Goal: Task Accomplishment & Management: Manage account settings

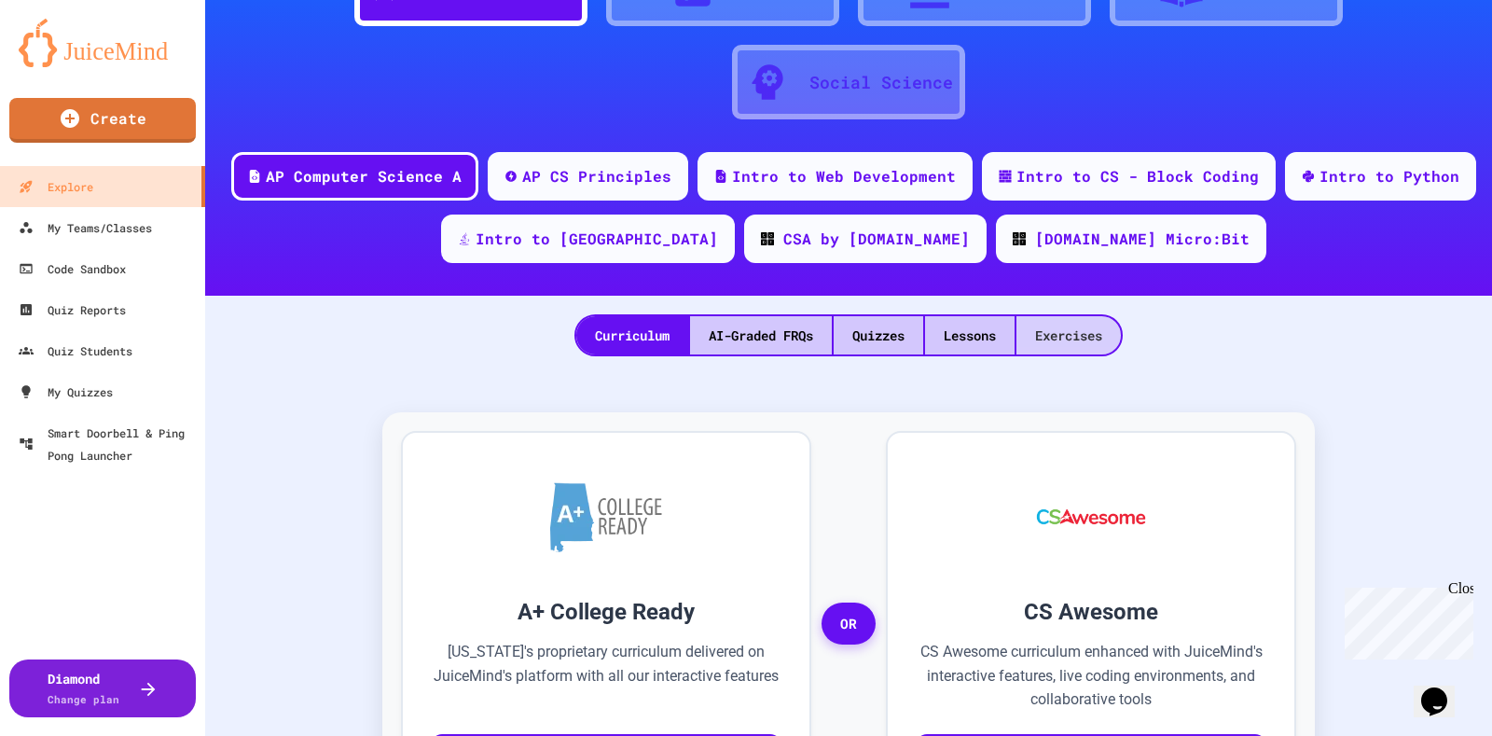
scroll to position [129, 0]
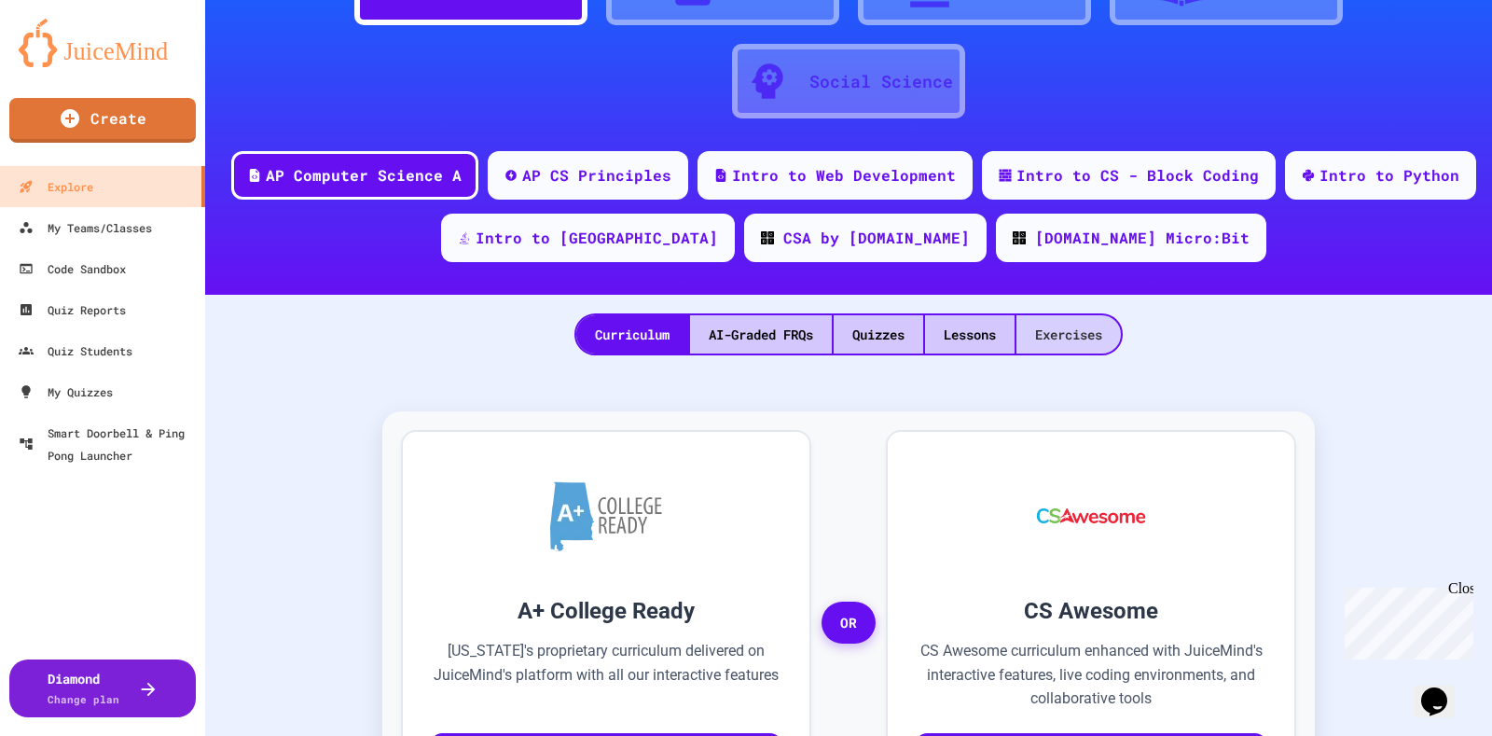
click at [1028, 323] on div "Exercises" at bounding box center [1068, 334] width 104 height 38
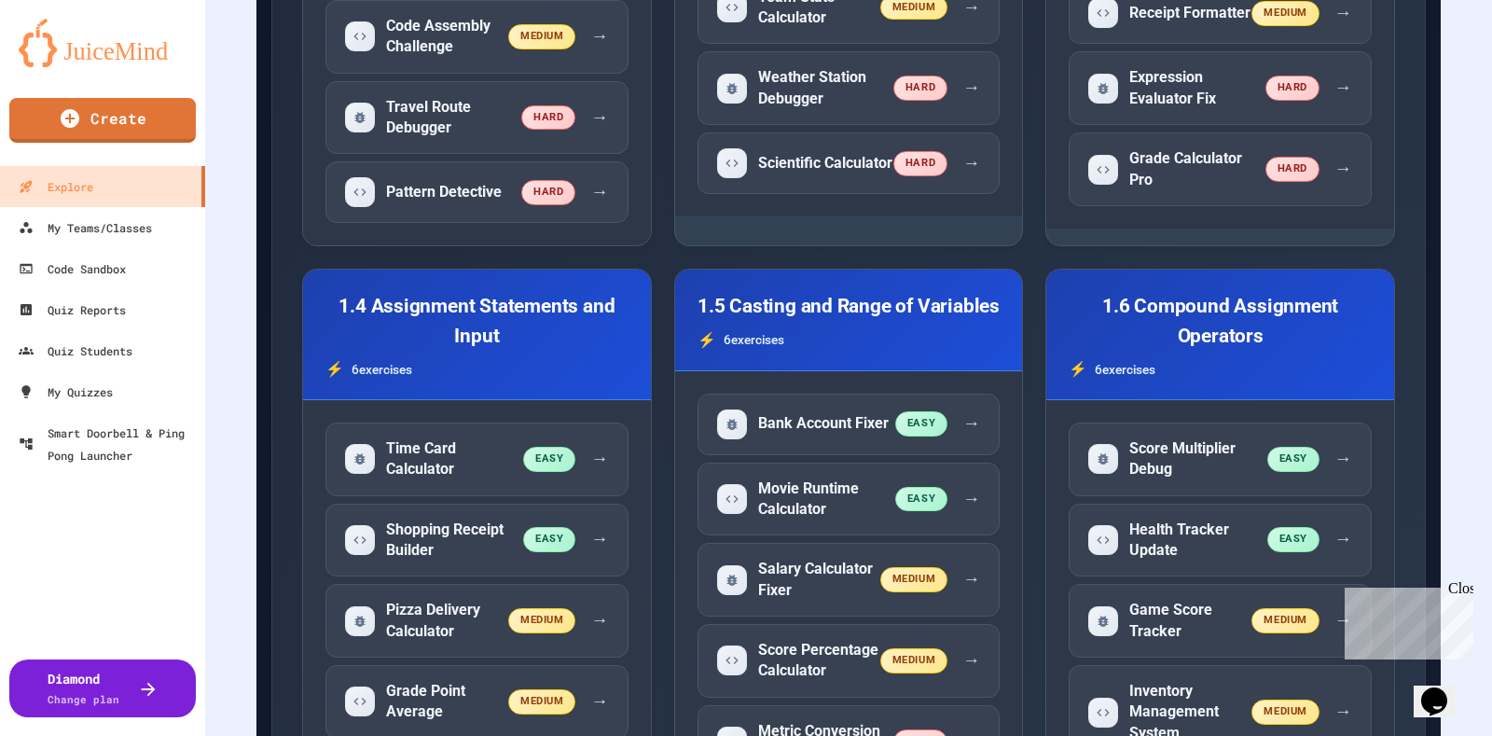
scroll to position [1087, 0]
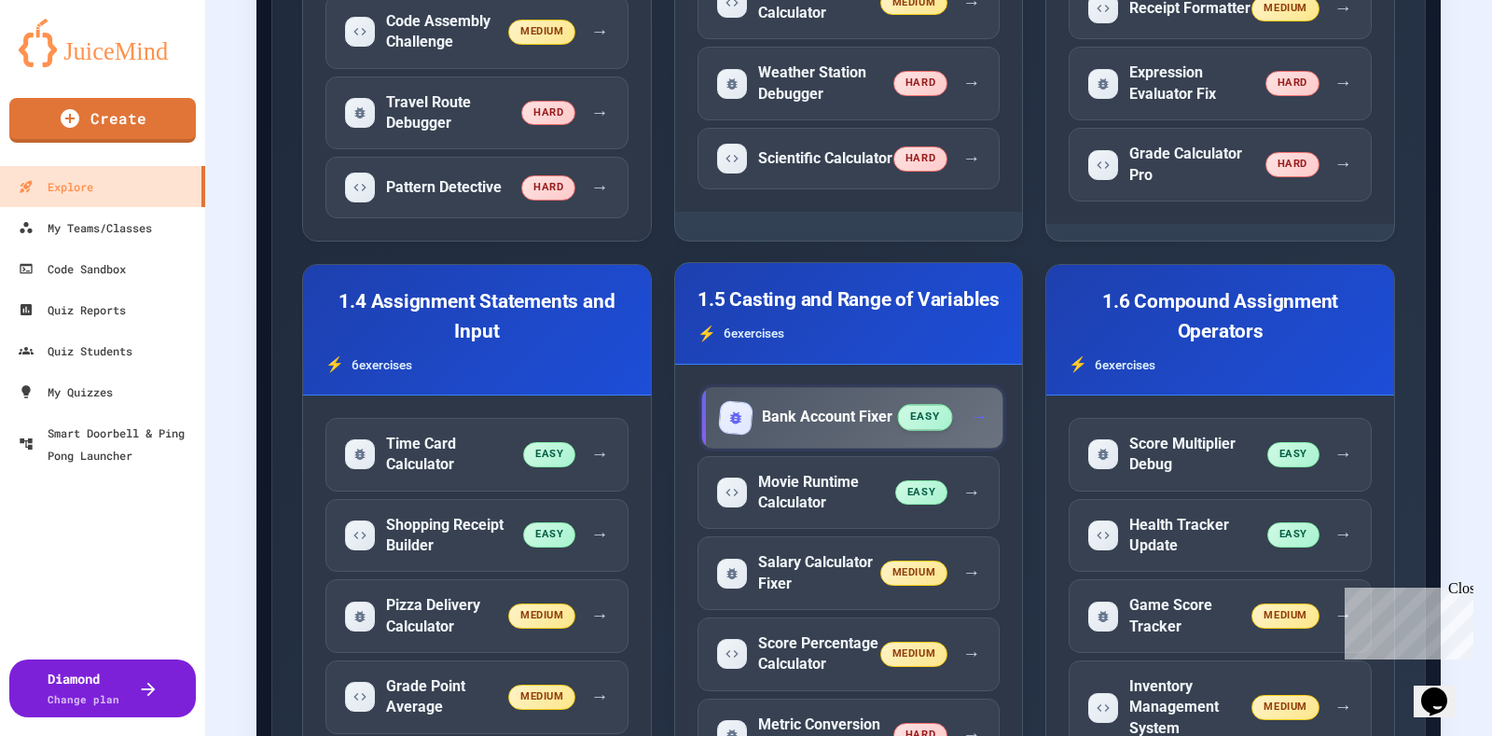
click at [774, 387] on div "Bank Account Fixer easy →" at bounding box center [852, 418] width 303 height 62
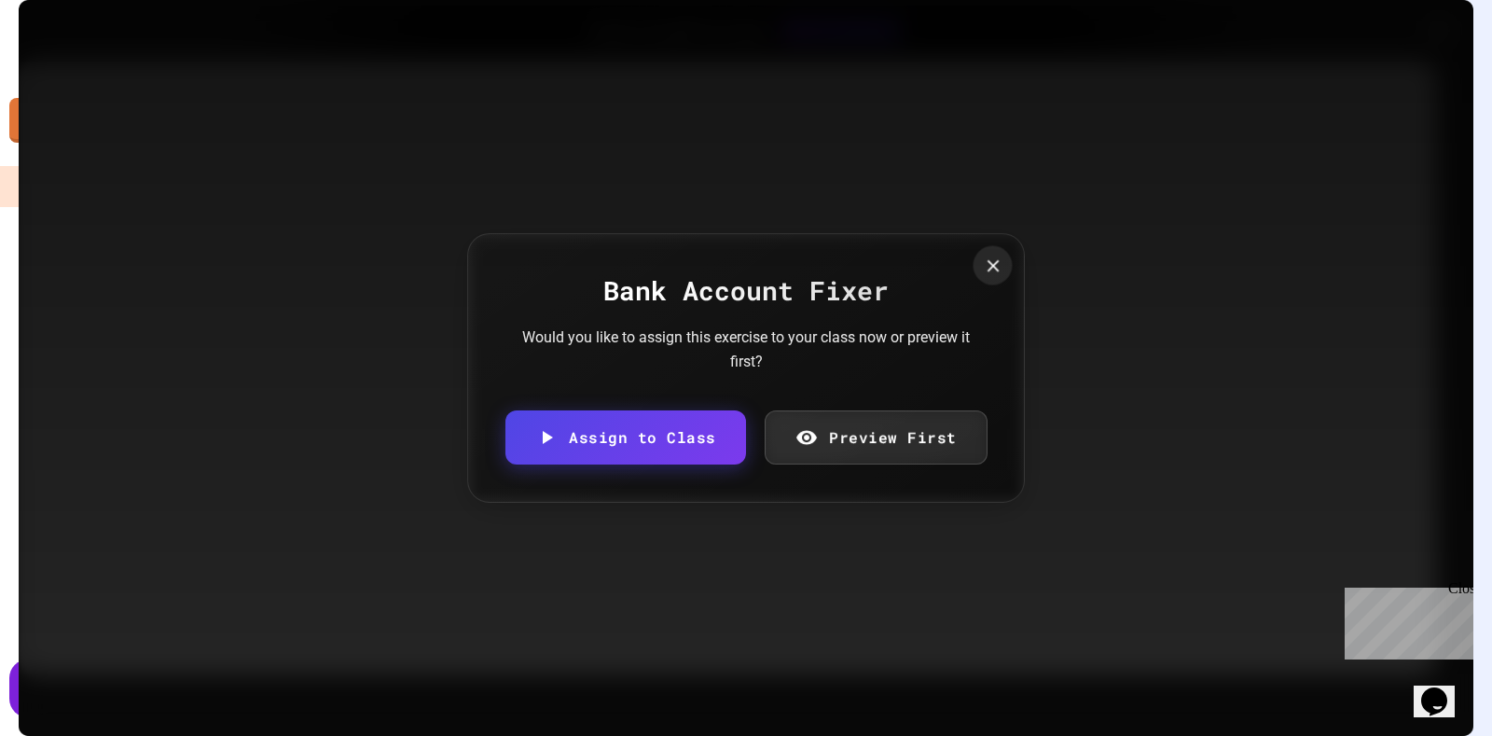
click at [992, 281] on div at bounding box center [992, 264] width 39 height 39
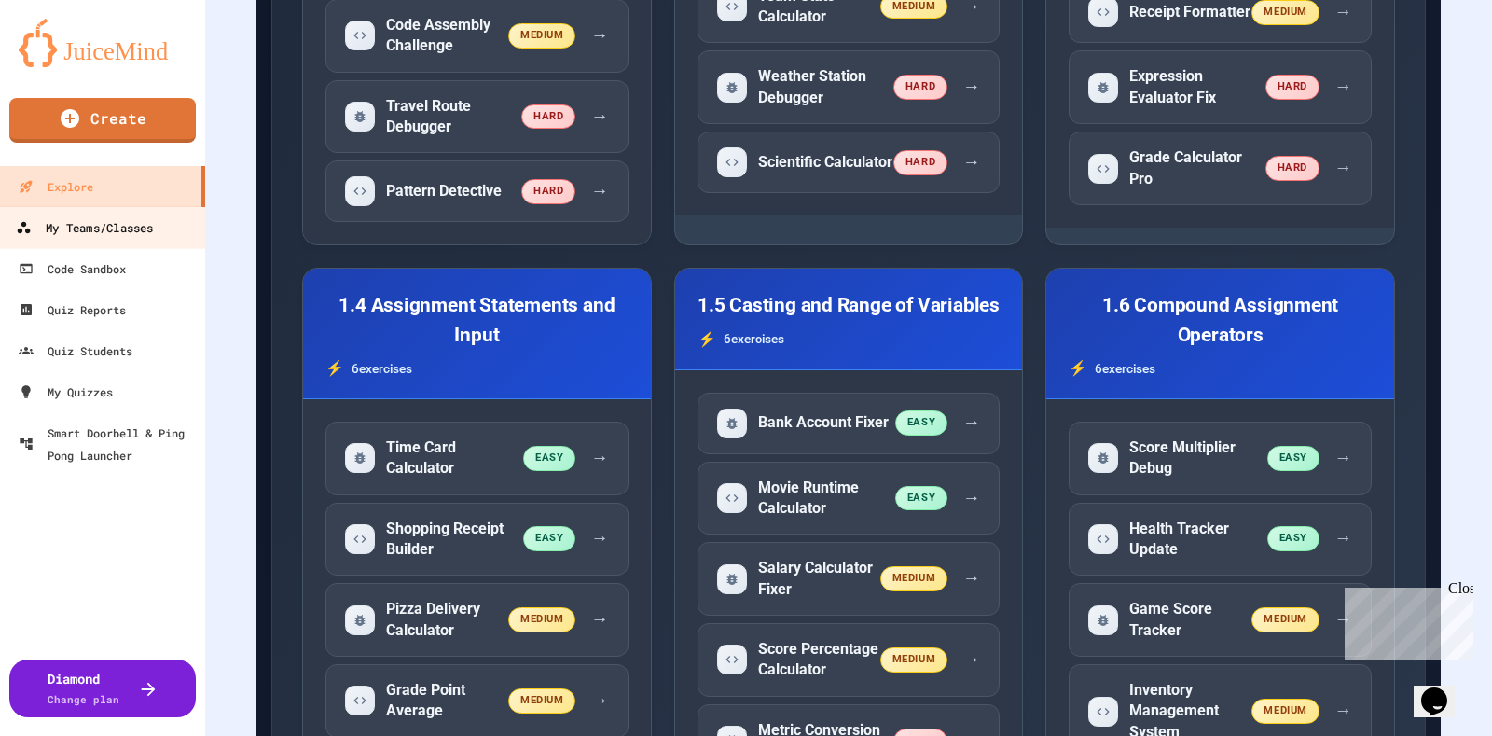
click at [135, 213] on link "My Teams/Classes" at bounding box center [103, 227] width 212 height 42
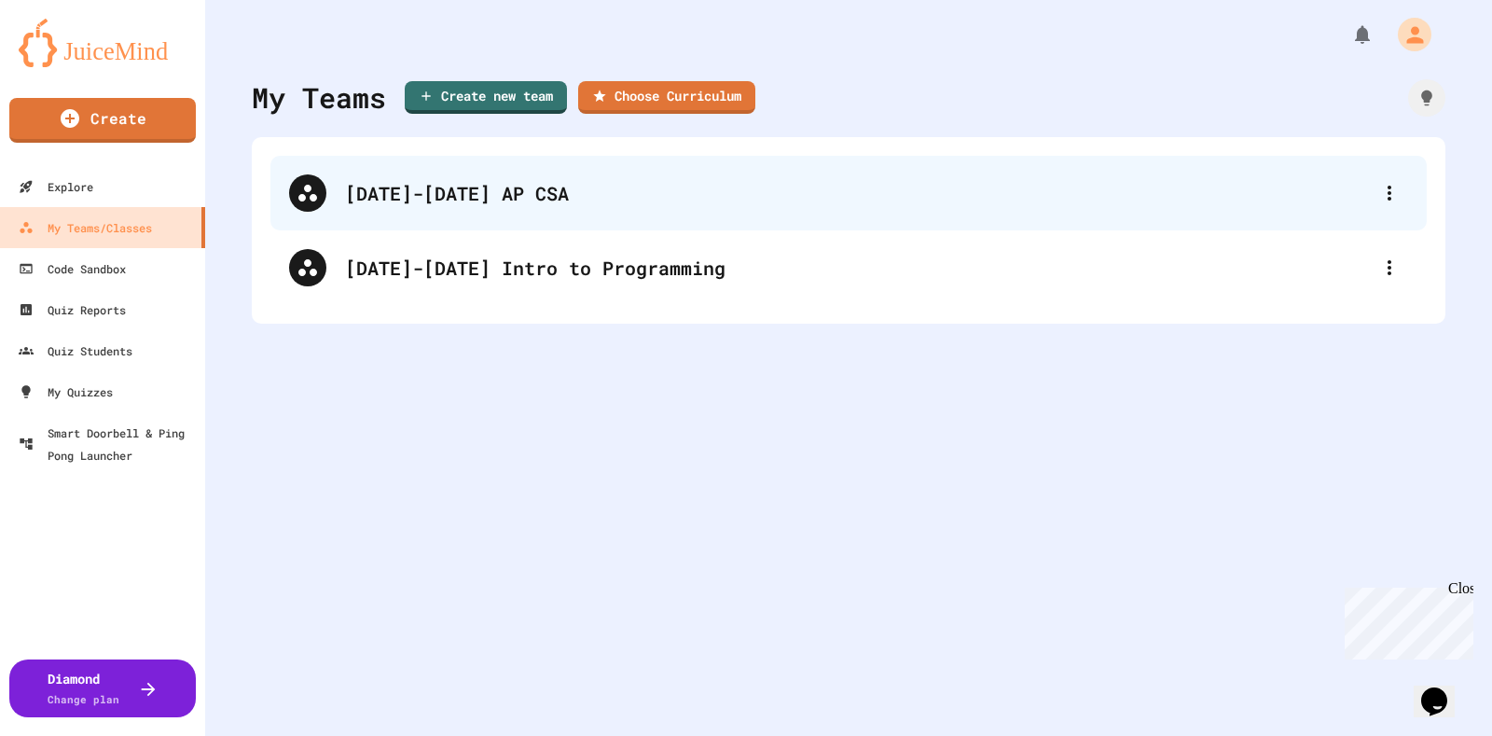
click at [391, 192] on div "[DATE]-[DATE] AP CSA" at bounding box center [857, 193] width 1025 height 28
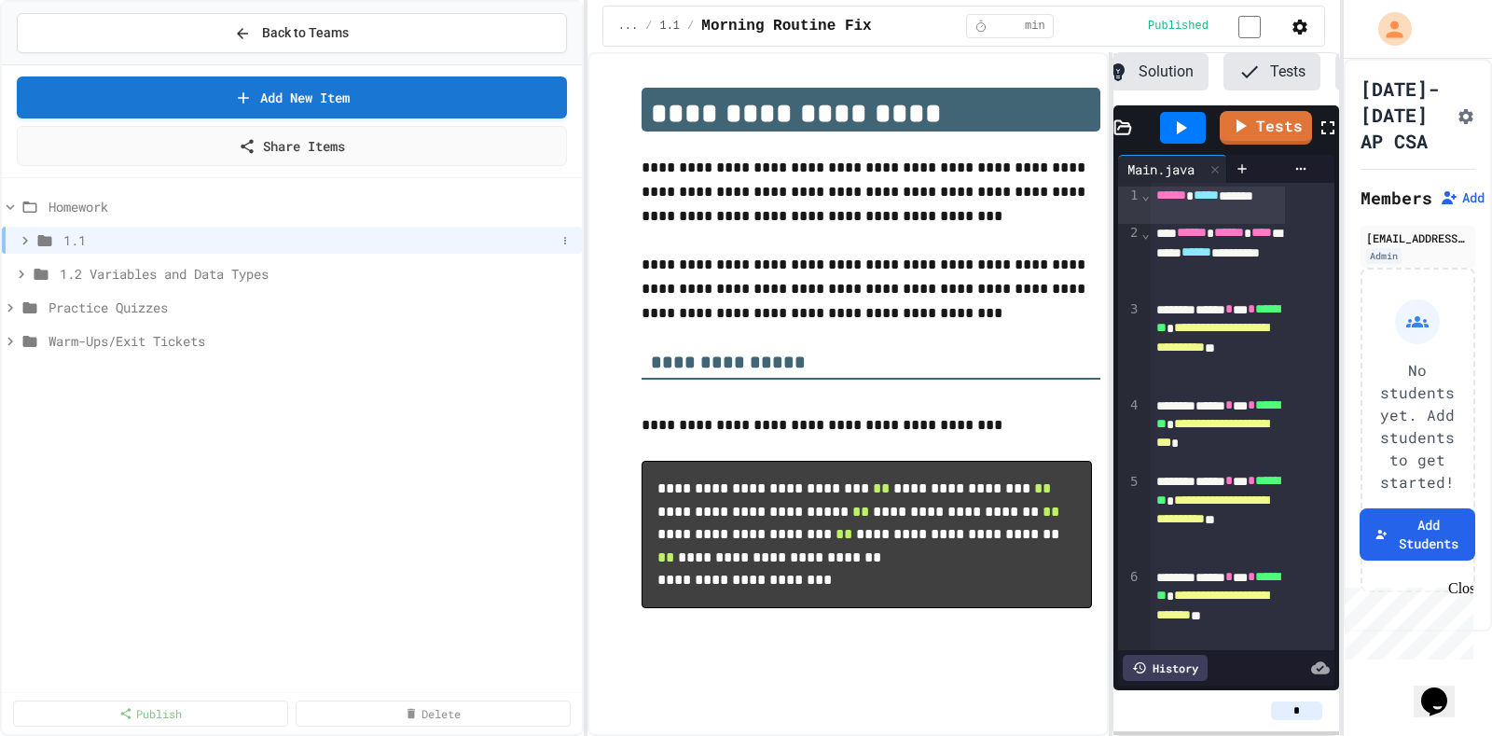
click at [288, 230] on span "1.1" at bounding box center [309, 240] width 492 height 20
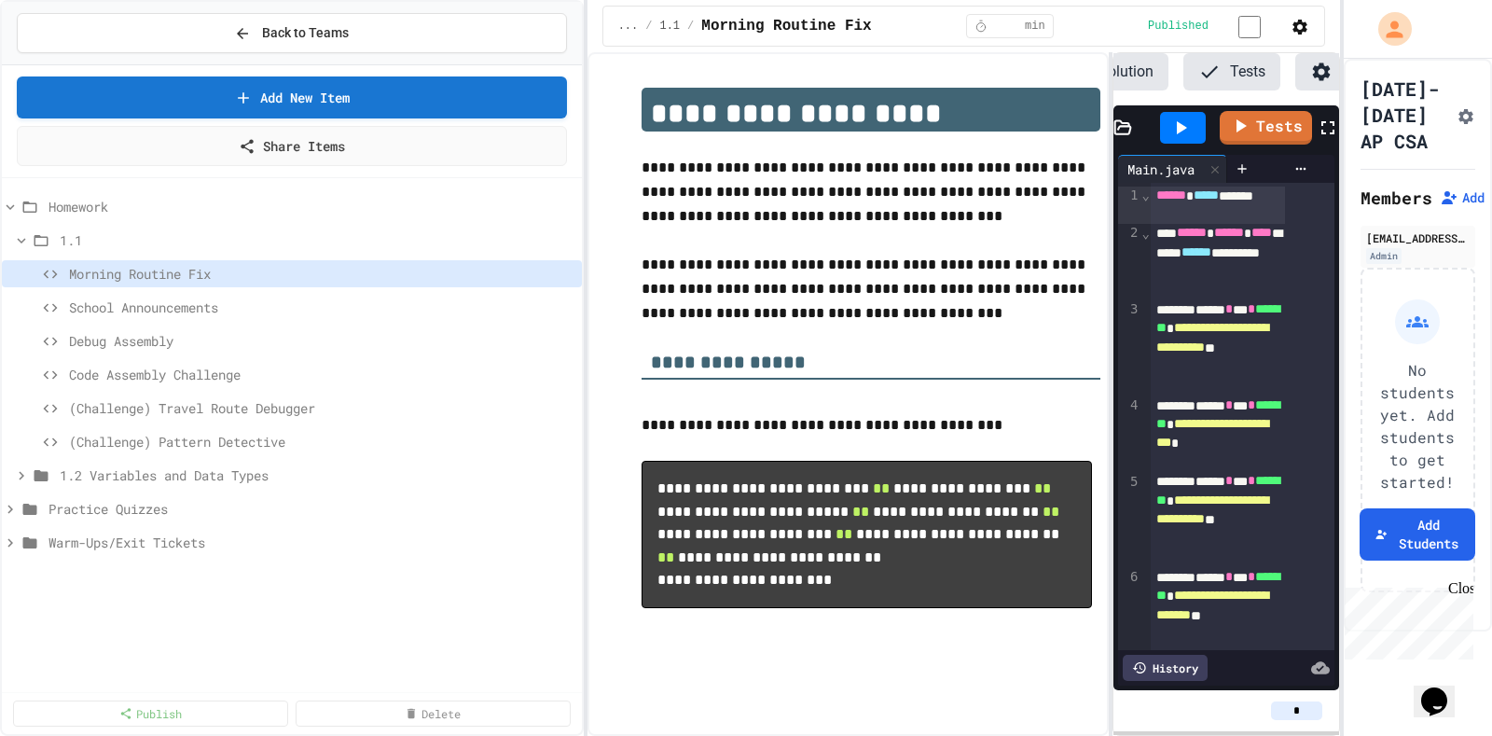
scroll to position [0, 178]
click at [288, 230] on span "1.1" at bounding box center [317, 240] width 515 height 20
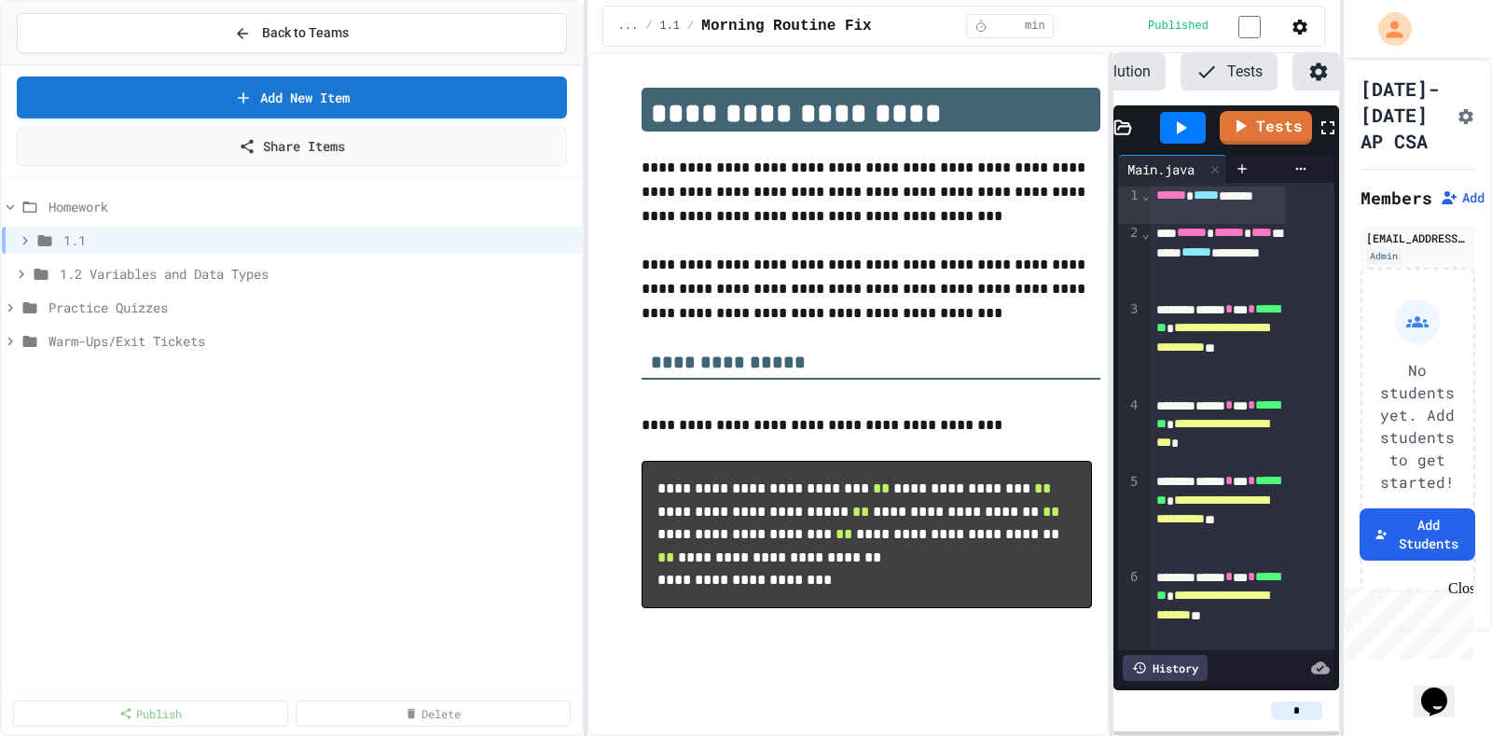
click at [288, 230] on span "1.1" at bounding box center [318, 240] width 511 height 20
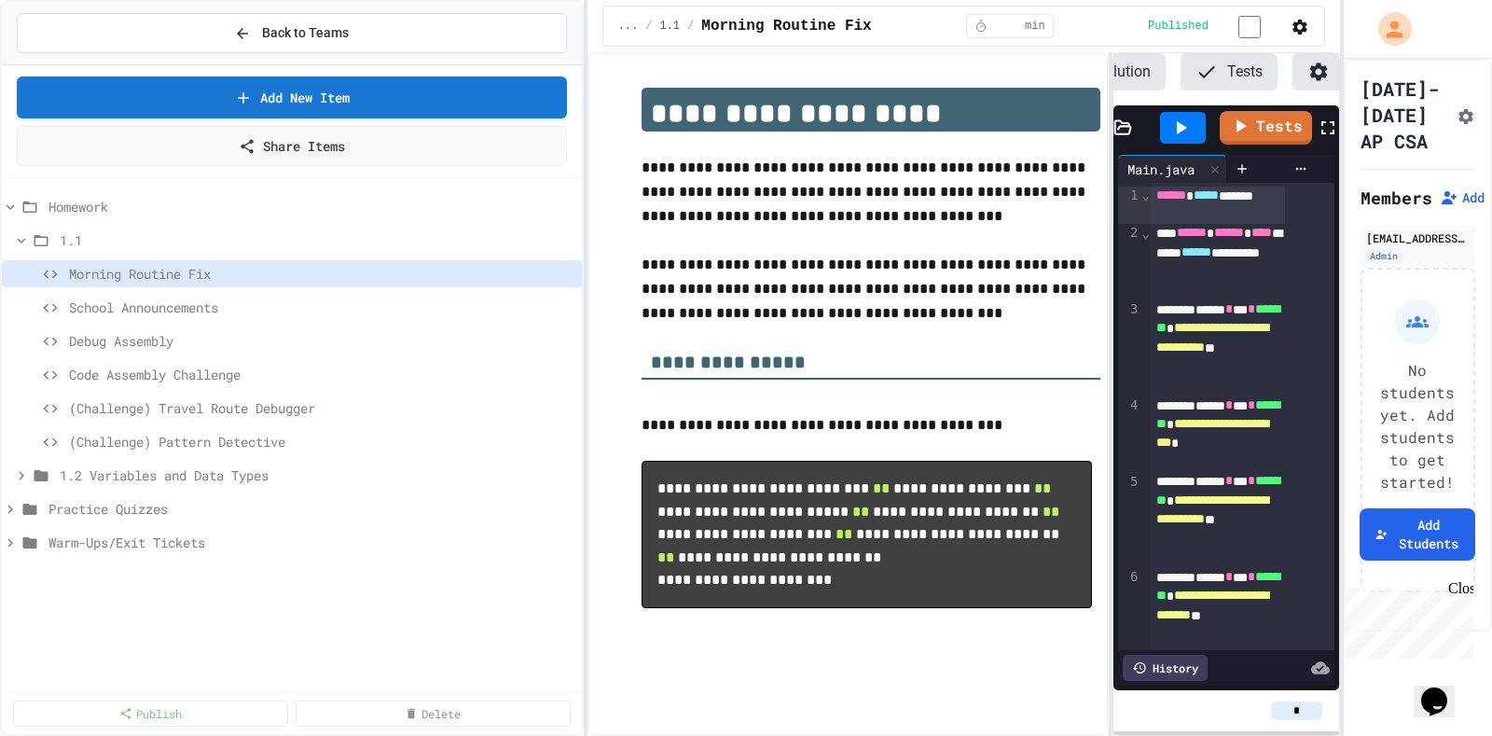
click at [288, 230] on span "1.1" at bounding box center [317, 240] width 515 height 20
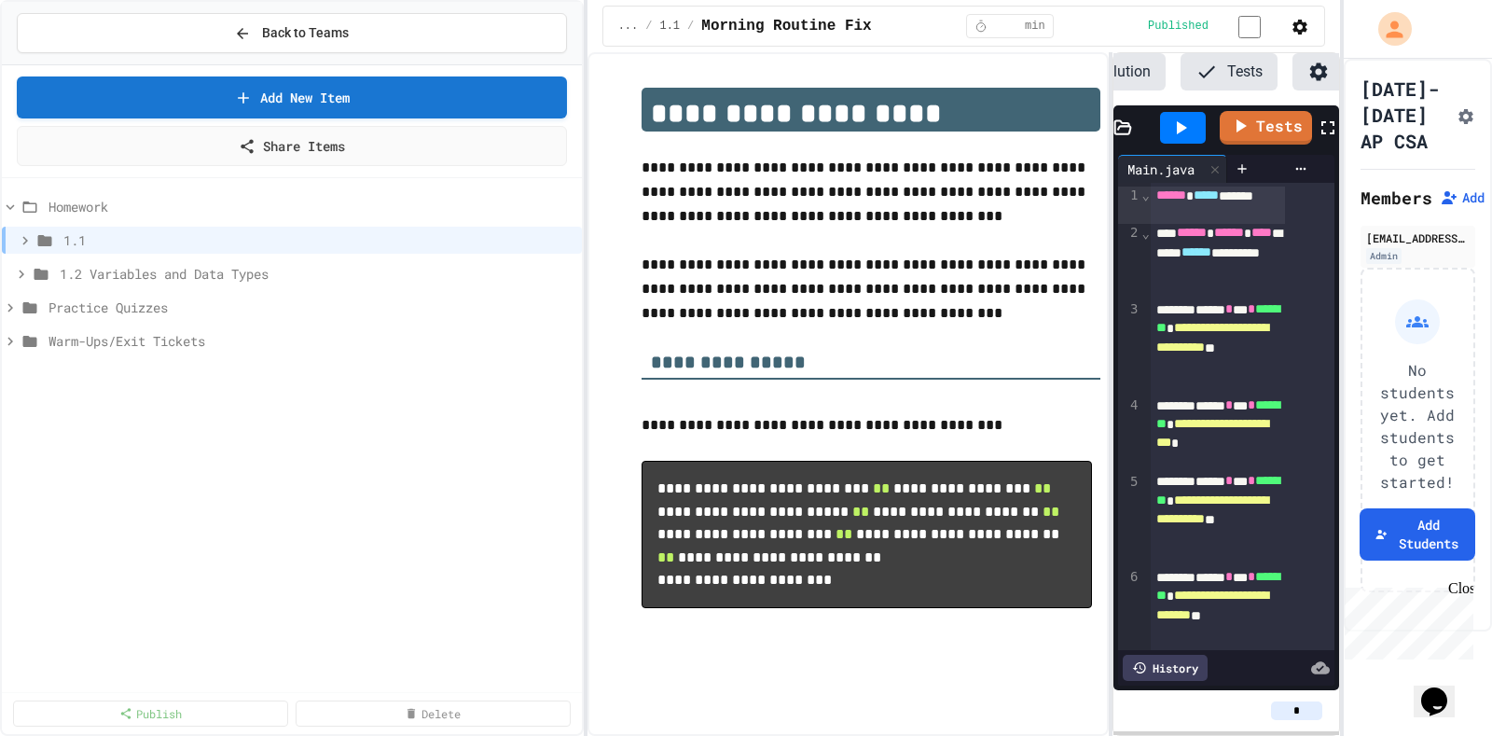
click at [239, 271] on div "1.2 Variables and Data Types" at bounding box center [292, 277] width 580 height 34
click at [244, 264] on span "1.2 Variables and Data Types" at bounding box center [308, 274] width 496 height 20
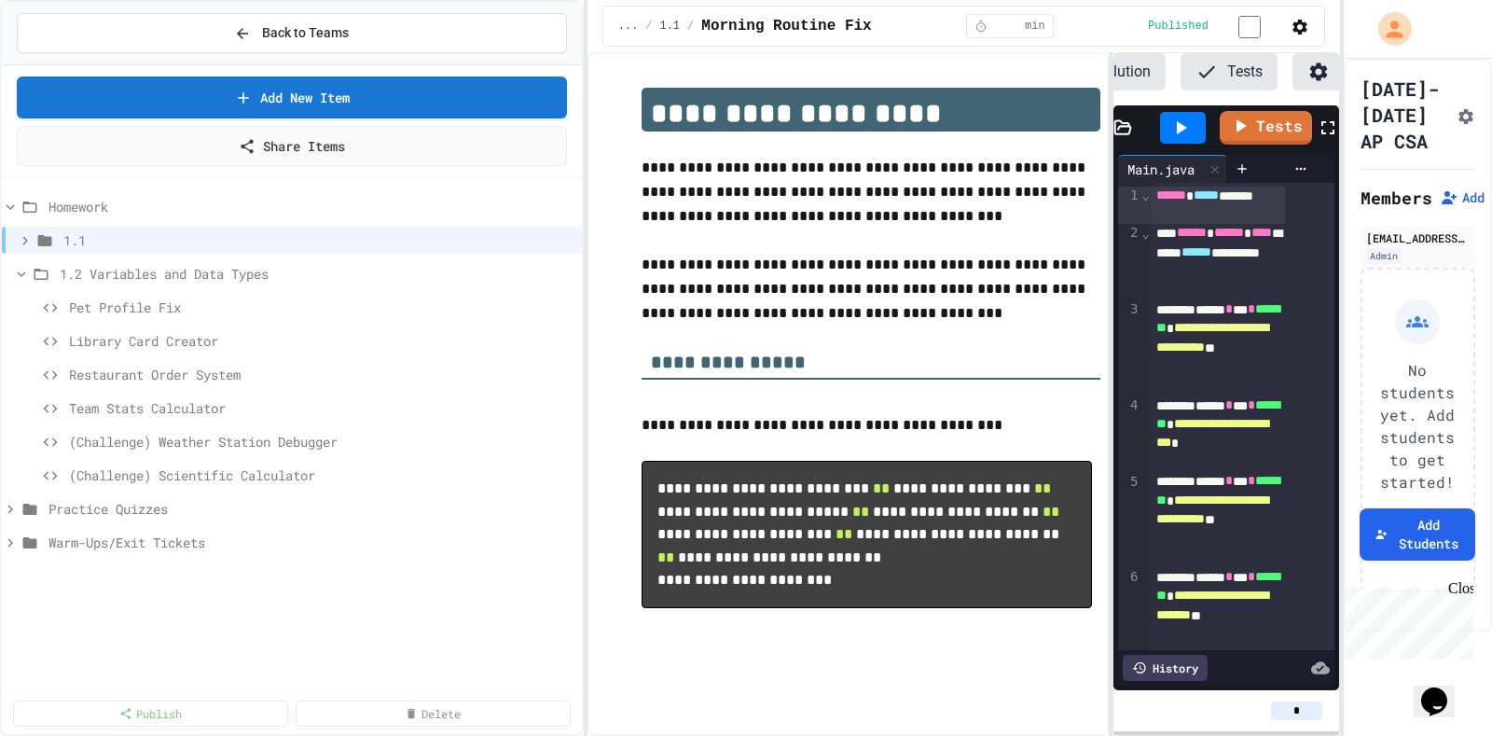
click at [244, 264] on span "1.2 Variables and Data Types" at bounding box center [317, 274] width 515 height 20
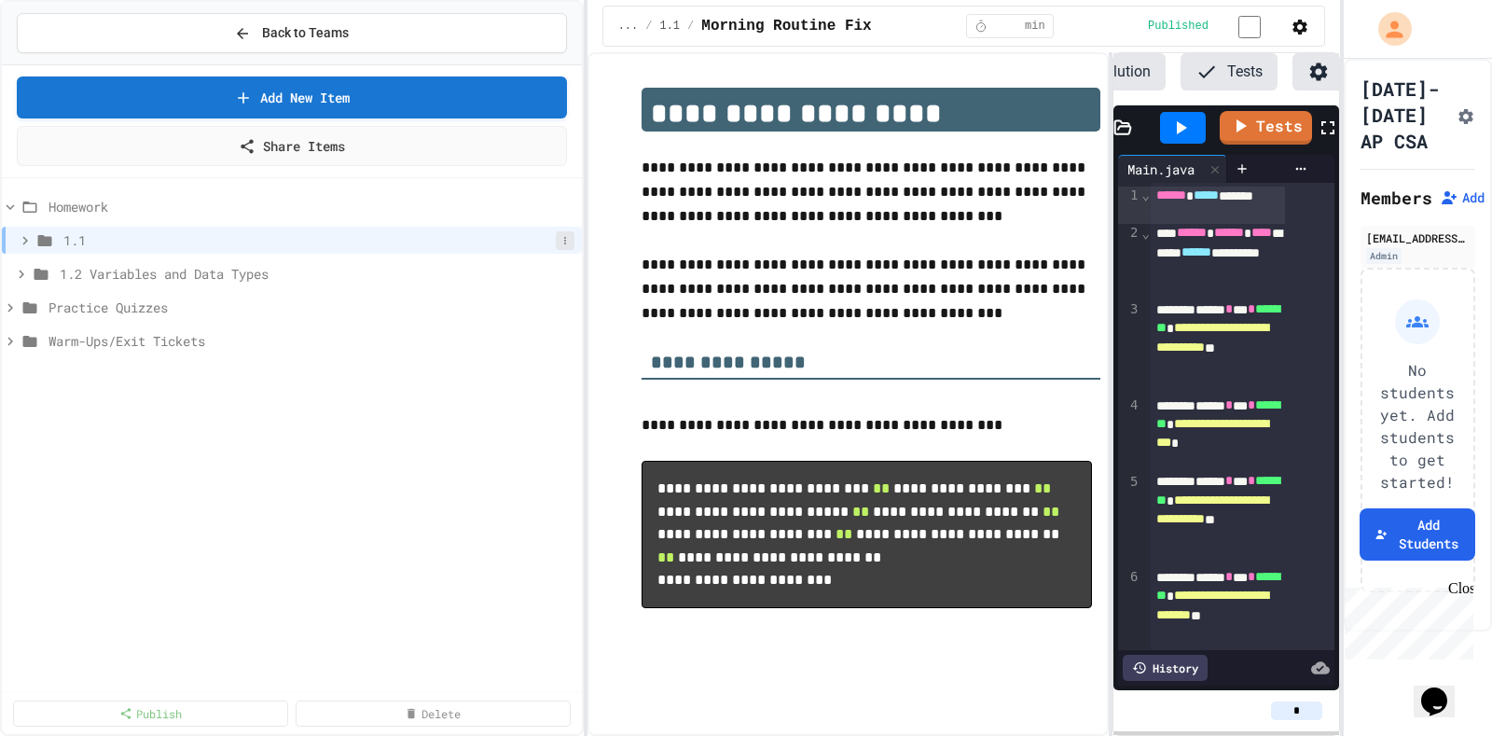
click at [560, 231] on button at bounding box center [565, 240] width 19 height 19
click at [544, 281] on button "Rename" at bounding box center [528, 291] width 139 height 34
click at [699, 156] on p "**********" at bounding box center [871, 192] width 460 height 73
click at [424, 230] on span "1.1" at bounding box center [309, 240] width 492 height 20
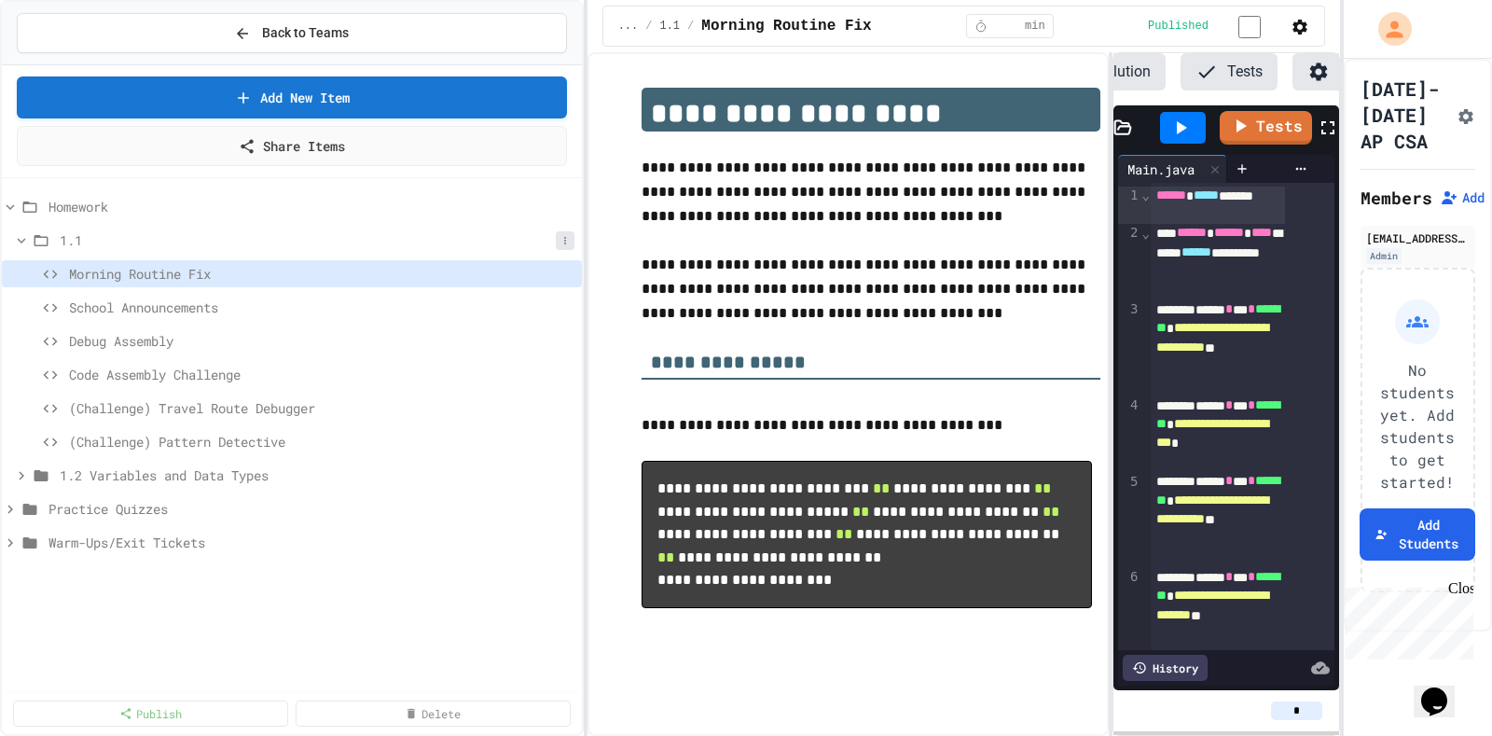
click at [563, 235] on icon at bounding box center [564, 240] width 11 height 11
click at [536, 274] on button "Rename" at bounding box center [528, 291] width 139 height 34
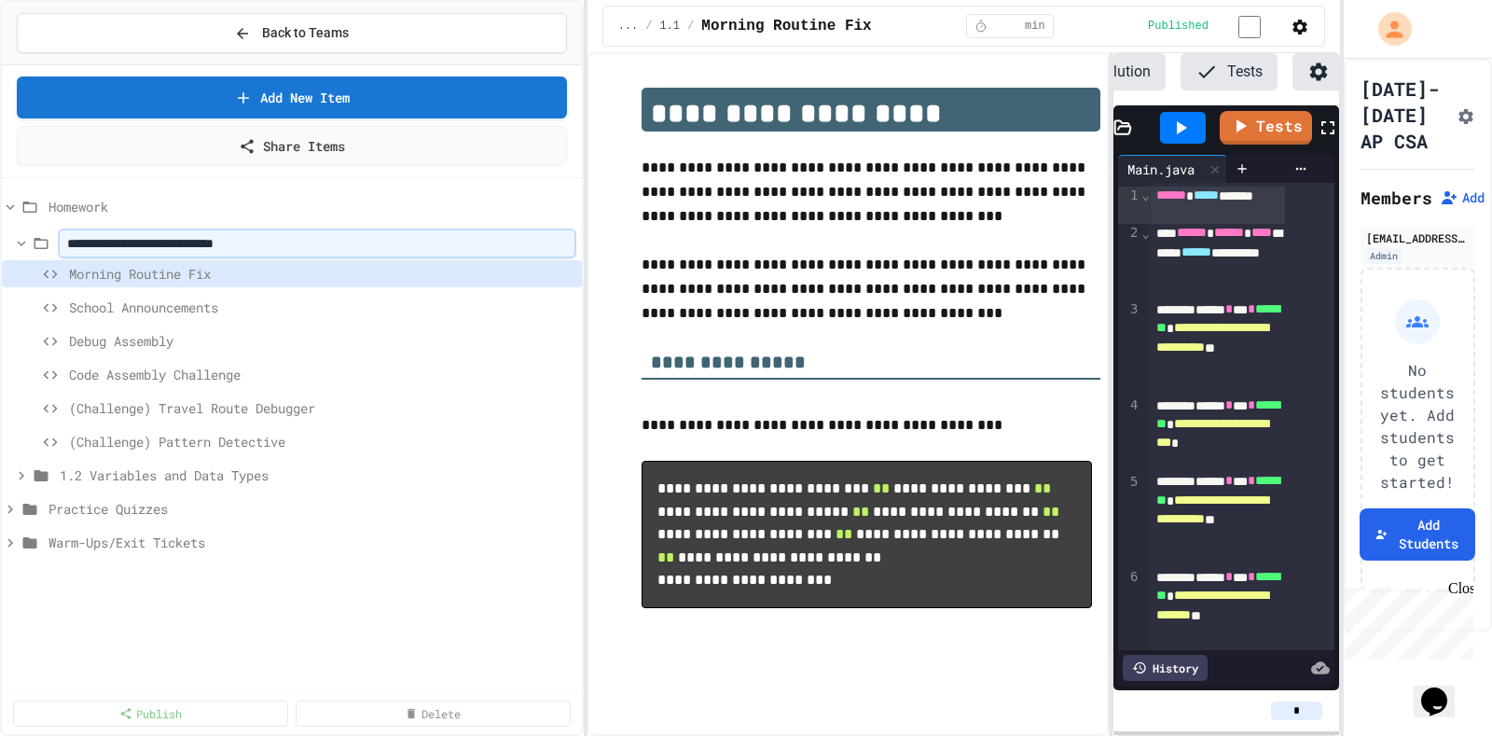
type input "**********"
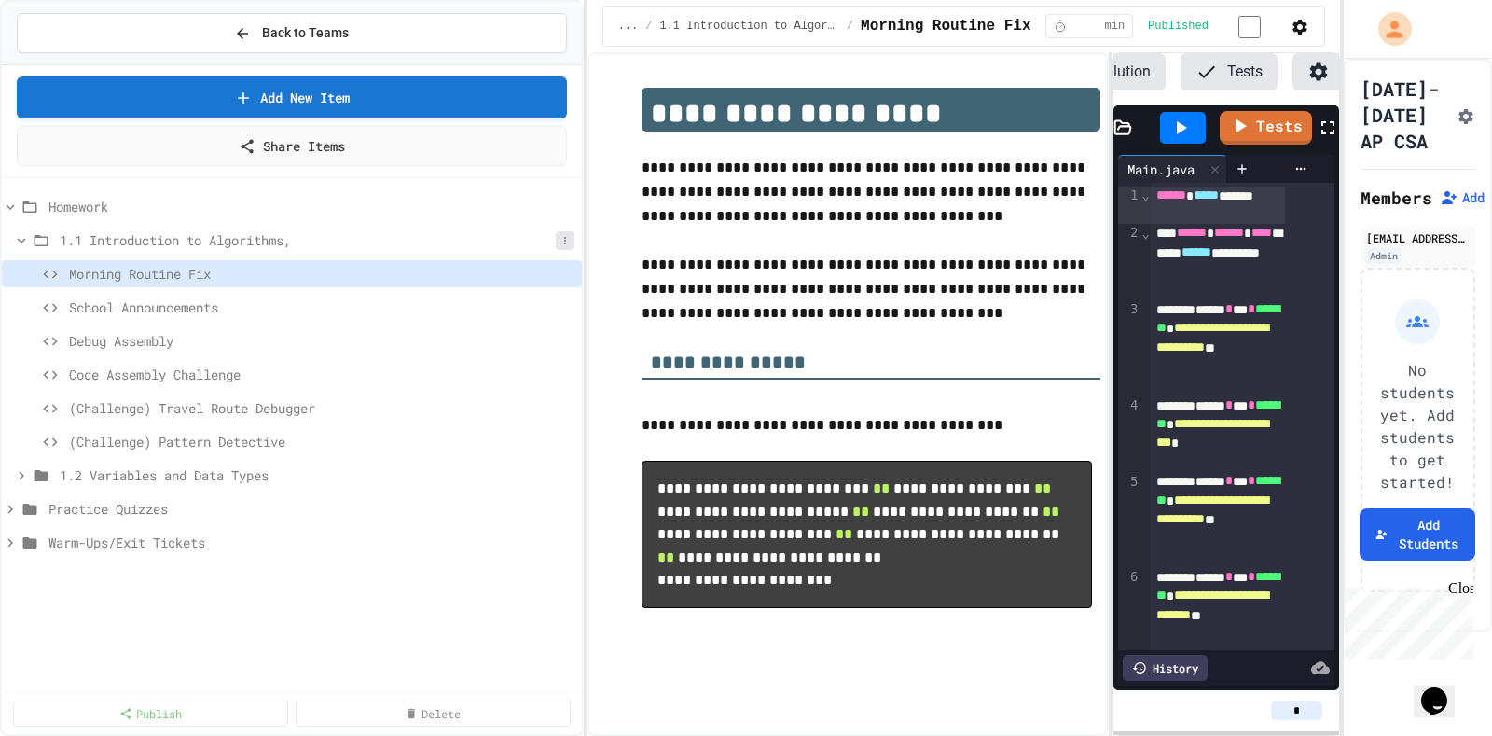
click at [562, 235] on icon at bounding box center [564, 240] width 11 height 11
click at [532, 274] on button "Rename" at bounding box center [528, 291] width 139 height 34
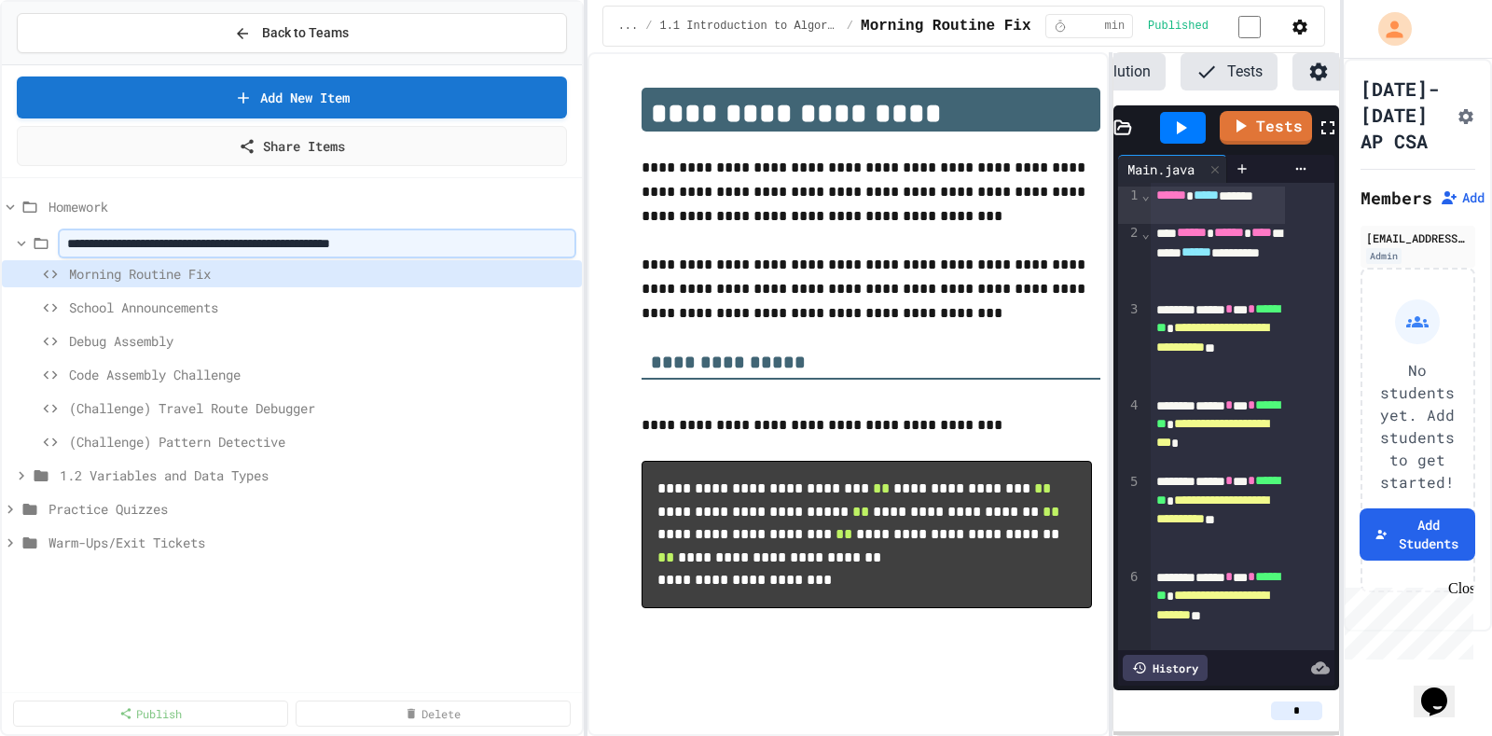
type input "**********"
click at [532, 273] on div "Morning Routine Fix" at bounding box center [292, 277] width 580 height 34
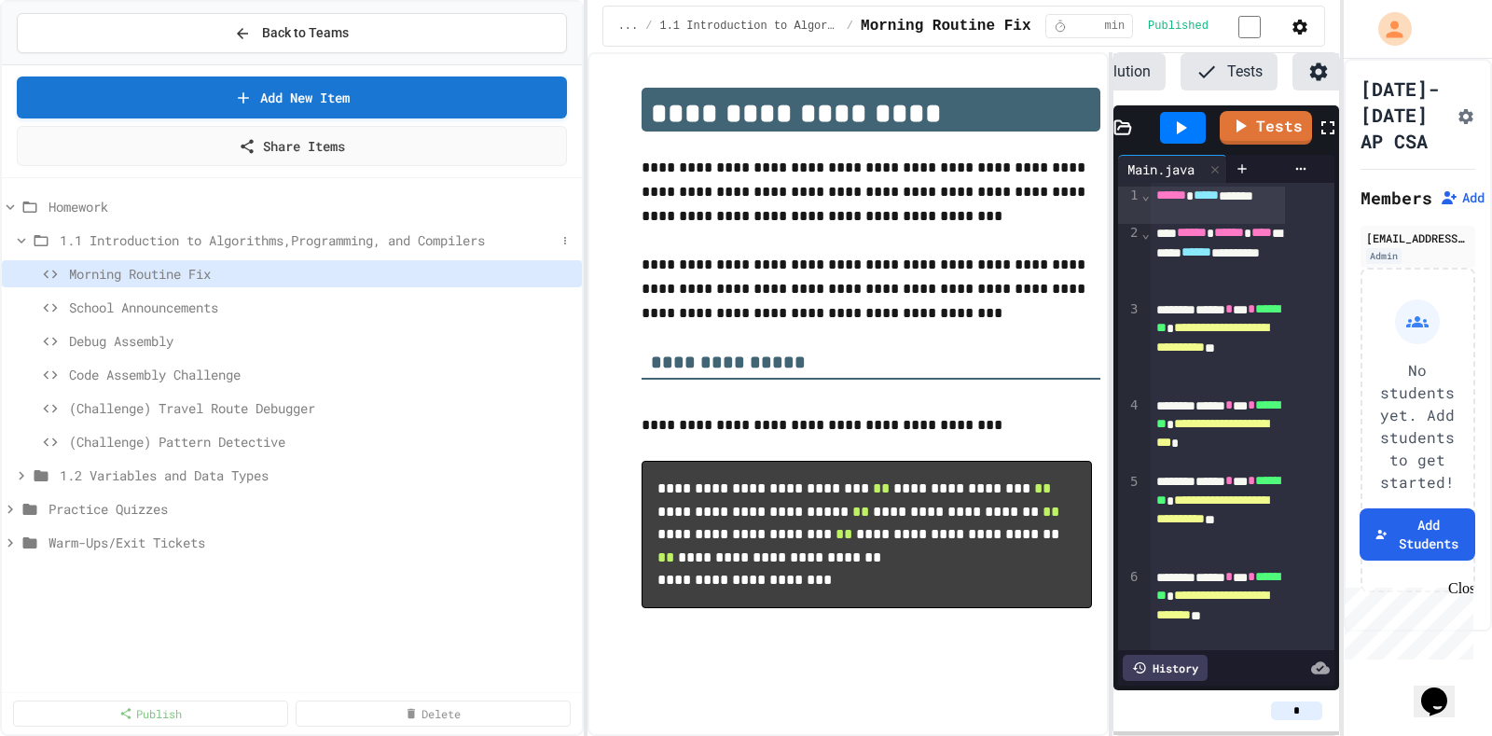
click at [9, 231] on div "1.1 Introduction to Algorithms,Programming, and Compilers" at bounding box center [292, 240] width 580 height 27
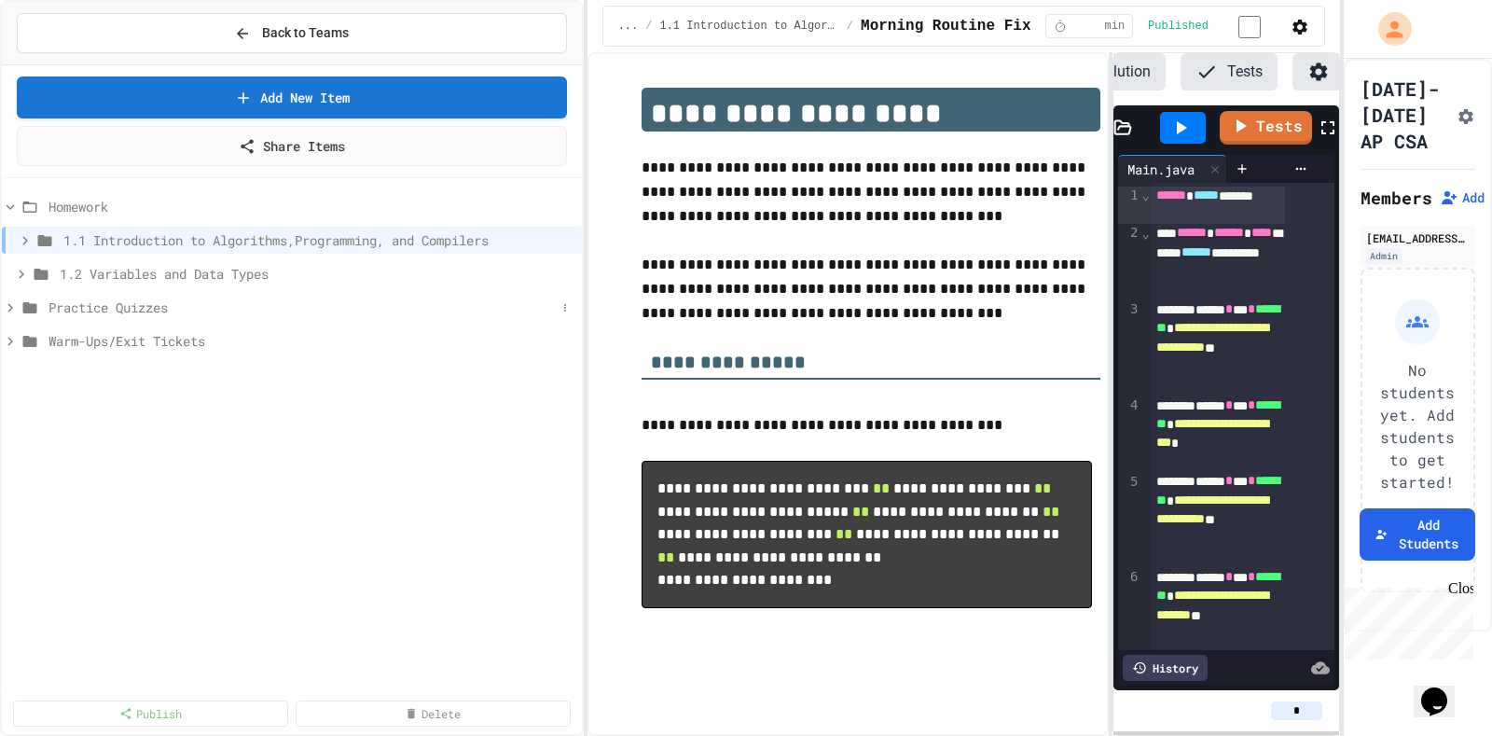
click at [127, 297] on span "Practice Quizzes" at bounding box center [301, 307] width 507 height 20
click at [126, 331] on span "Unit 1" at bounding box center [308, 341] width 496 height 20
click at [126, 331] on span "Unit 1" at bounding box center [317, 341] width 515 height 20
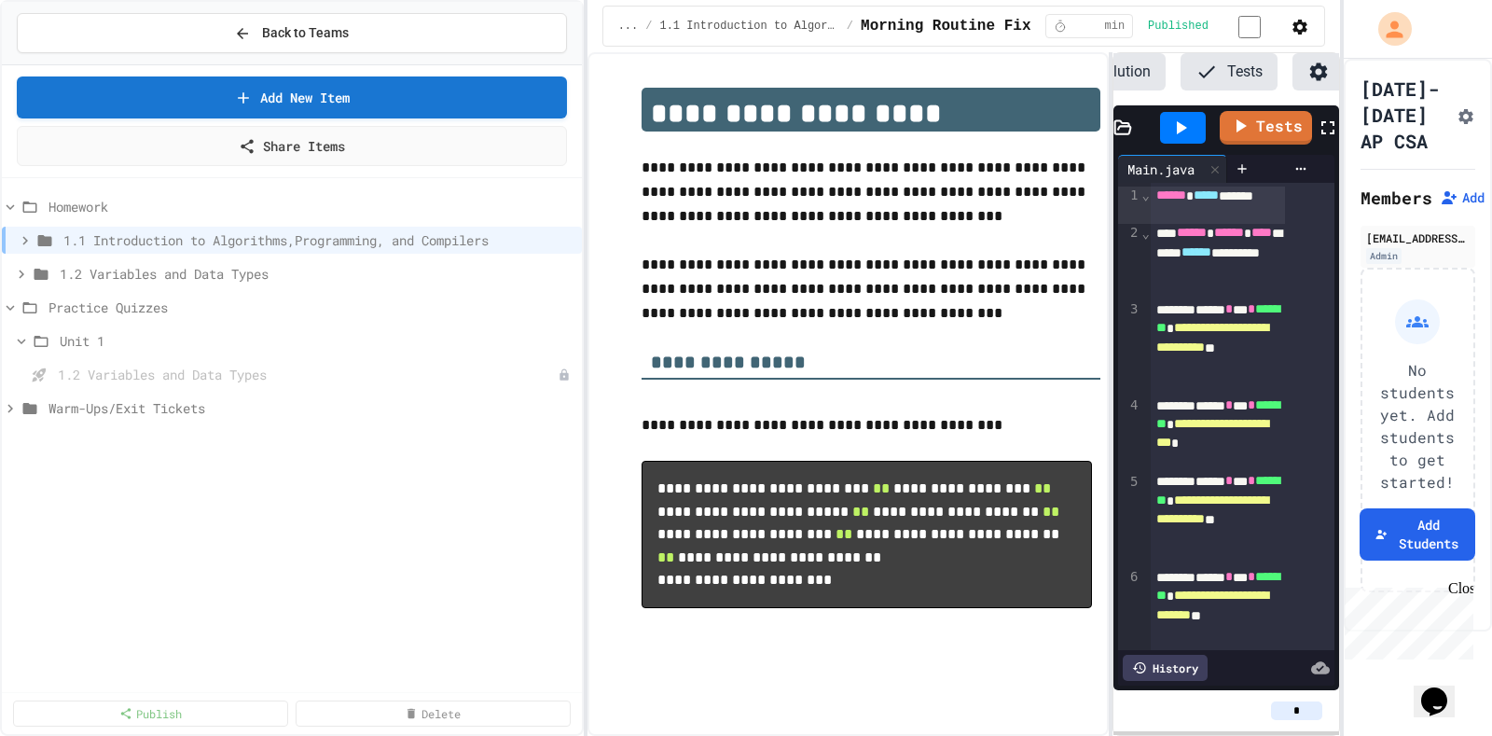
click at [135, 377] on div "1.2 Variables and Data Types" at bounding box center [292, 378] width 580 height 34
click at [157, 398] on span "Warm-Ups/Exit Tickets" at bounding box center [301, 408] width 507 height 20
click at [157, 398] on span "Warm-Ups/Exit Tickets" at bounding box center [311, 408] width 526 height 20
click at [571, 399] on button at bounding box center [565, 408] width 19 height 19
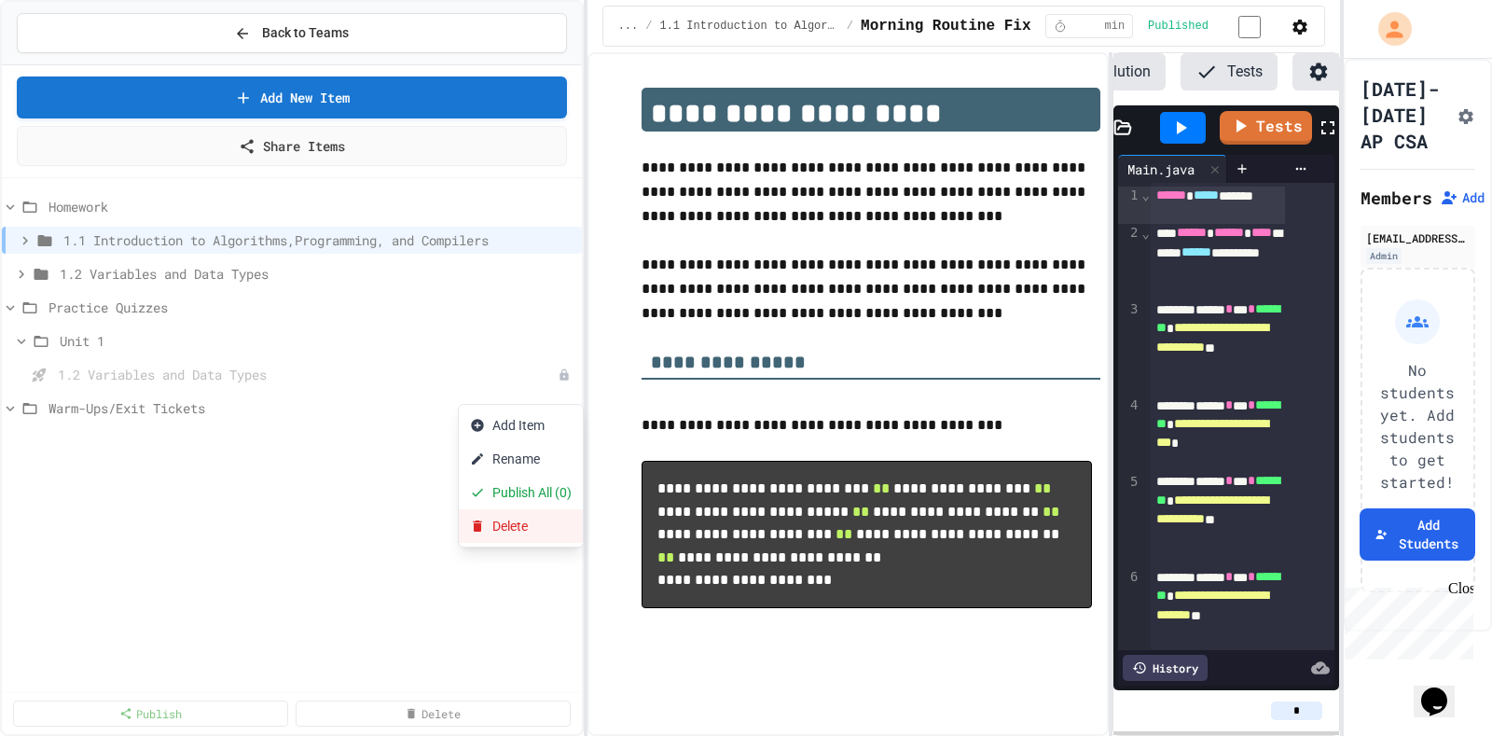
click at [526, 509] on button "Delete" at bounding box center [521, 526] width 124 height 34
click at [566, 203] on icon at bounding box center [565, 206] width 2 height 7
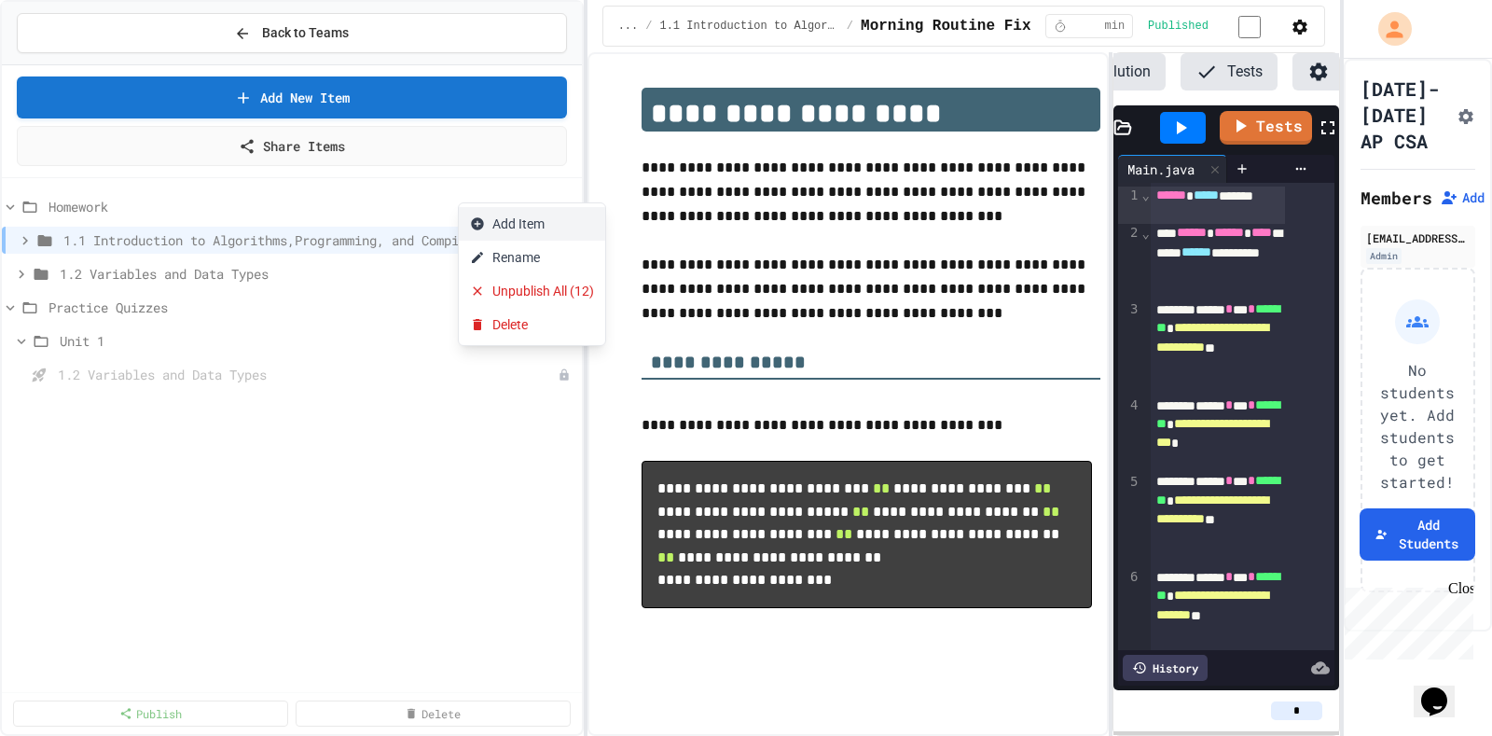
click at [539, 225] on button "Add Item" at bounding box center [532, 224] width 146 height 34
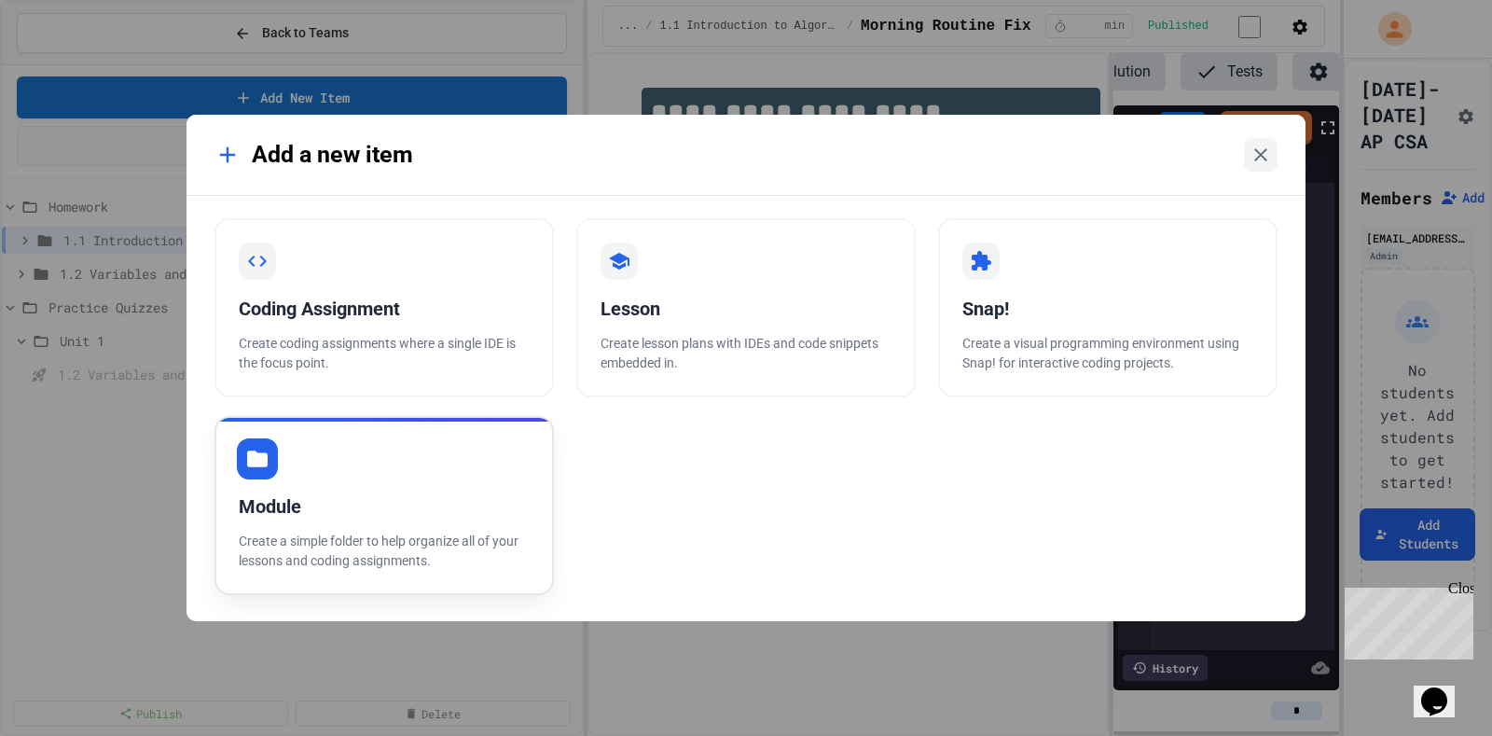
click at [297, 545] on p "Create a simple folder to help organize all of your lessons and coding assignme…" at bounding box center [384, 550] width 291 height 39
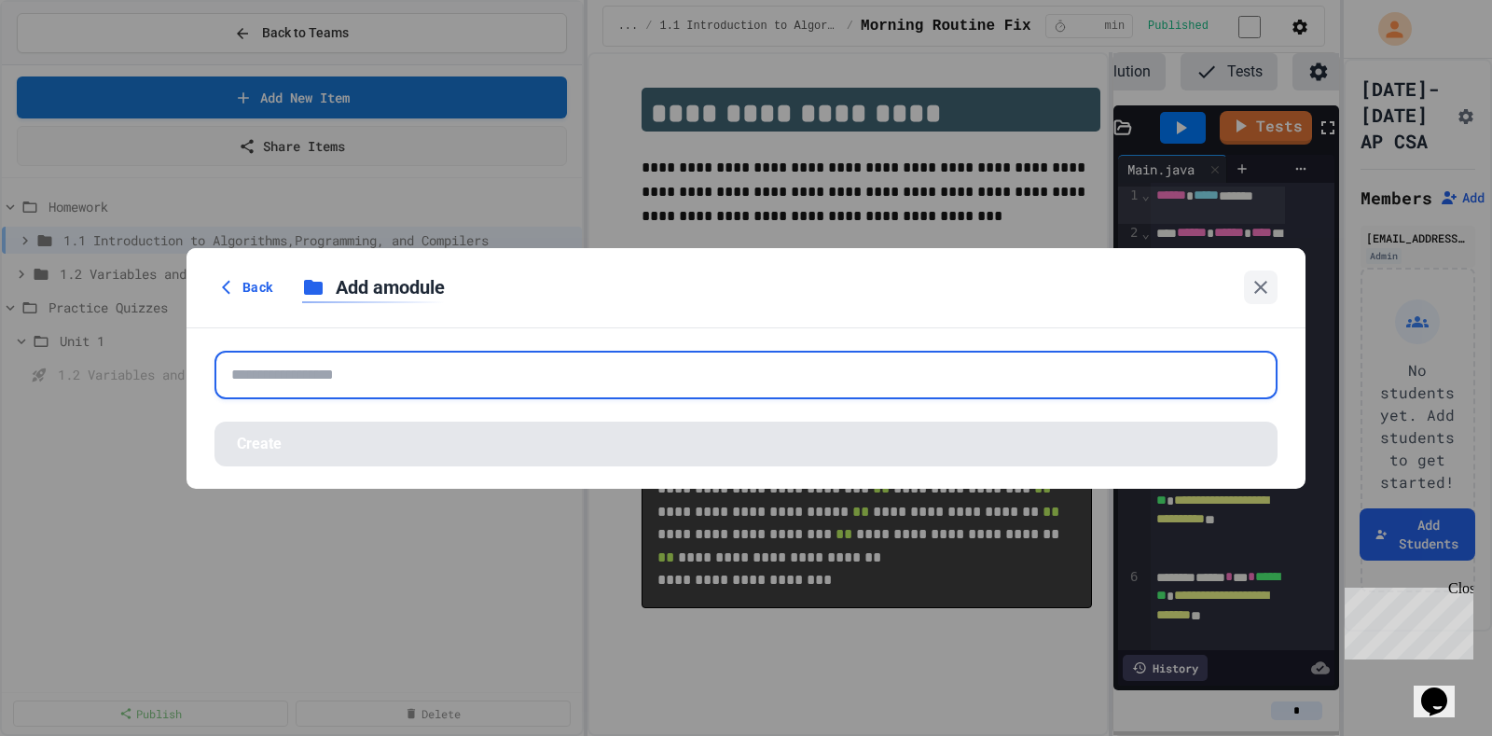
click at [556, 365] on input "text" at bounding box center [745, 375] width 1063 height 48
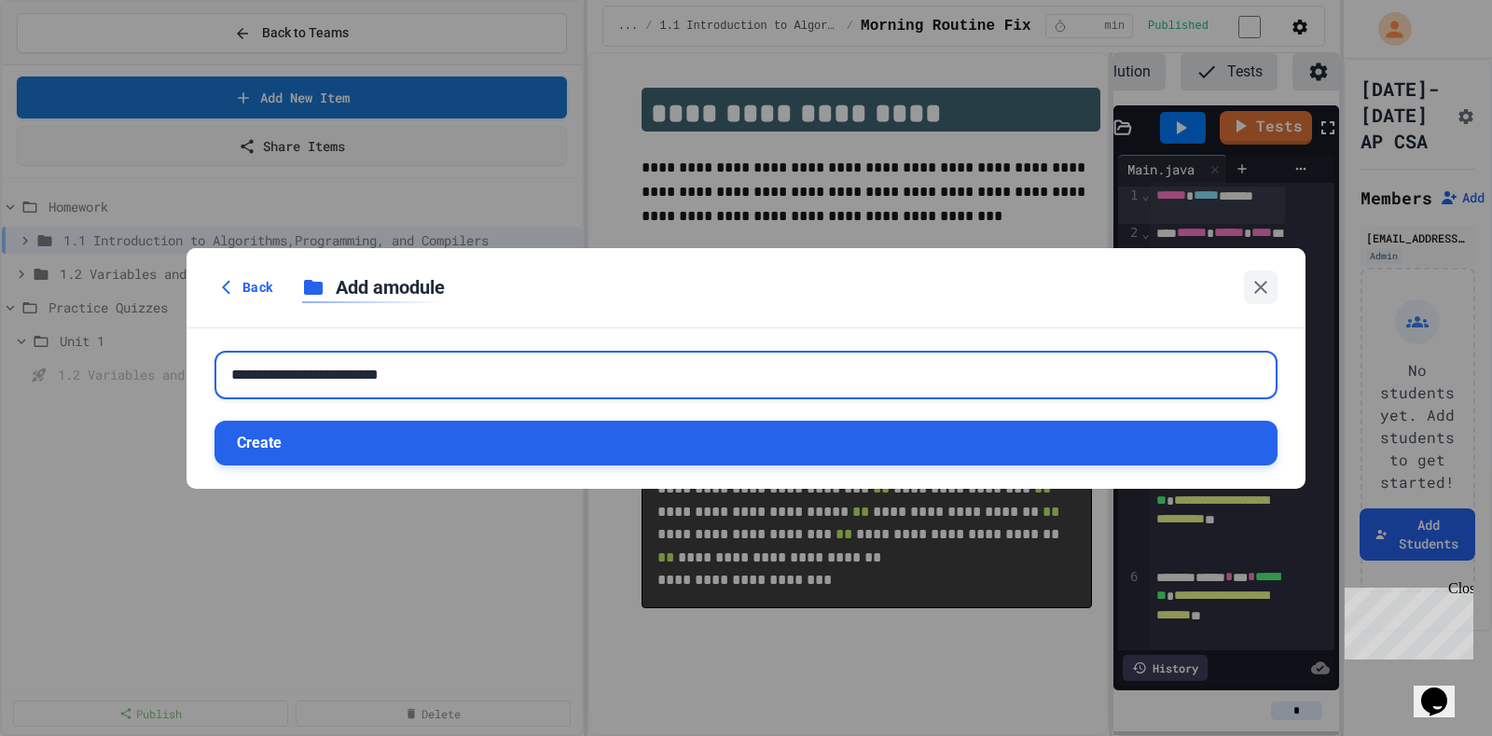
type input "**********"
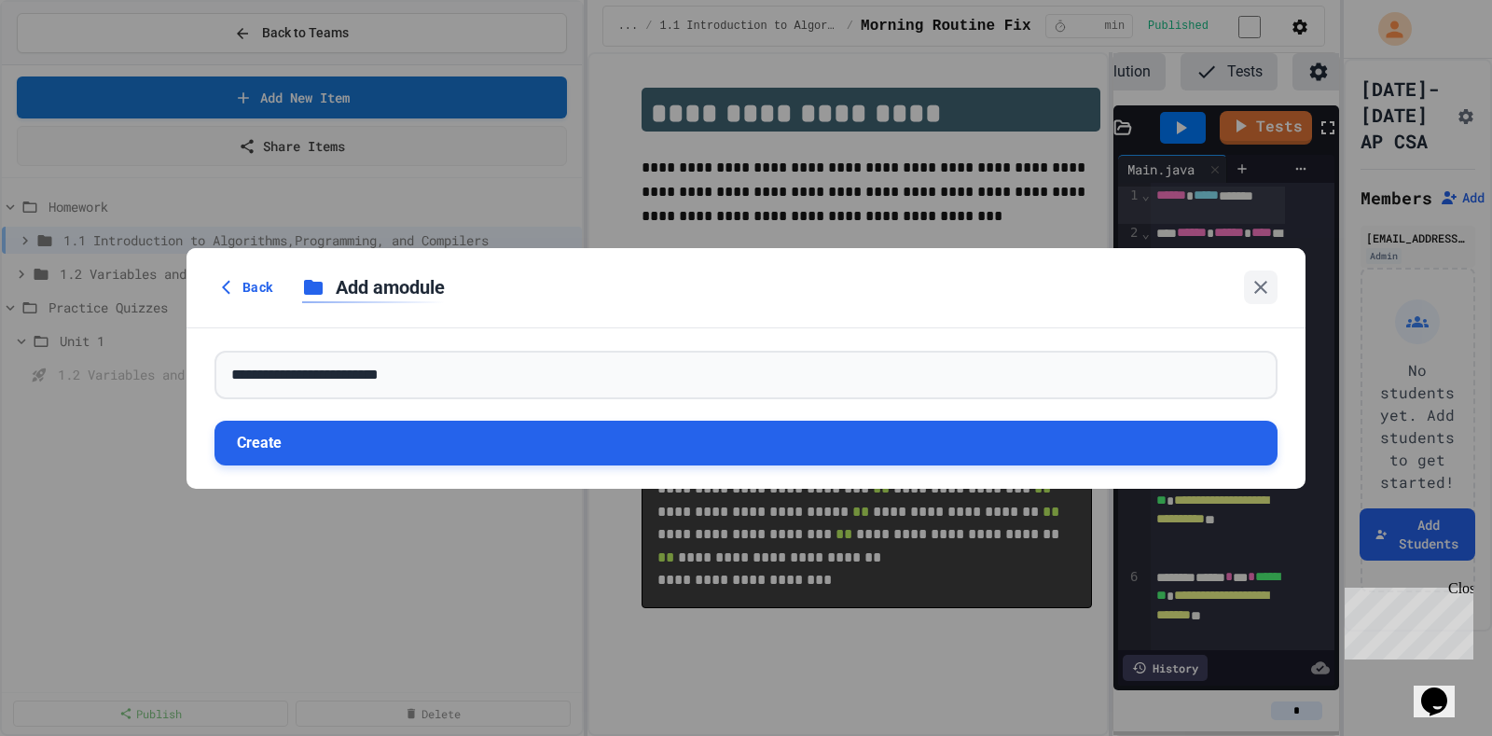
click at [383, 446] on button "Create" at bounding box center [745, 442] width 1063 height 45
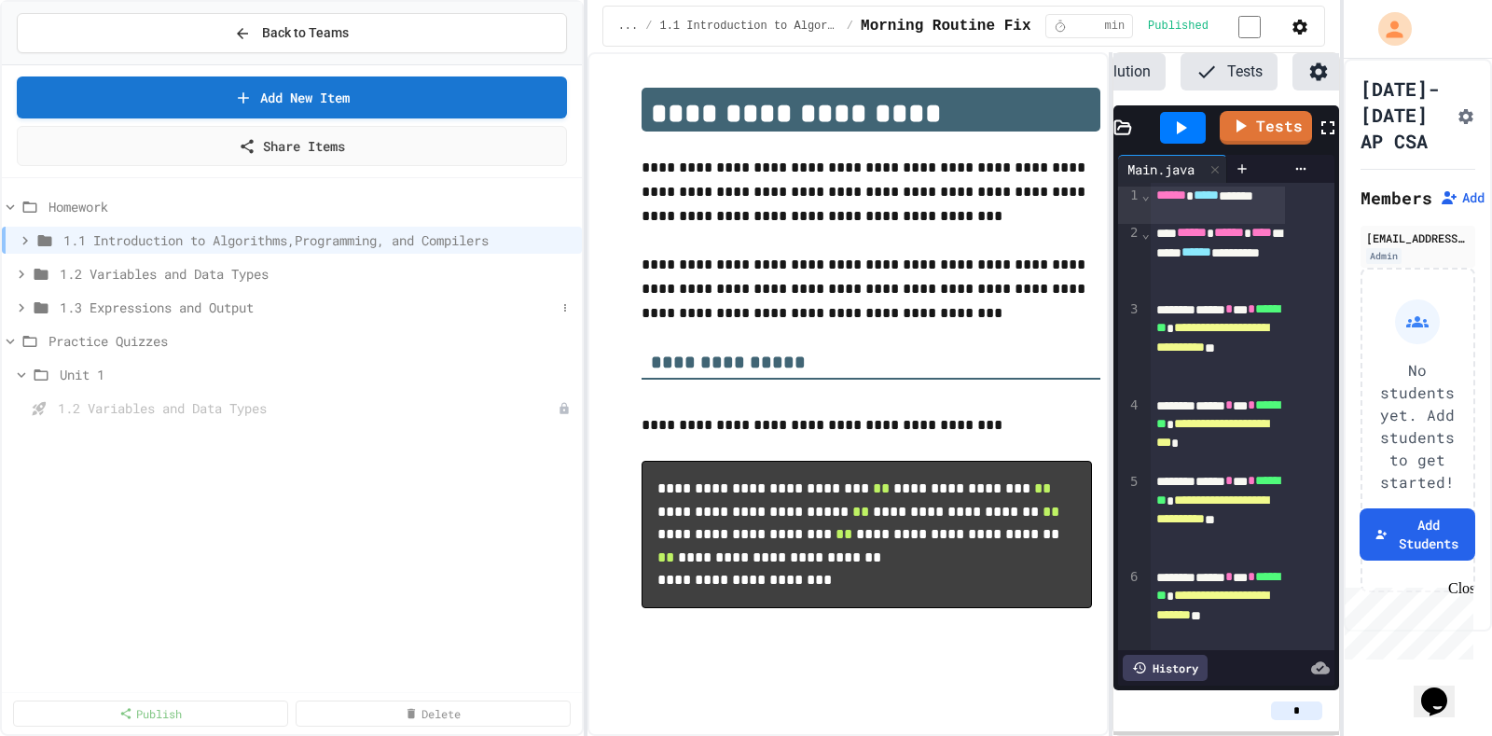
click at [261, 297] on span "1.3 Expressions and Output" at bounding box center [308, 307] width 496 height 20
click at [317, 76] on link "Add New Item" at bounding box center [291, 97] width 551 height 42
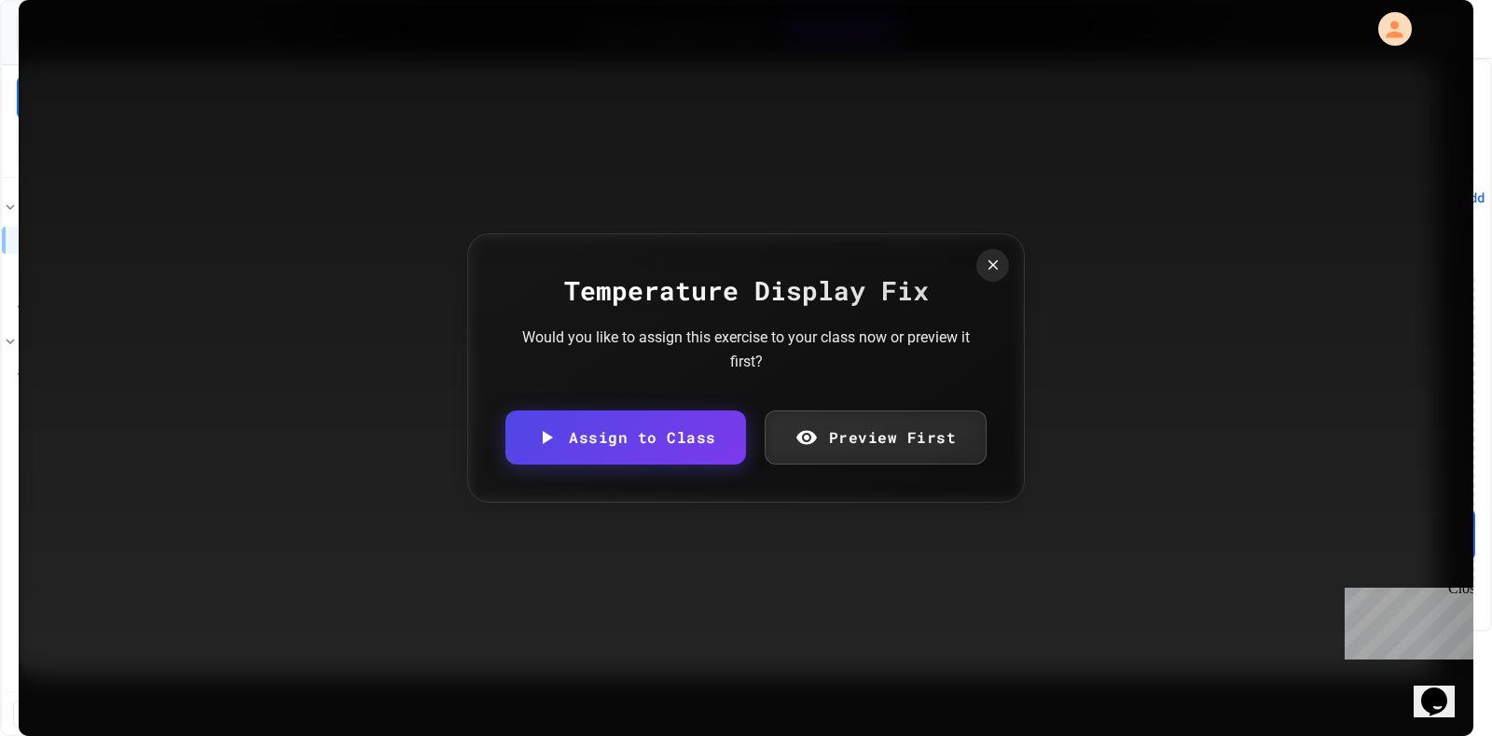
click at [660, 429] on link "Assign to Class" at bounding box center [625, 437] width 241 height 54
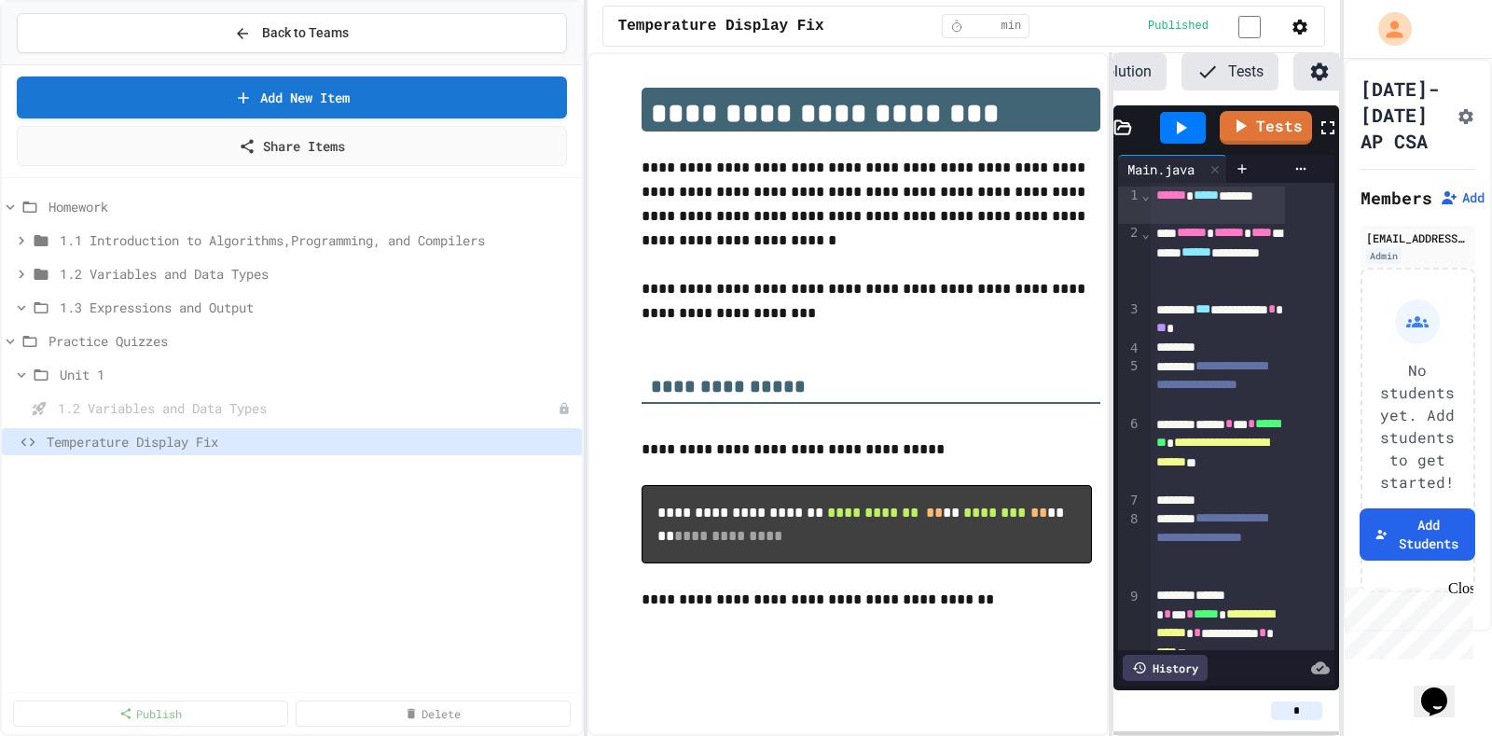
scroll to position [0, 178]
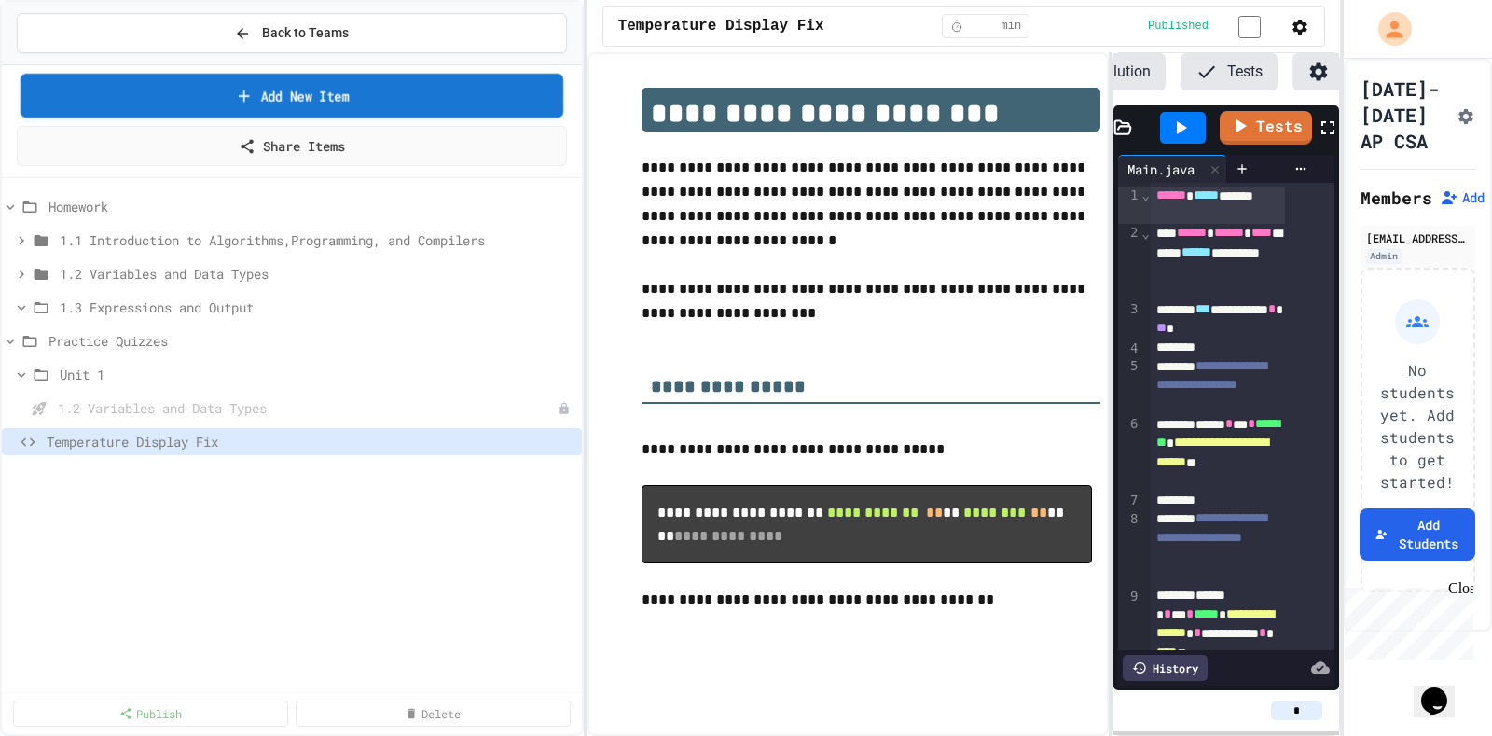
click at [361, 92] on link "Add New Item" at bounding box center [292, 96] width 543 height 44
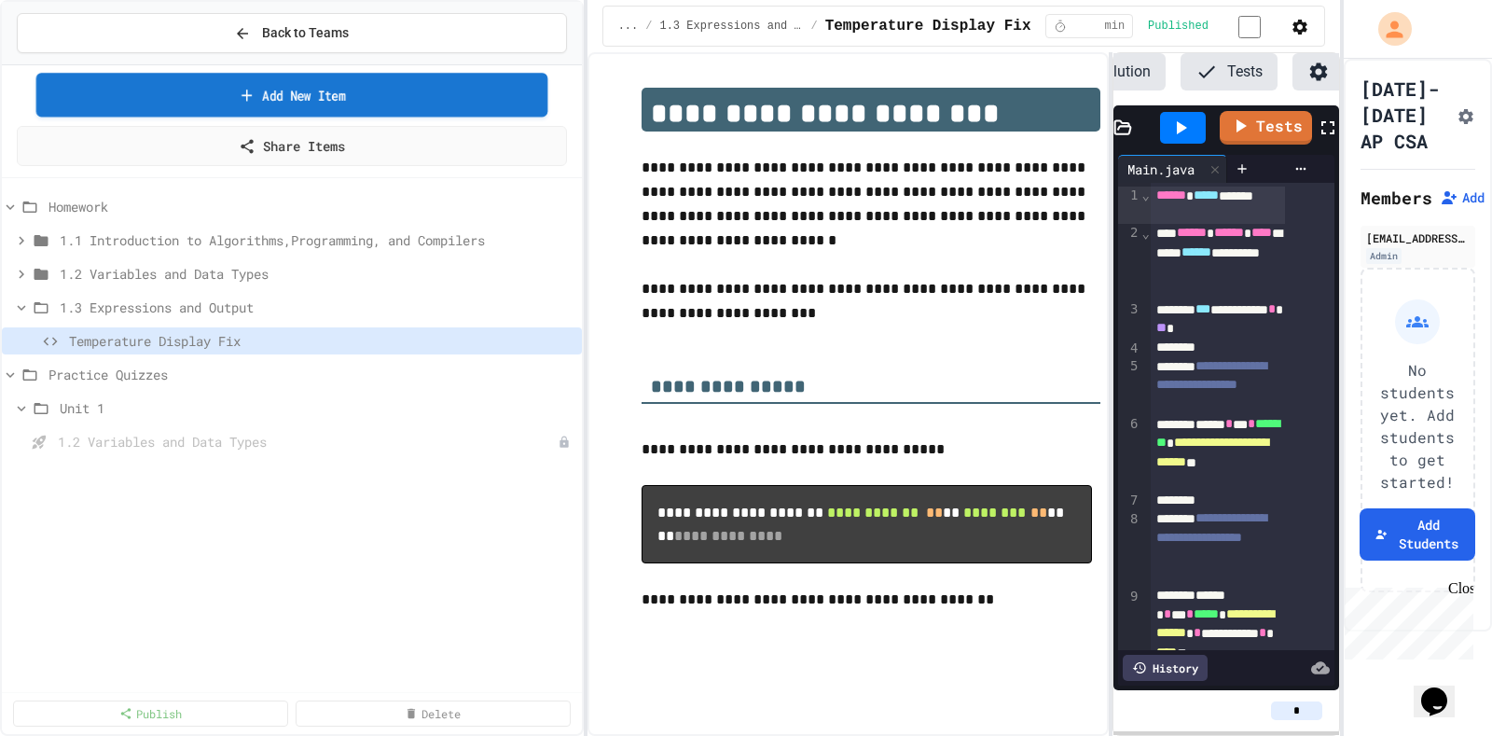
click at [284, 84] on link "Add New Item" at bounding box center [291, 95] width 511 height 44
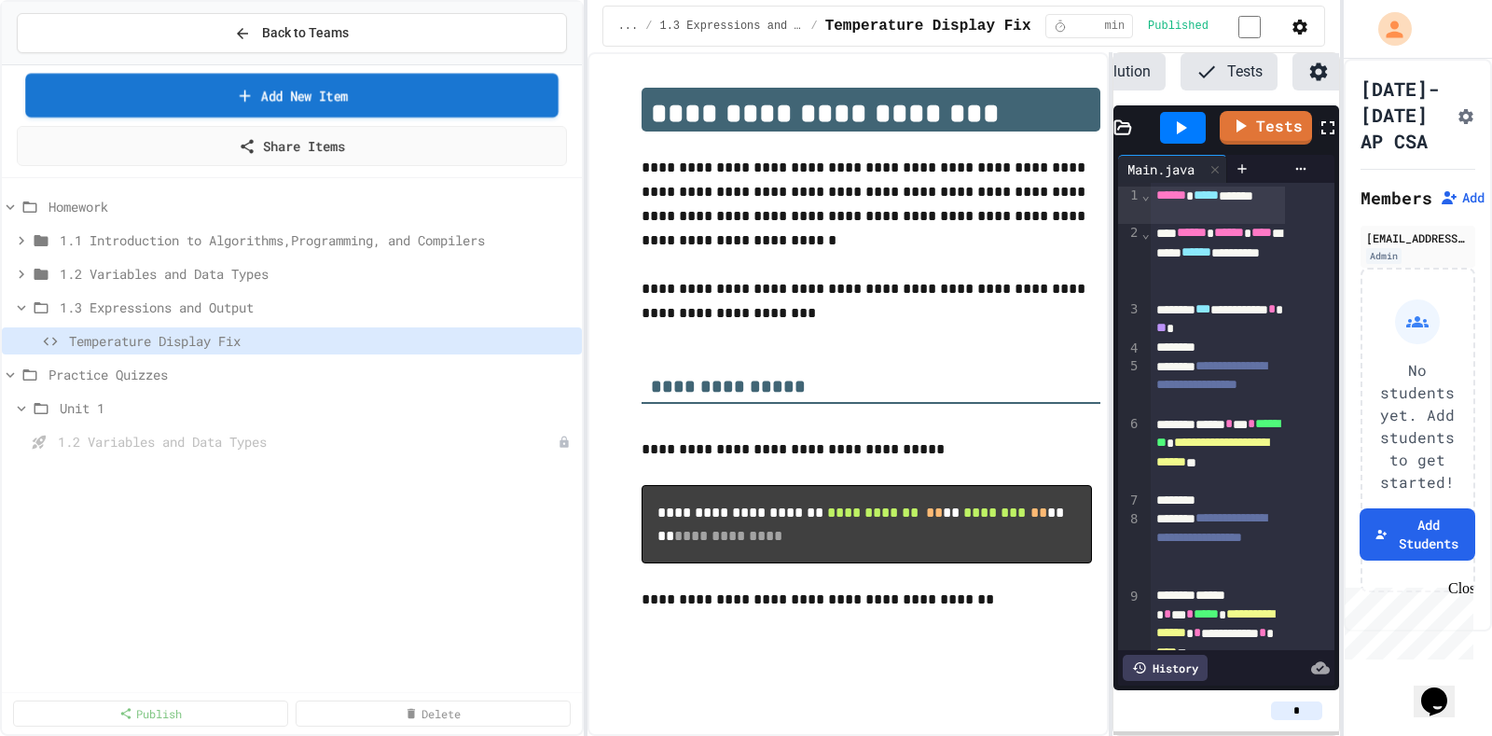
click at [413, 96] on link "Add New Item" at bounding box center [291, 96] width 532 height 44
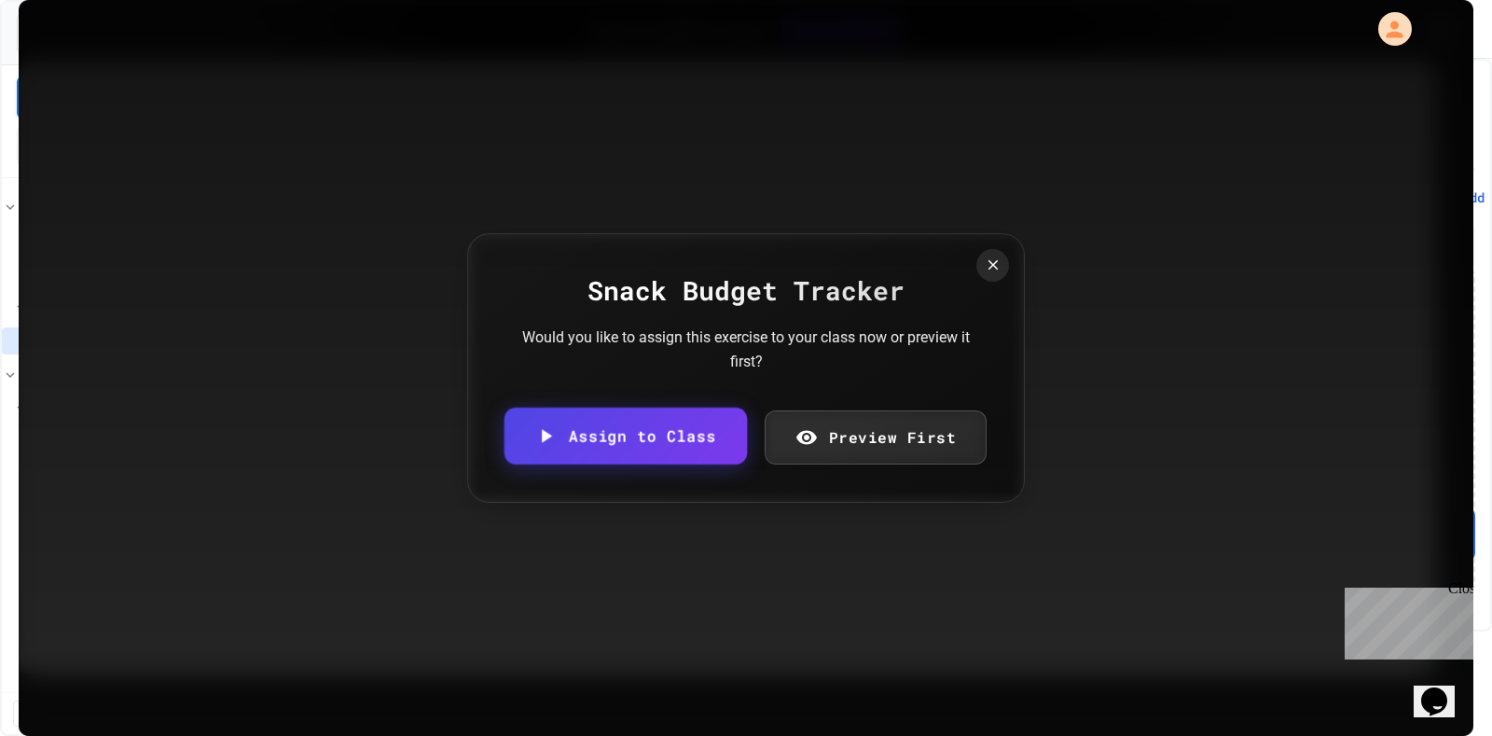
click at [664, 453] on link "Assign to Class" at bounding box center [625, 435] width 242 height 57
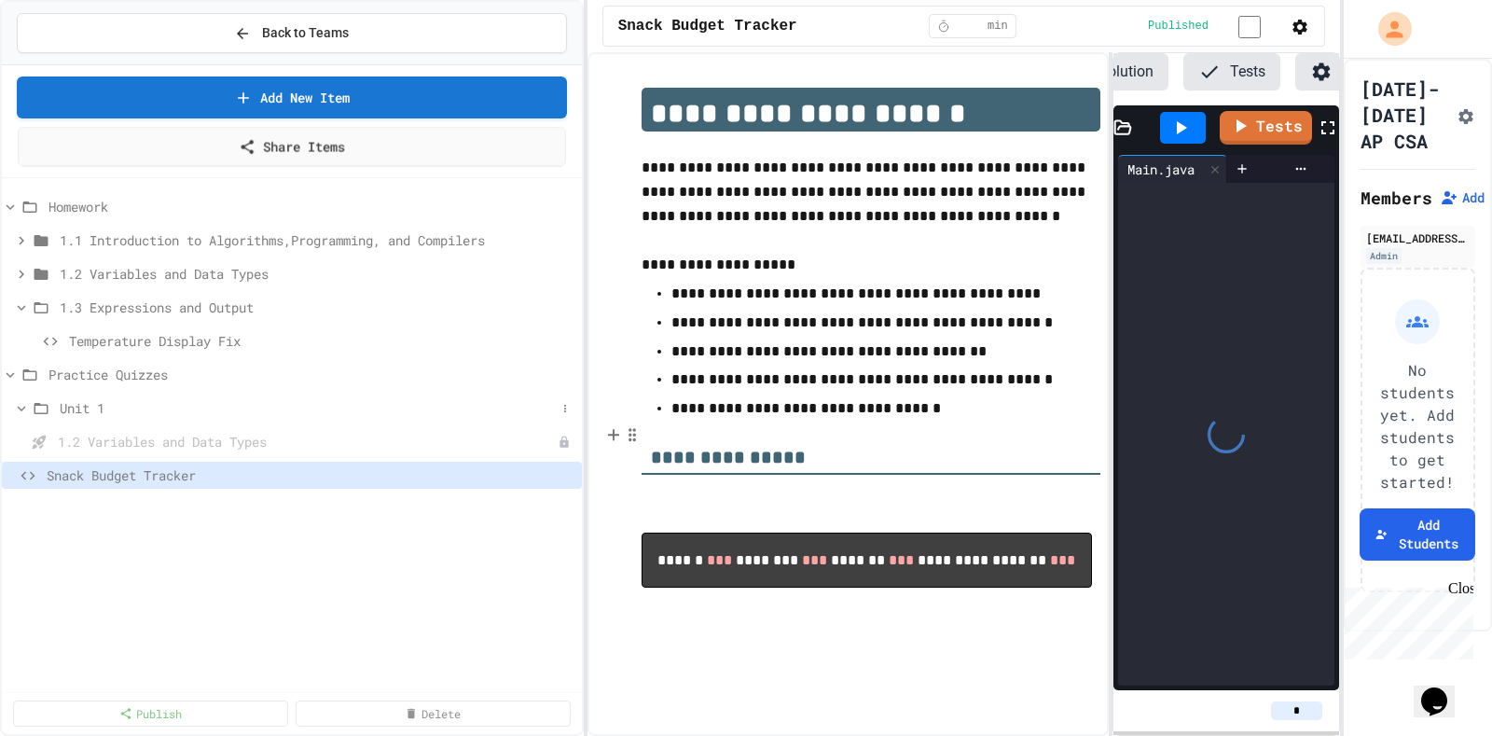
scroll to position [0, 178]
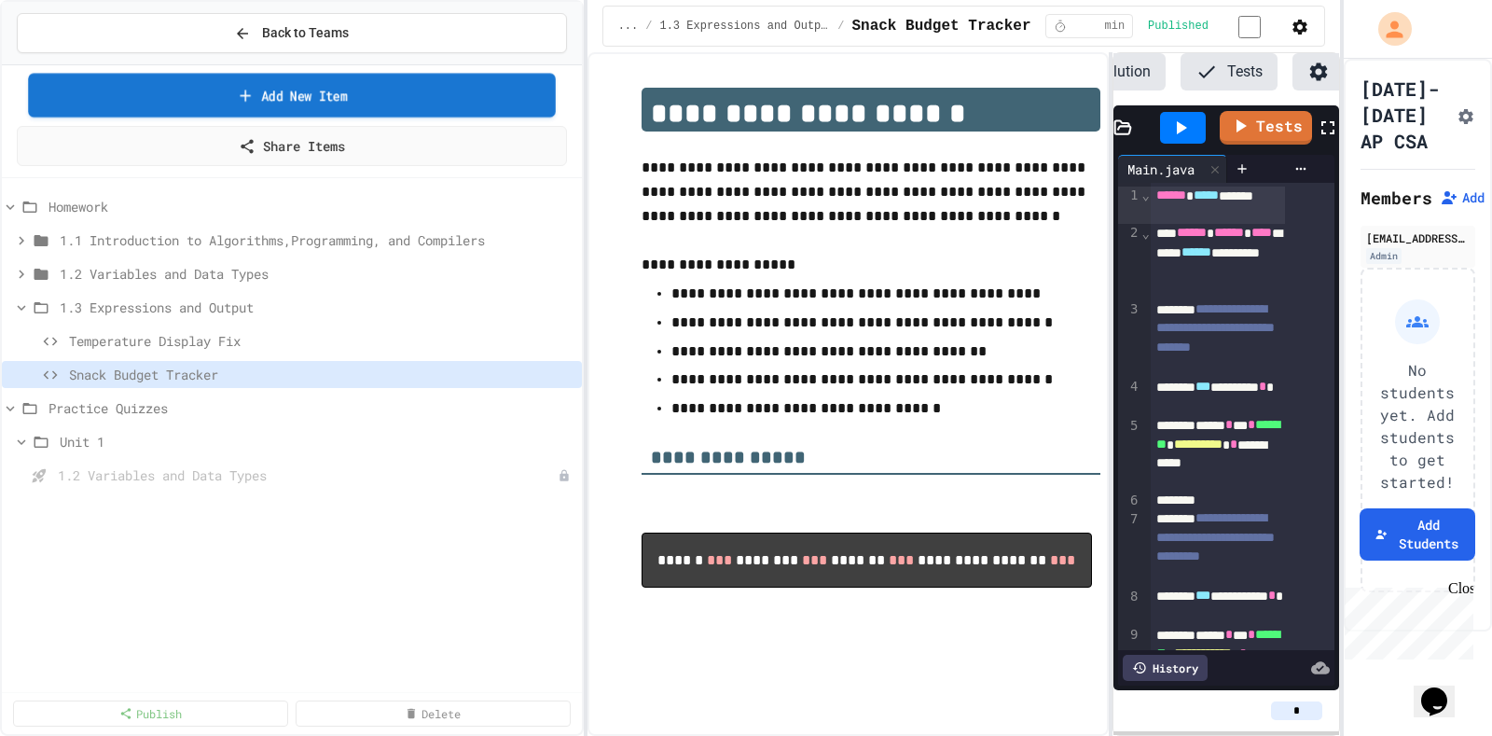
click at [267, 89] on link "Add New Item" at bounding box center [291, 95] width 527 height 44
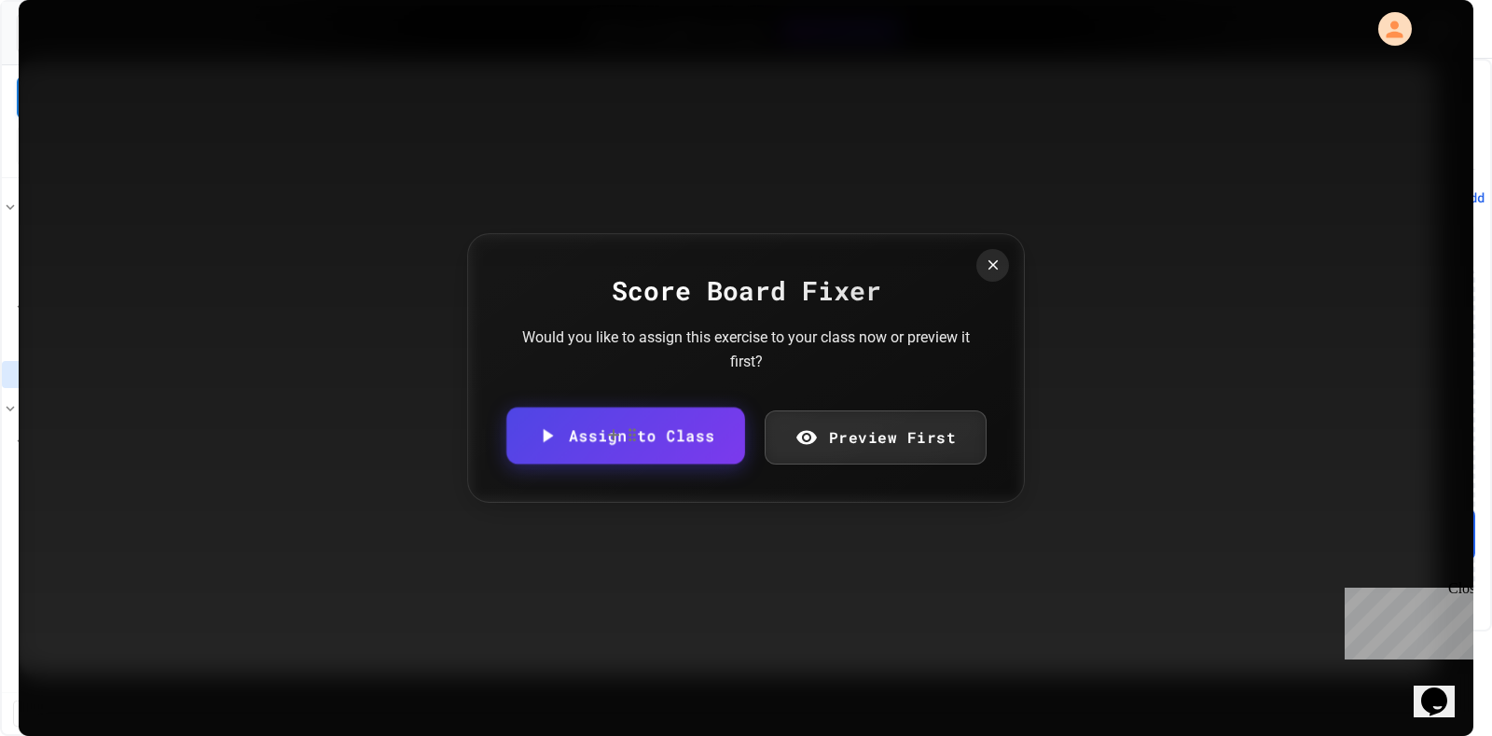
click at [618, 433] on link "Assign to Class" at bounding box center [625, 435] width 238 height 57
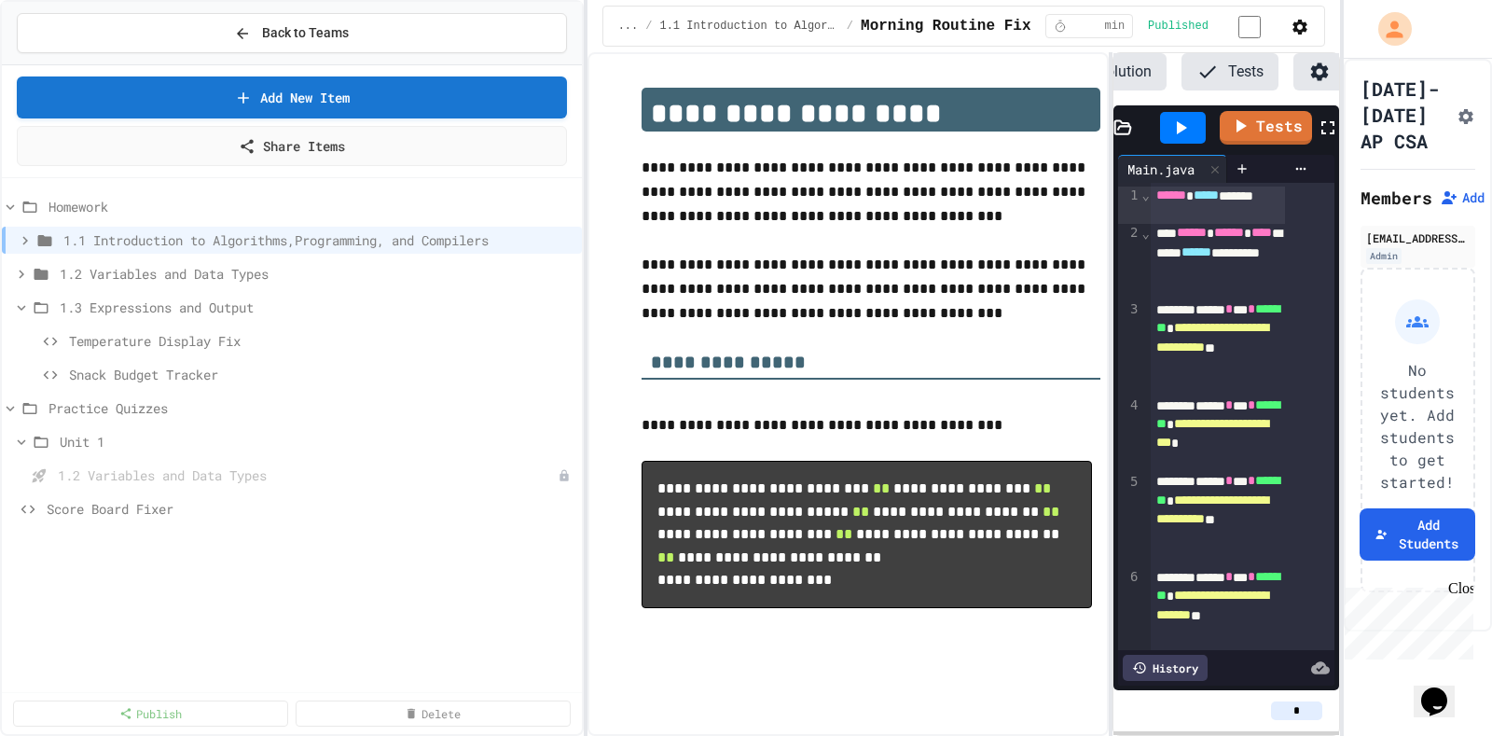
scroll to position [0, 178]
click at [98, 507] on div "Score Board Fixer" at bounding box center [292, 512] width 580 height 34
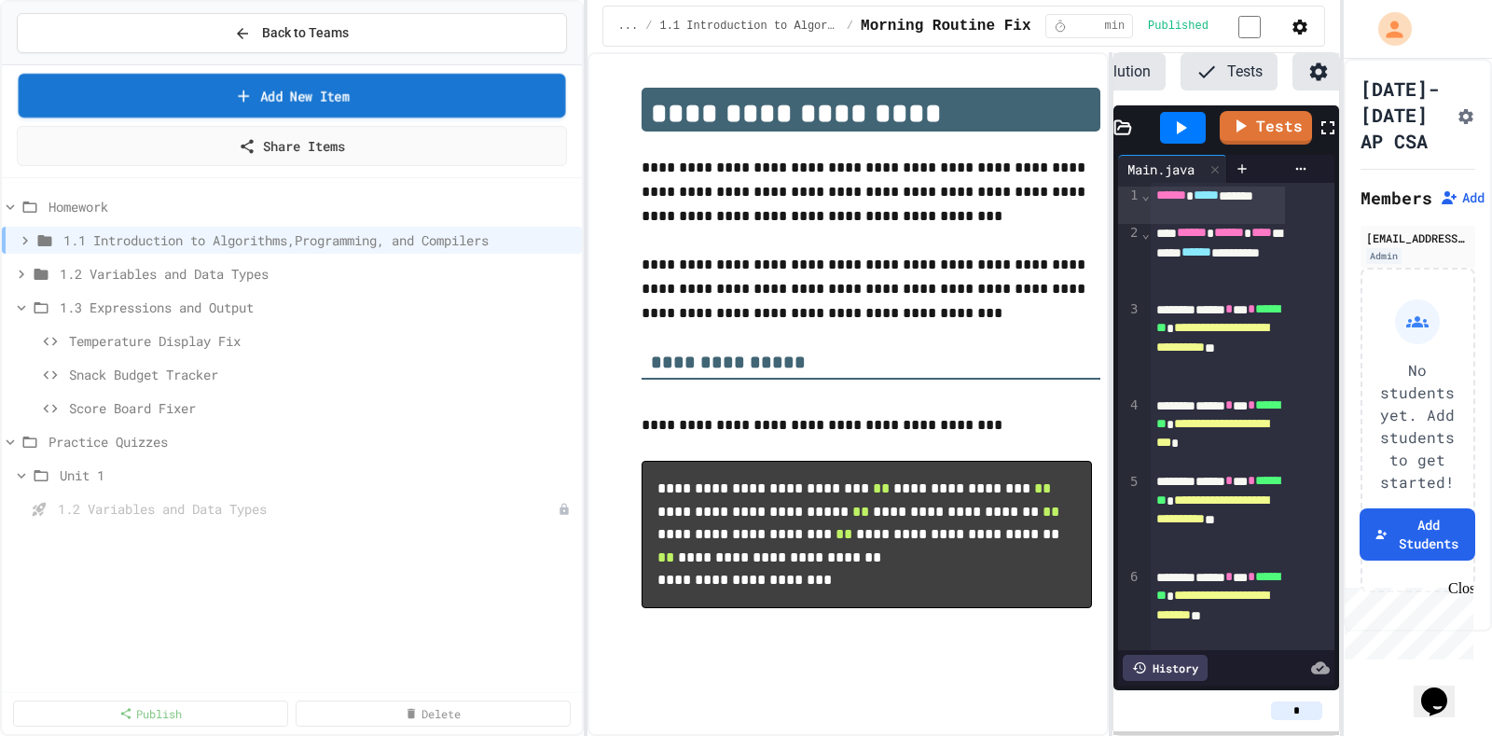
click at [272, 89] on link "Add New Item" at bounding box center [292, 96] width 547 height 44
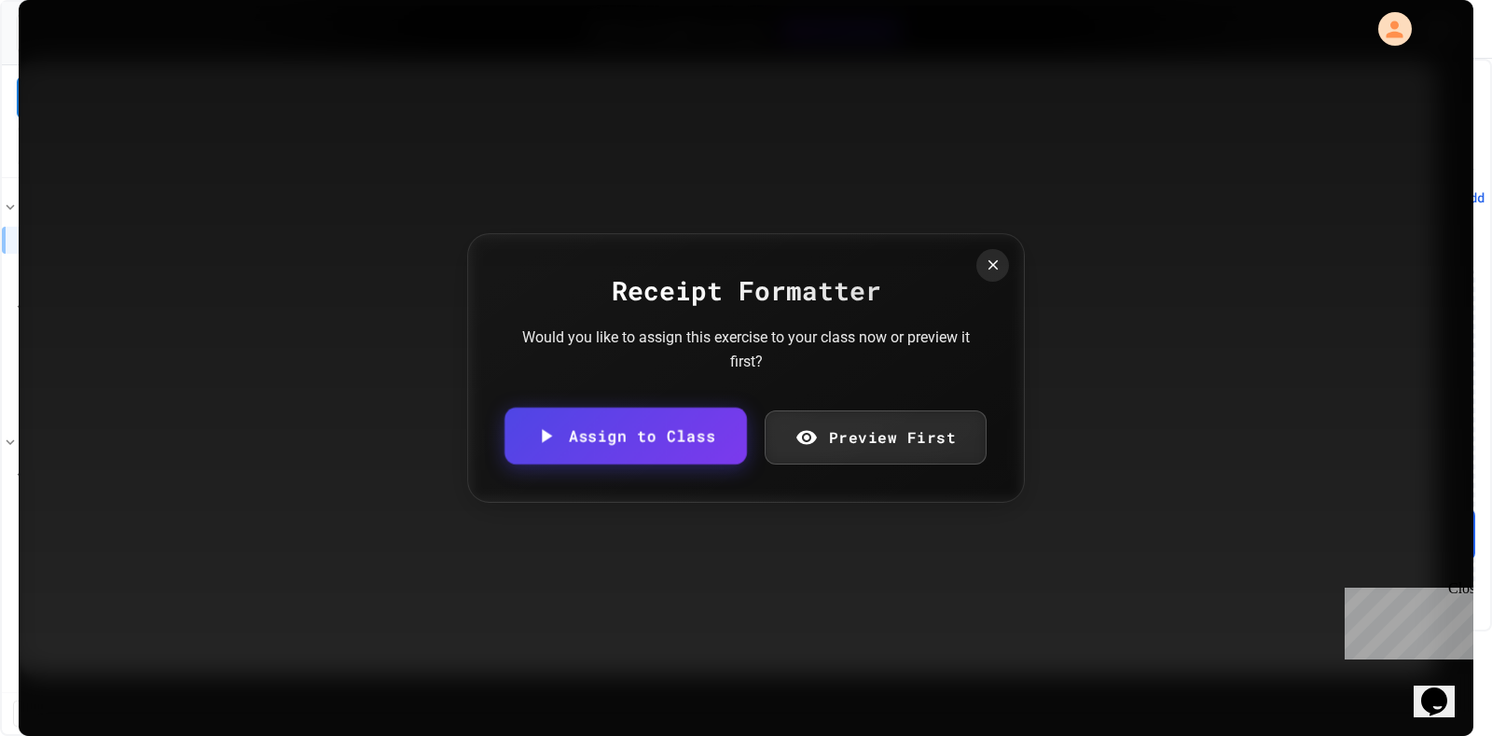
click at [658, 450] on link "Assign to Class" at bounding box center [624, 435] width 241 height 57
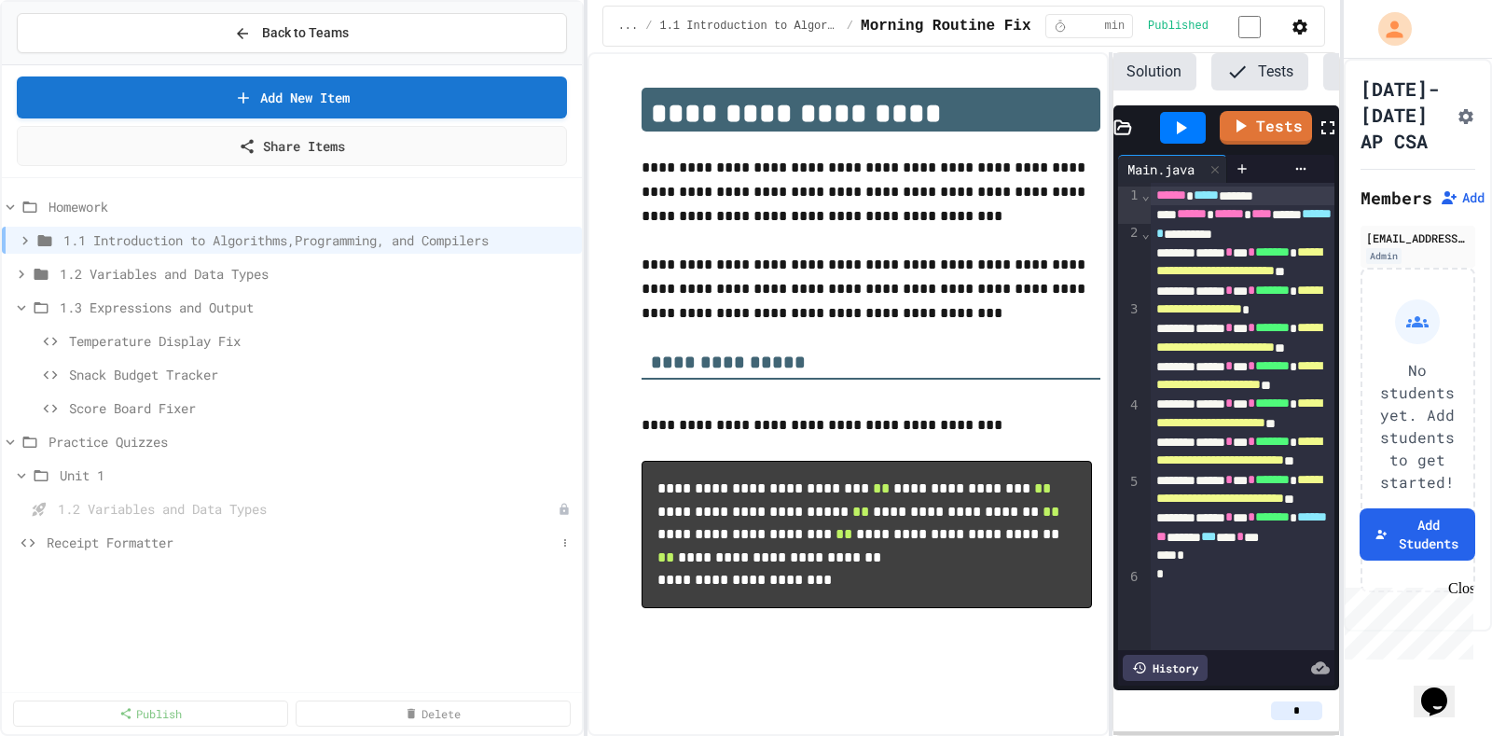
scroll to position [0, 178]
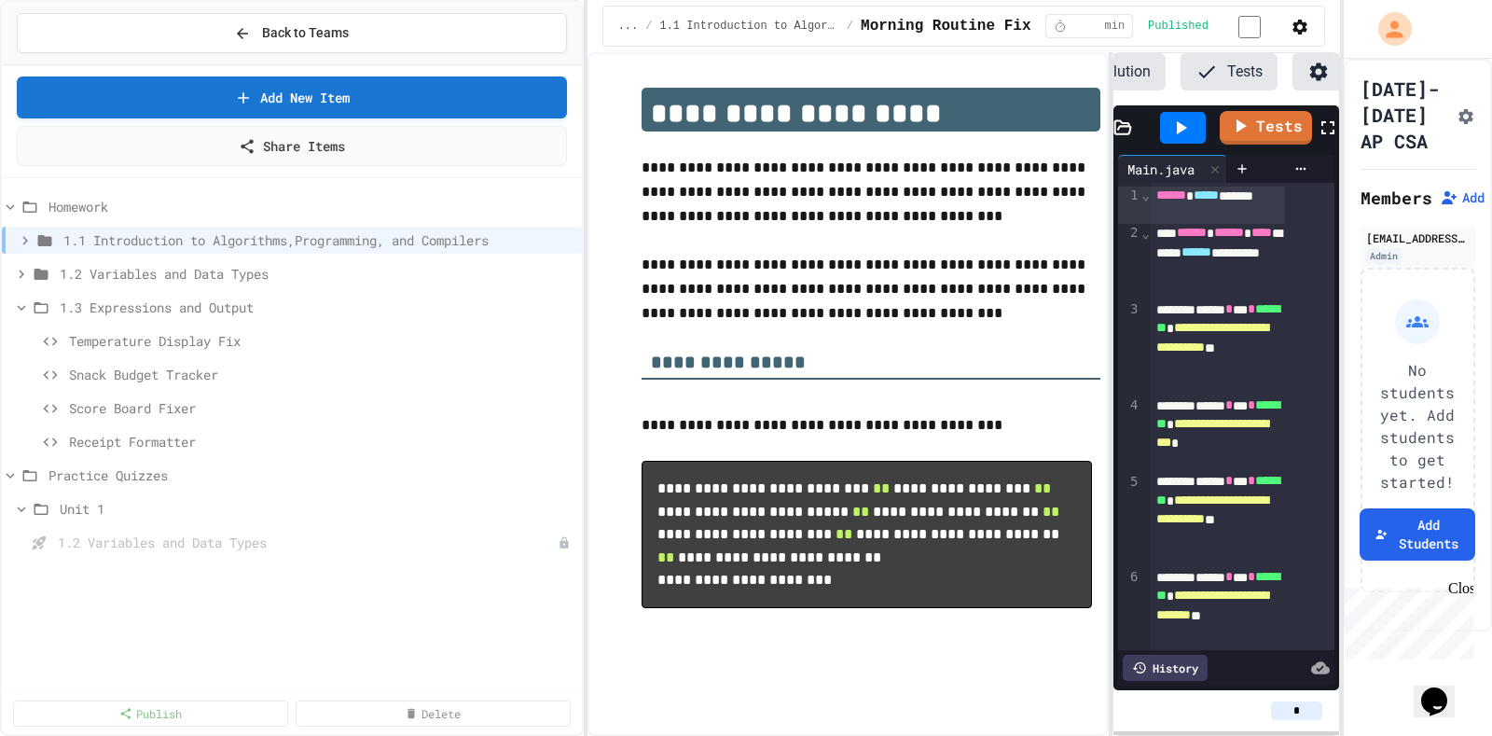
click at [172, 432] on span "Receipt Formatter" at bounding box center [321, 442] width 505 height 20
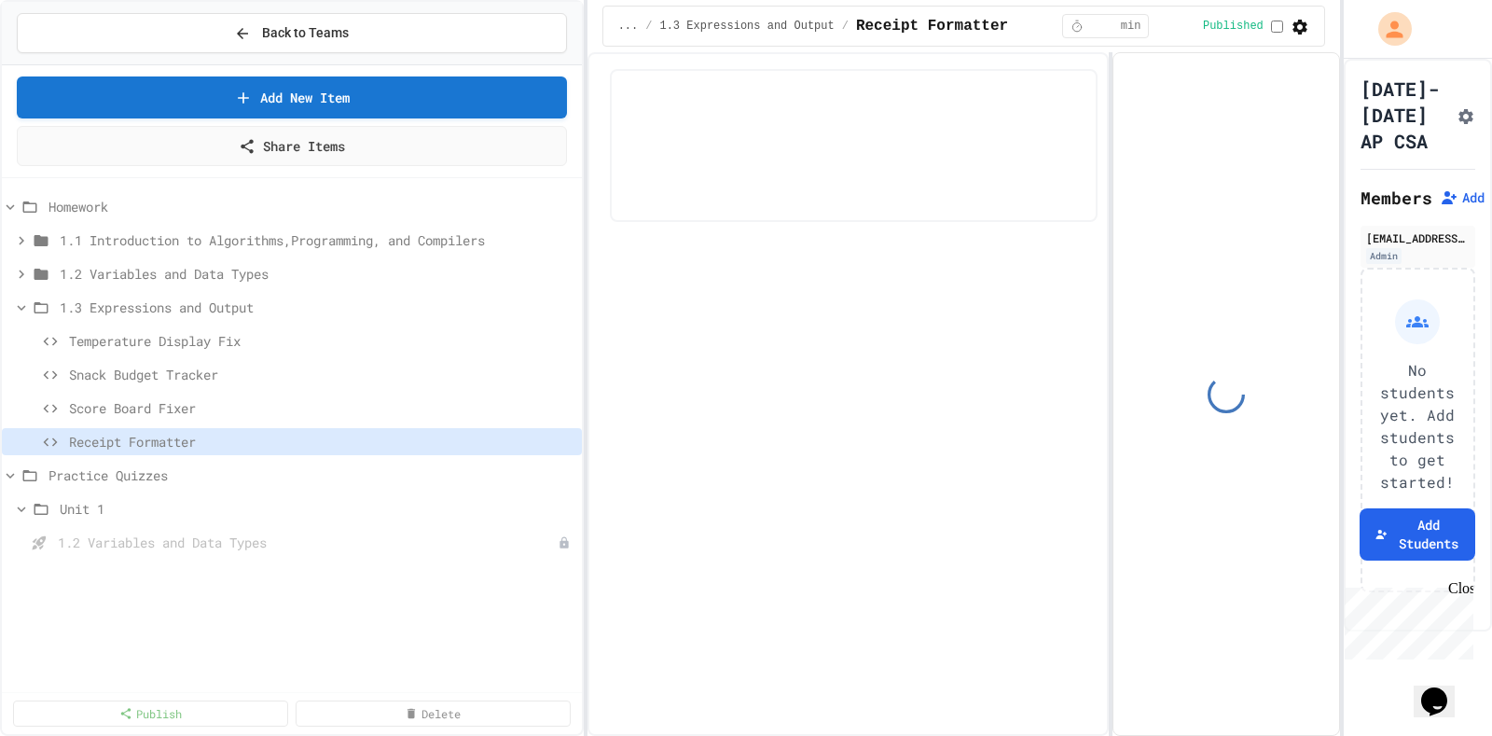
click at [172, 432] on span "Receipt Formatter" at bounding box center [321, 442] width 505 height 20
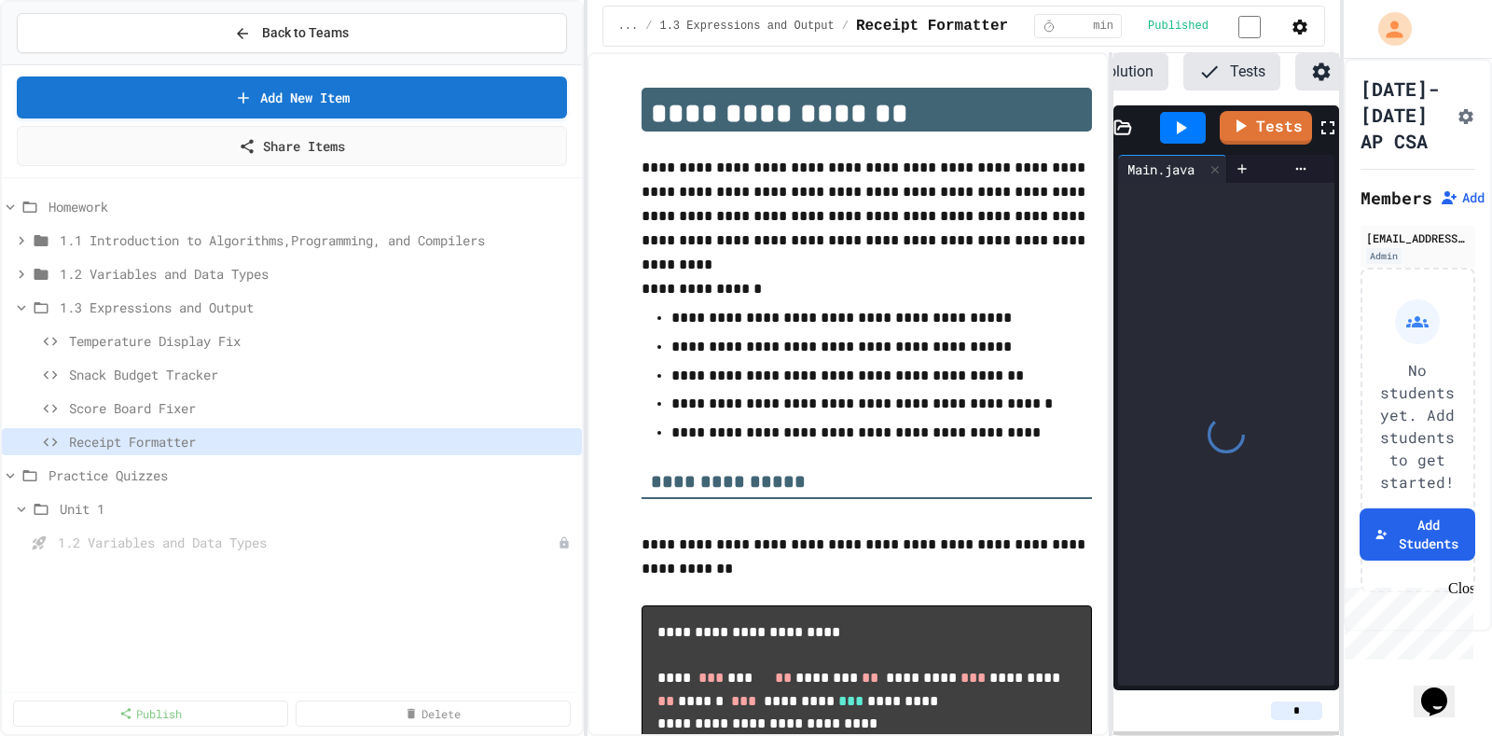
scroll to position [0, 178]
click at [172, 432] on span "Receipt Formatter" at bounding box center [321, 442] width 505 height 20
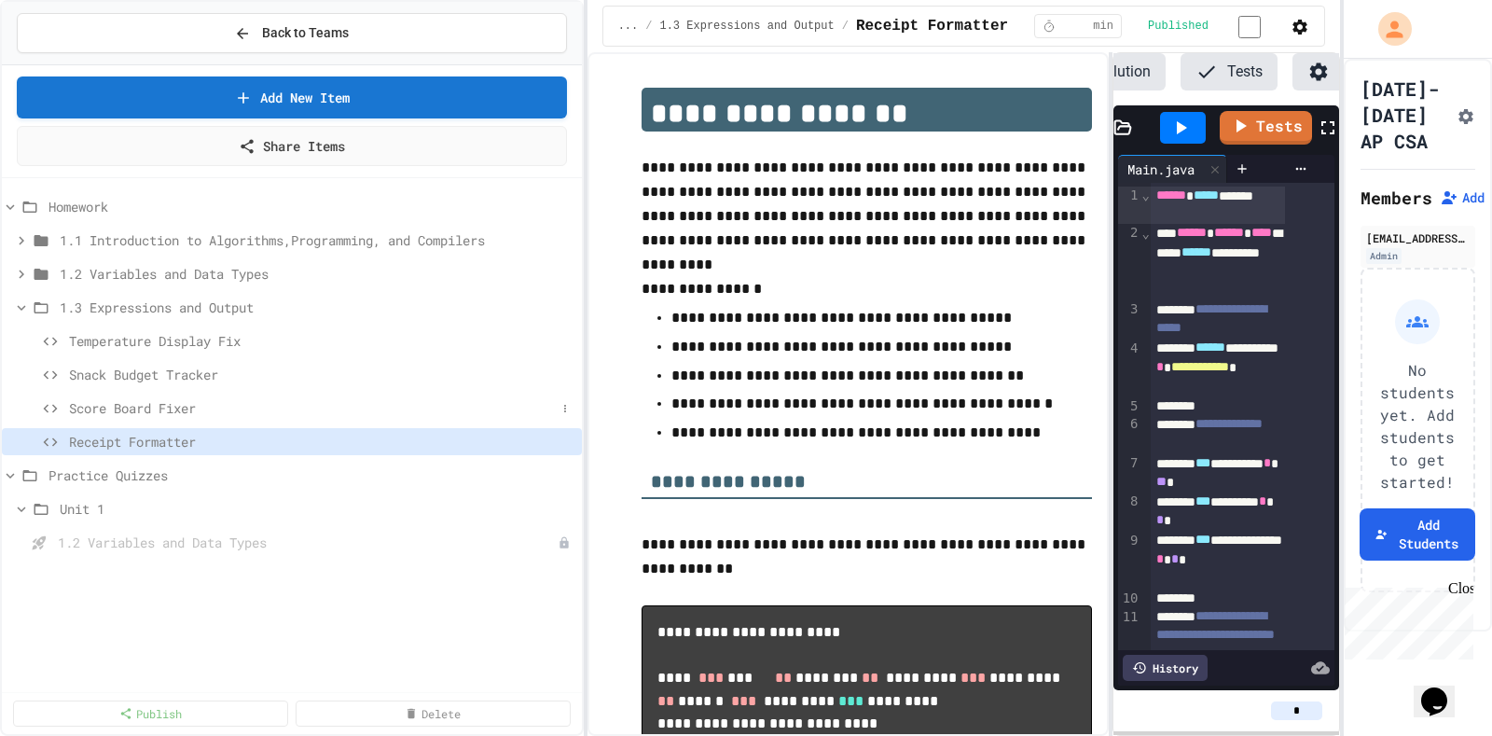
click at [176, 398] on span "Score Board Fixer" at bounding box center [312, 408] width 487 height 20
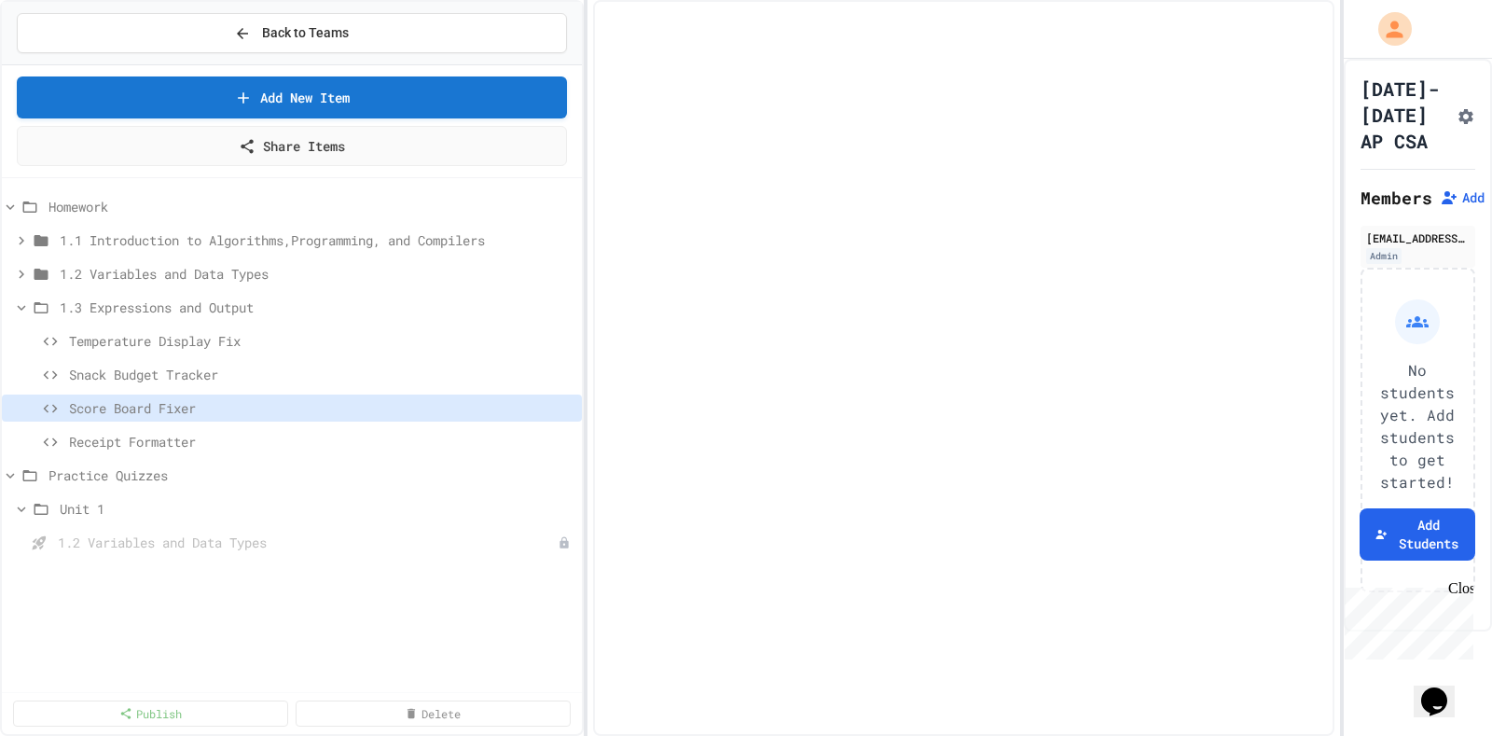
click at [182, 364] on span "Snack Budget Tracker" at bounding box center [321, 374] width 505 height 20
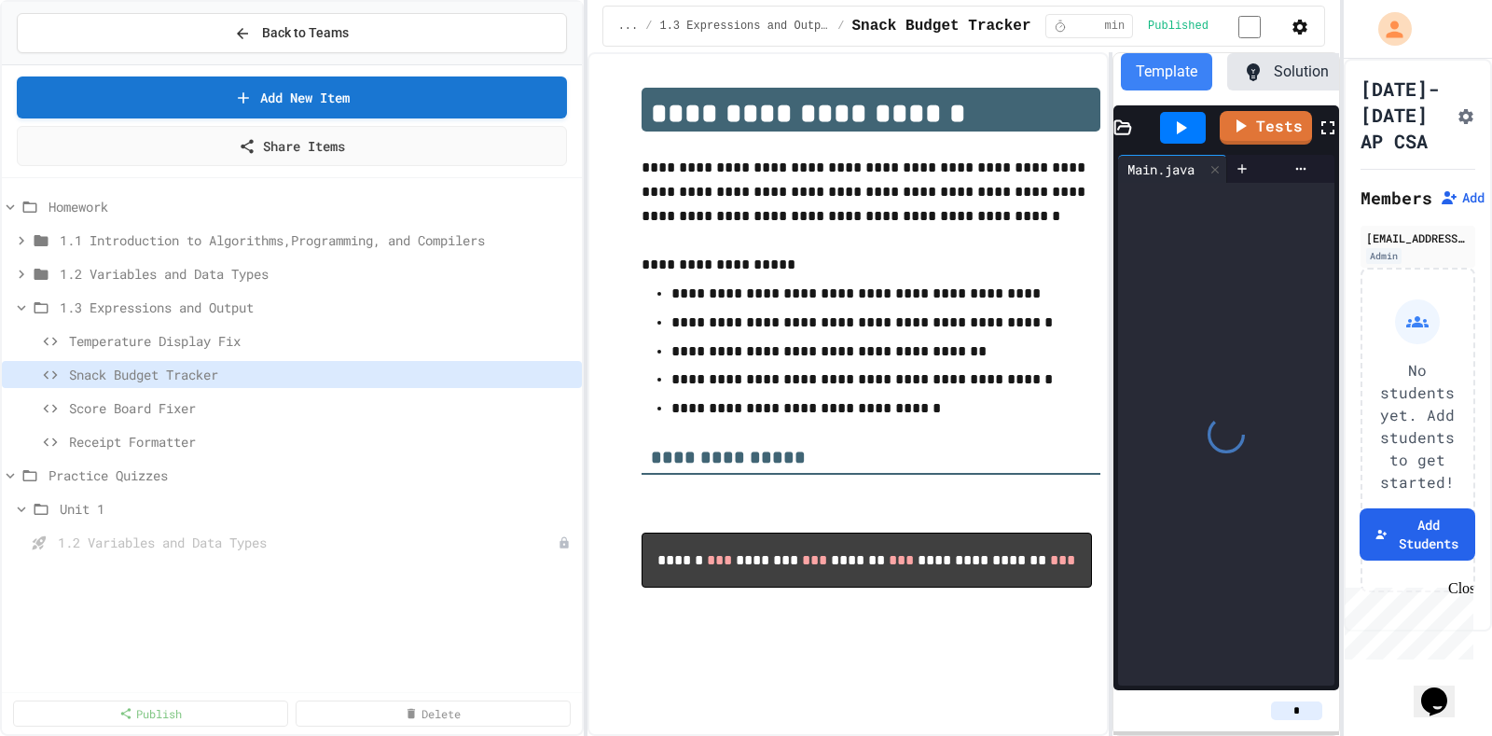
click at [205, 331] on span "Temperature Display Fix" at bounding box center [321, 341] width 505 height 20
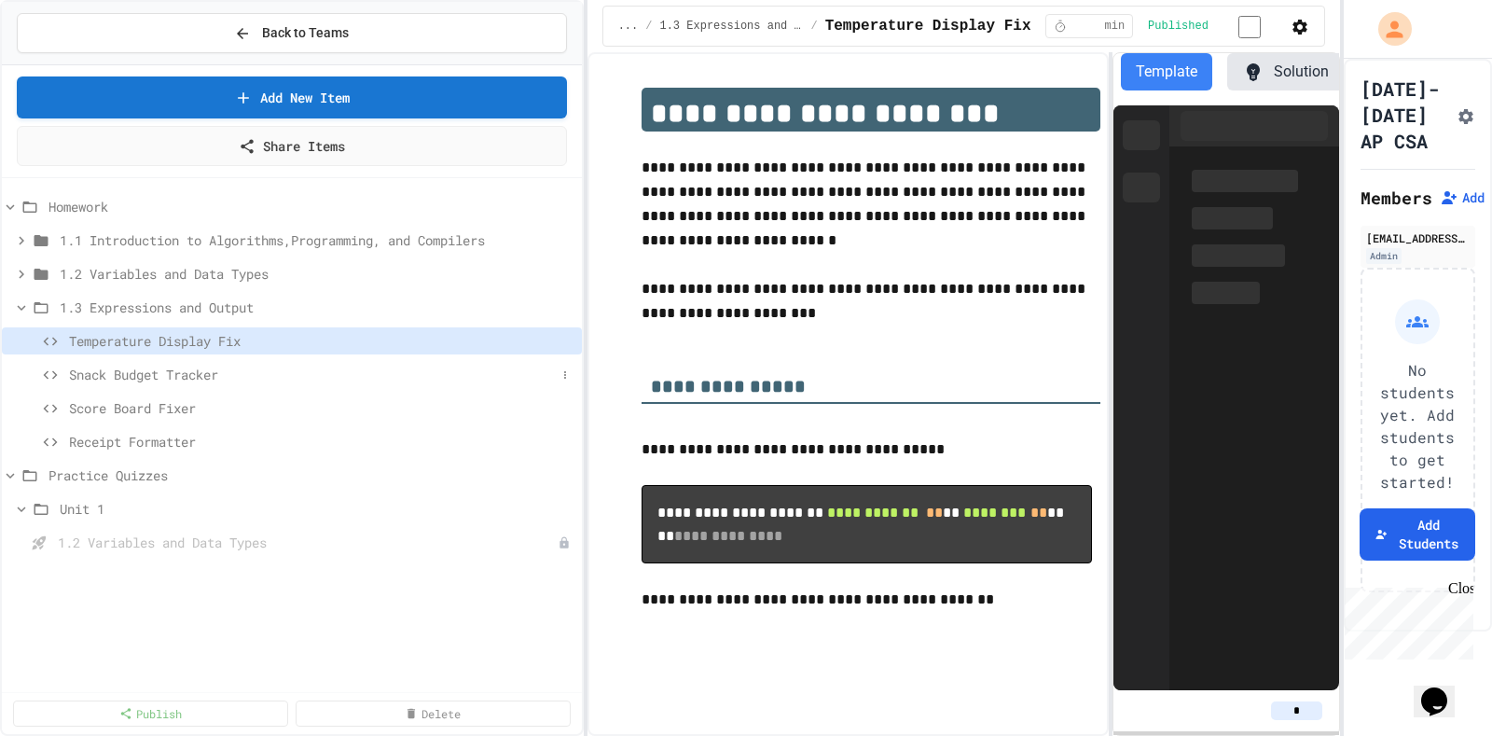
click at [213, 364] on span "Snack Budget Tracker" at bounding box center [312, 374] width 487 height 20
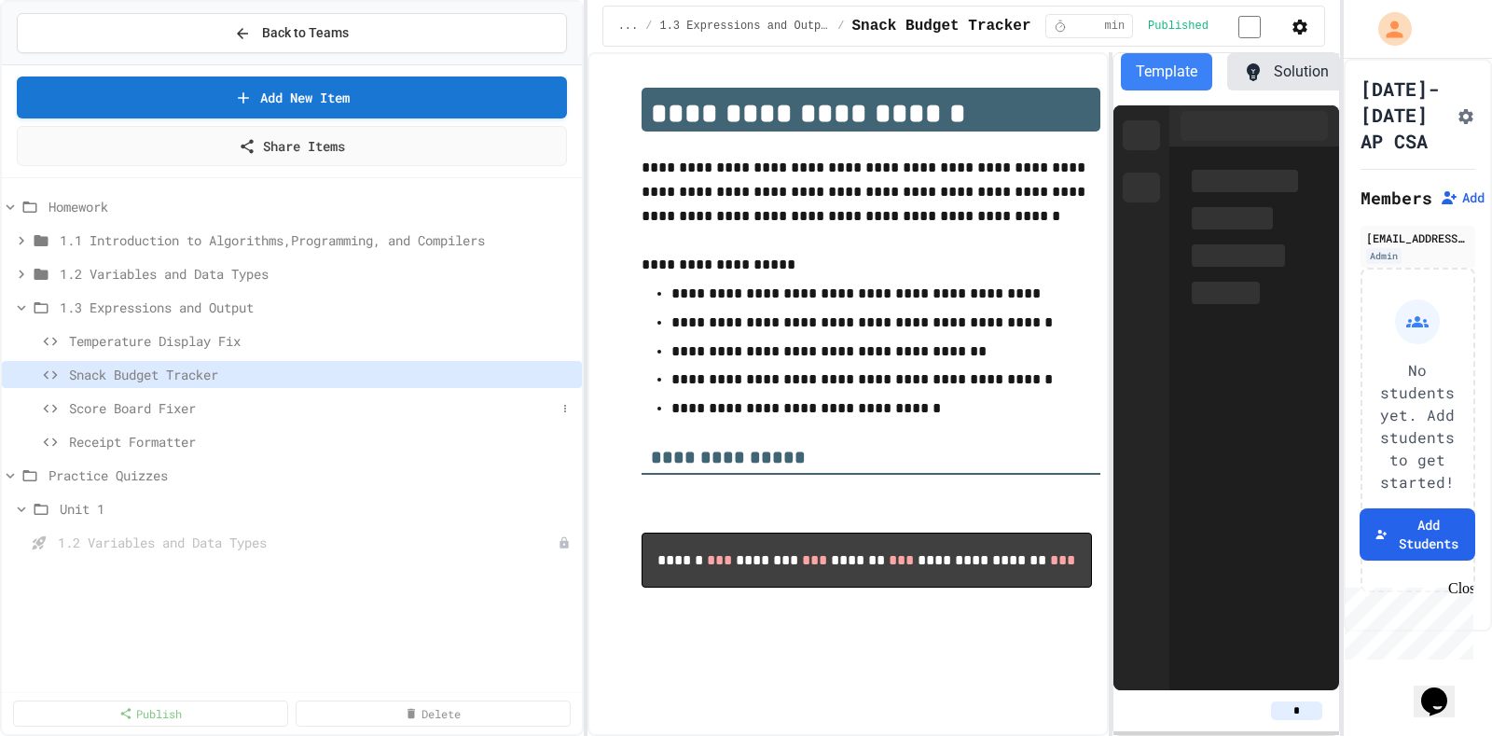
click at [217, 394] on div "Score Board Fixer" at bounding box center [292, 407] width 580 height 27
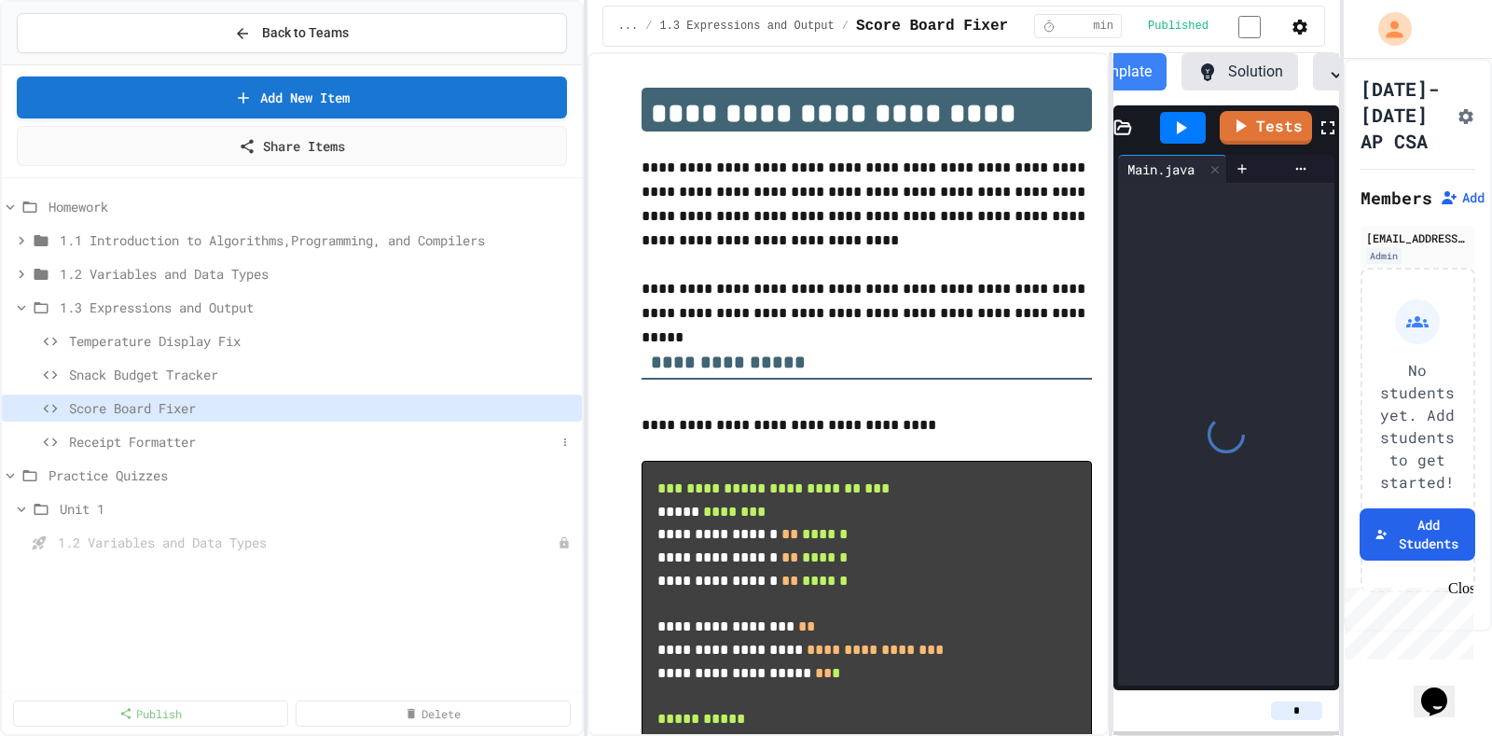
click at [219, 432] on span "Receipt Formatter" at bounding box center [312, 442] width 487 height 20
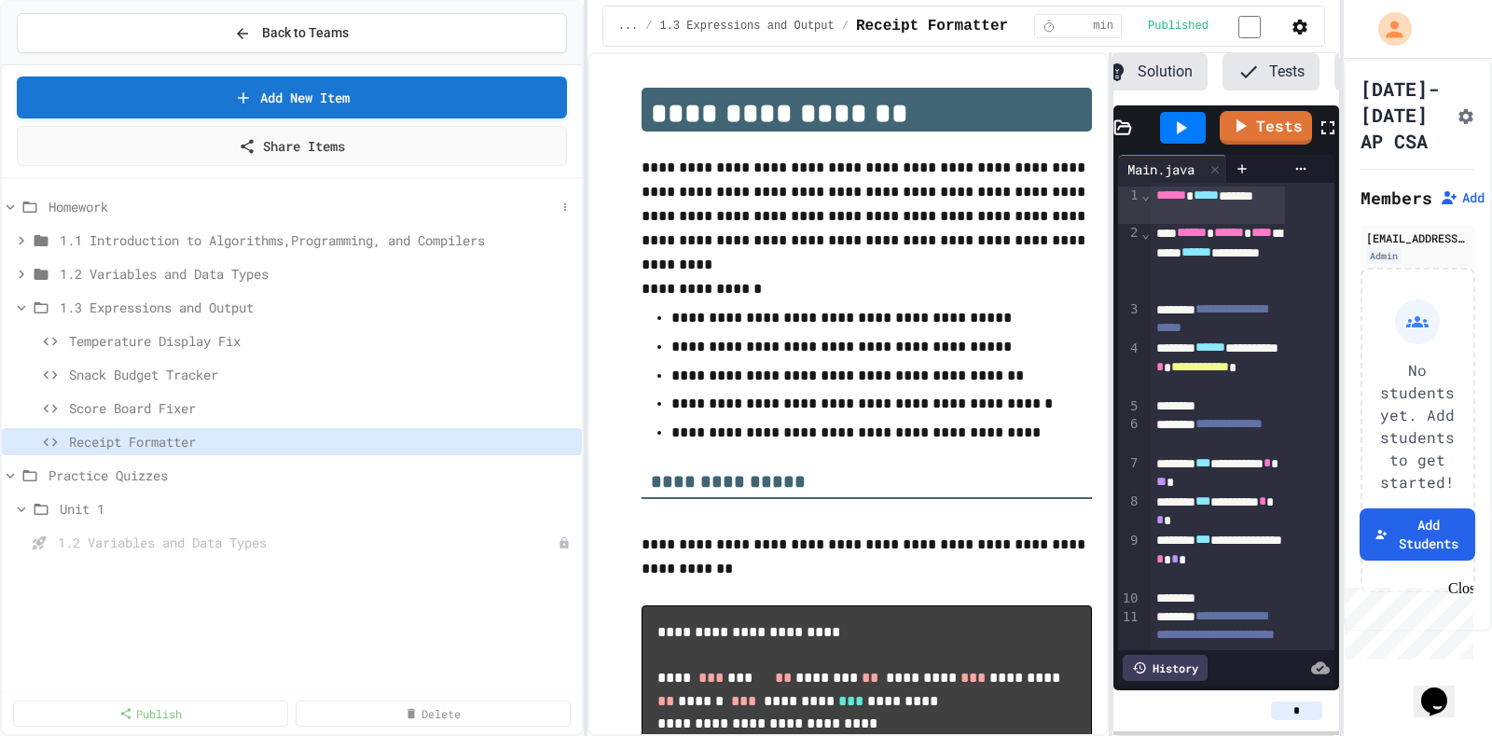
scroll to position [0, 178]
click at [219, 264] on span "1.2 Variables and Data Types" at bounding box center [308, 274] width 496 height 20
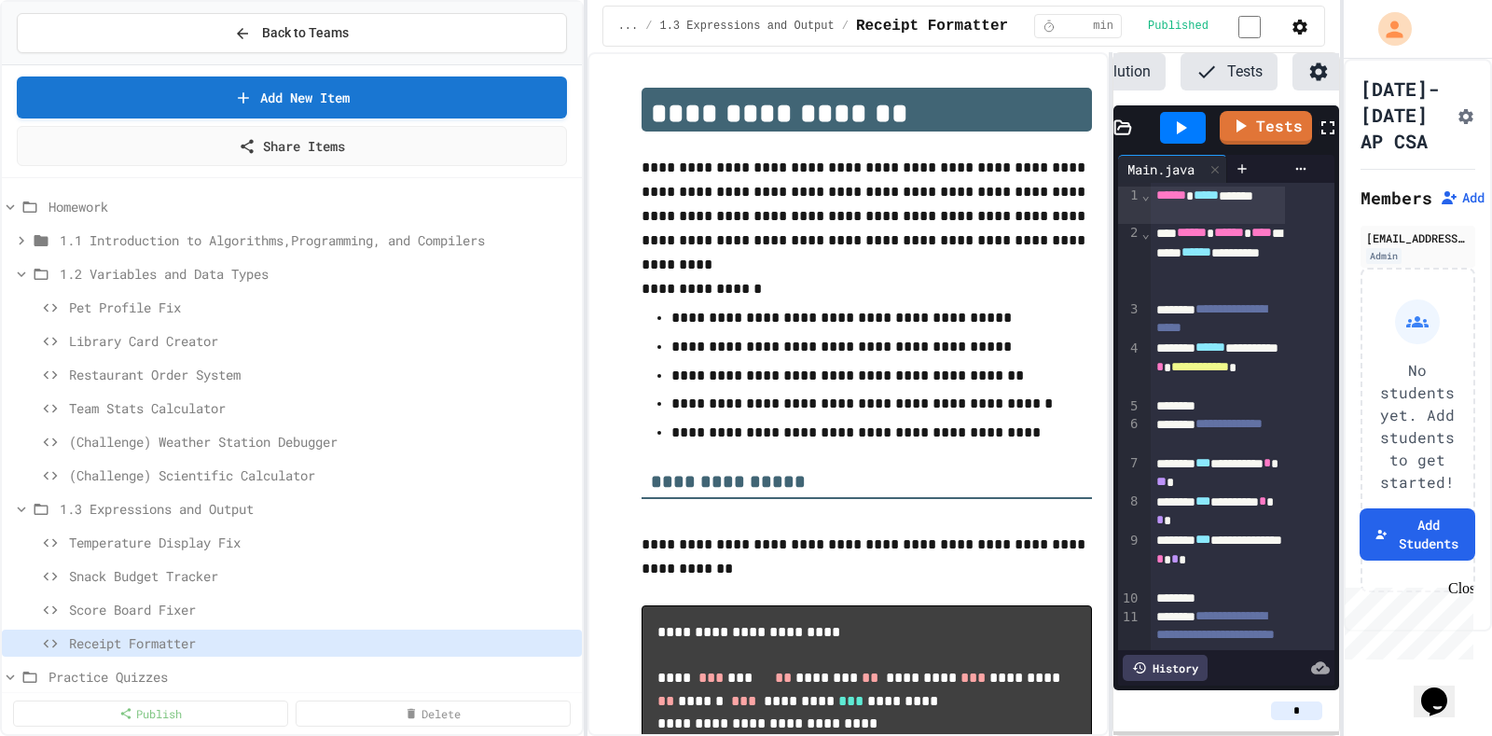
click at [219, 264] on span "1.2 Variables and Data Types" at bounding box center [317, 274] width 515 height 20
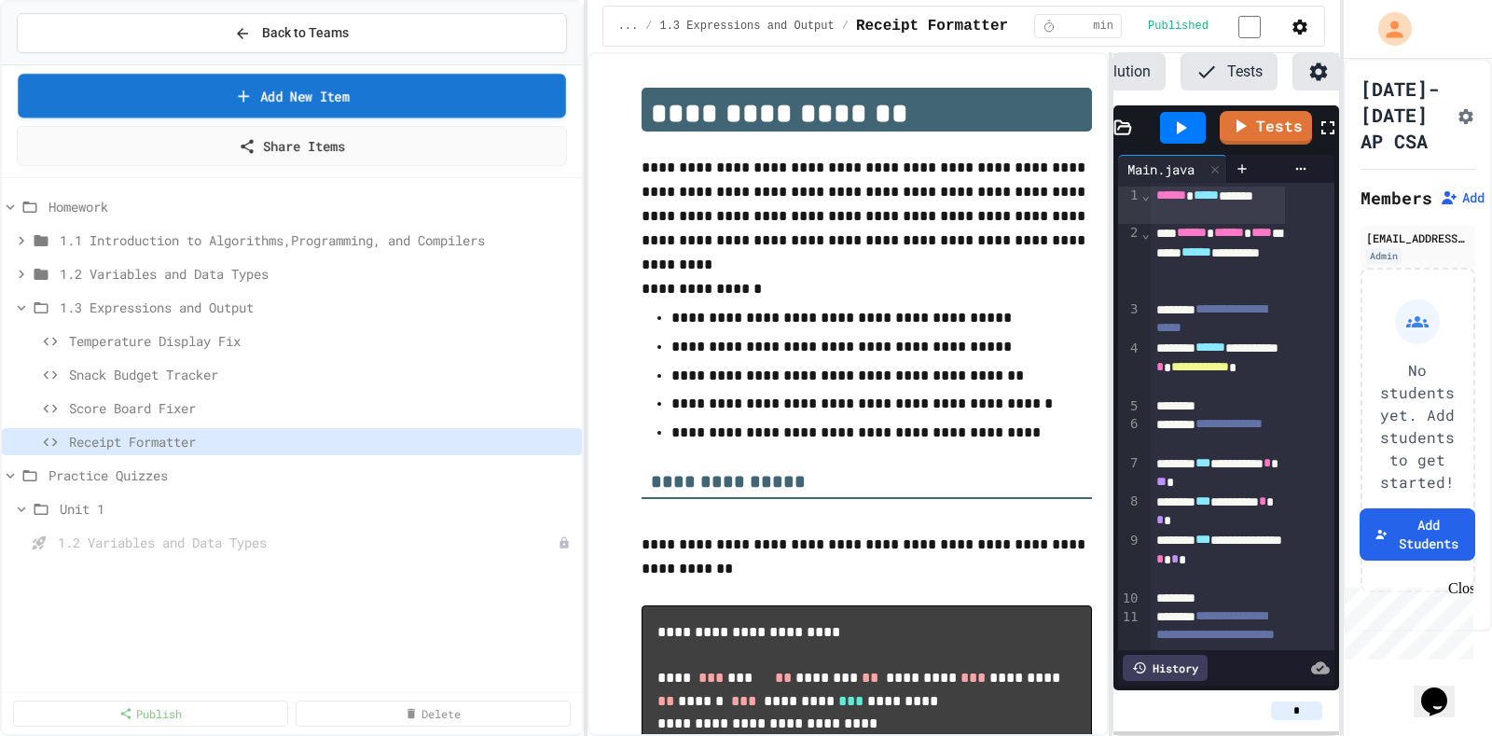
click at [282, 89] on link "Add New Item" at bounding box center [291, 96] width 547 height 44
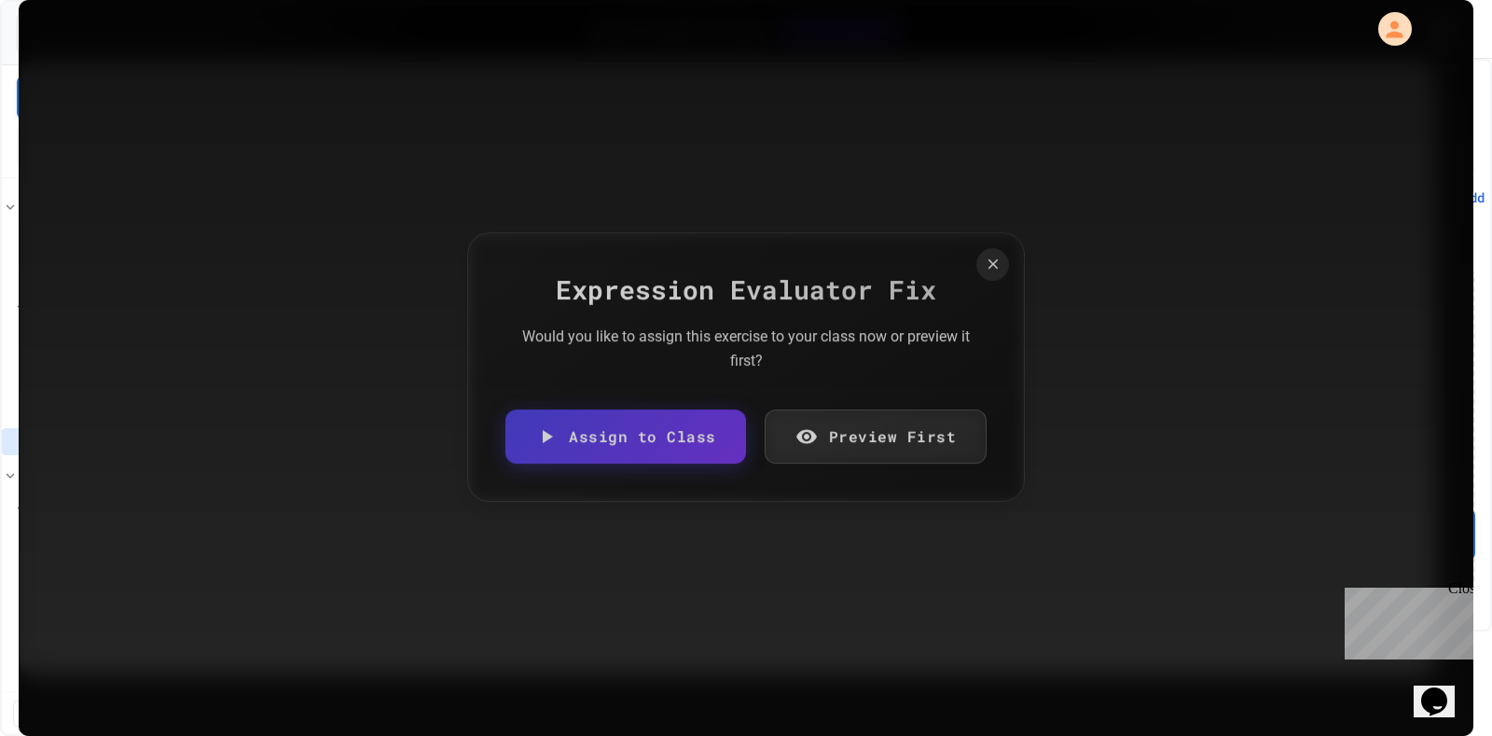
click at [691, 432] on link "Assign to Class" at bounding box center [625, 436] width 241 height 54
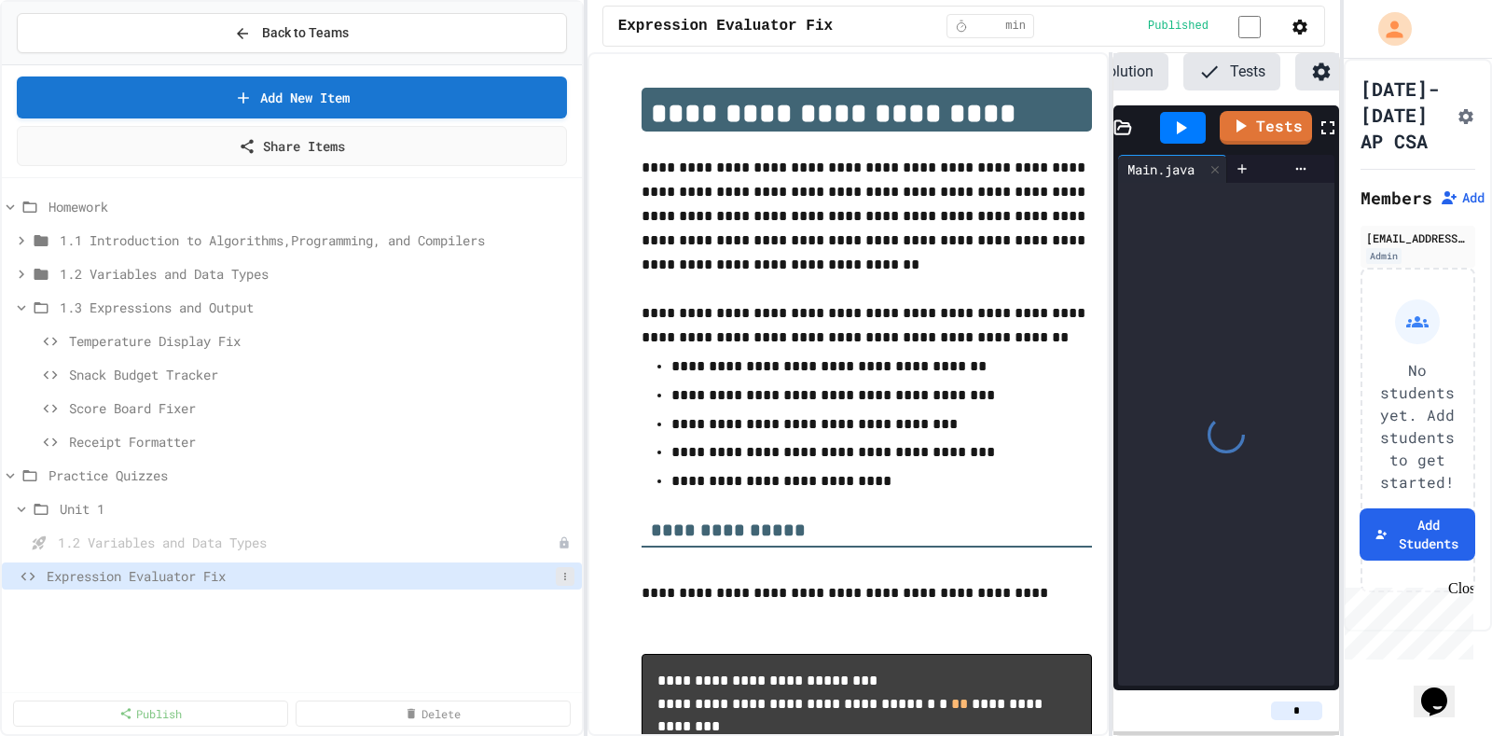
scroll to position [0, 178]
click at [560, 567] on button at bounding box center [565, 576] width 19 height 19
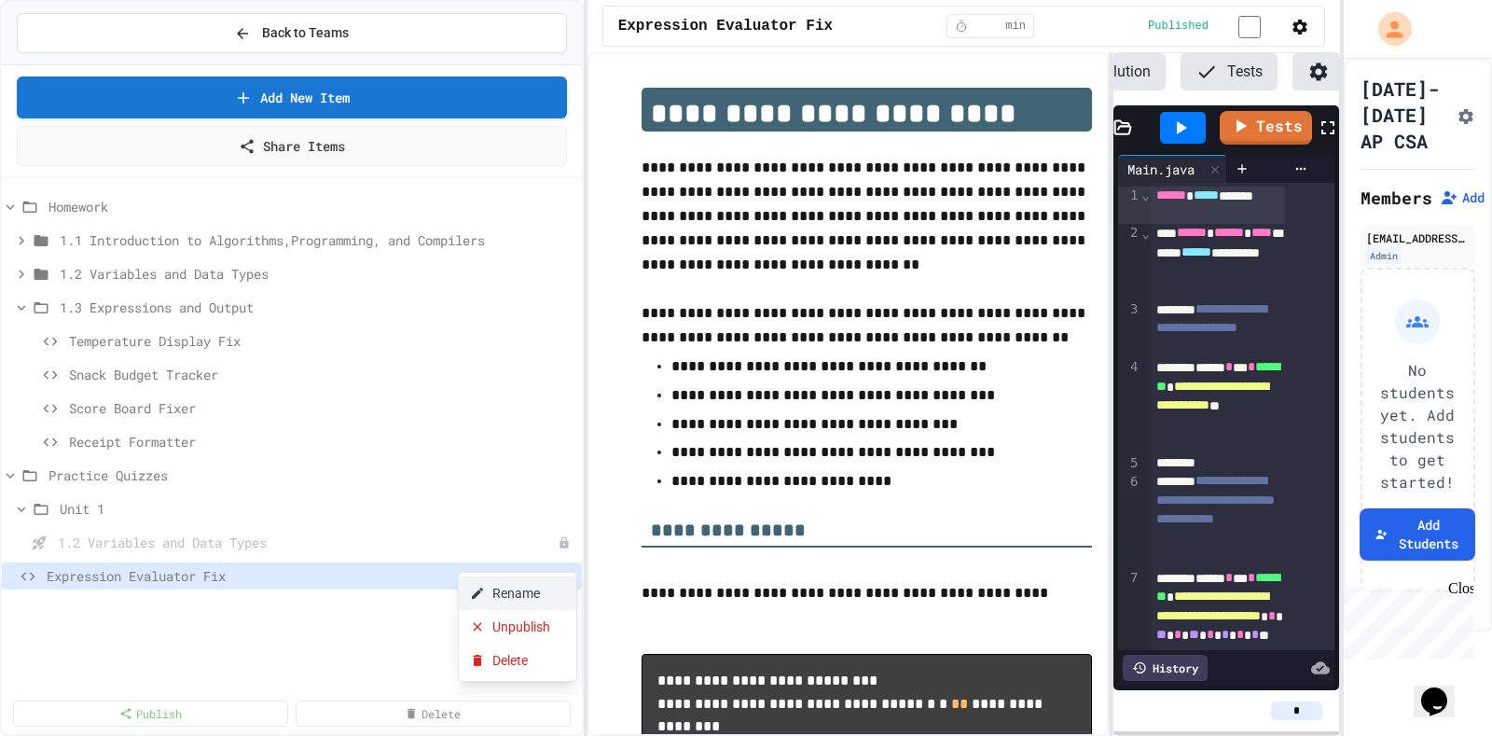
click at [531, 577] on button "Rename" at bounding box center [517, 593] width 117 height 34
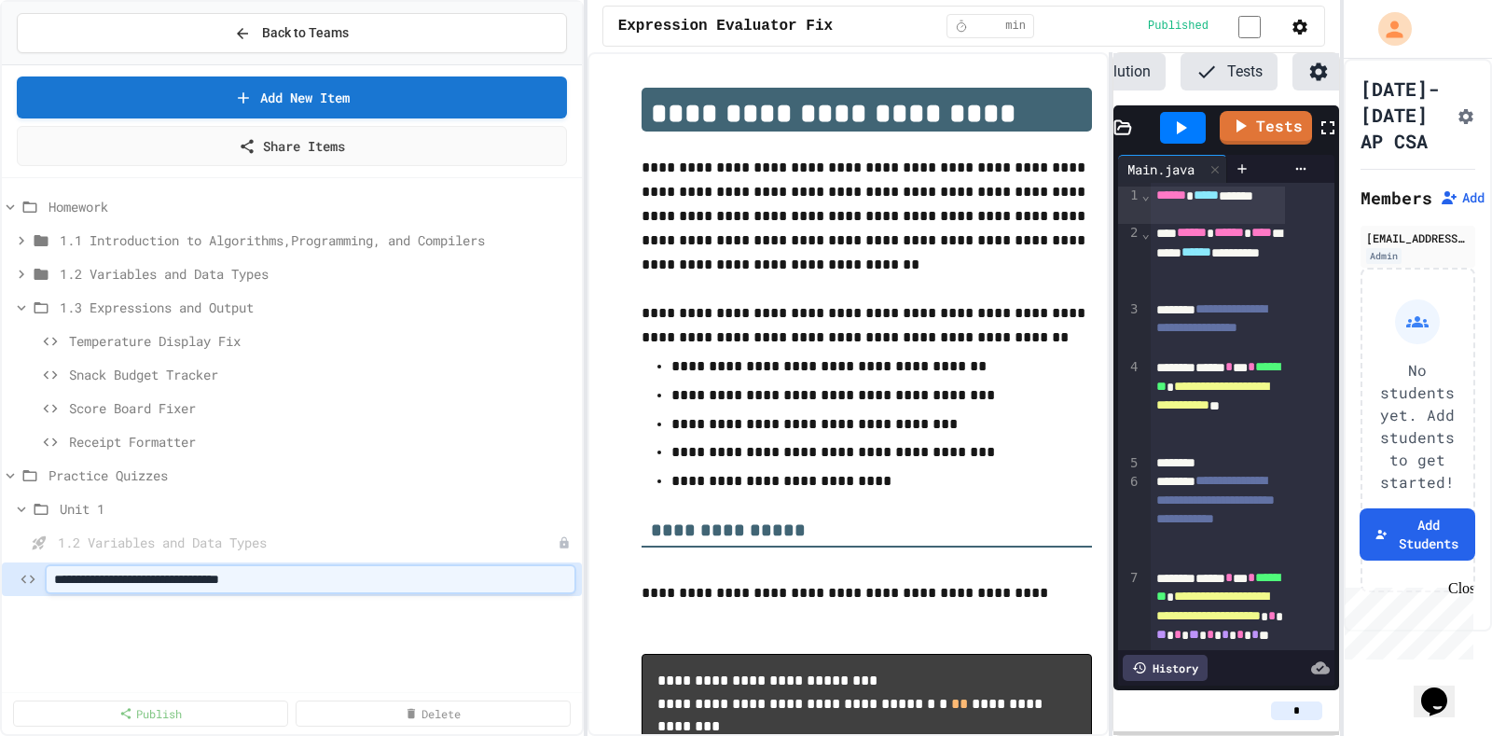
type input "**********"
click at [418, 65] on div "Add New Item Share Items" at bounding box center [292, 121] width 580 height 113
click at [362, 89] on link "Add New Item" at bounding box center [291, 97] width 549 height 42
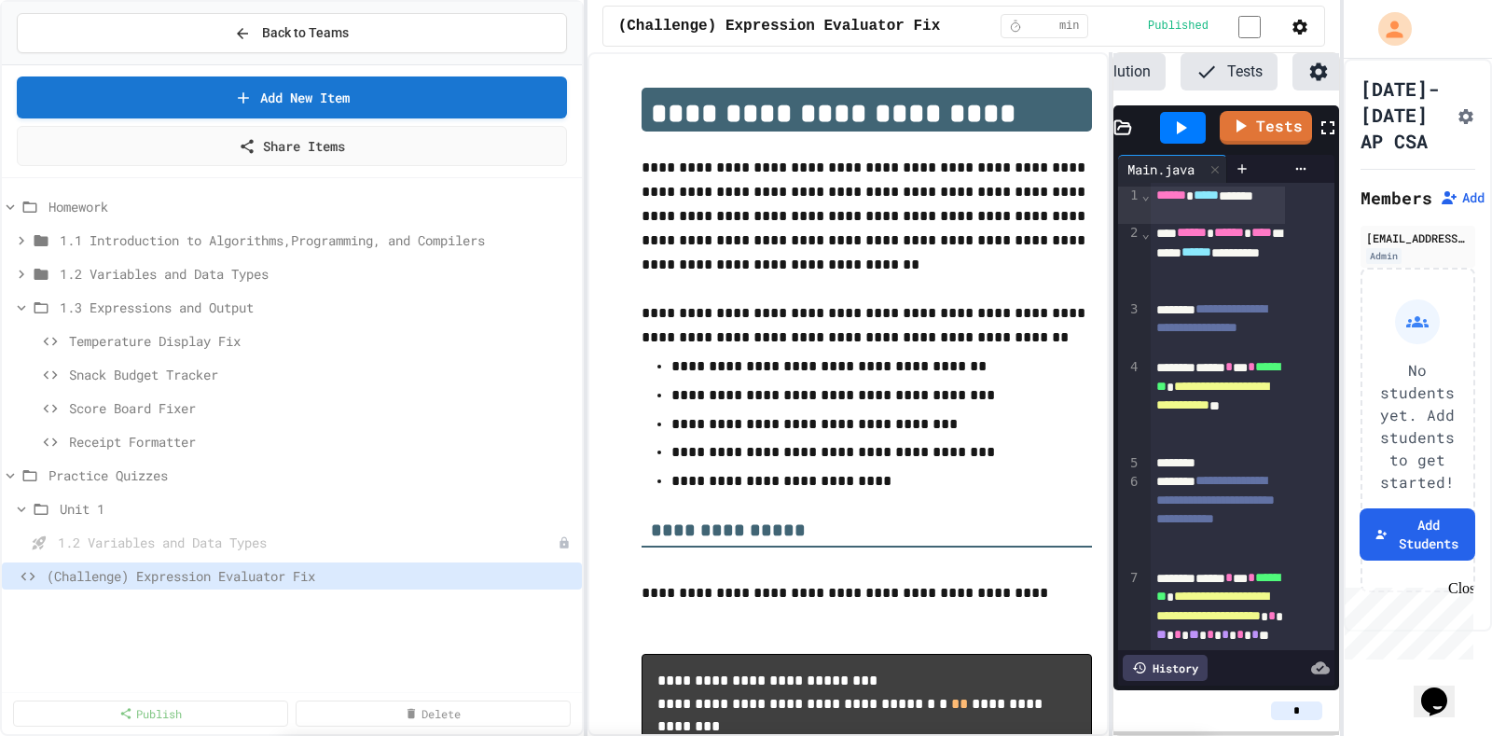
scroll to position [956, 0]
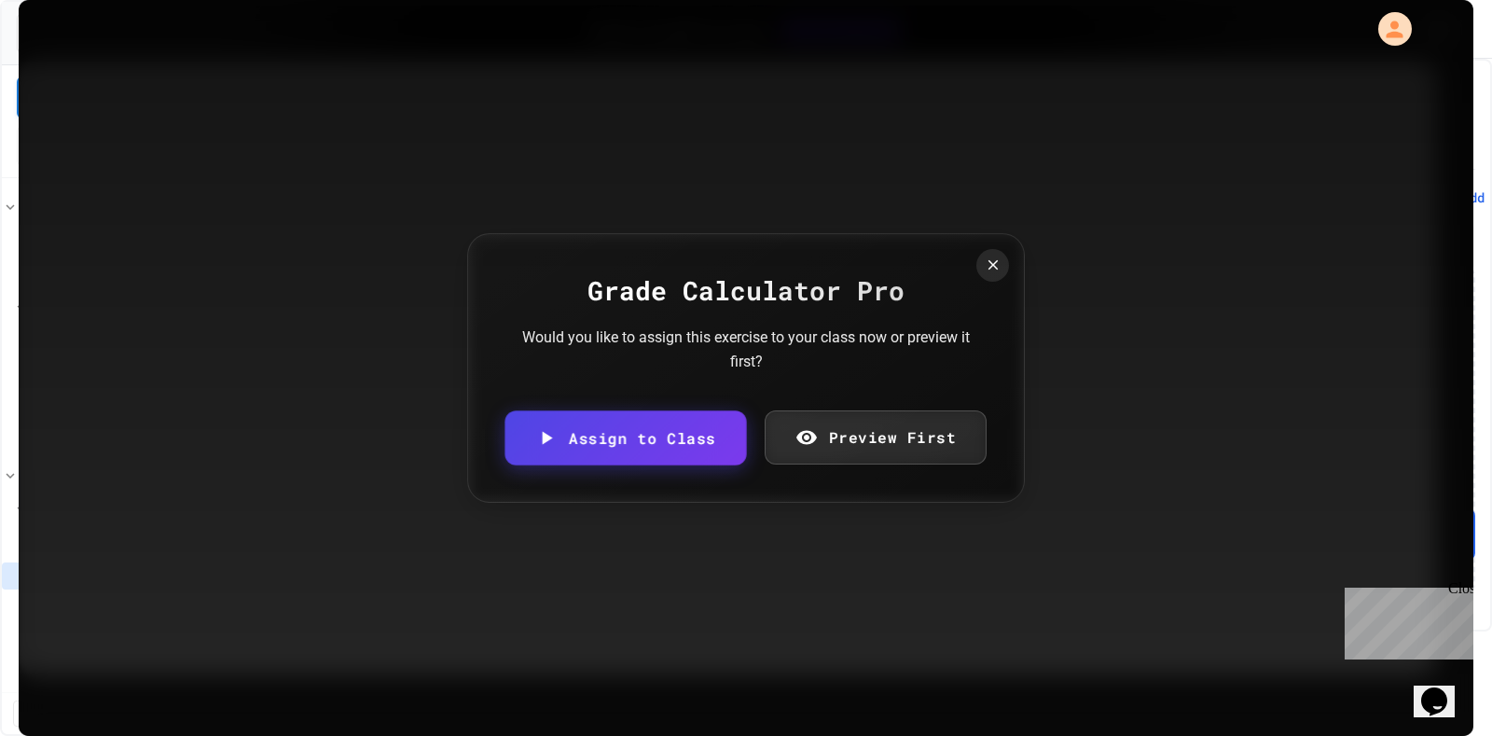
click at [606, 431] on link "Assign to Class" at bounding box center [624, 437] width 241 height 55
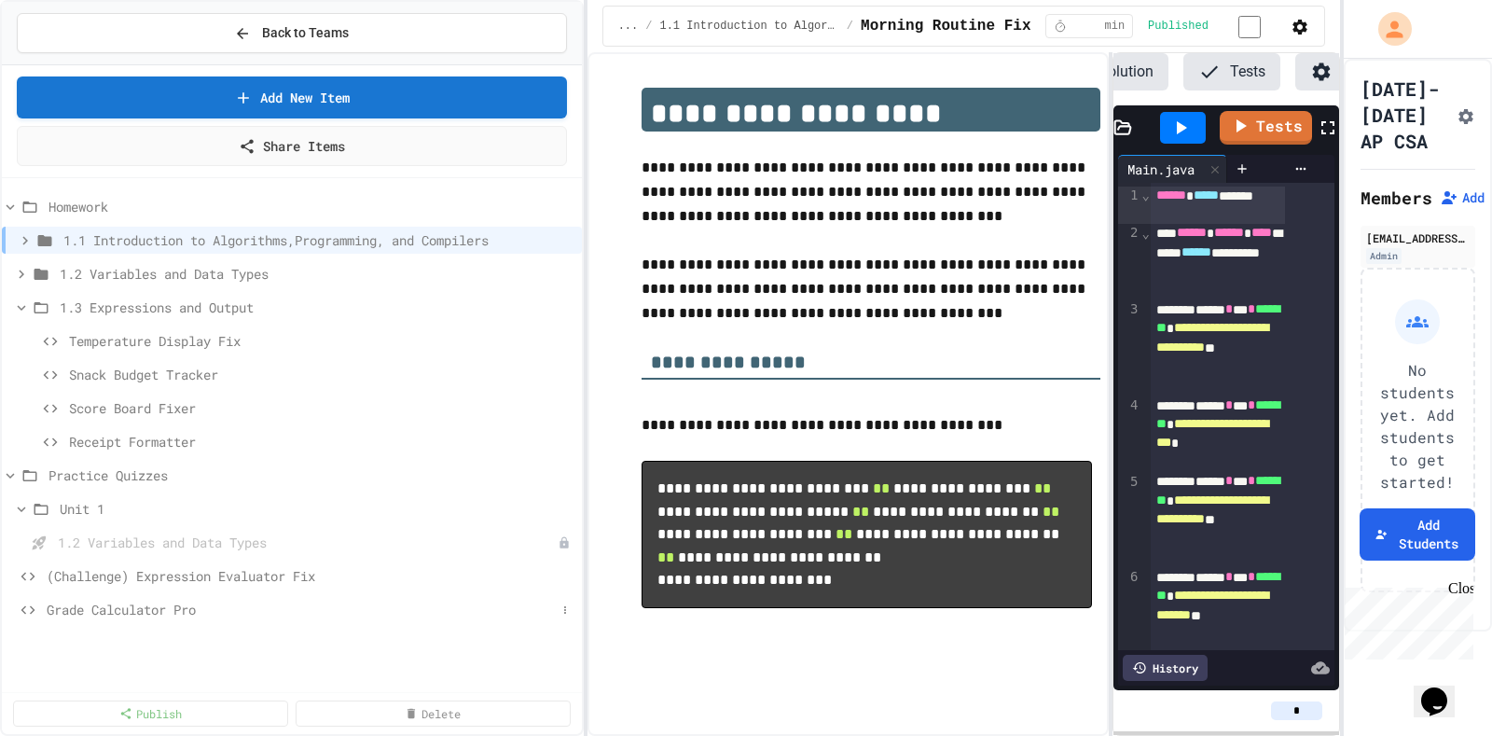
scroll to position [0, 178]
click at [567, 604] on icon at bounding box center [564, 609] width 11 height 11
click at [529, 630] on button "Rename" at bounding box center [517, 627] width 117 height 34
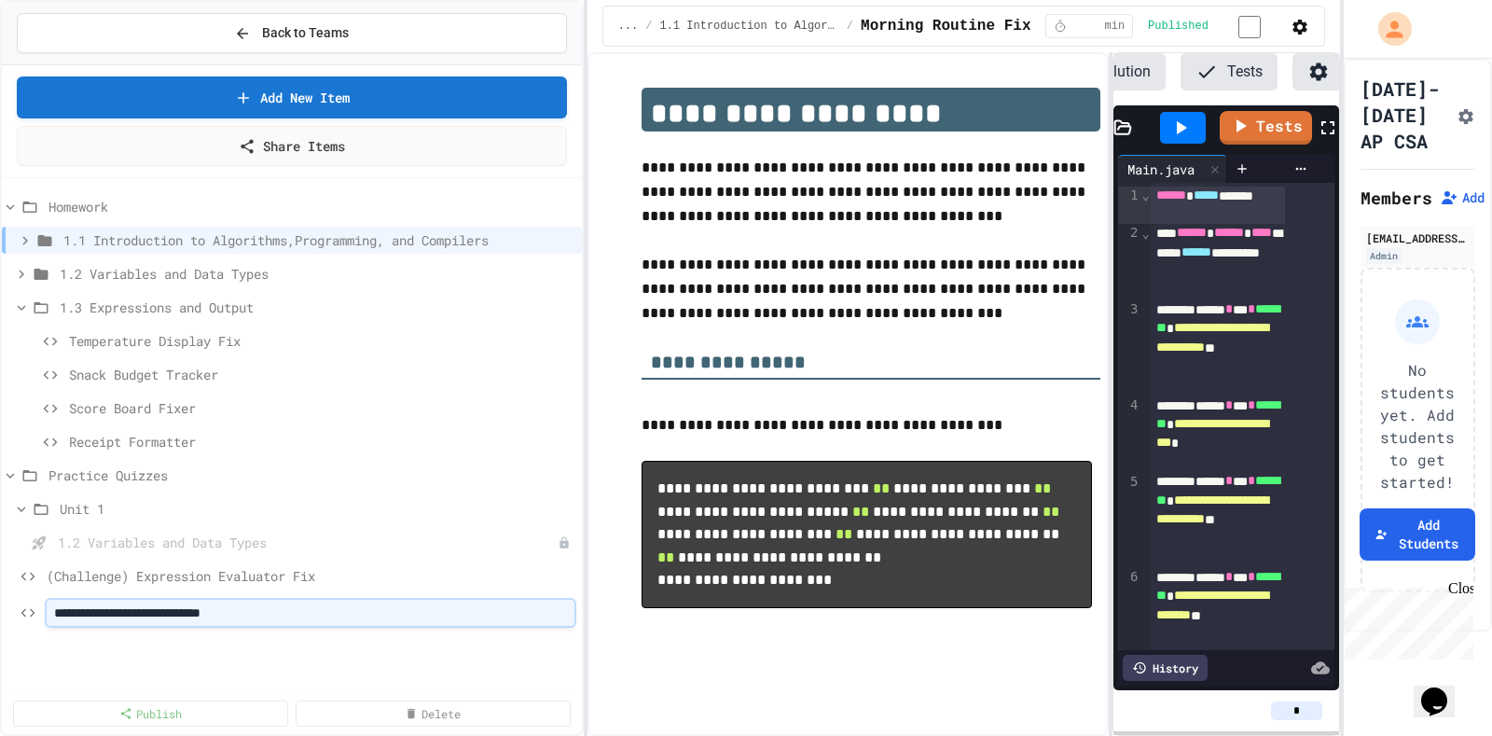
type input "**********"
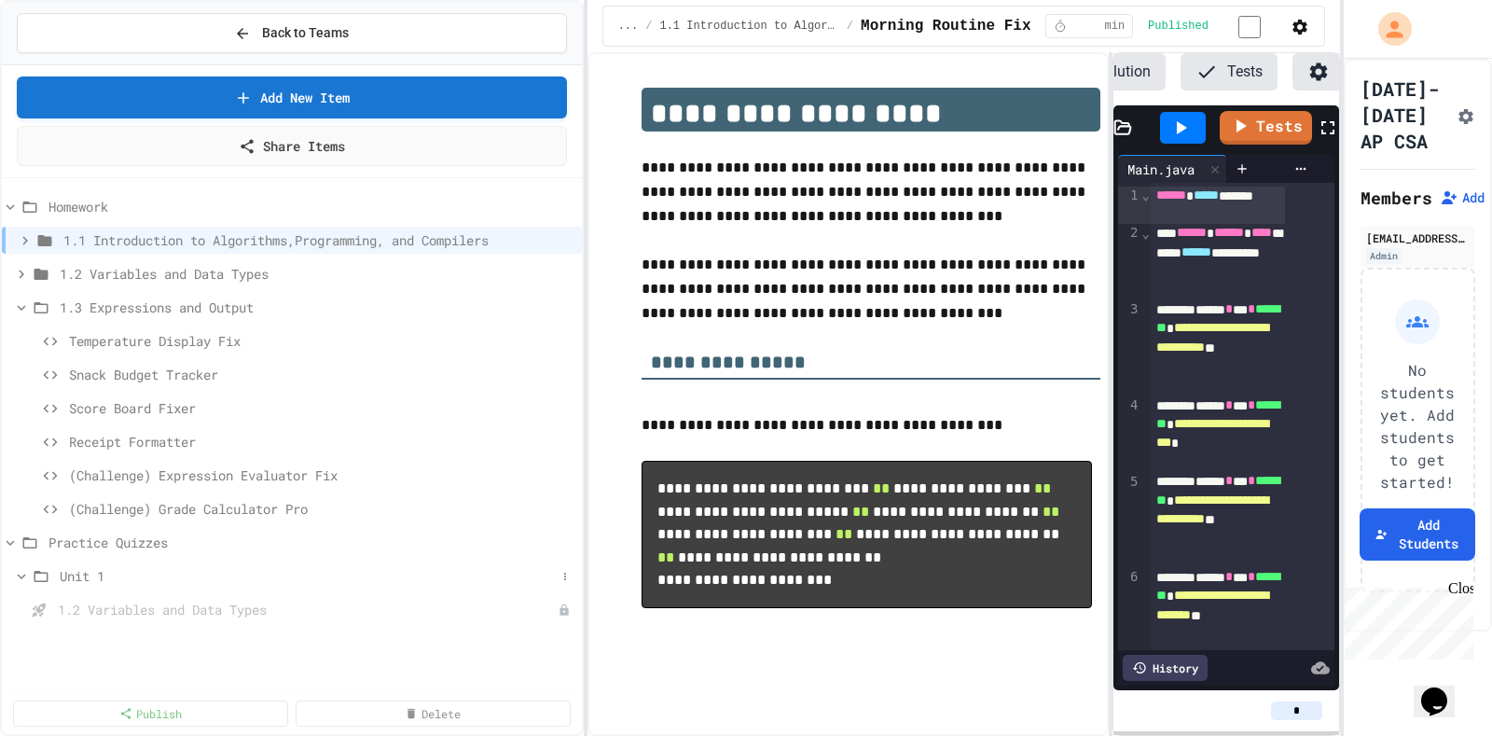
click at [119, 566] on span "Unit 1" at bounding box center [308, 576] width 496 height 20
click at [561, 567] on button at bounding box center [565, 576] width 19 height 19
click at [532, 584] on button "Add Item" at bounding box center [521, 593] width 124 height 34
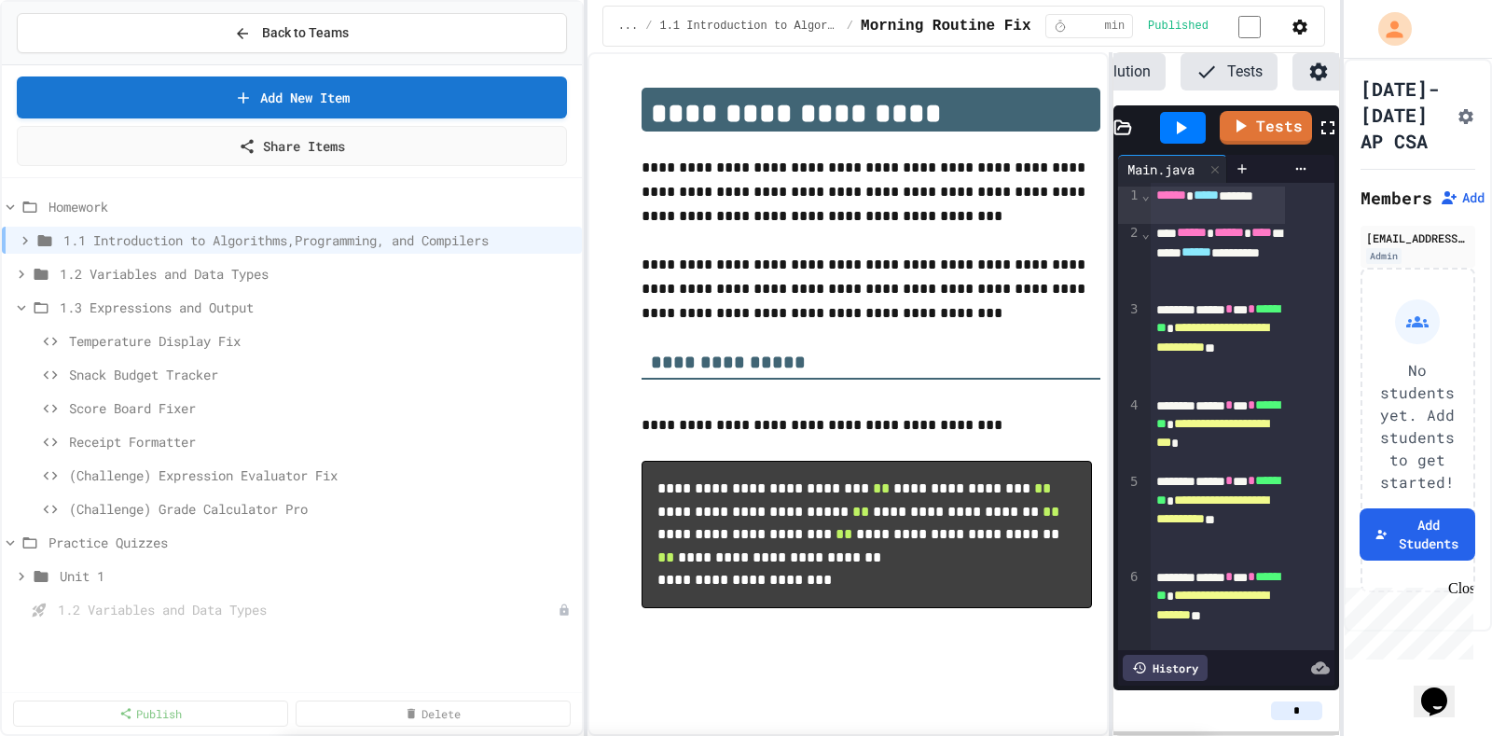
drag, startPoint x: 735, startPoint y: 476, endPoint x: 528, endPoint y: 639, distance: 262.9
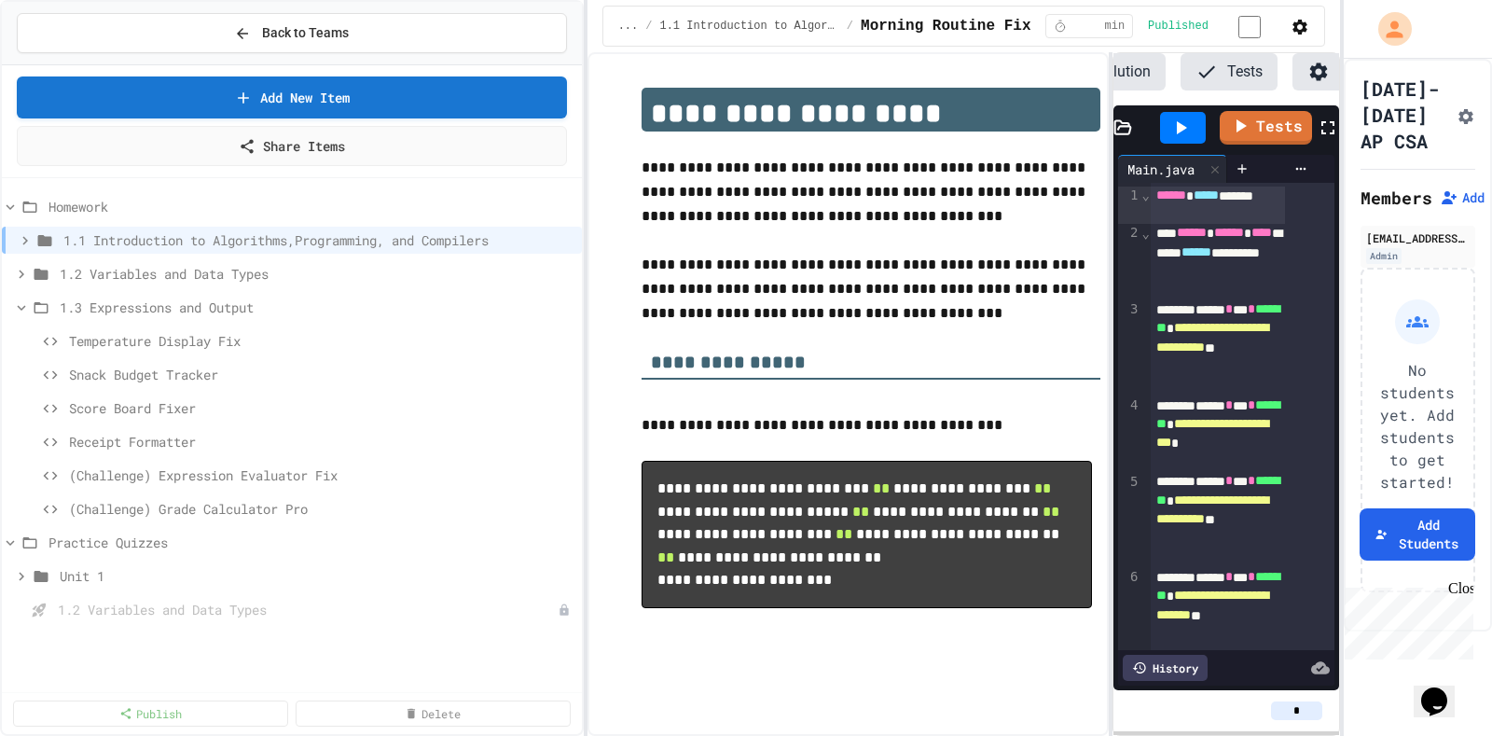
click at [569, 604] on icon at bounding box center [564, 609] width 11 height 11
click at [518, 681] on button "Delete" at bounding box center [517, 694] width 117 height 34
click at [23, 302] on div "1.3 Expressions and Output" at bounding box center [292, 307] width 580 height 27
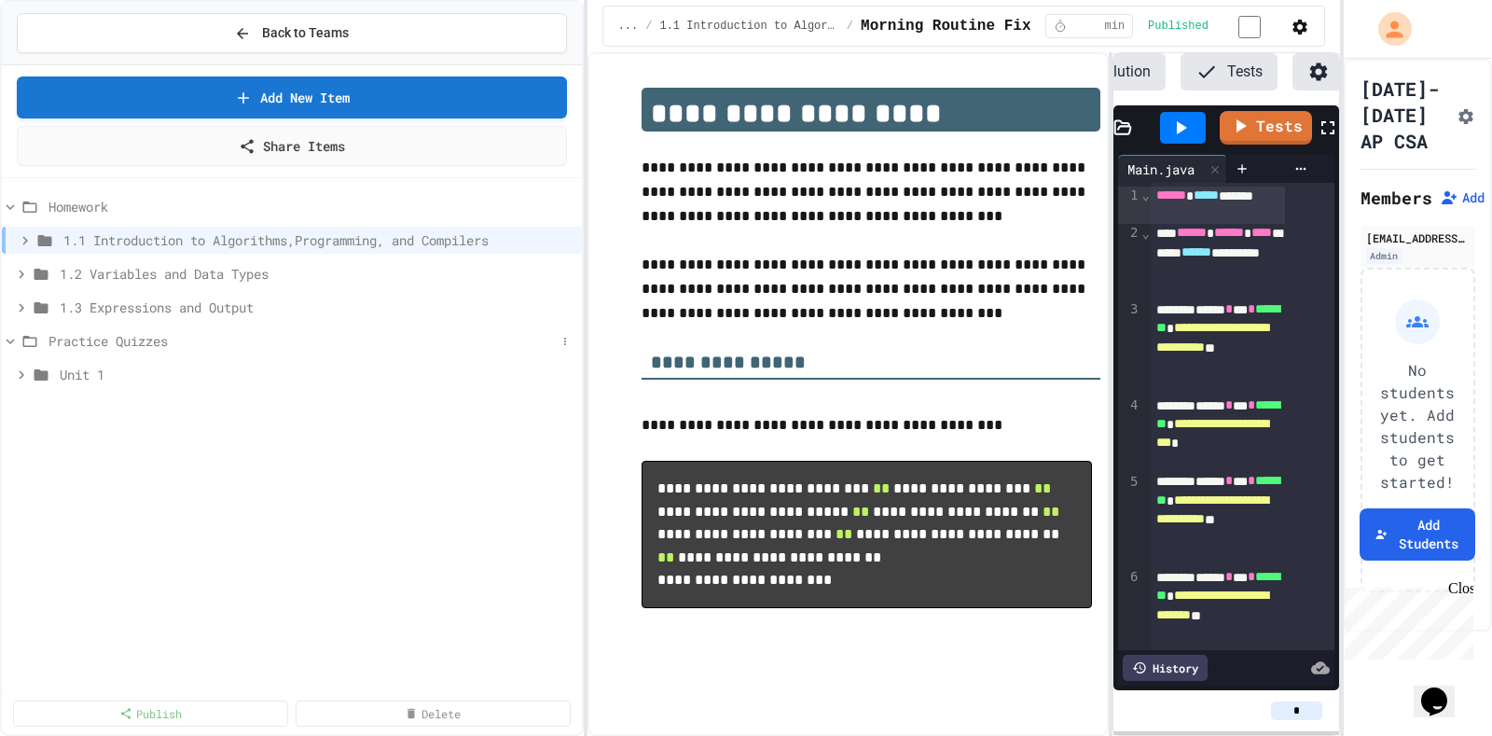
click at [26, 327] on div "Practice Quizzes" at bounding box center [292, 340] width 580 height 27
click at [28, 299] on icon at bounding box center [21, 307] width 17 height 17
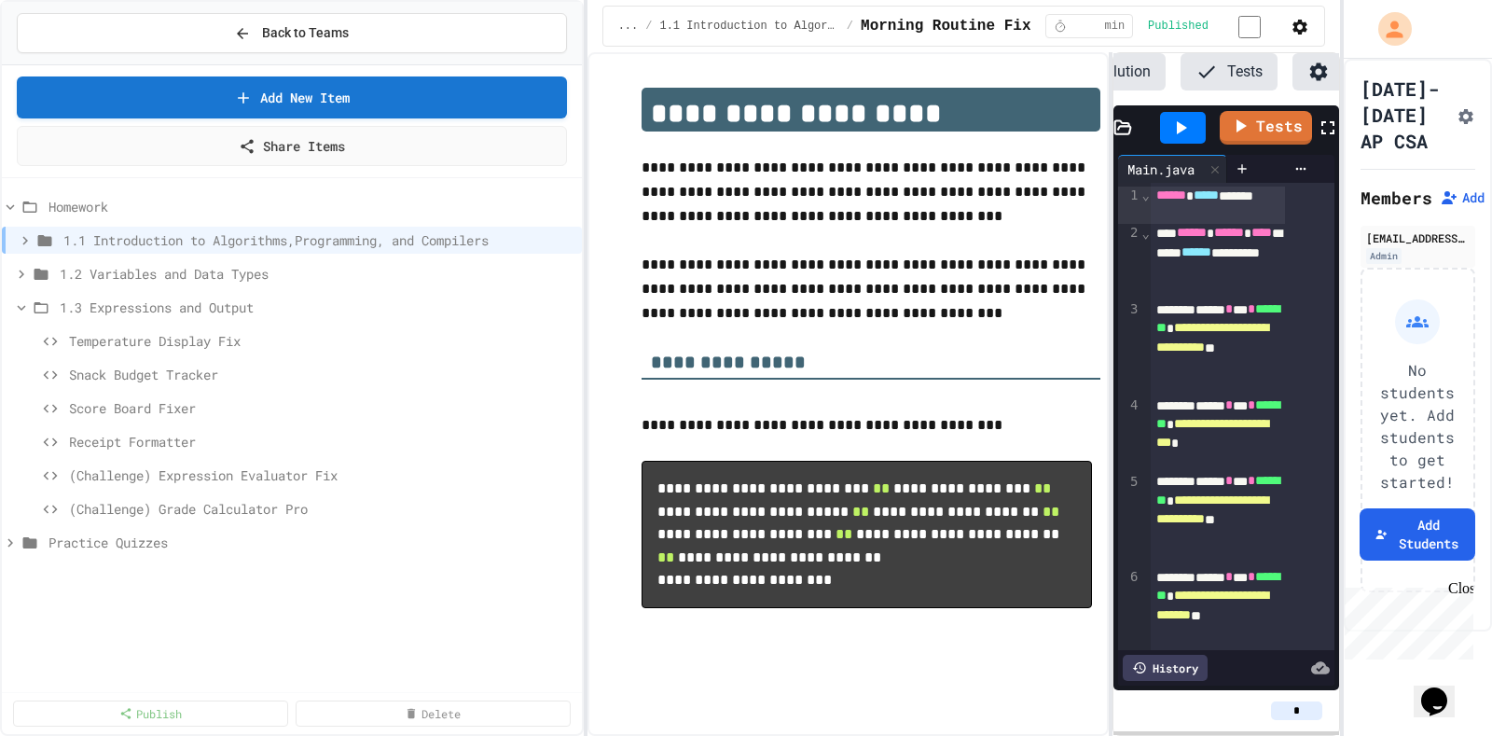
click at [28, 299] on icon at bounding box center [21, 307] width 17 height 17
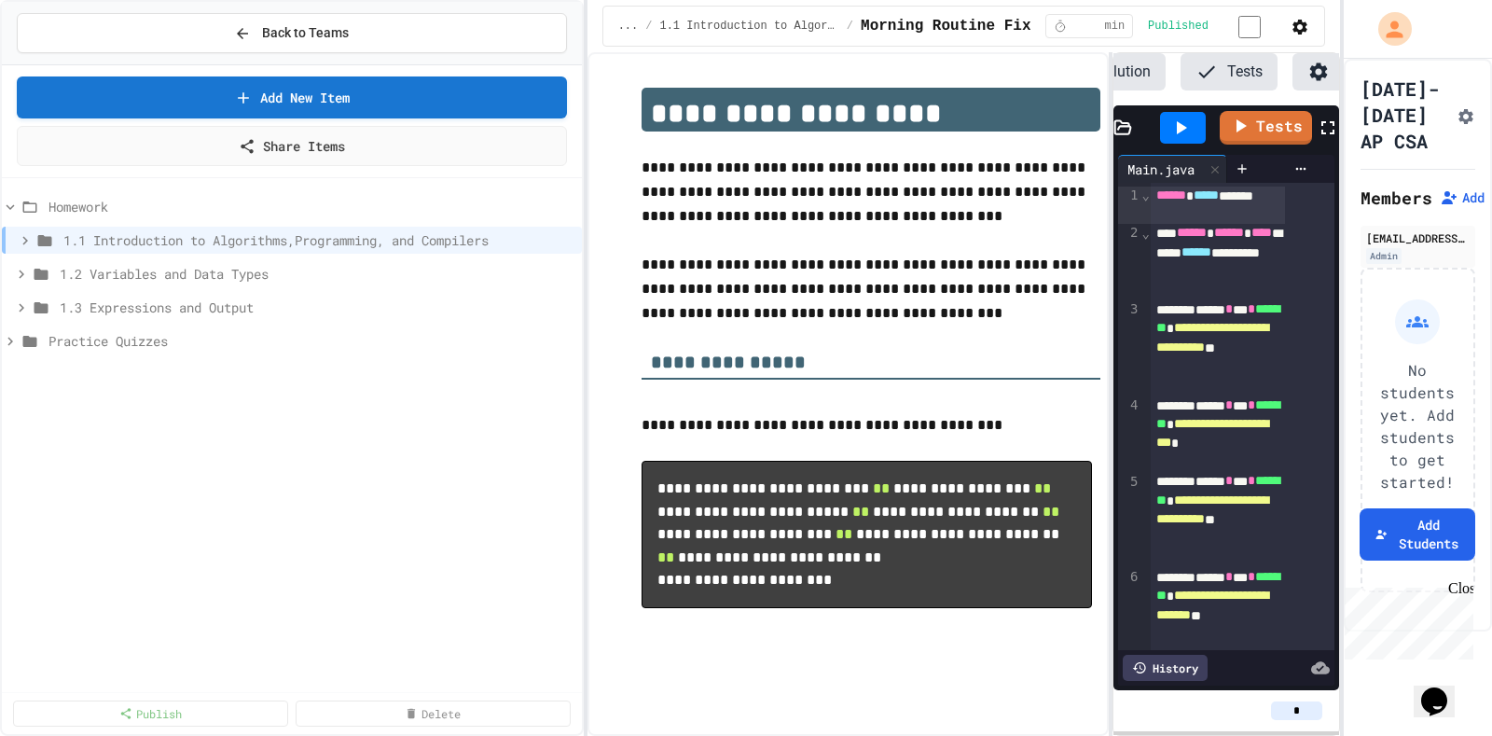
click at [28, 299] on icon at bounding box center [21, 307] width 17 height 17
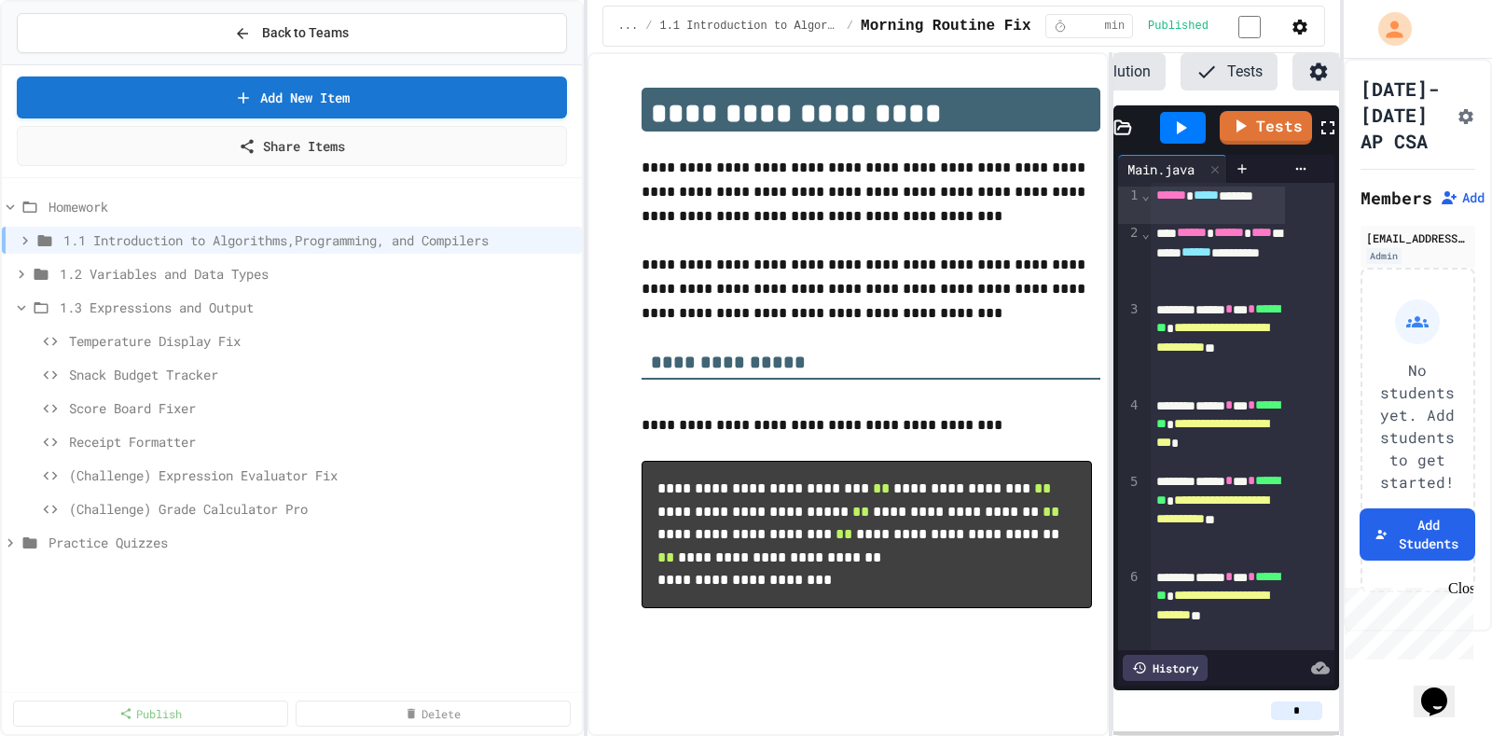
click at [28, 299] on icon at bounding box center [21, 307] width 17 height 17
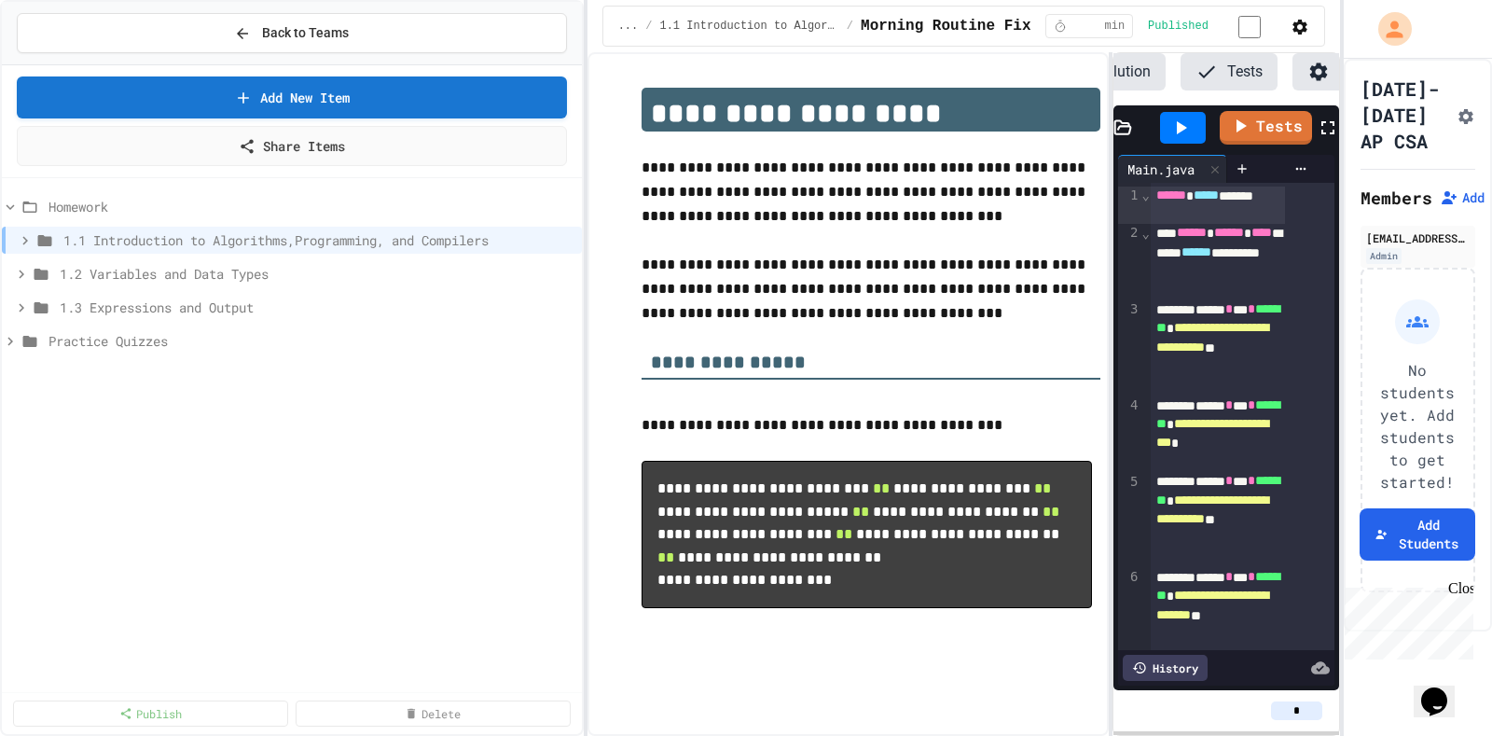
click at [28, 299] on icon at bounding box center [21, 307] width 17 height 17
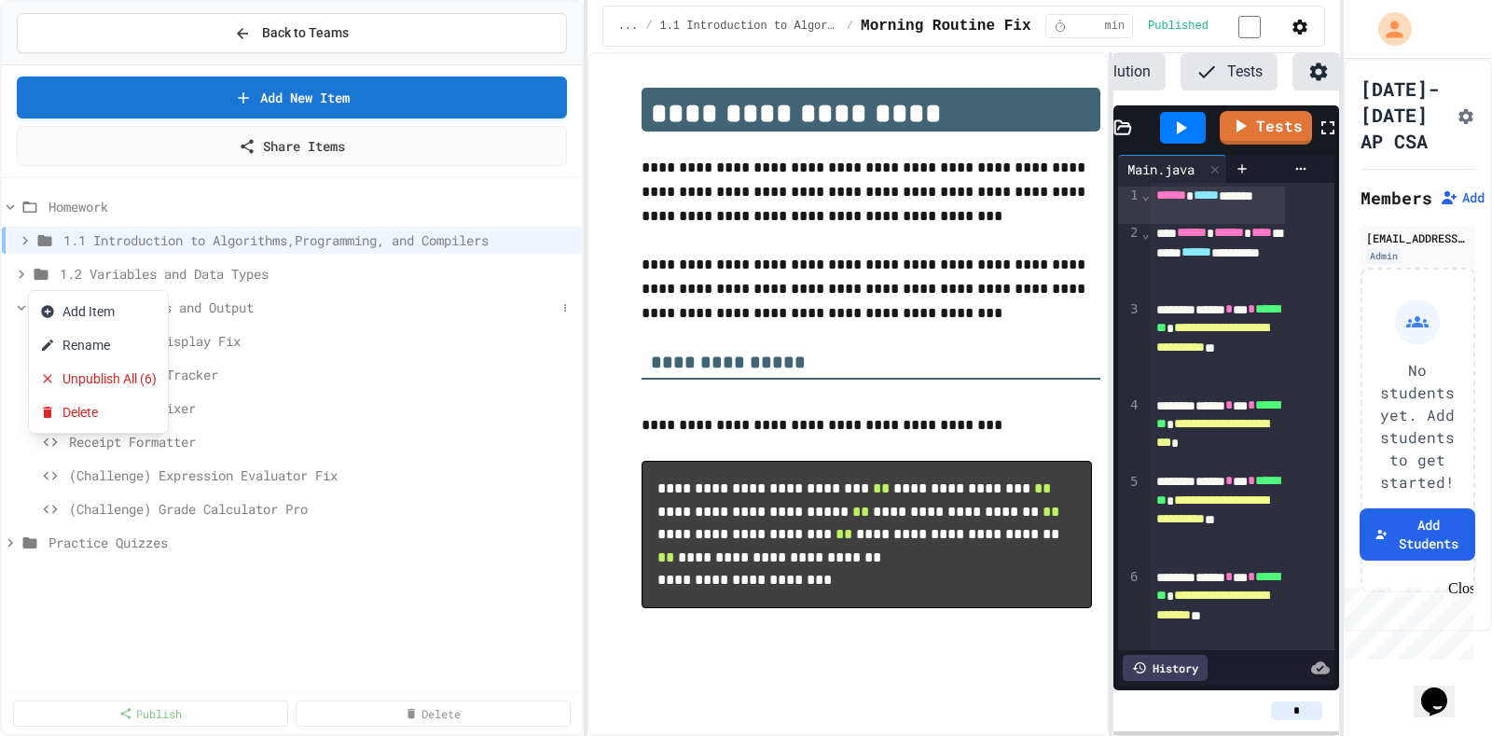
click at [17, 286] on div at bounding box center [746, 368] width 1492 height 736
click at [21, 299] on icon at bounding box center [21, 307] width 17 height 17
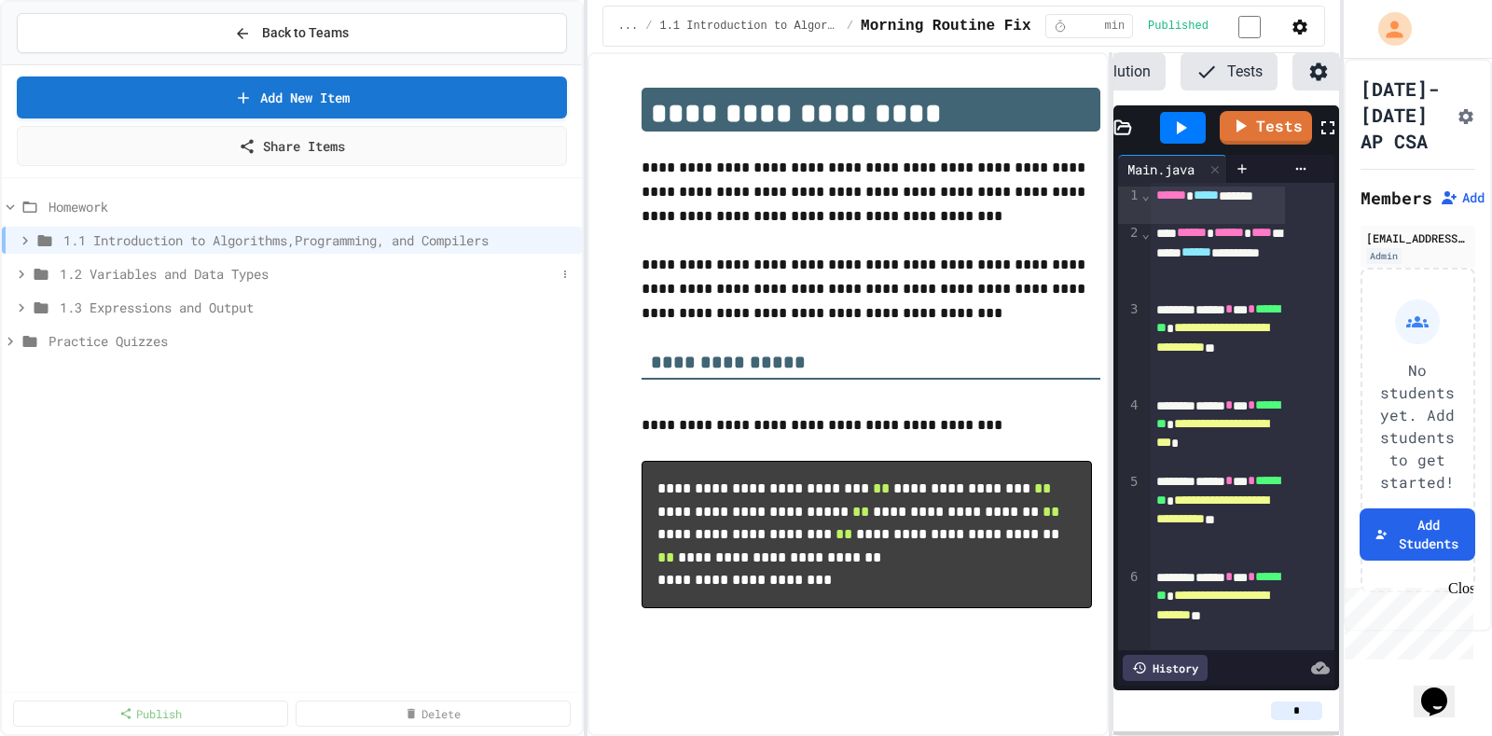
click at [20, 266] on icon at bounding box center [21, 274] width 17 height 17
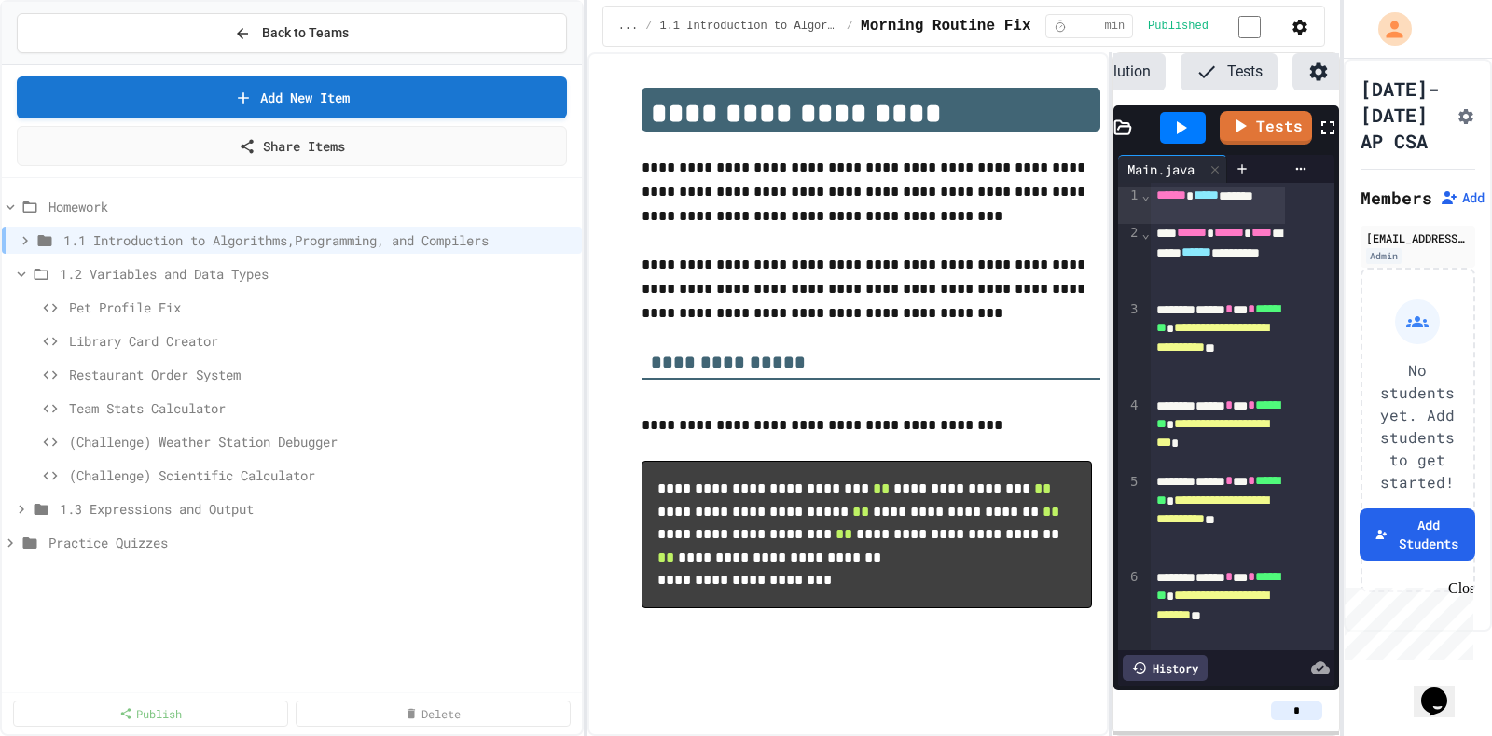
click at [20, 266] on icon at bounding box center [21, 274] width 17 height 17
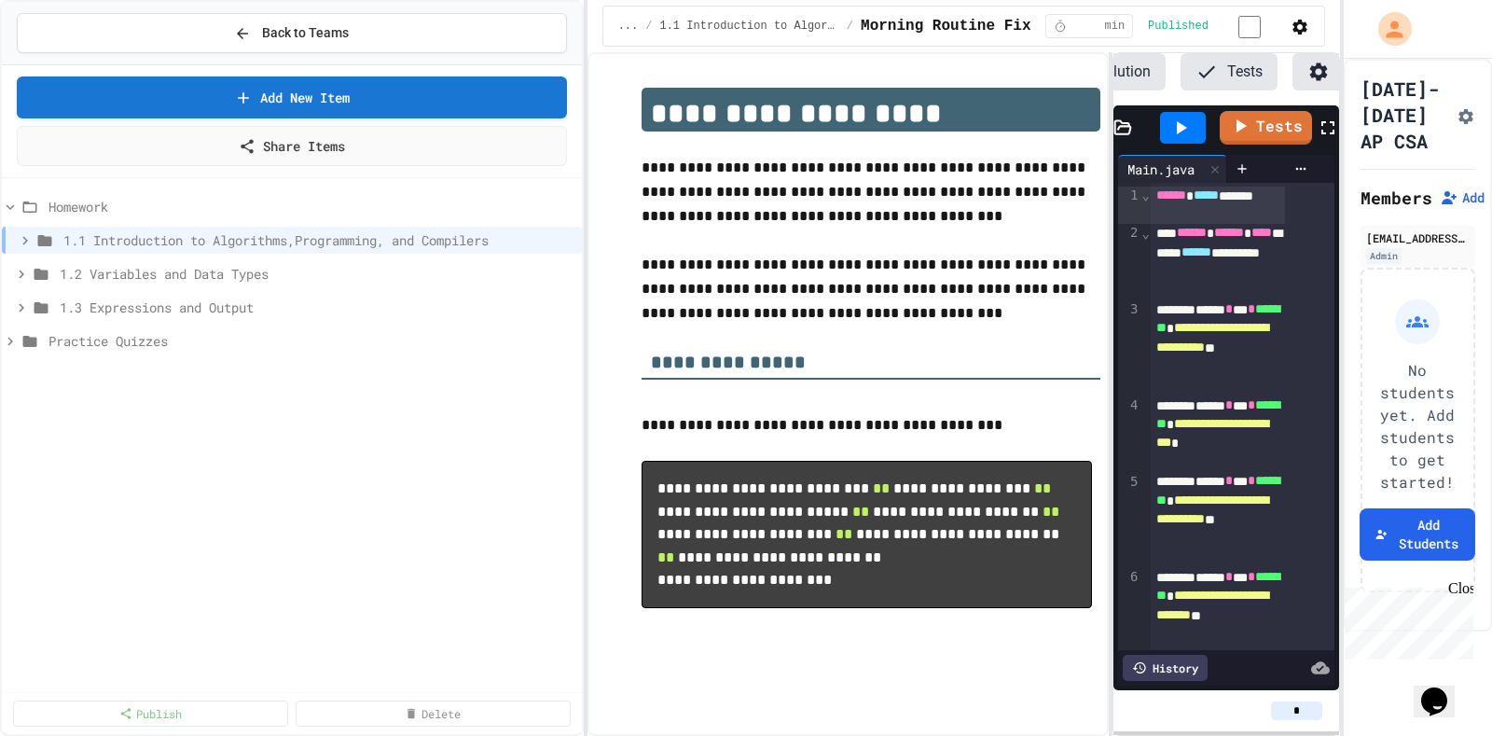
click at [20, 266] on icon at bounding box center [21, 274] width 17 height 17
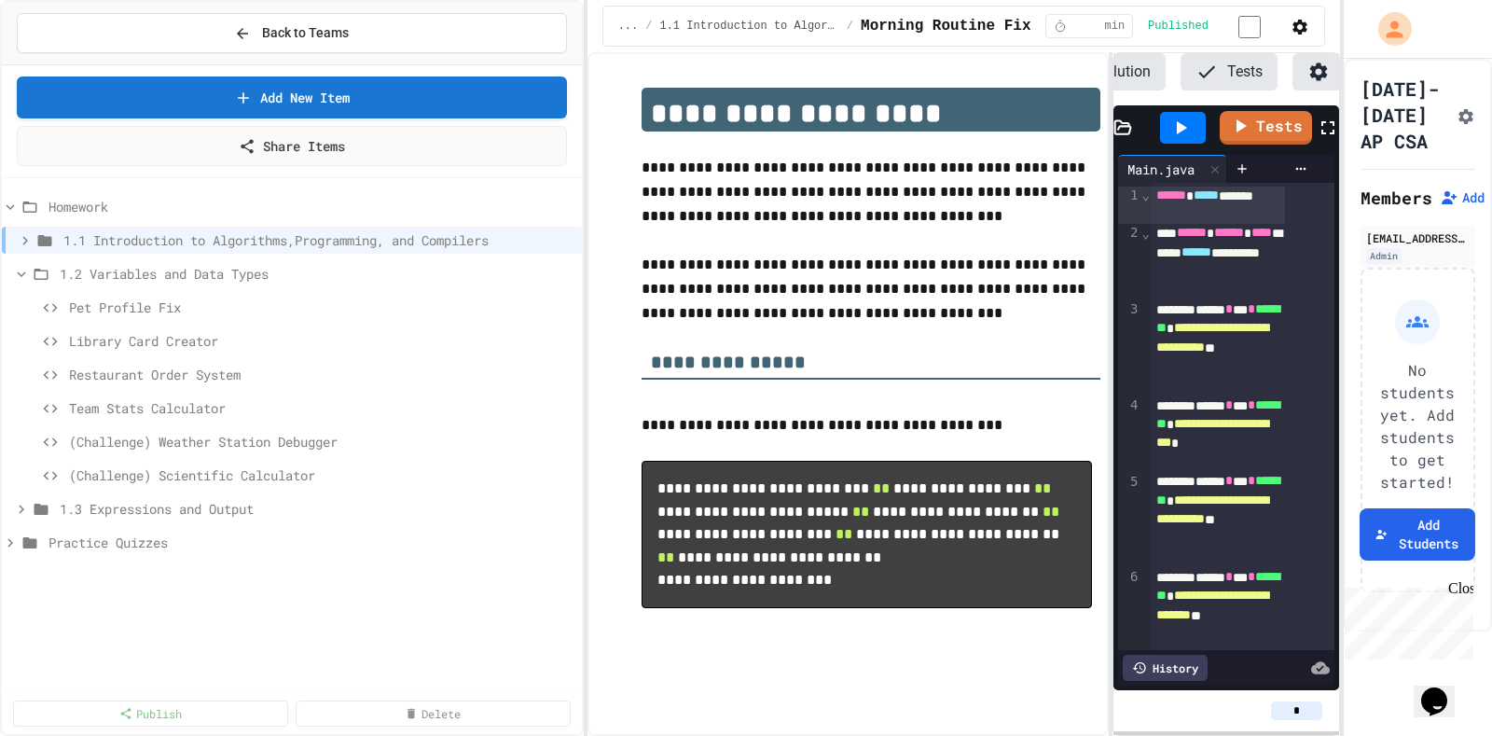
click at [20, 266] on icon at bounding box center [21, 274] width 17 height 17
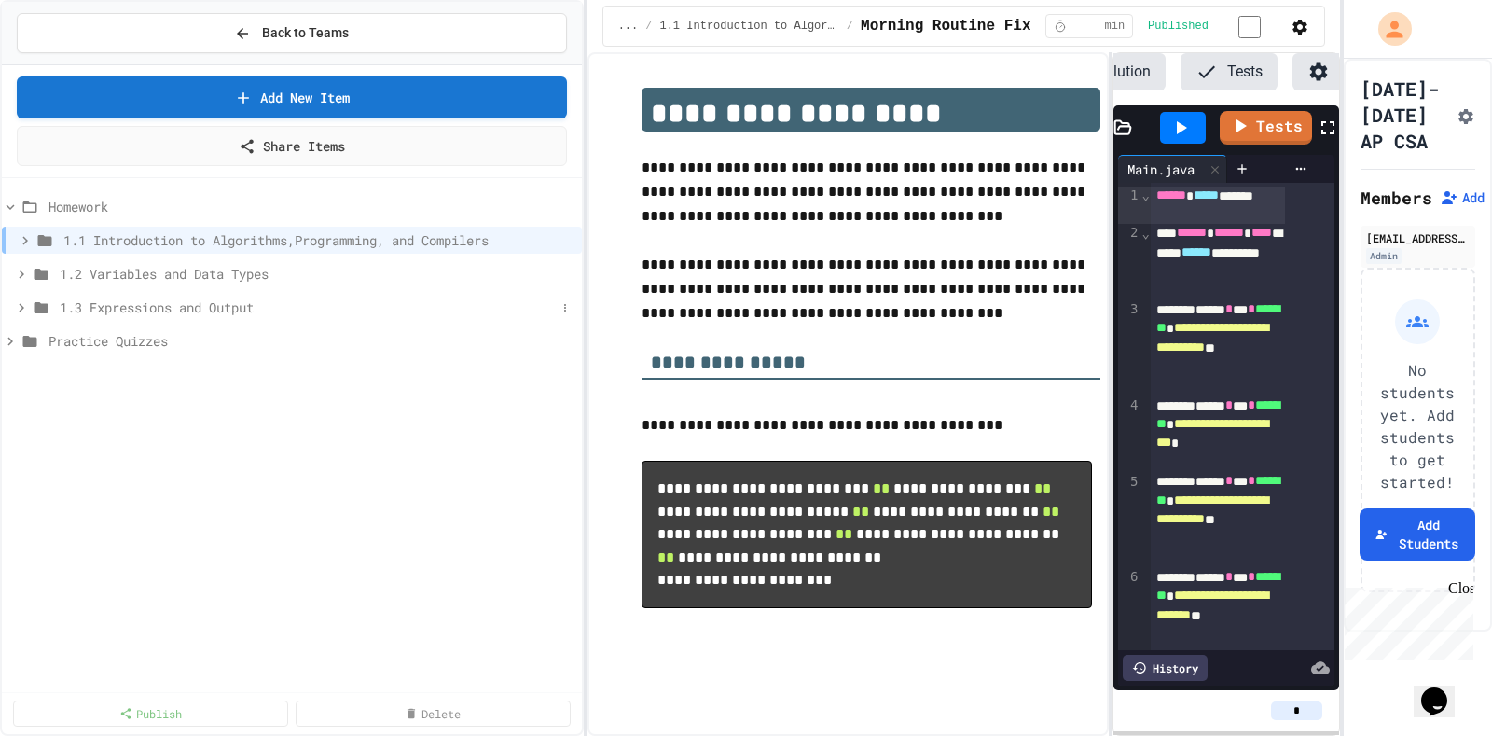
click at [26, 299] on icon at bounding box center [21, 307] width 17 height 17
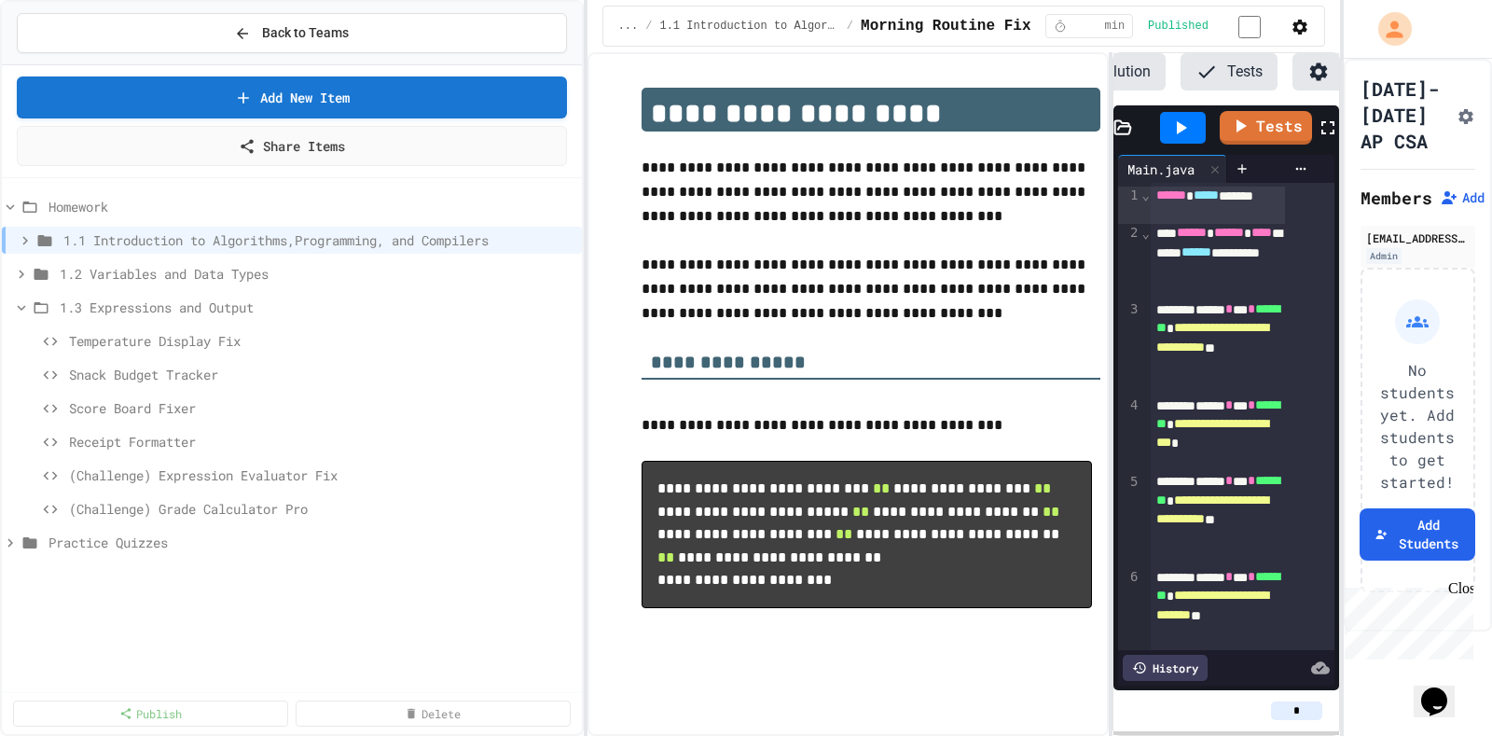
click at [26, 299] on icon at bounding box center [21, 307] width 17 height 17
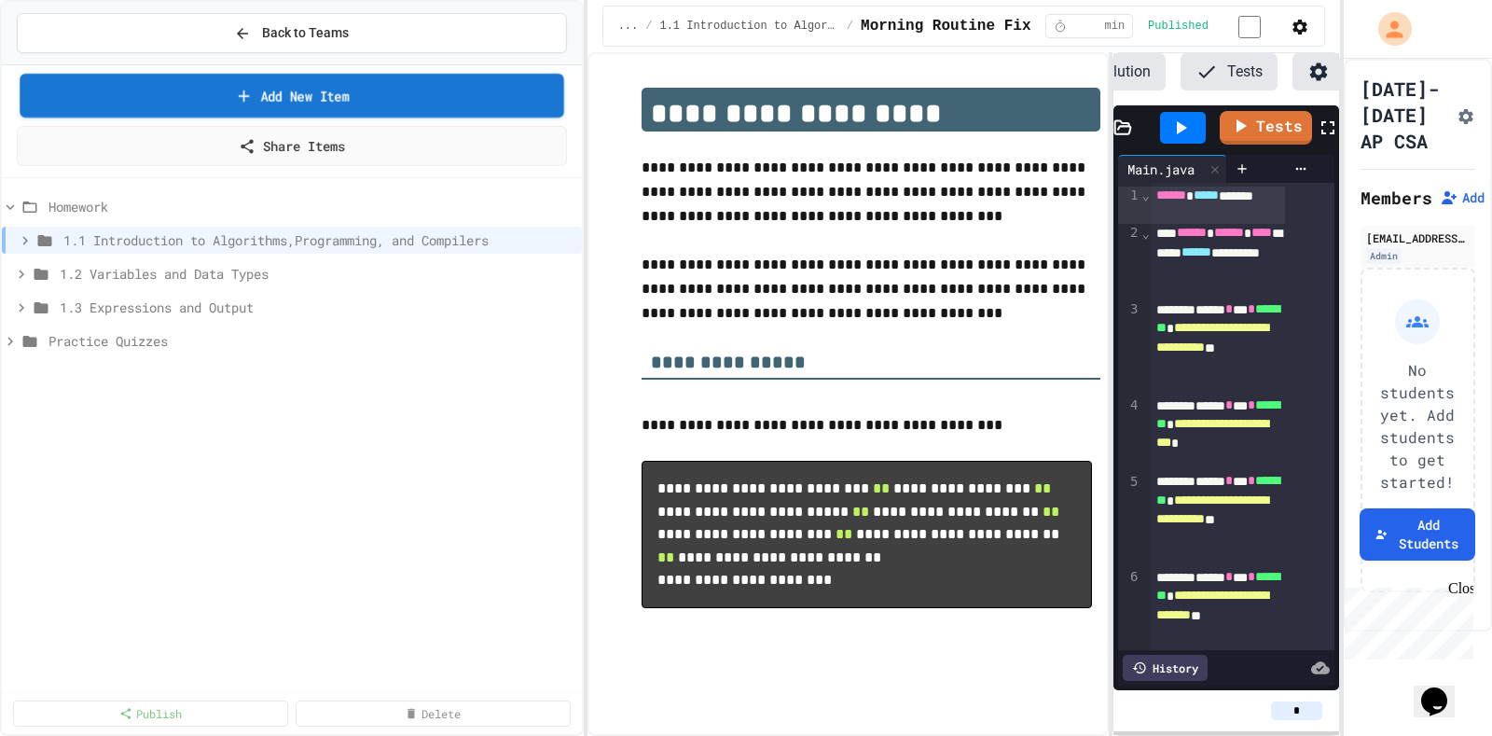
drag, startPoint x: 155, startPoint y: 103, endPoint x: 150, endPoint y: 94, distance: 10.4
click at [150, 94] on link "Add New Item" at bounding box center [291, 96] width 543 height 44
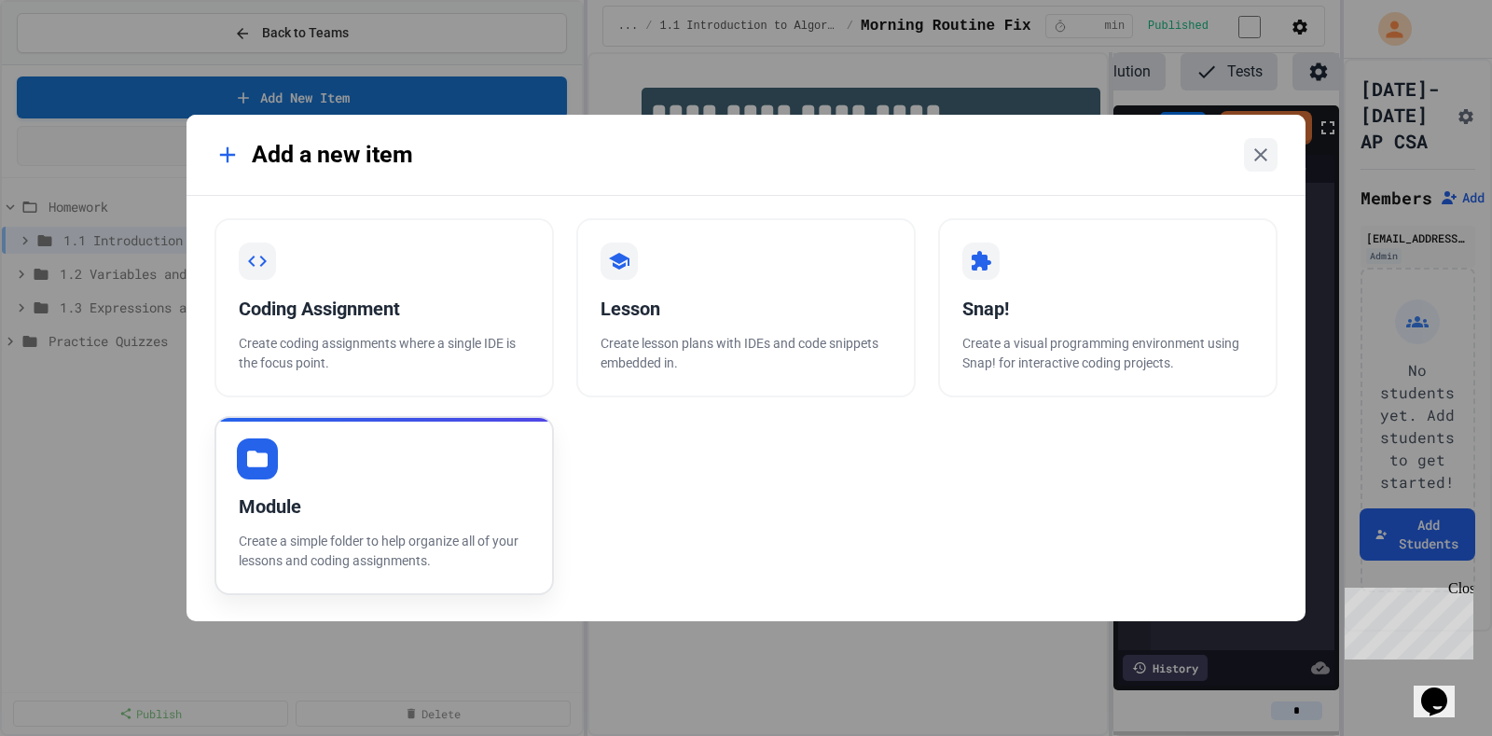
click at [417, 478] on div "Module Create a simple folder to help organize all of your lessons and coding a…" at bounding box center [383, 505] width 339 height 179
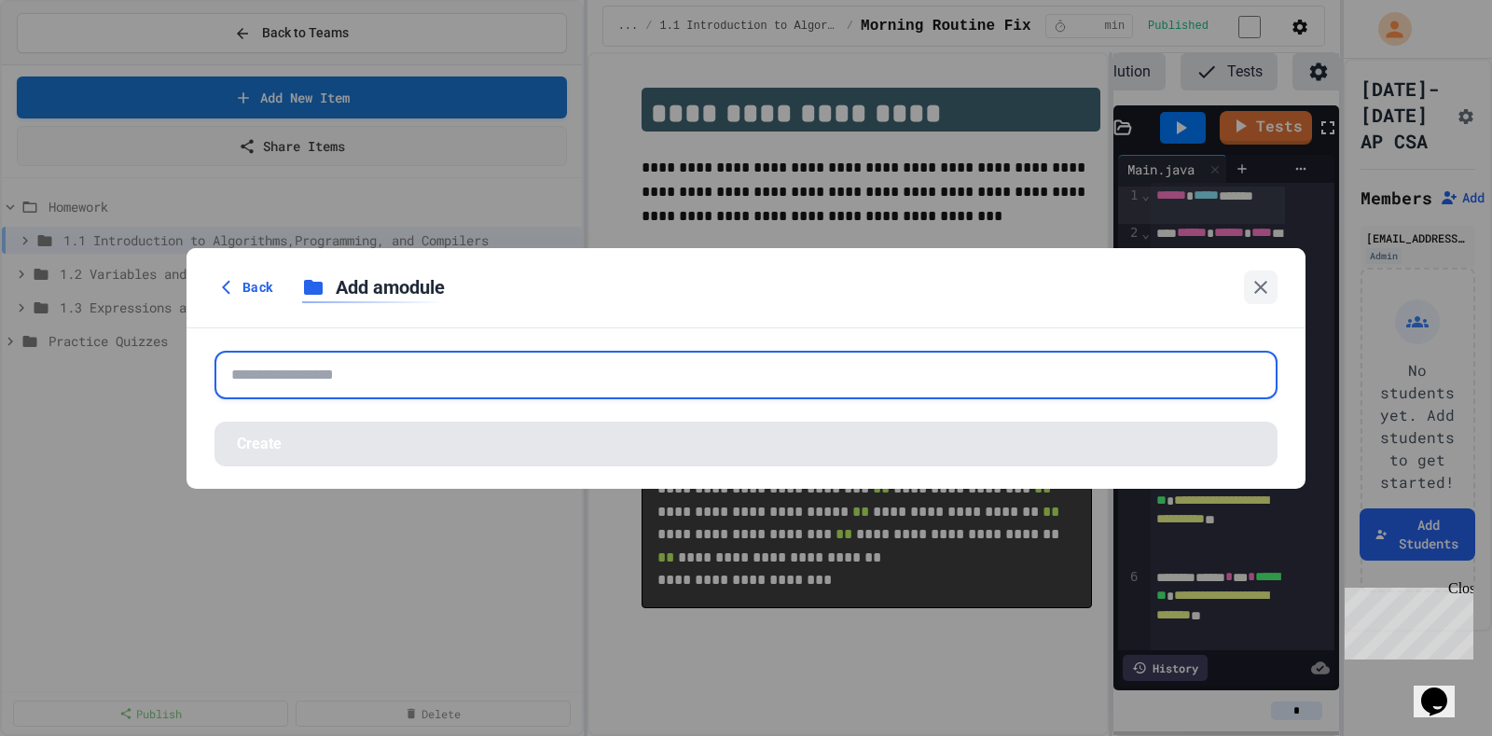
click at [438, 394] on input "text" at bounding box center [745, 375] width 1063 height 48
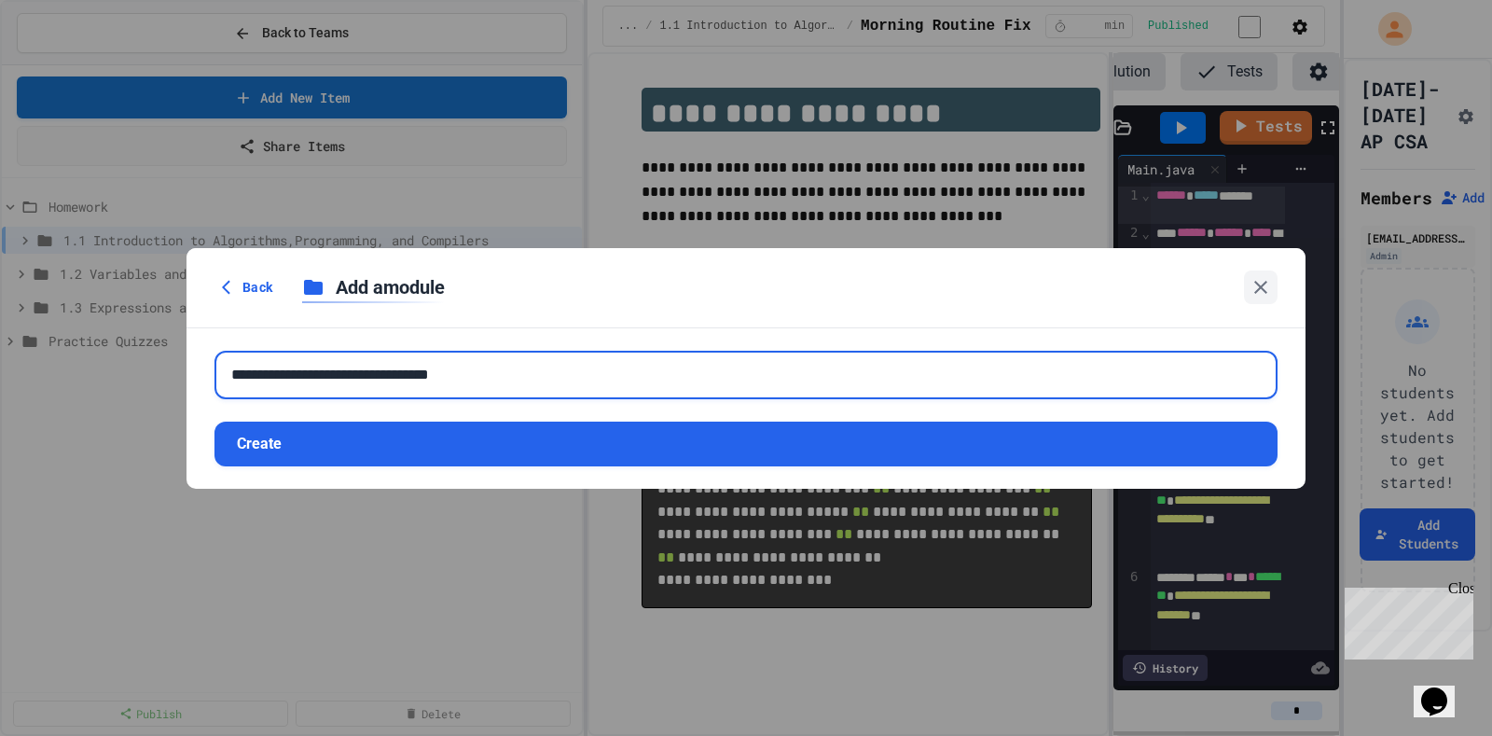
type input "**********"
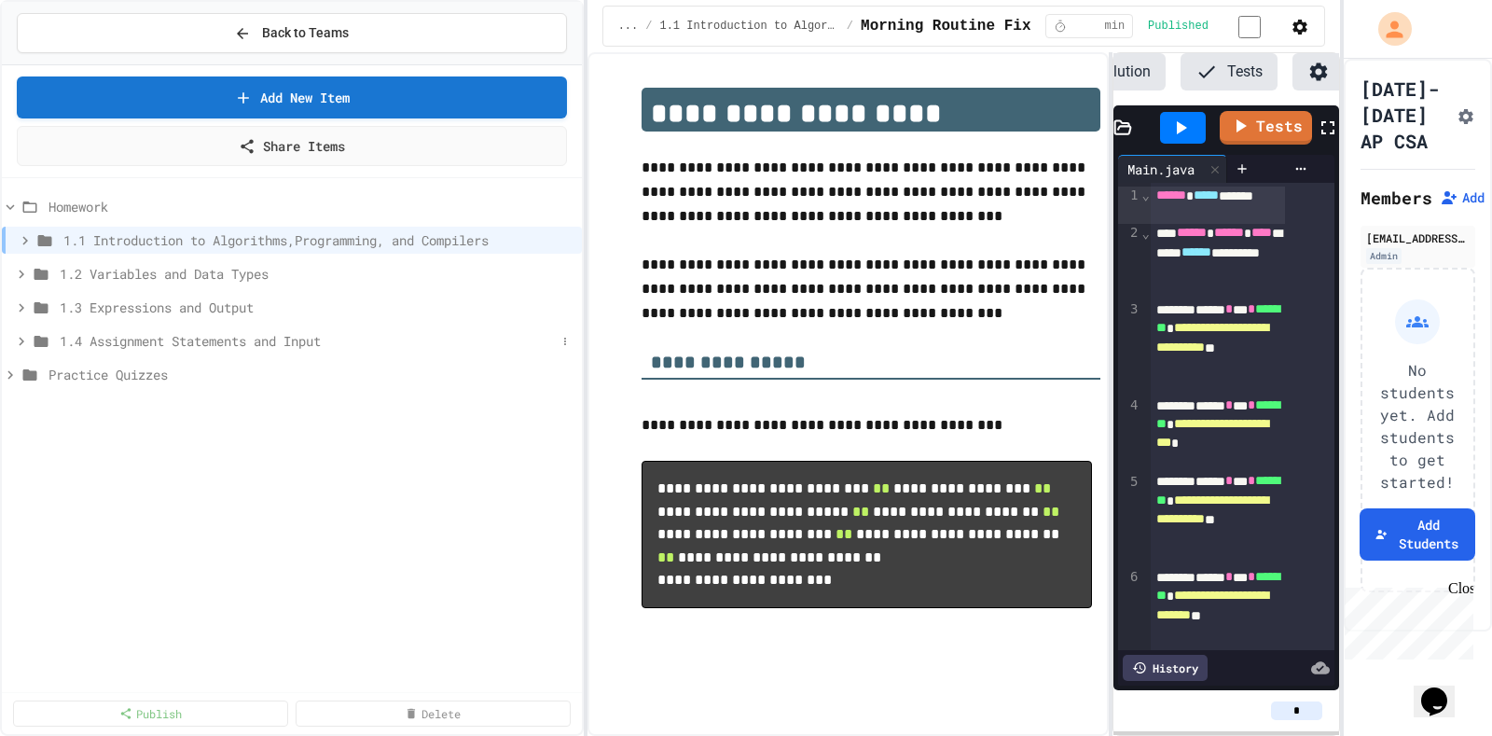
click at [263, 331] on span "1.4 Assignment Statements and Input" at bounding box center [308, 341] width 496 height 20
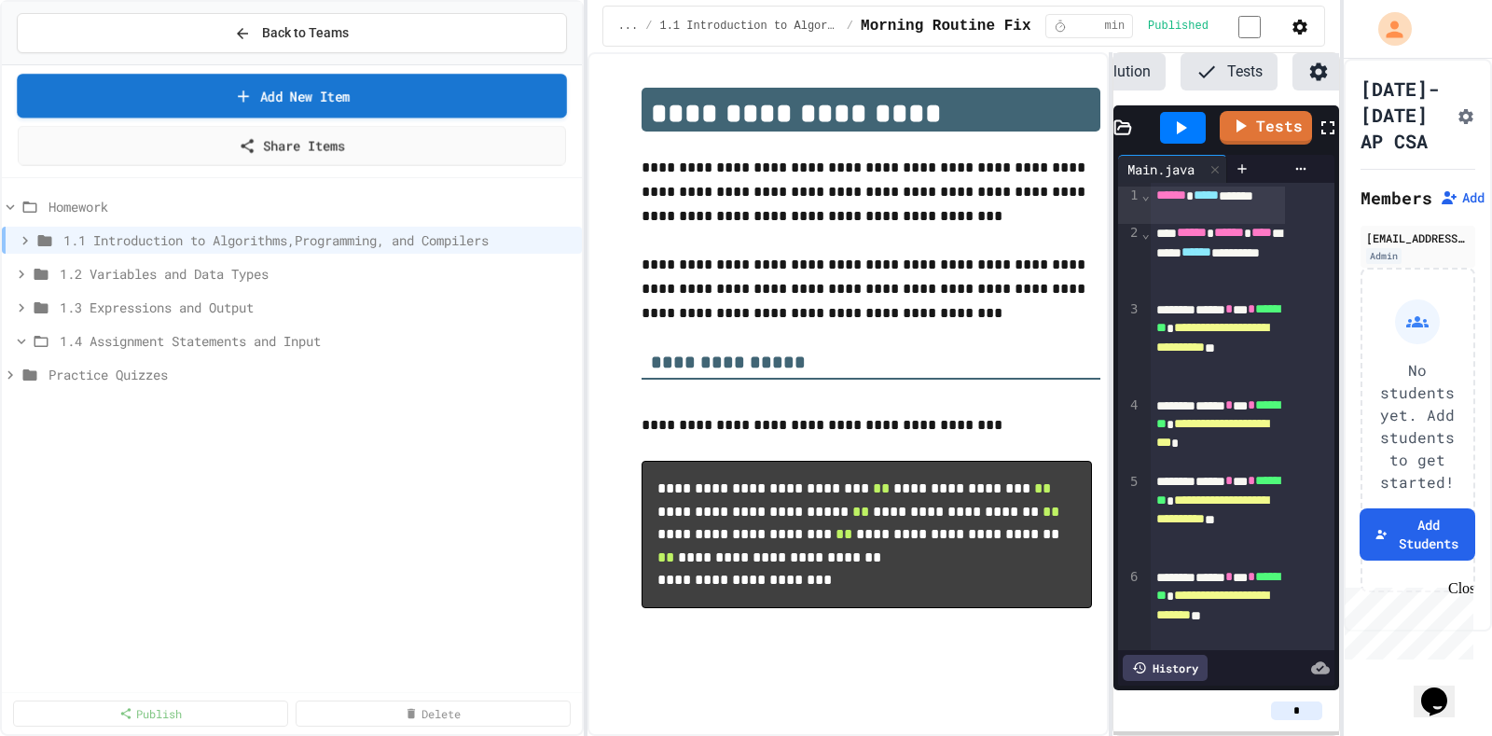
click at [298, 82] on link "Add New Item" at bounding box center [291, 96] width 549 height 44
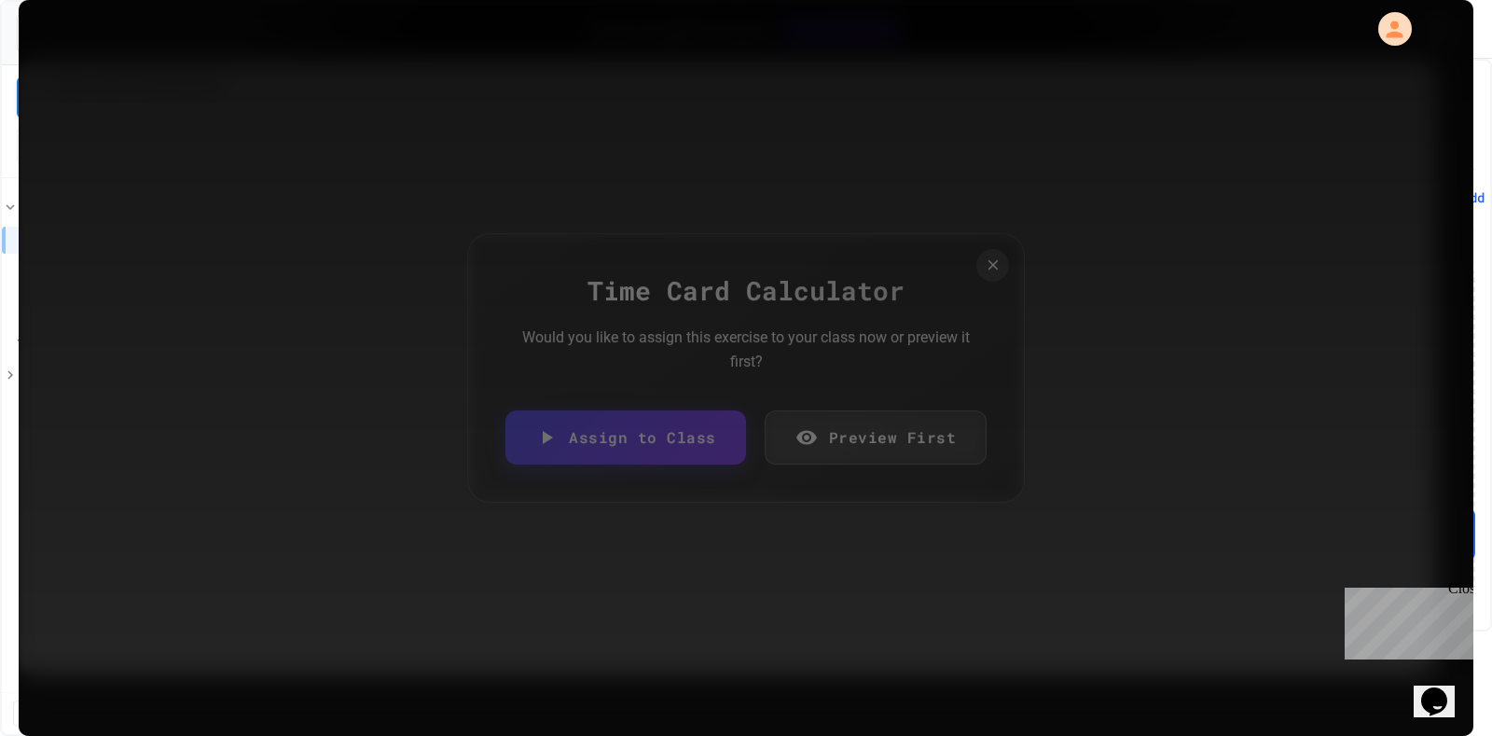
click at [662, 380] on div "Time Card Calculator Would you like to assign this exercise to your class now o…" at bounding box center [745, 367] width 557 height 269
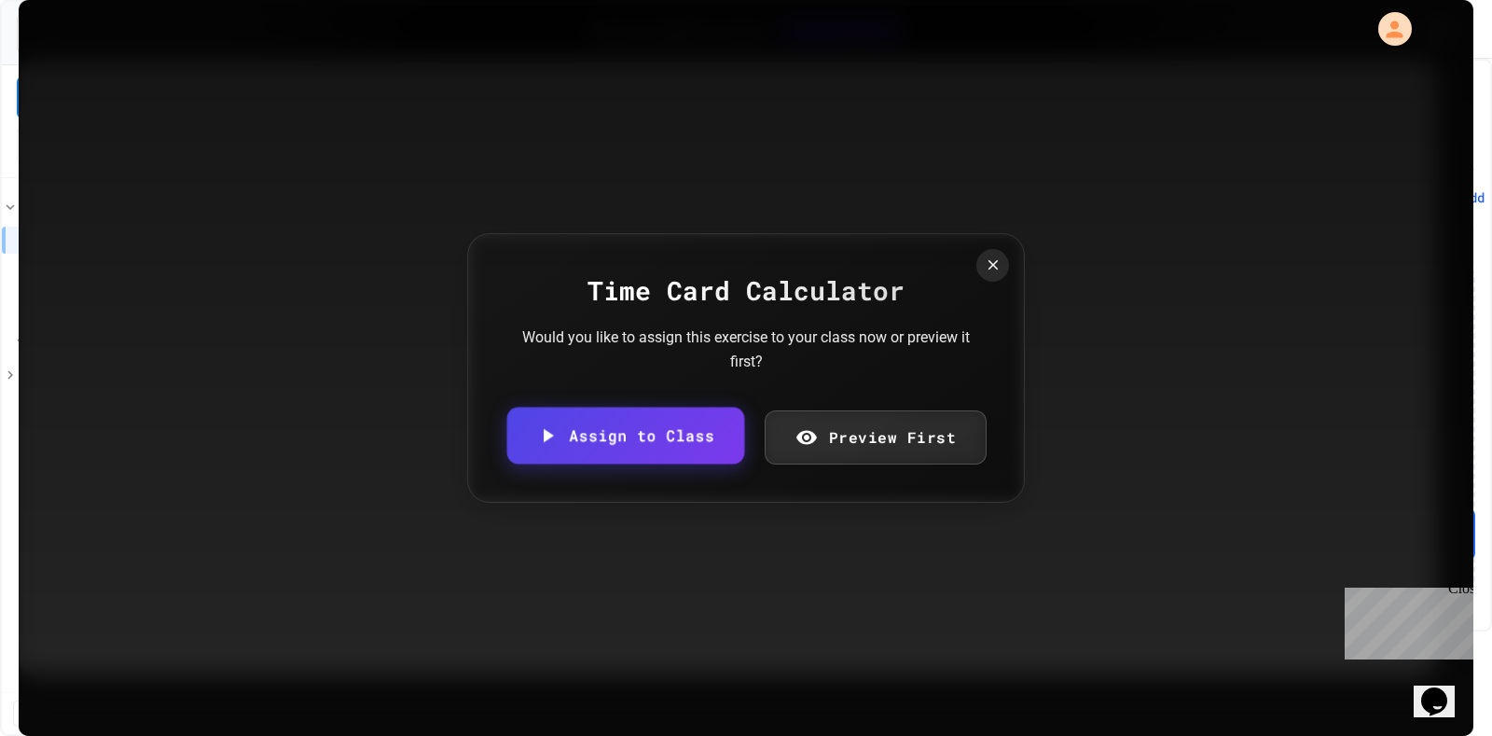
click at [661, 445] on link "Assign to Class" at bounding box center [625, 435] width 237 height 57
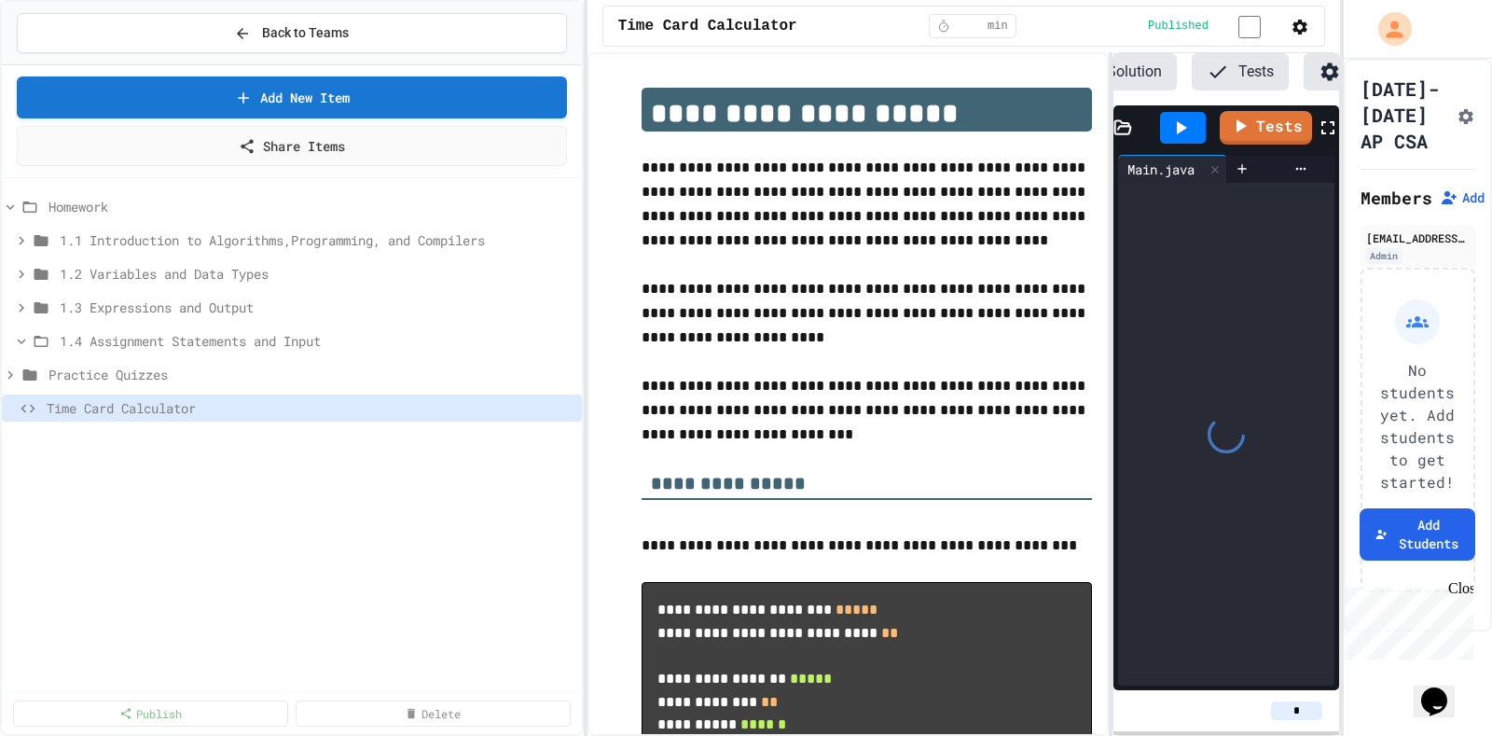
scroll to position [0, 178]
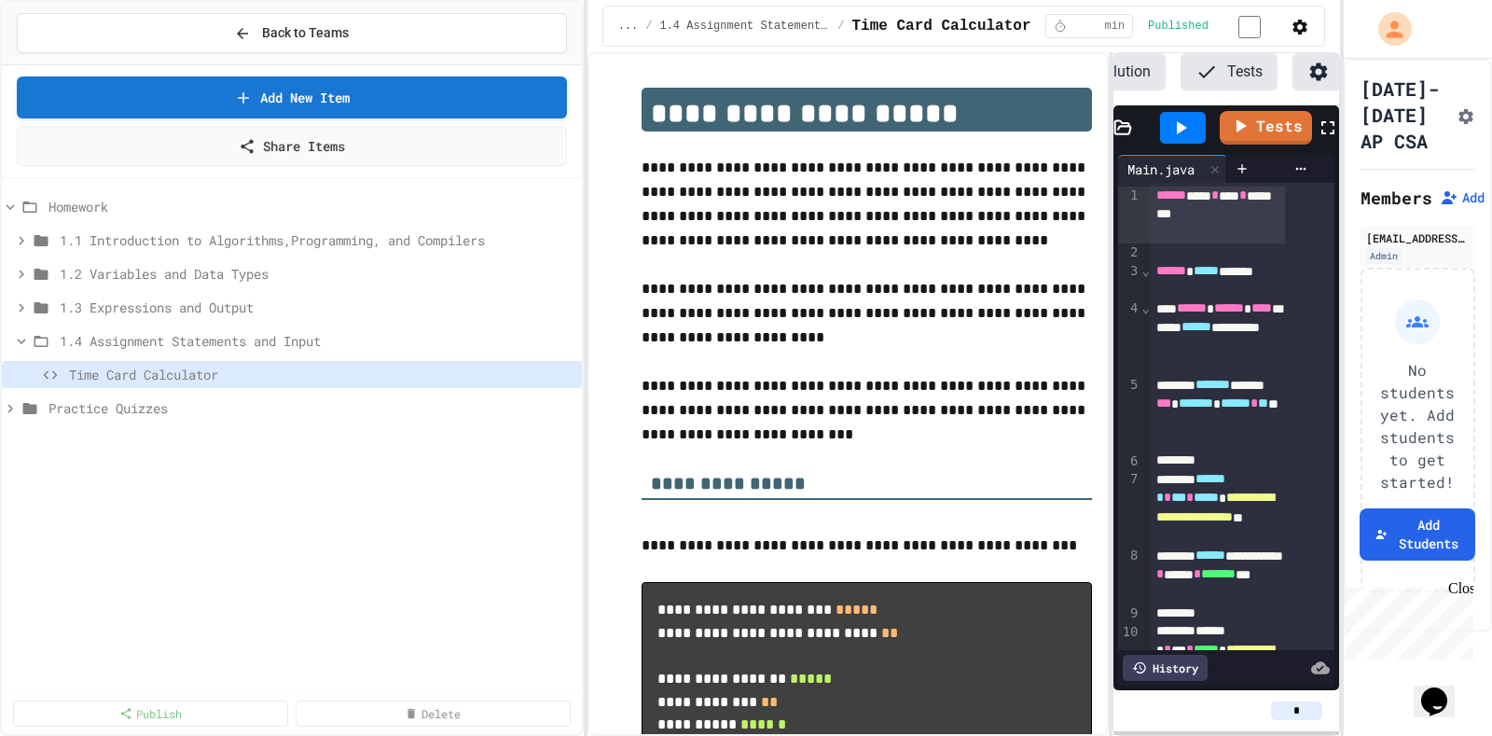
drag, startPoint x: 201, startPoint y: 401, endPoint x: 218, endPoint y: 390, distance: 20.2
click at [287, 331] on span "1.4 Assignment Statements and Input" at bounding box center [317, 341] width 515 height 20
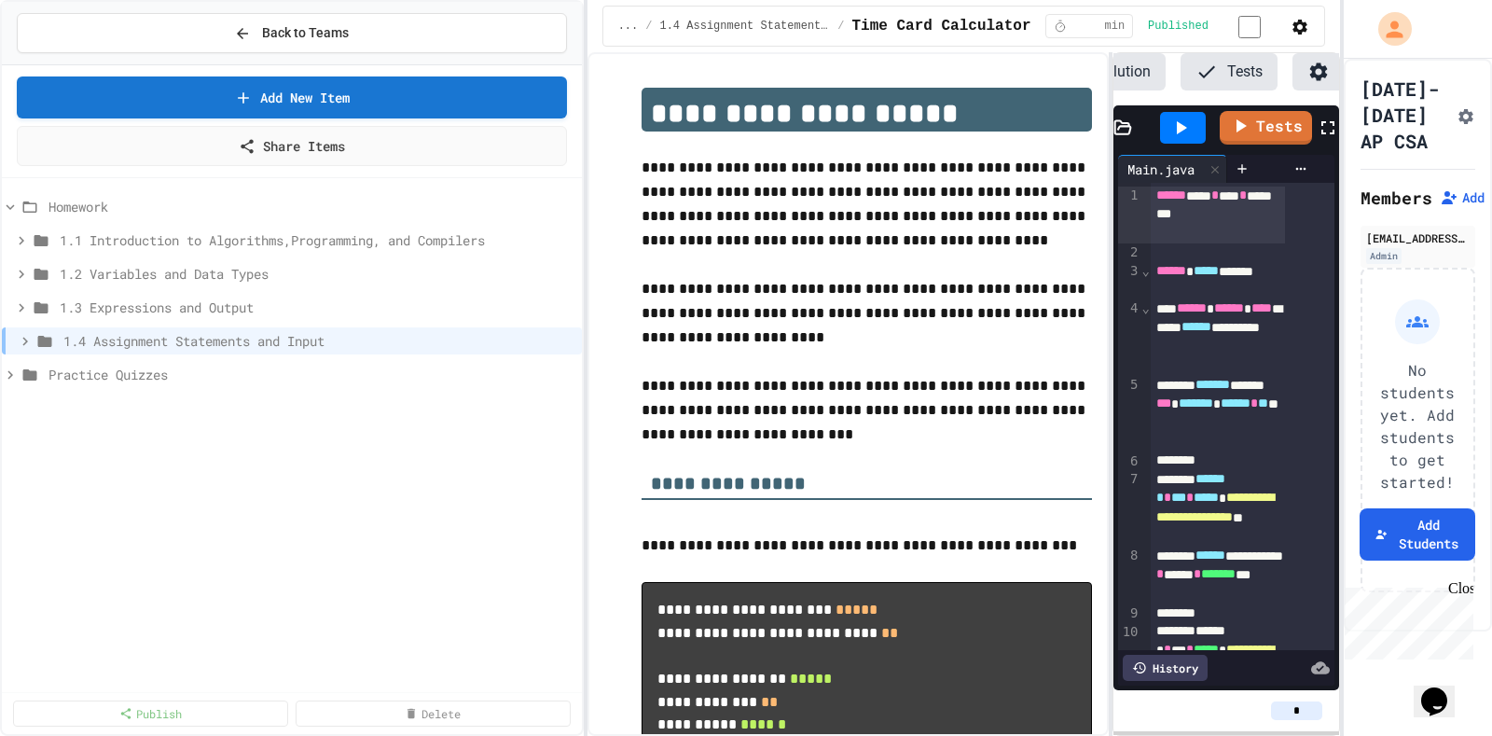
click at [287, 331] on span "1.4 Assignment Statements and Input" at bounding box center [318, 341] width 511 height 20
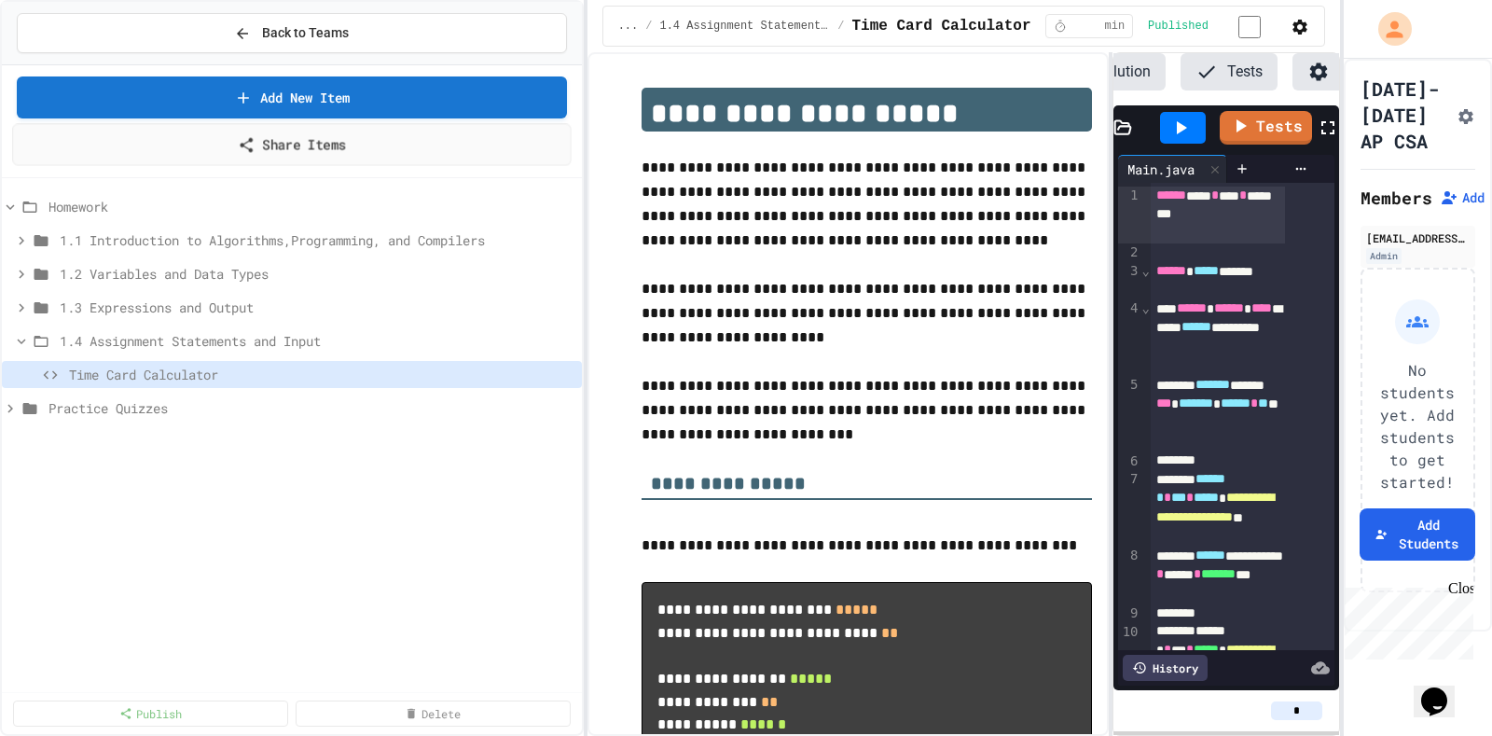
click at [337, 102] on link "Add New Item" at bounding box center [292, 97] width 550 height 42
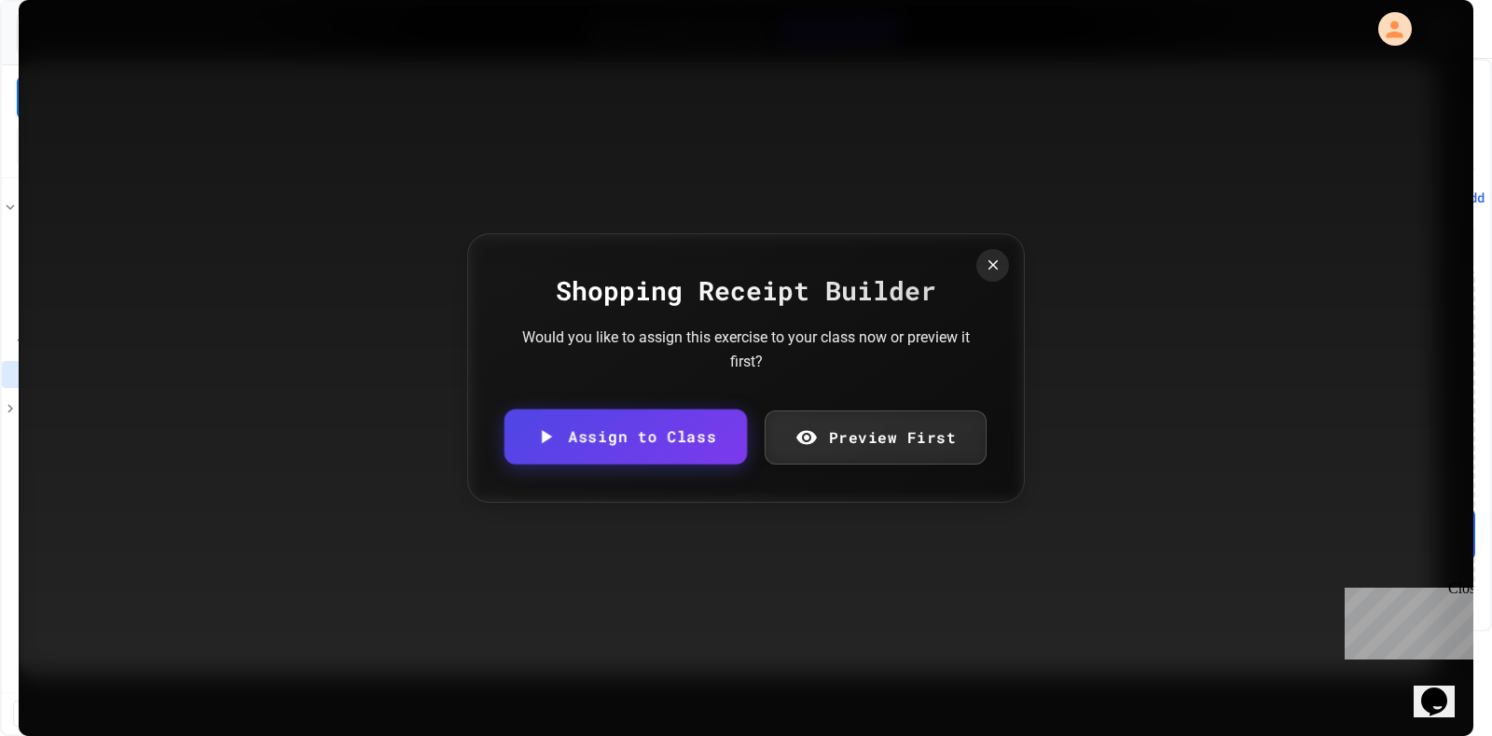
click at [679, 416] on link "Assign to Class" at bounding box center [625, 436] width 242 height 55
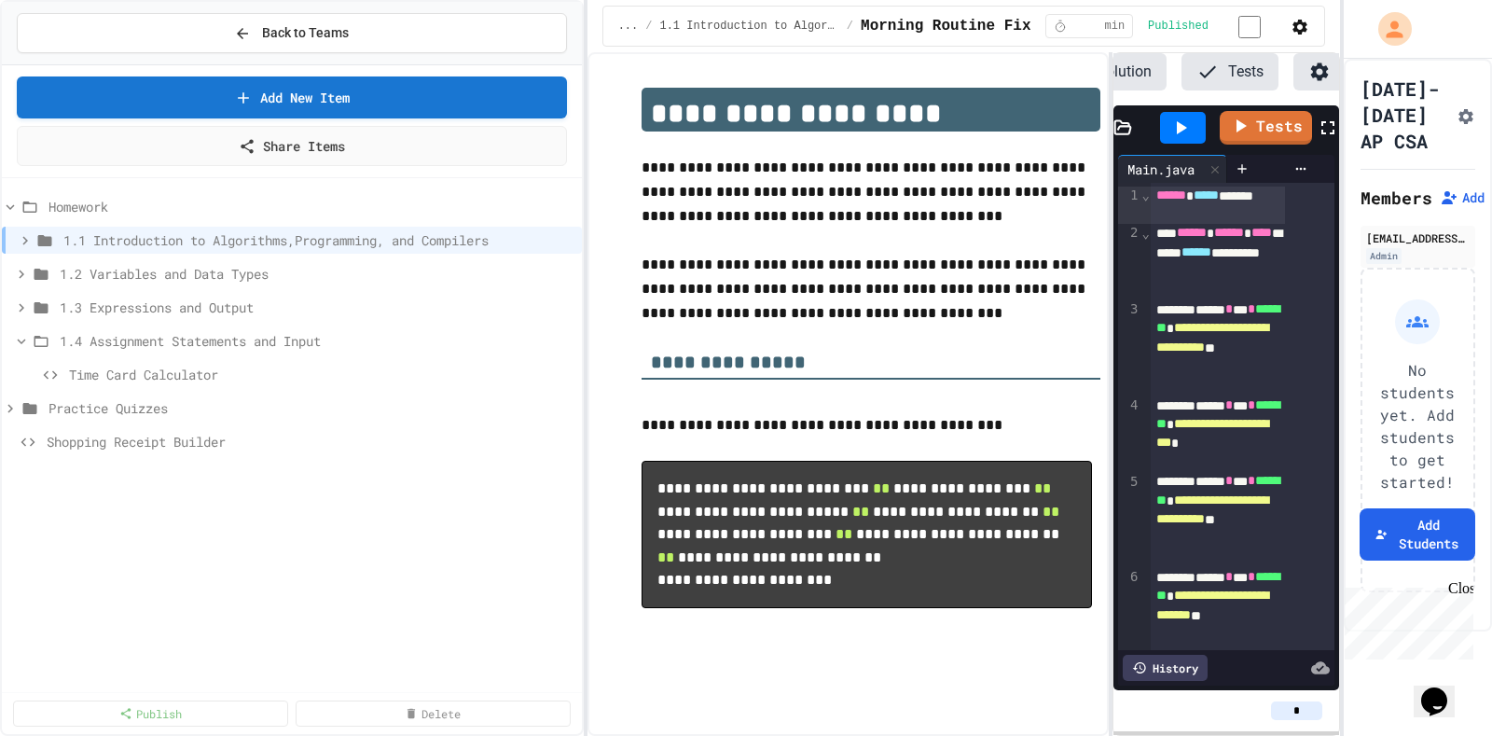
scroll to position [0, 178]
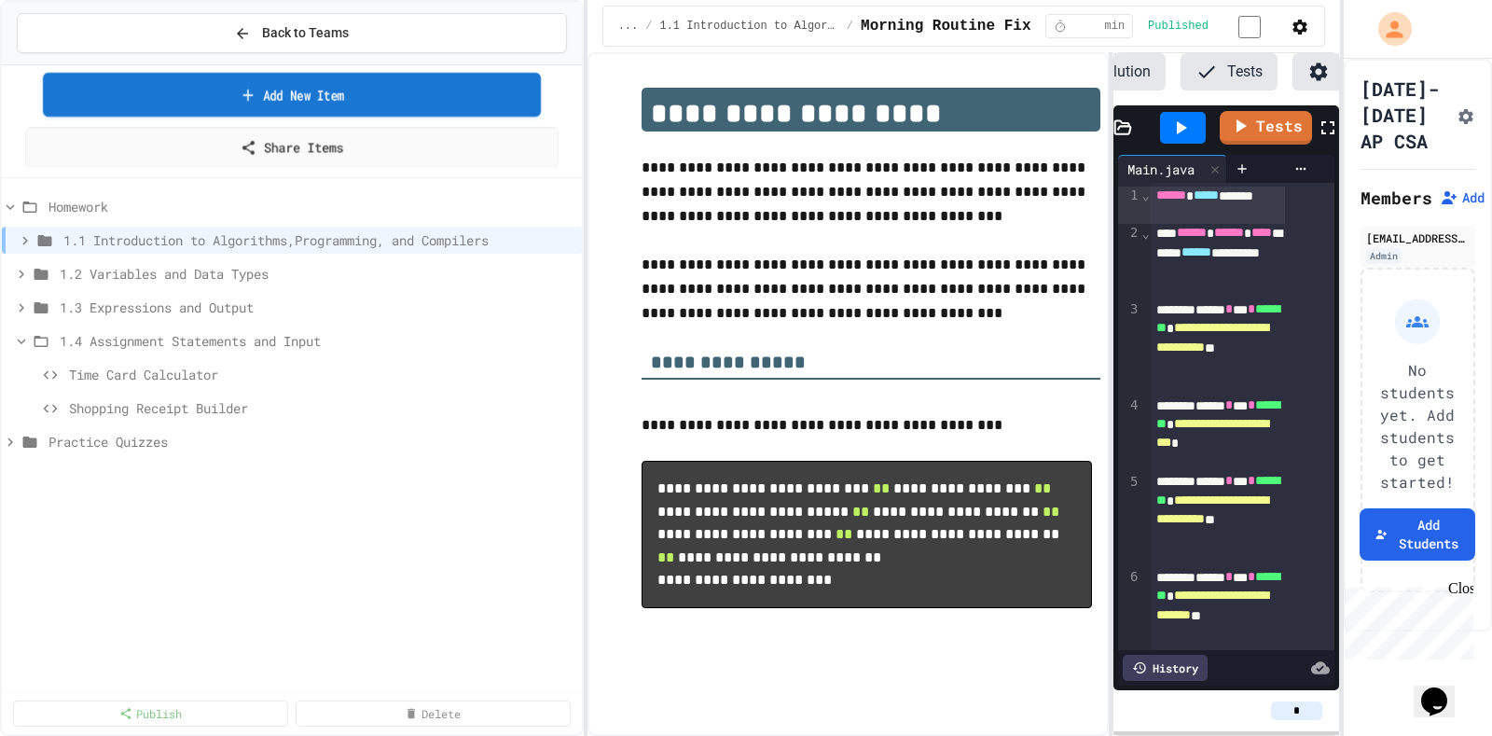
click at [323, 90] on link "Add New Item" at bounding box center [292, 95] width 498 height 44
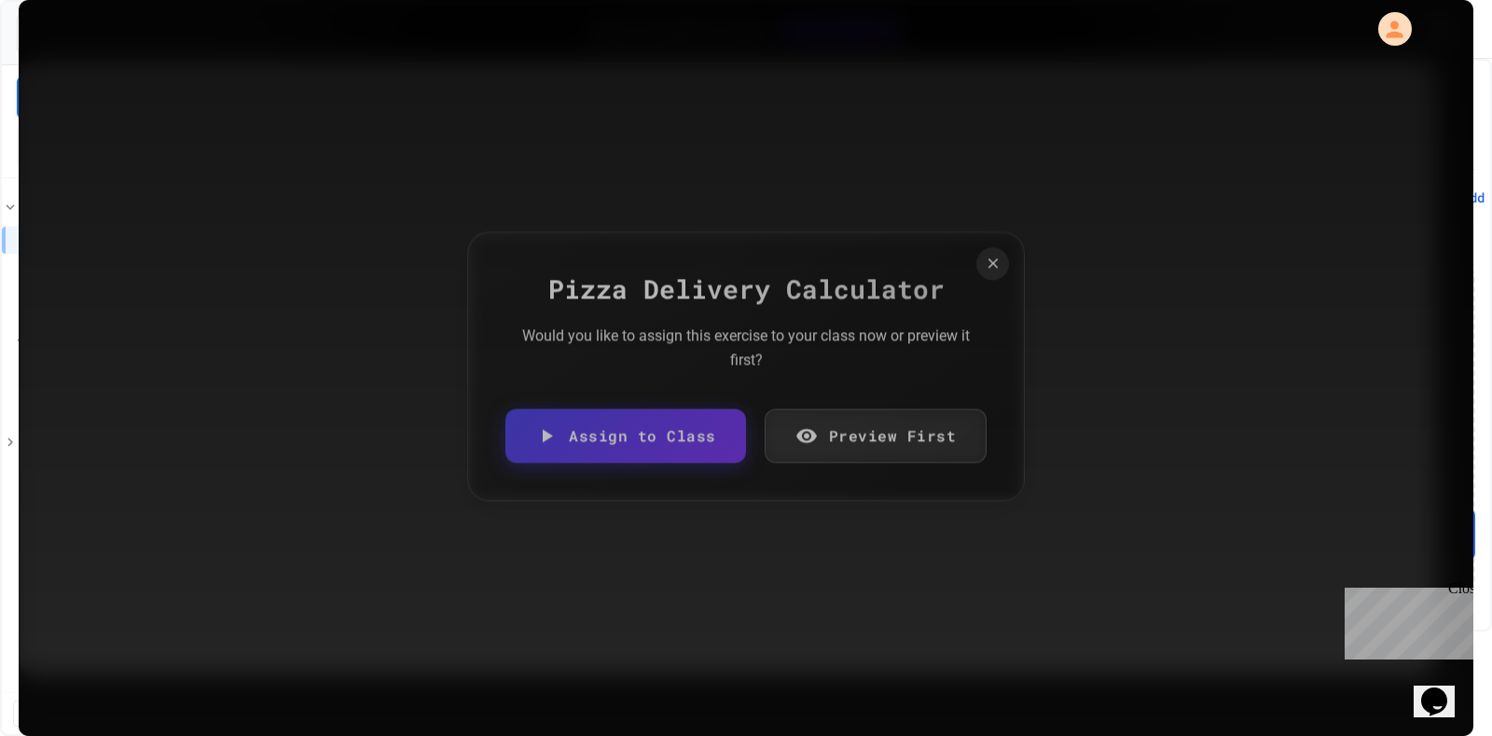
click at [656, 439] on link "Assign to Class" at bounding box center [625, 435] width 241 height 54
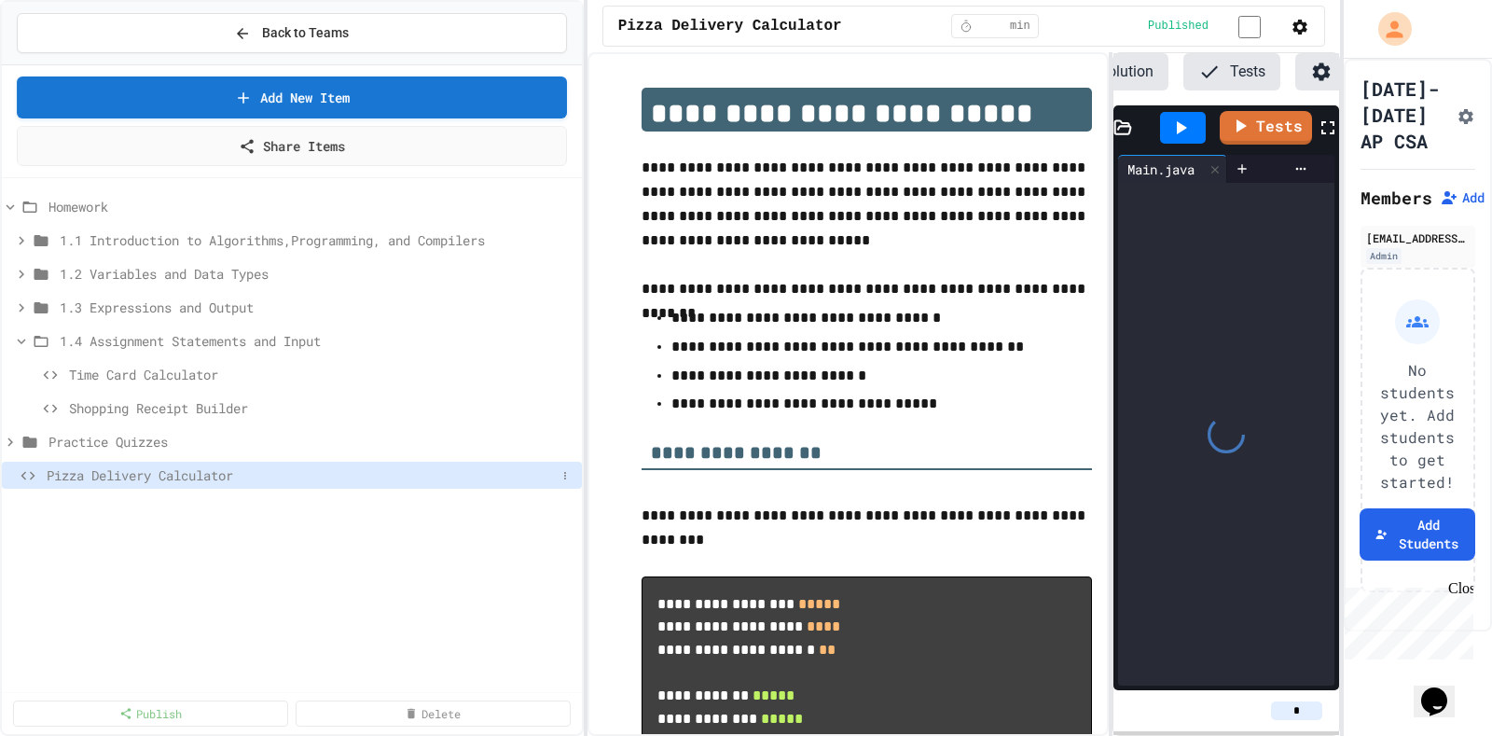
scroll to position [0, 178]
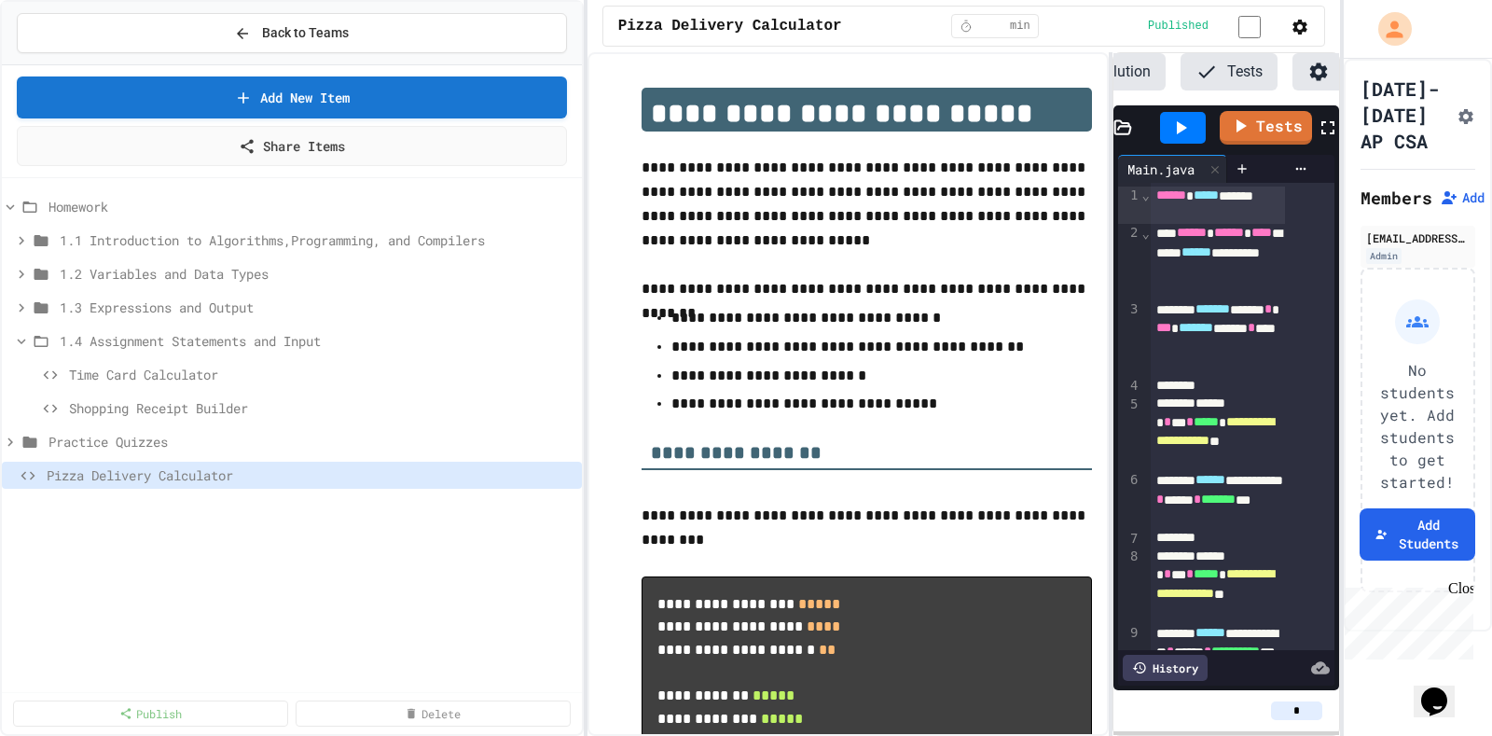
drag, startPoint x: 133, startPoint y: 472, endPoint x: 253, endPoint y: 410, distance: 134.2
click at [253, 410] on div "Homework 1.1 Introduction to Algorithms,Programming, and Compilers 1.2 Variable…" at bounding box center [292, 344] width 580 height 317
click at [196, 469] on div "Pizza Delivery Calculator" at bounding box center [292, 474] width 580 height 27
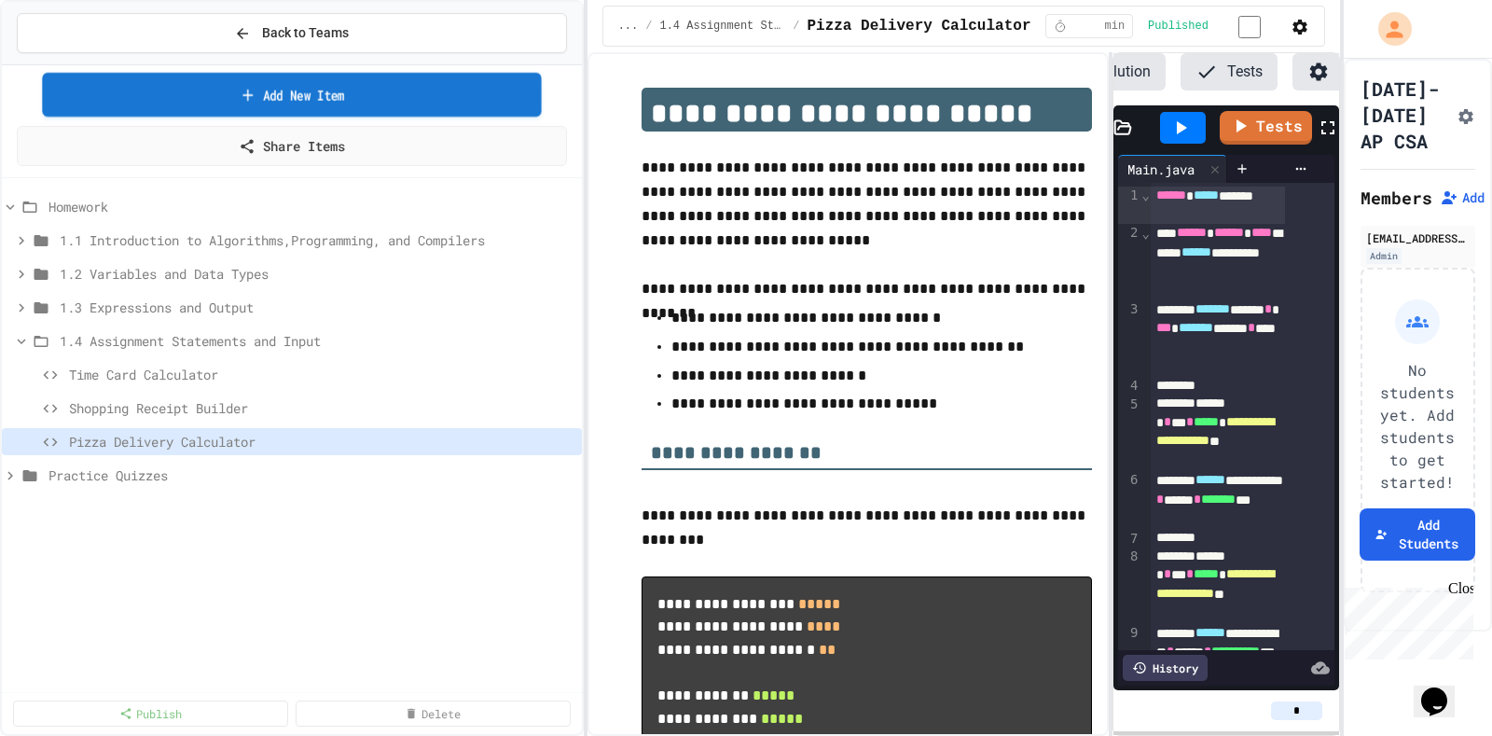
click at [337, 81] on link "Add New Item" at bounding box center [291, 95] width 499 height 44
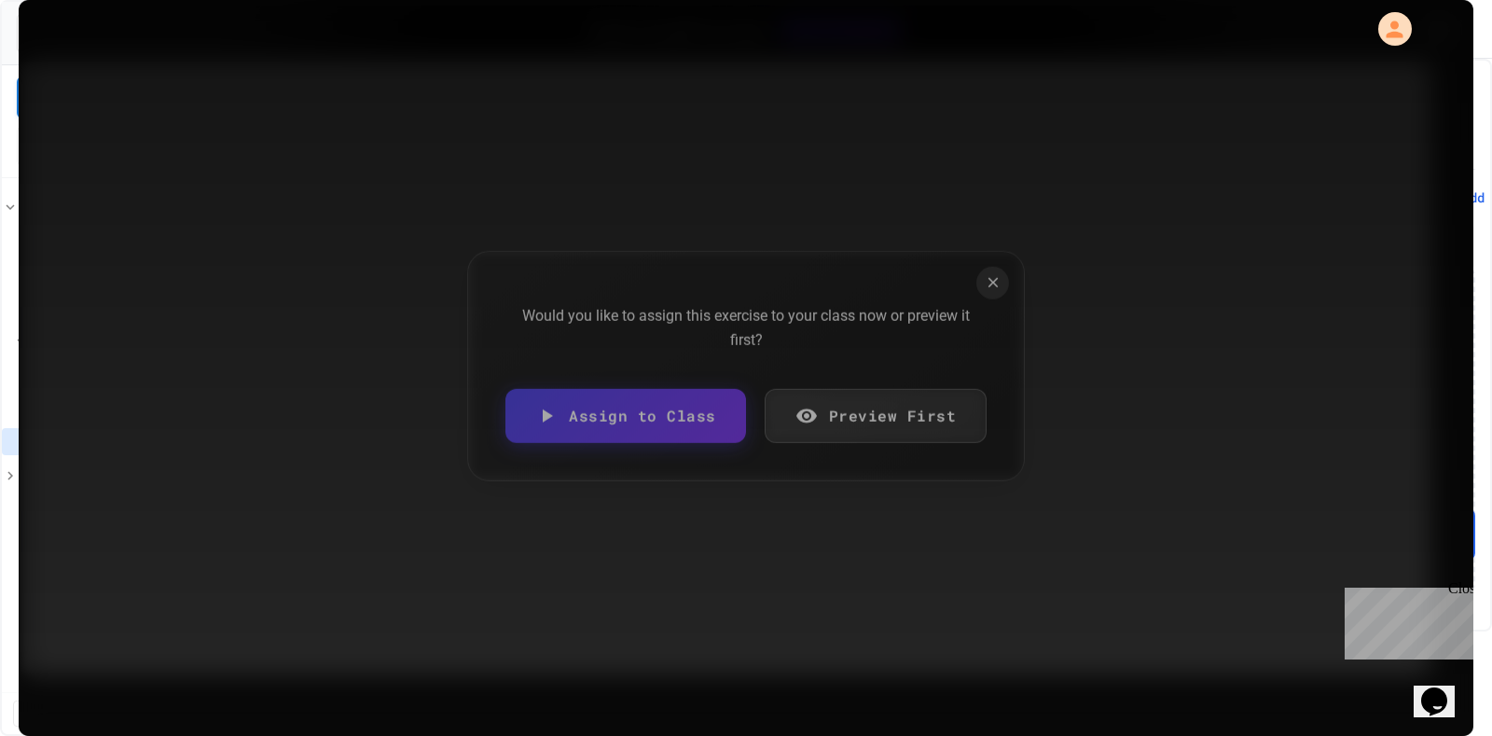
click at [664, 420] on link "Assign to Class" at bounding box center [625, 416] width 241 height 54
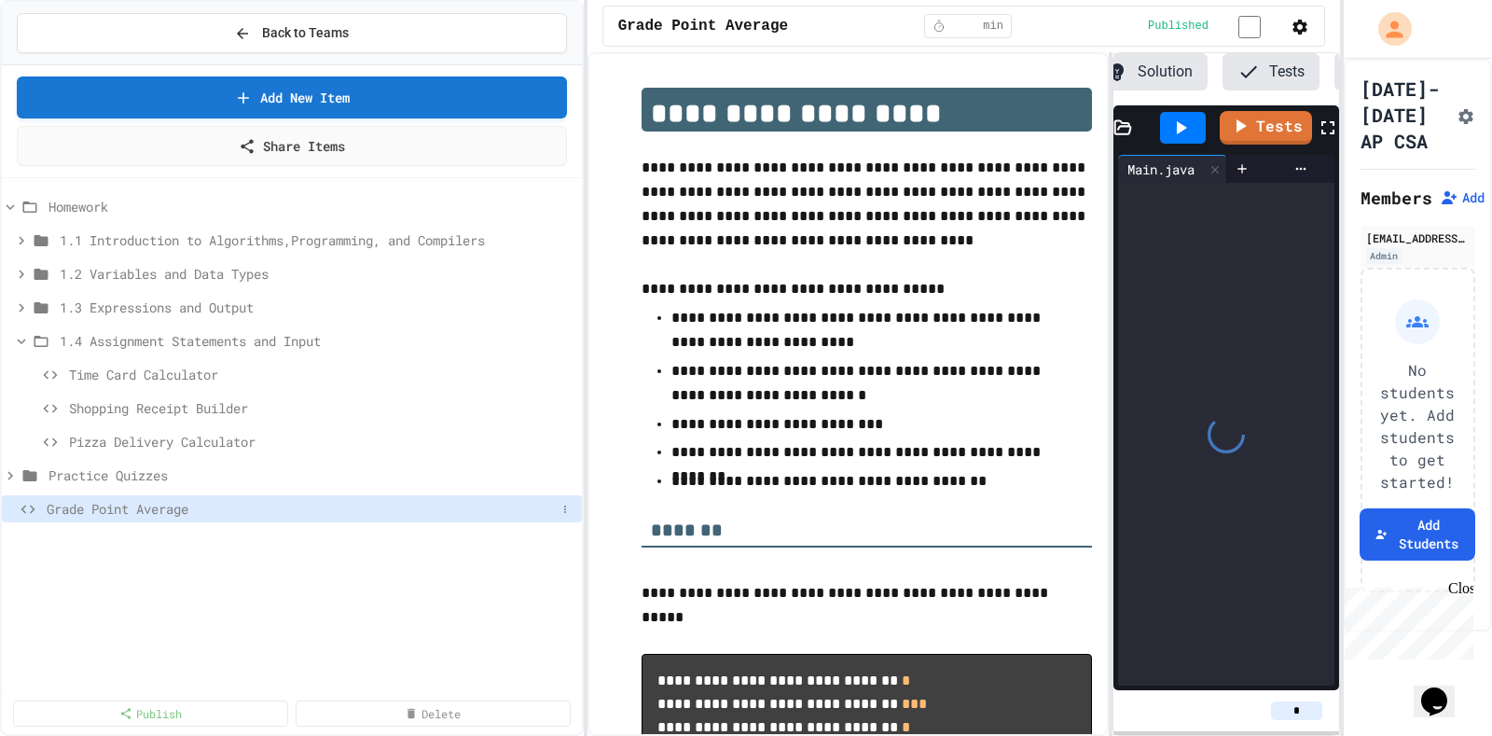
scroll to position [0, 178]
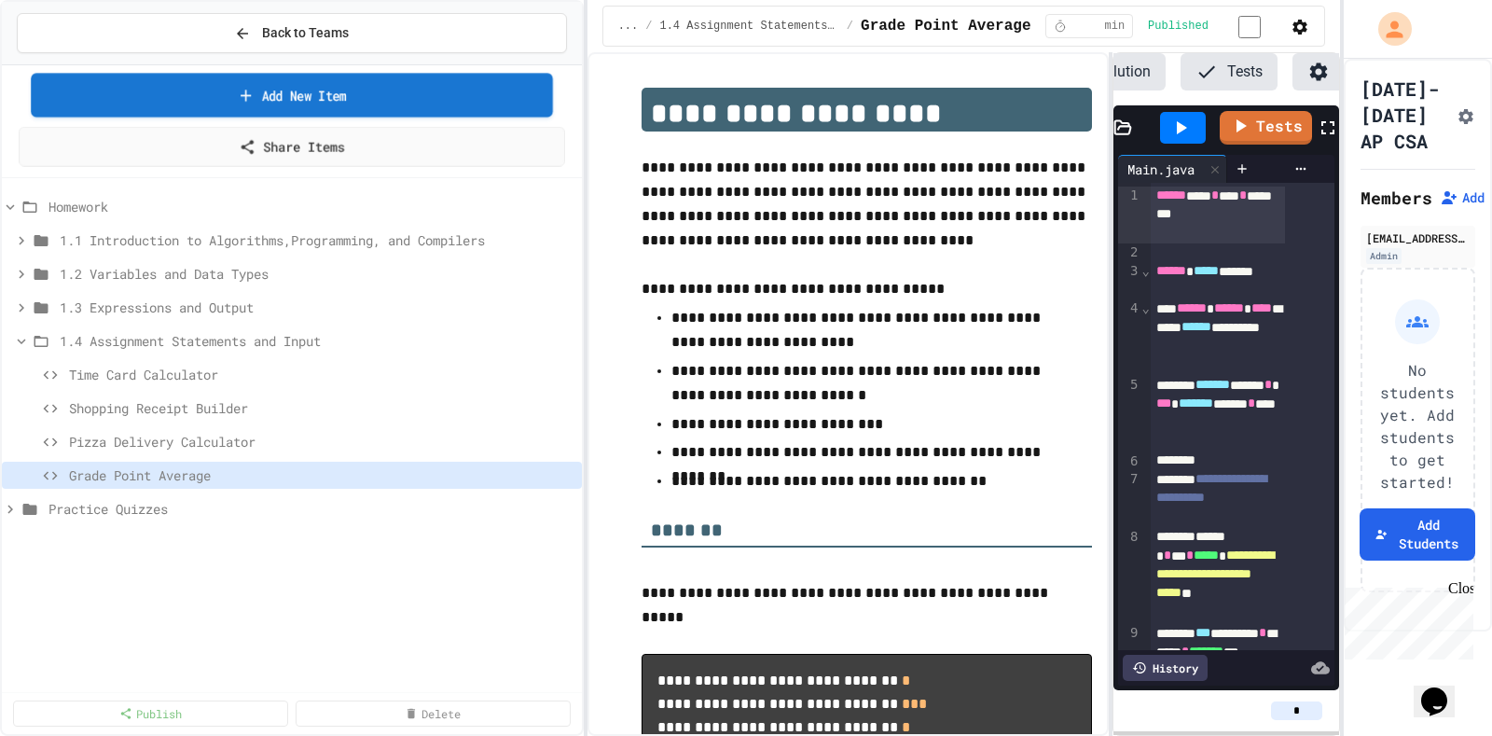
click at [394, 88] on link "Add New Item" at bounding box center [291, 95] width 521 height 44
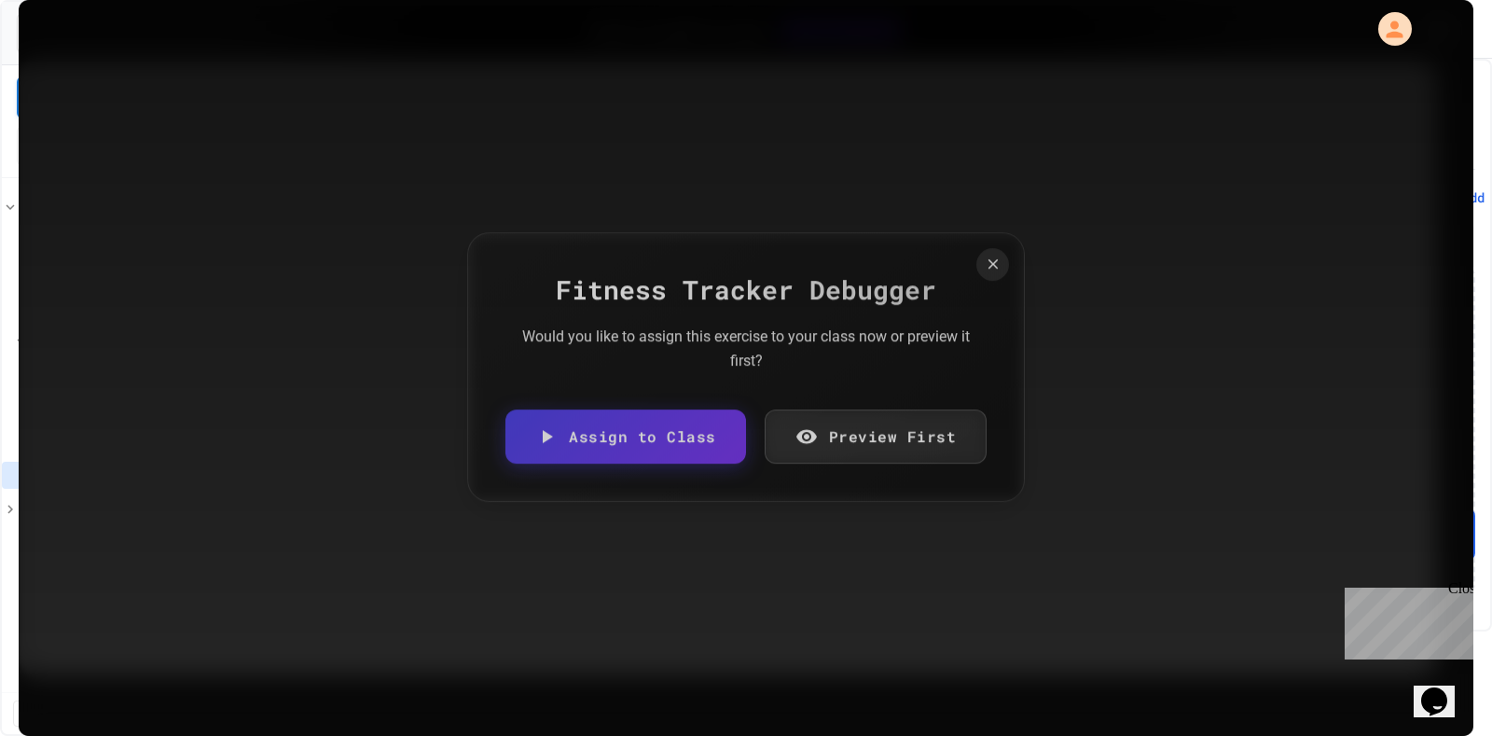
click at [580, 418] on link "Assign to Class" at bounding box center [625, 436] width 241 height 54
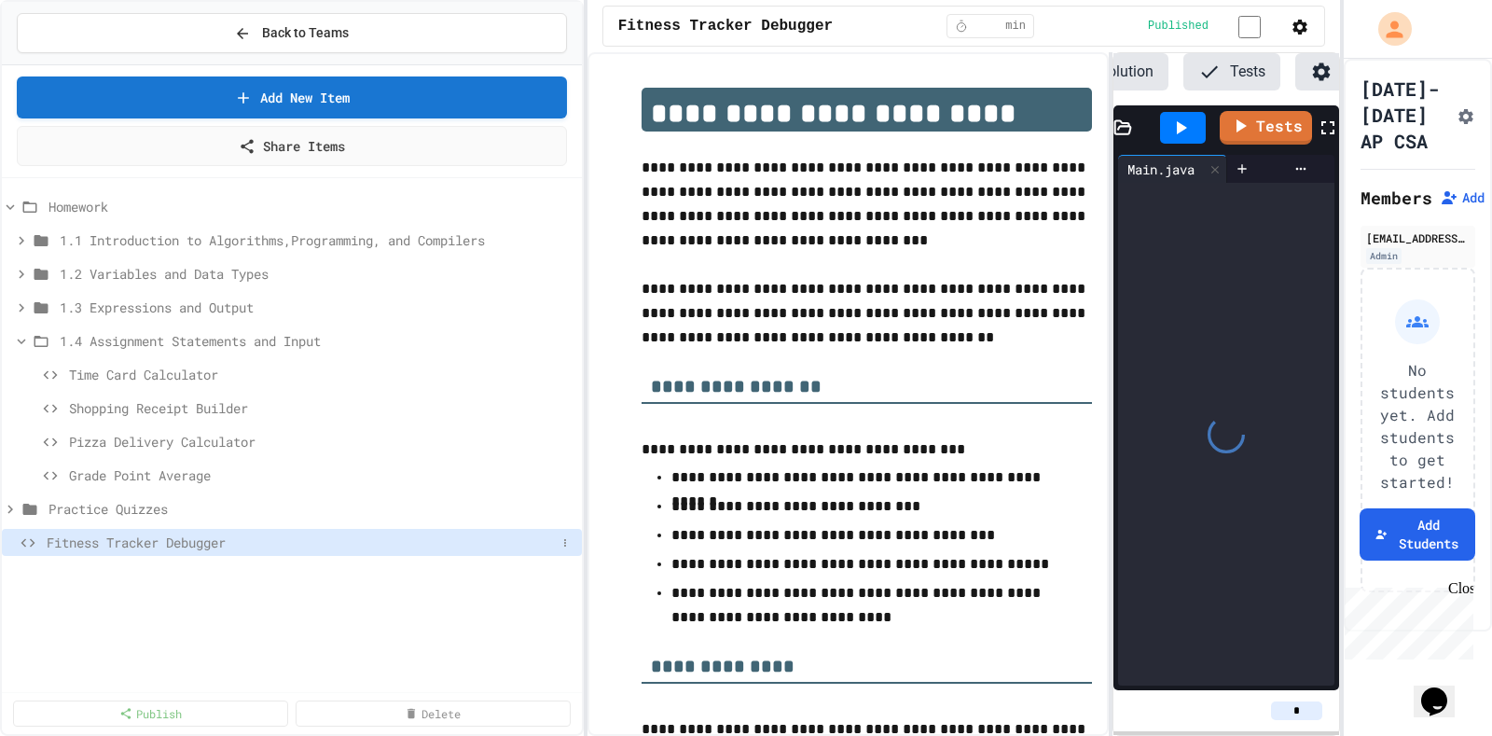
scroll to position [0, 178]
click at [562, 537] on icon at bounding box center [564, 542] width 11 height 11
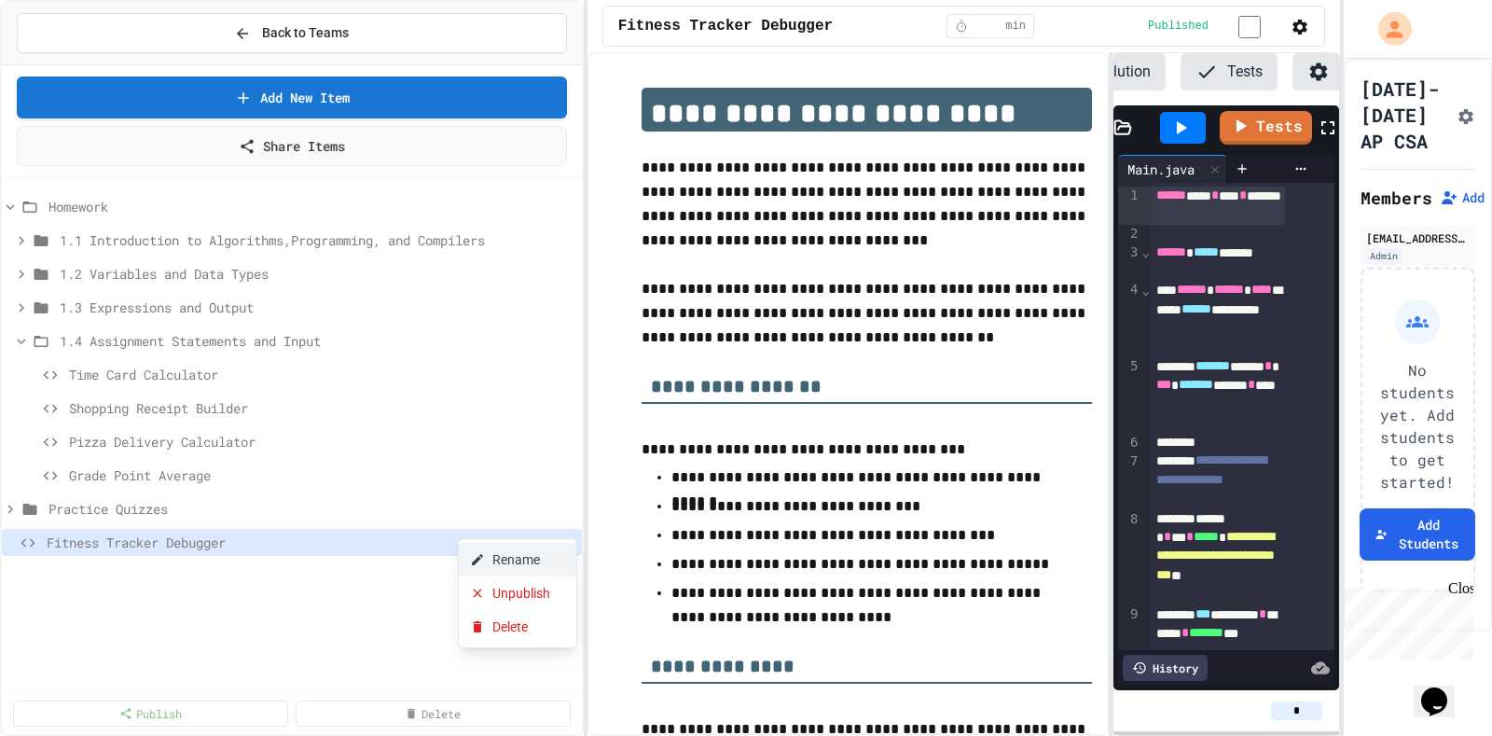
click at [524, 556] on button "Rename" at bounding box center [517, 560] width 117 height 34
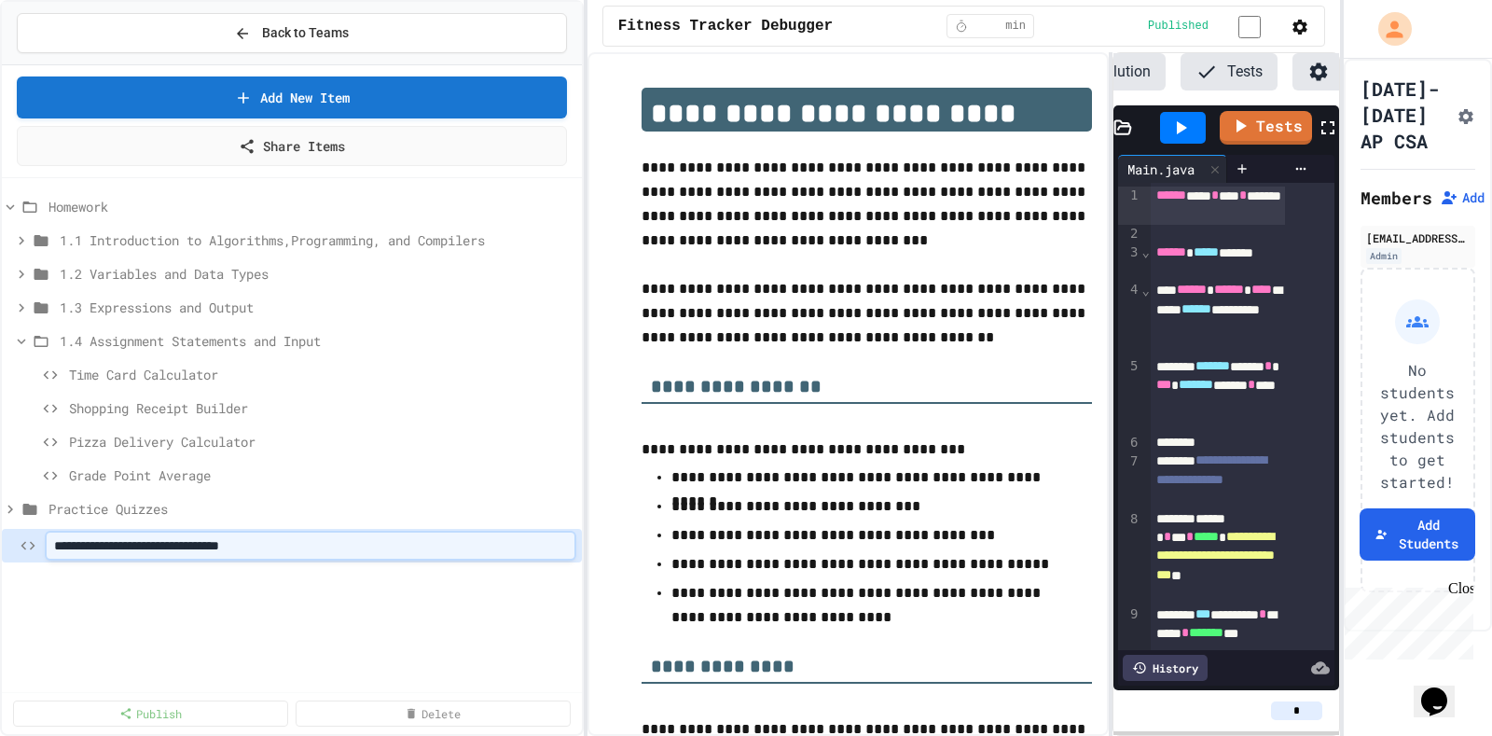
type input "**********"
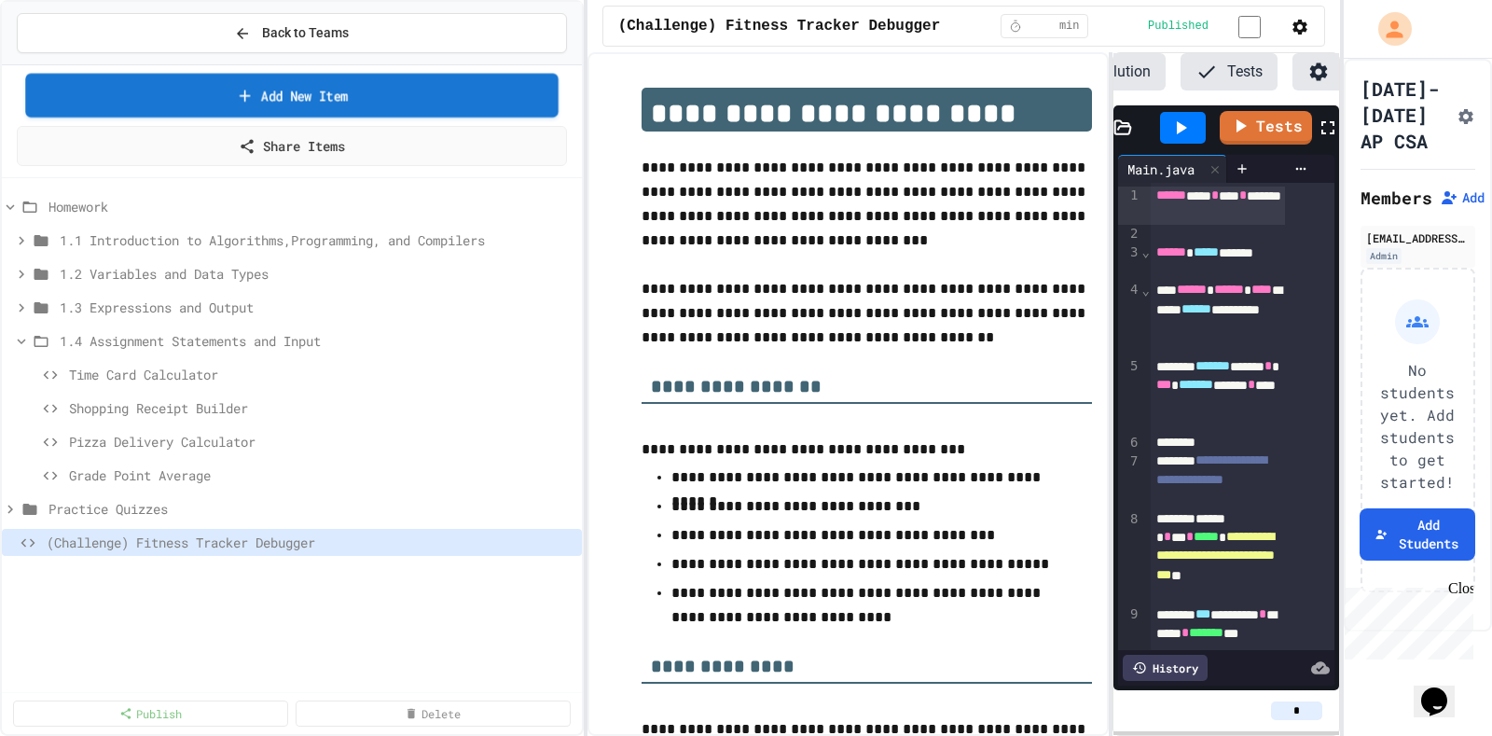
click at [433, 78] on link "Add New Item" at bounding box center [291, 96] width 532 height 44
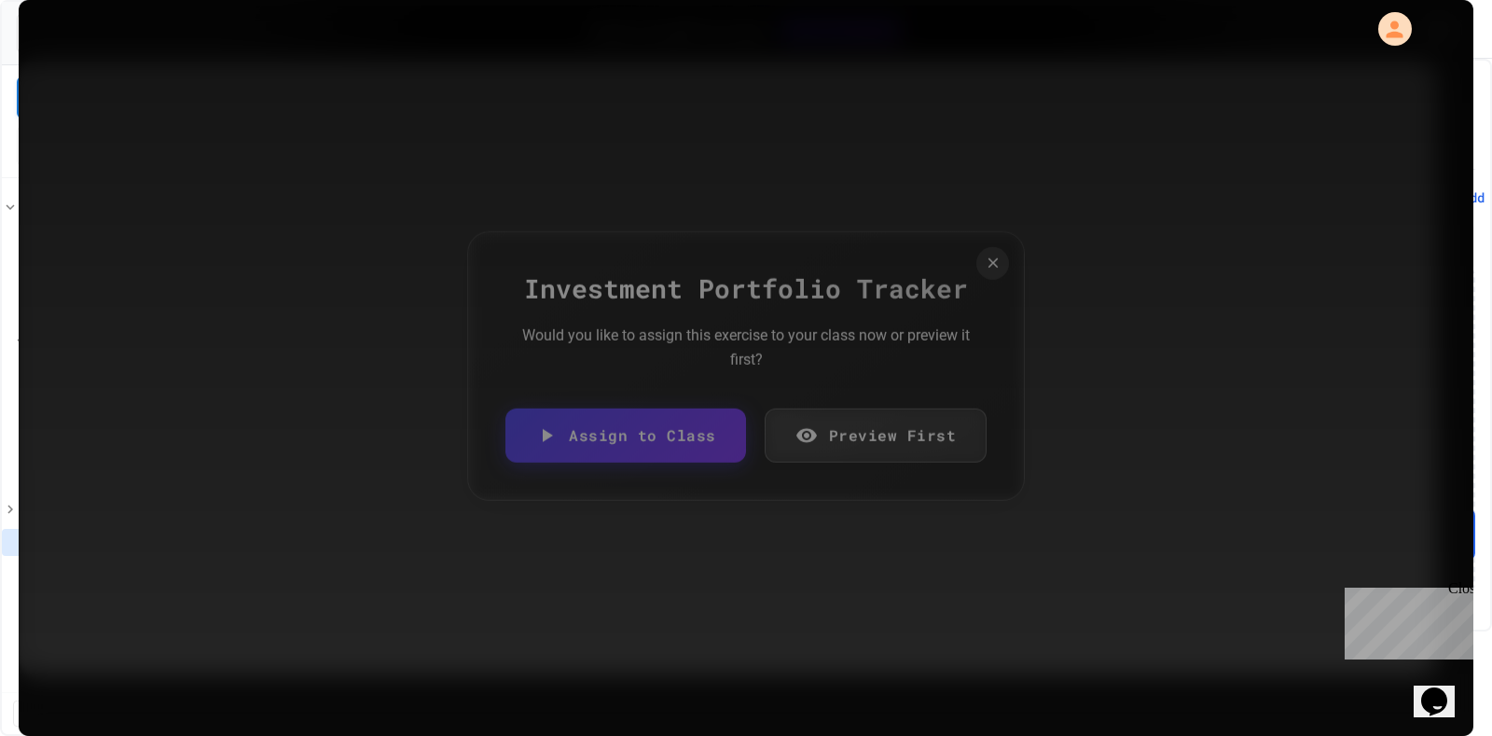
click at [653, 442] on link "Assign to Class" at bounding box center [625, 435] width 241 height 54
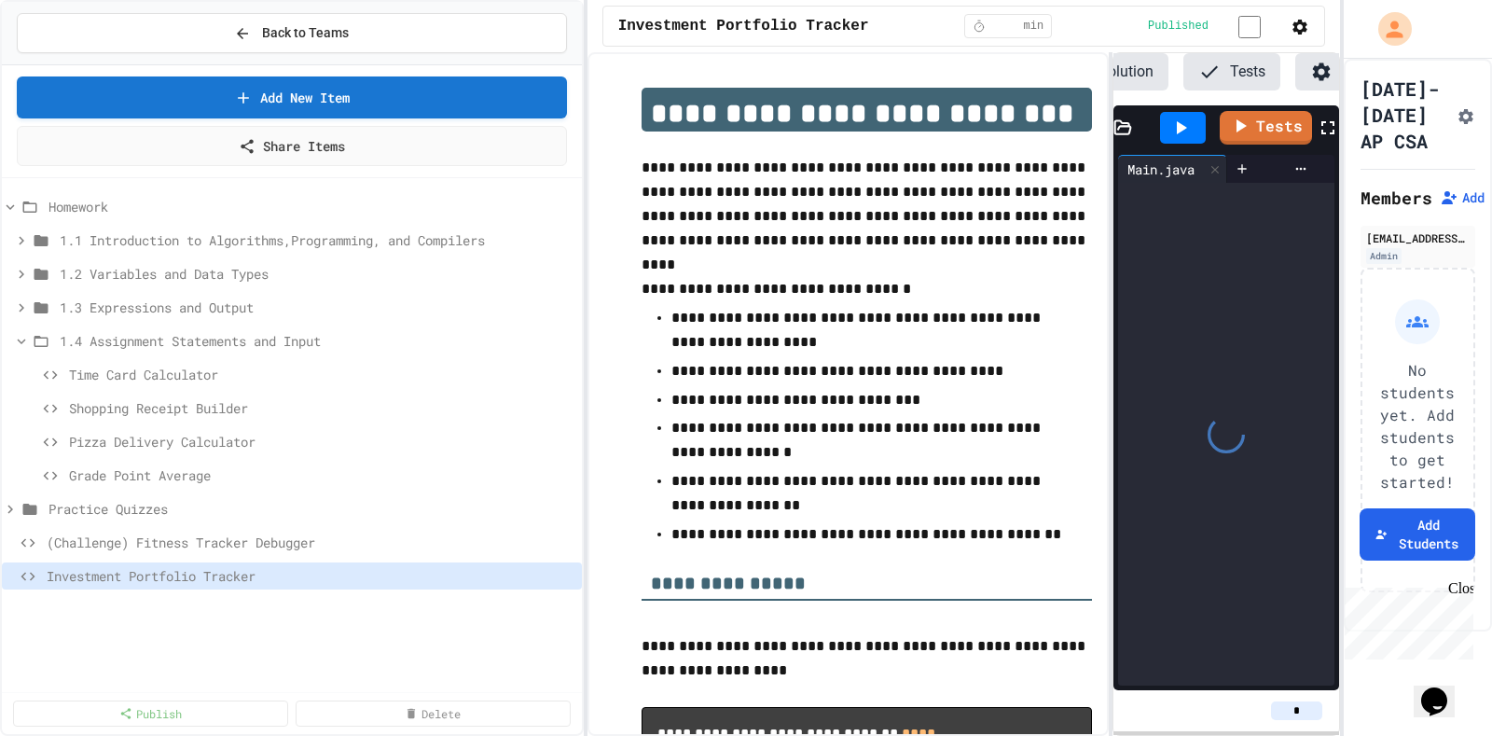
scroll to position [0, 178]
click at [570, 571] on icon at bounding box center [564, 576] width 11 height 11
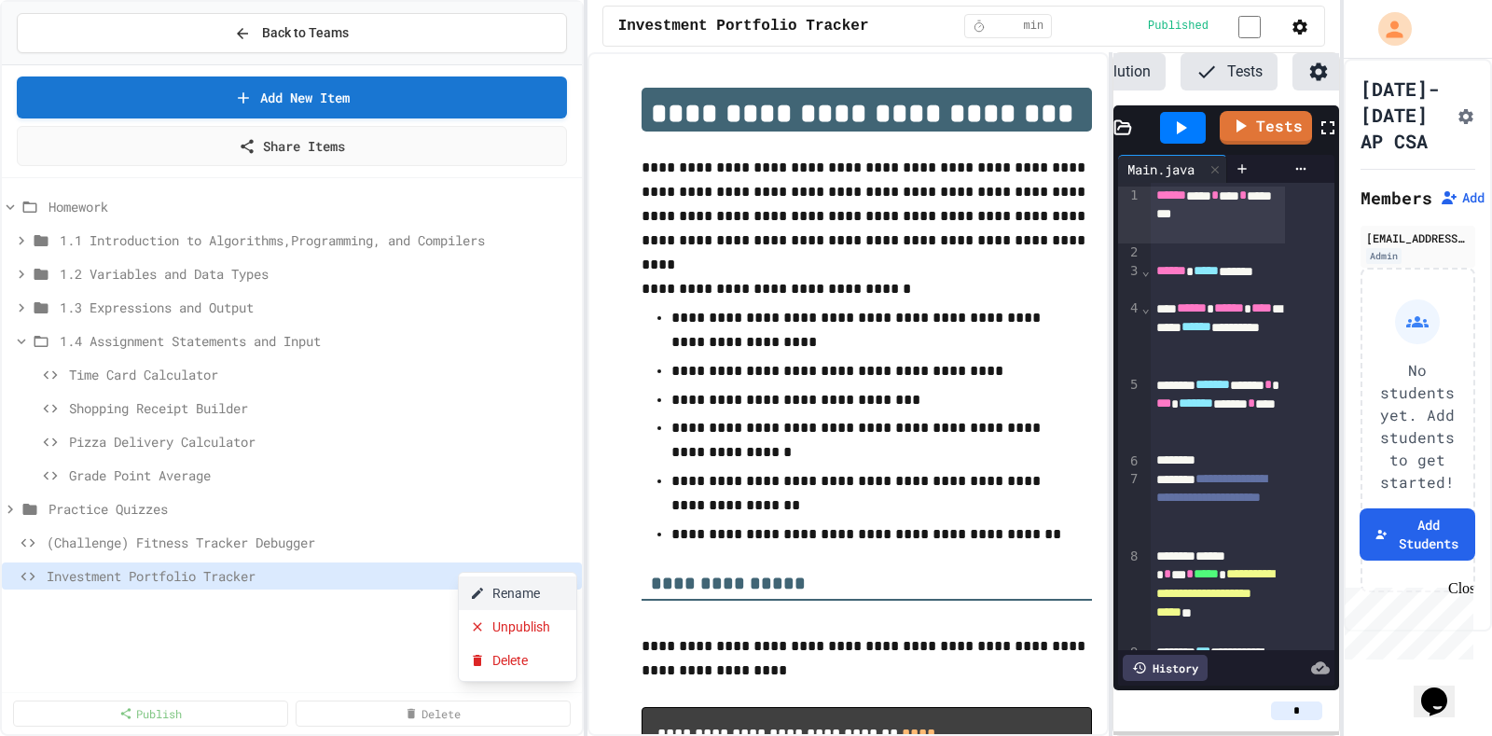
drag, startPoint x: 520, startPoint y: 602, endPoint x: 516, endPoint y: 588, distance: 14.7
click at [516, 588] on div "Rename Unpublish Delete" at bounding box center [517, 626] width 119 height 110
click at [516, 588] on button "Rename" at bounding box center [517, 593] width 117 height 34
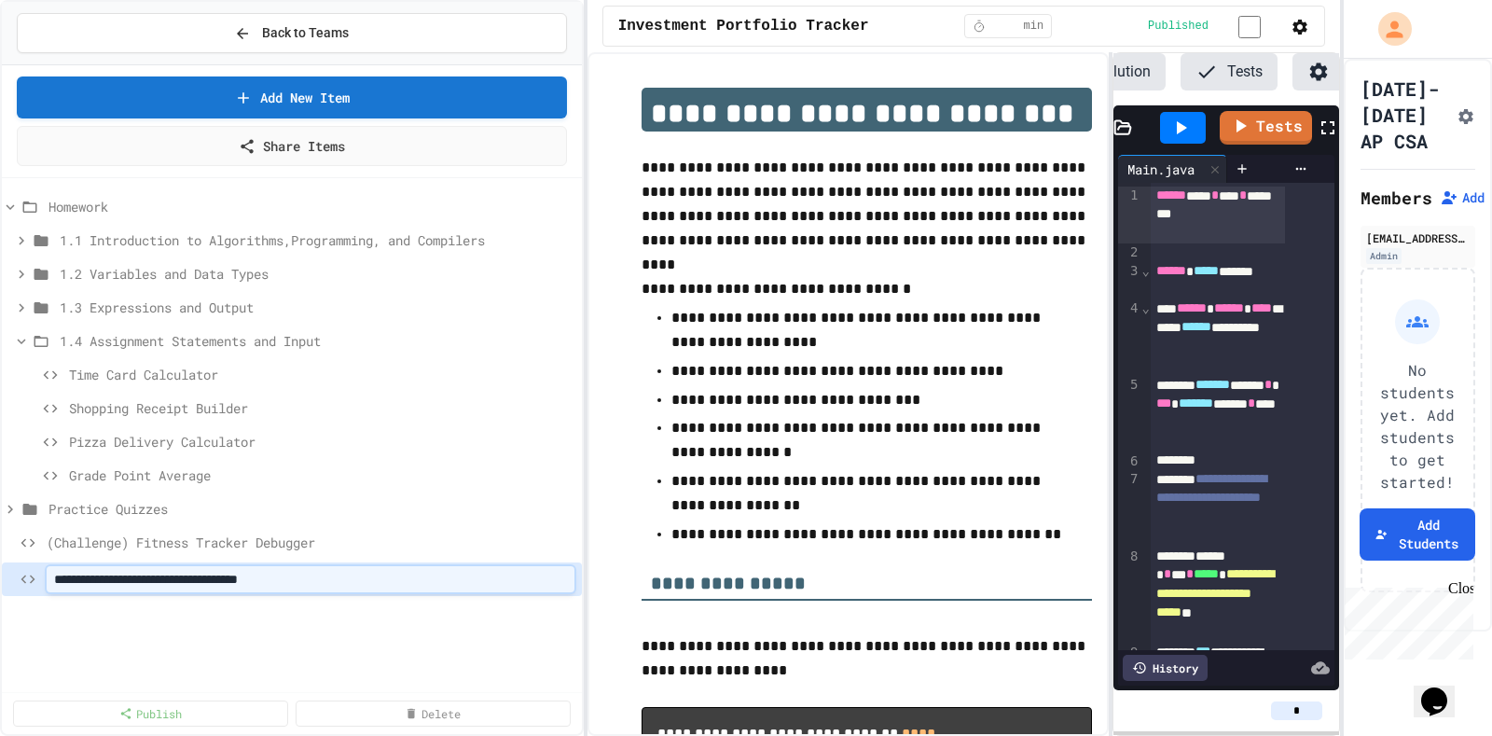
type input "**********"
click at [516, 588] on div "Homework 1.1 Introduction to Algorithms,Programming, and Compilers 1.2 Variable…" at bounding box center [292, 445] width 580 height 518
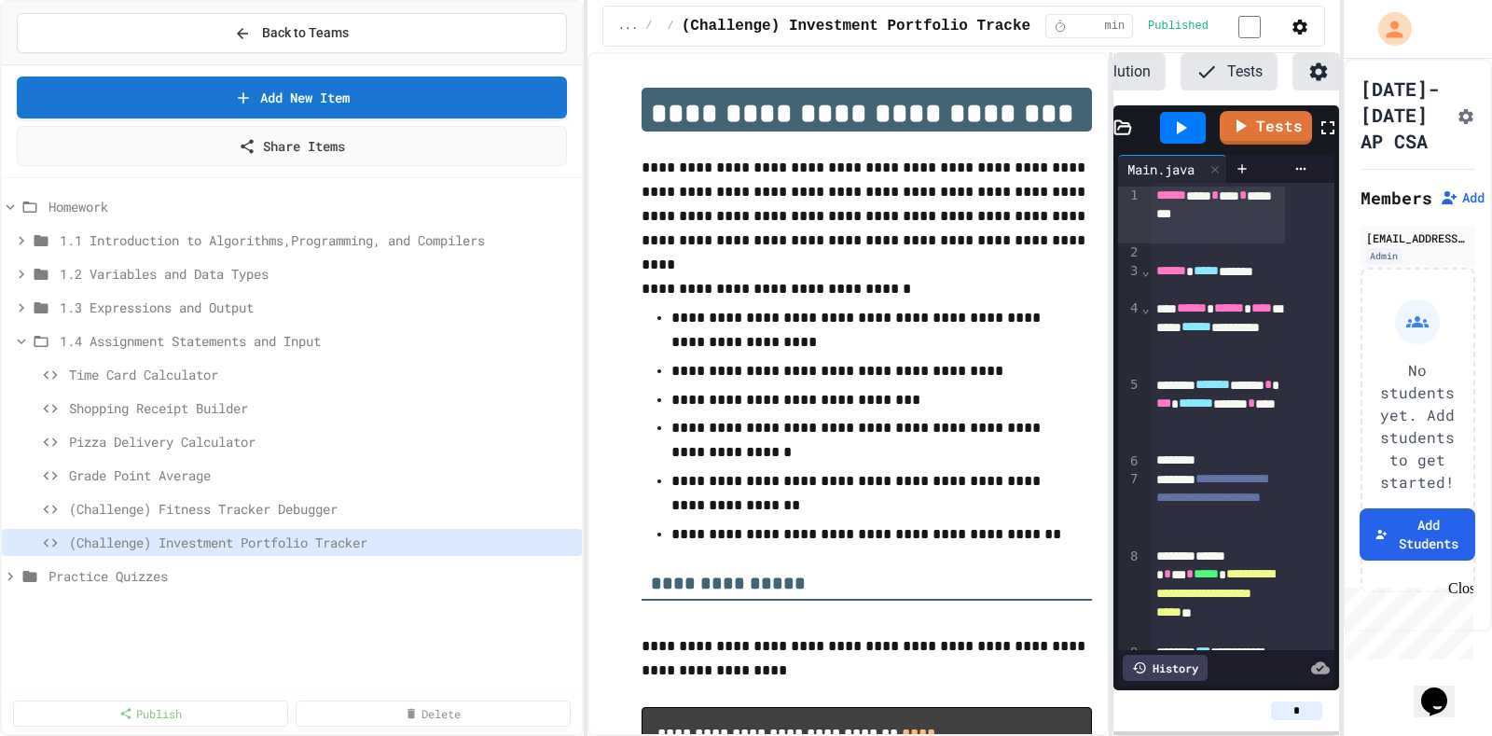
click at [329, 576] on div "Practice Quizzes" at bounding box center [292, 579] width 580 height 34
click at [296, 499] on span "(Challenge) Fitness Tracker Debugger" at bounding box center [312, 509] width 487 height 20
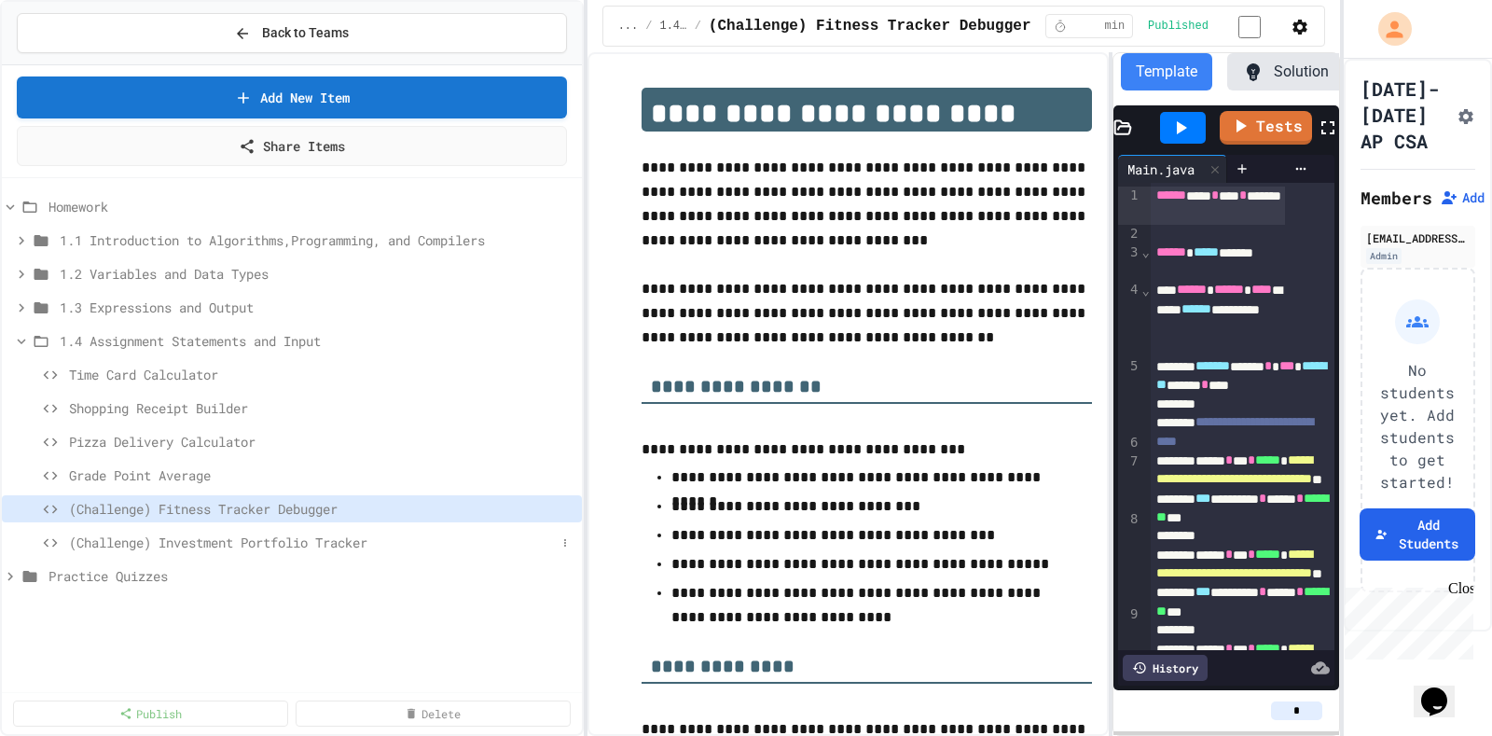
scroll to position [0, 175]
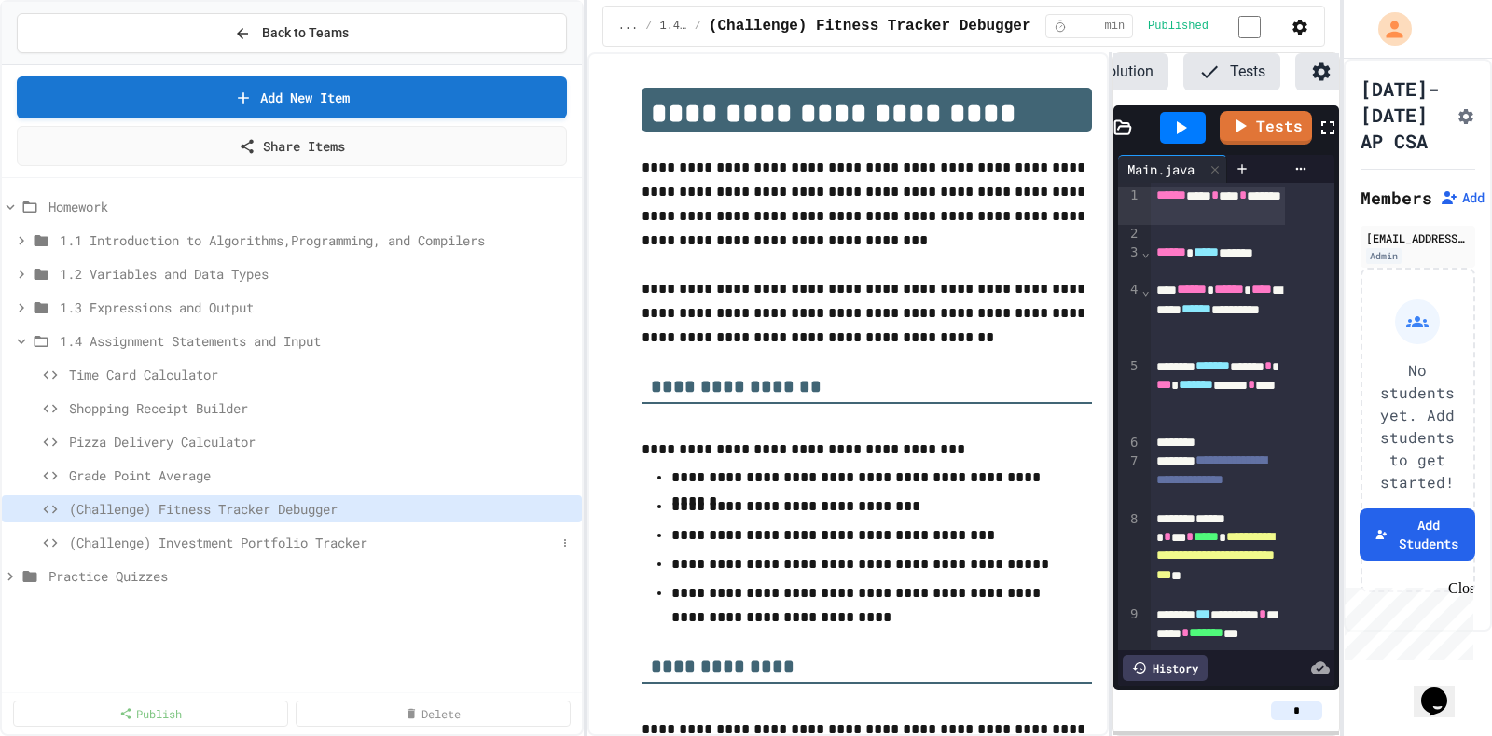
click at [301, 532] on span "(Challenge) Investment Portfolio Tracker" at bounding box center [312, 542] width 487 height 20
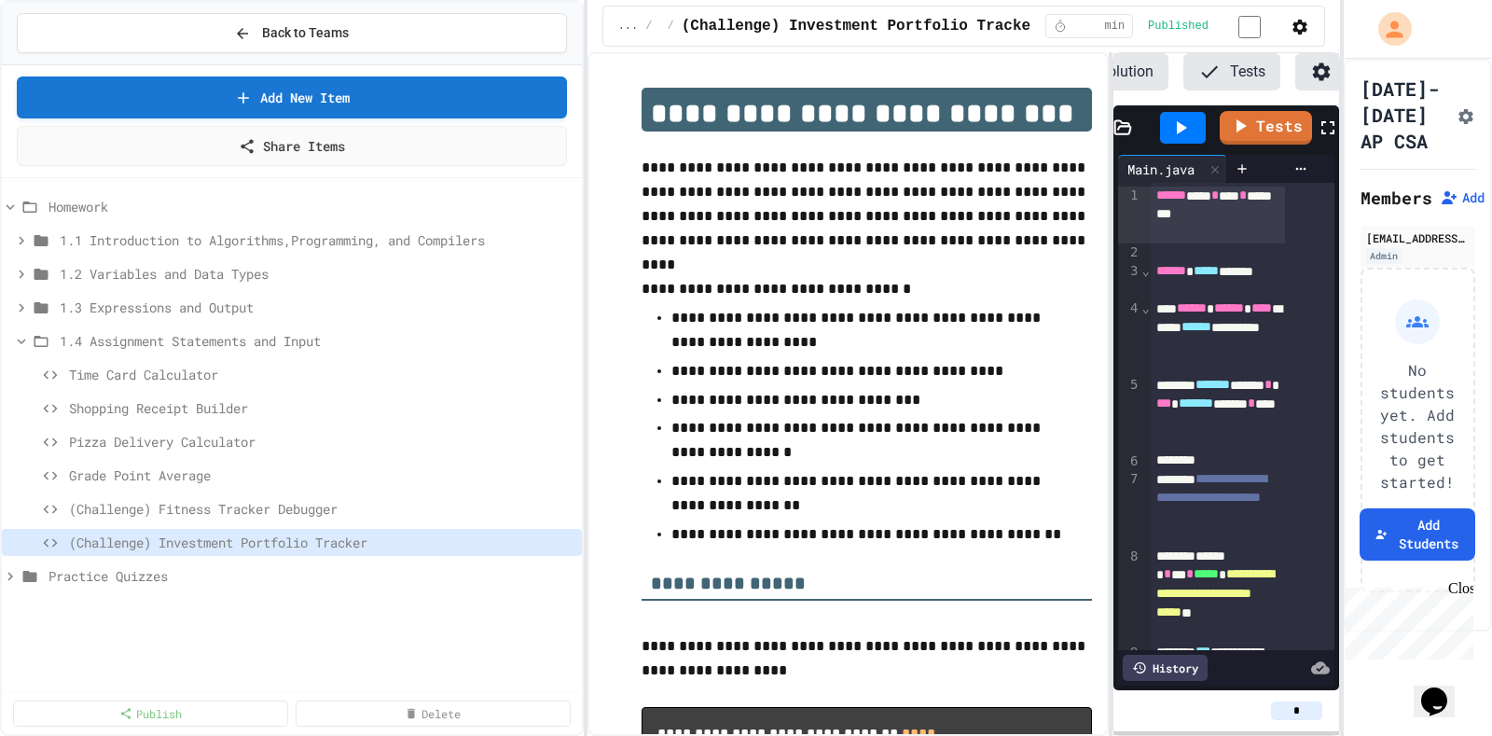
scroll to position [0, 178]
click at [296, 506] on div "(Challenge) Fitness Tracker Debugger" at bounding box center [292, 512] width 580 height 34
click at [344, 504] on div "(Challenge) Fitness Tracker Debugger" at bounding box center [292, 508] width 580 height 27
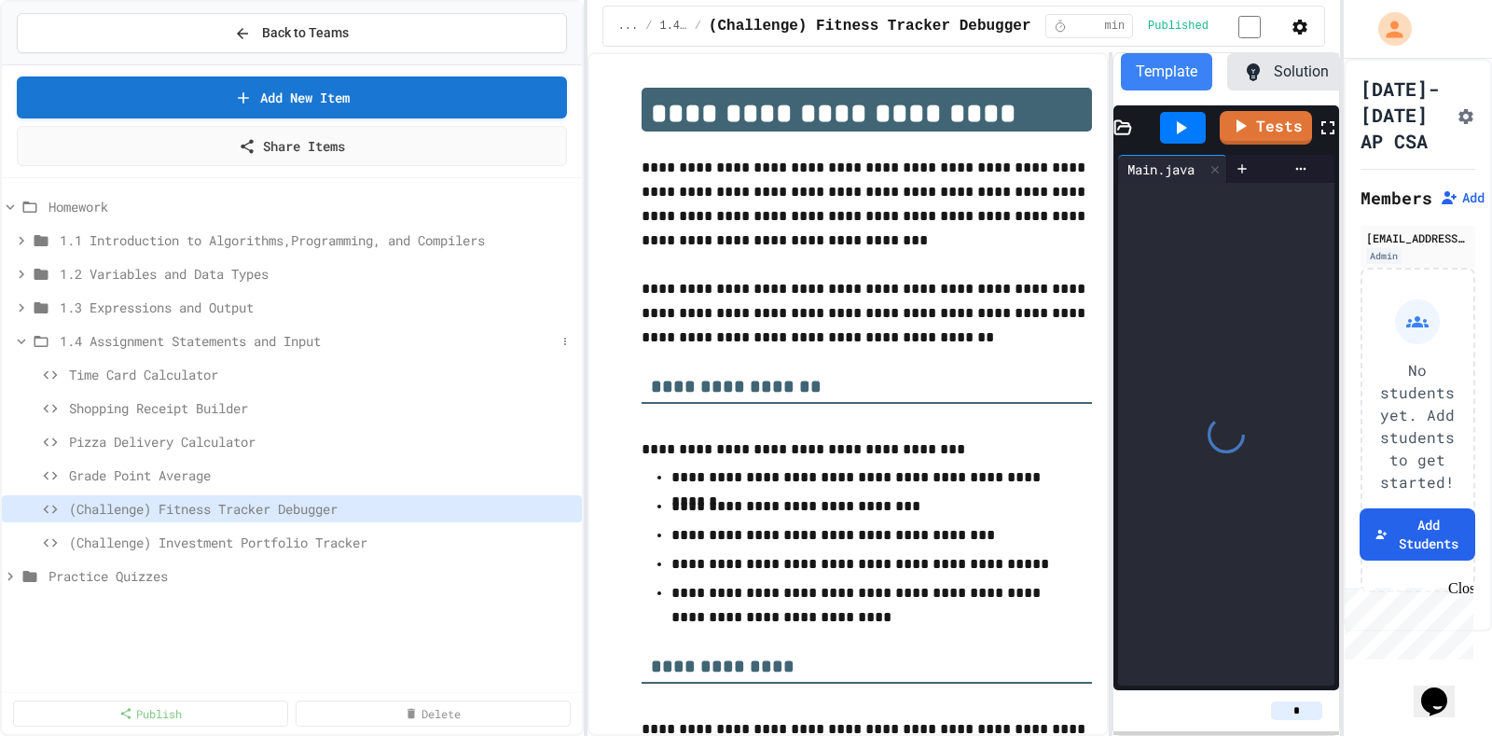
click at [21, 333] on icon at bounding box center [21, 341] width 17 height 17
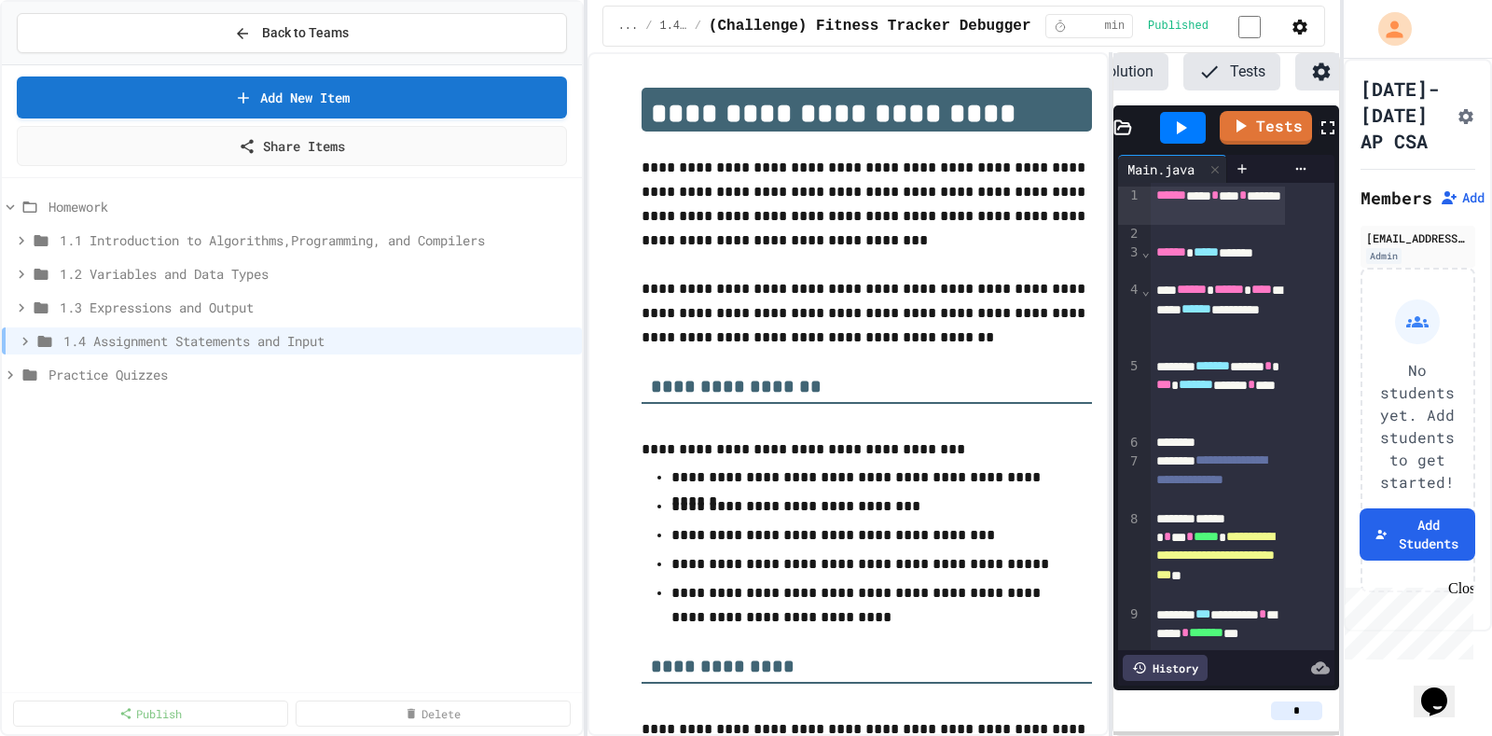
scroll to position [0, 178]
click at [21, 333] on icon at bounding box center [25, 341] width 17 height 17
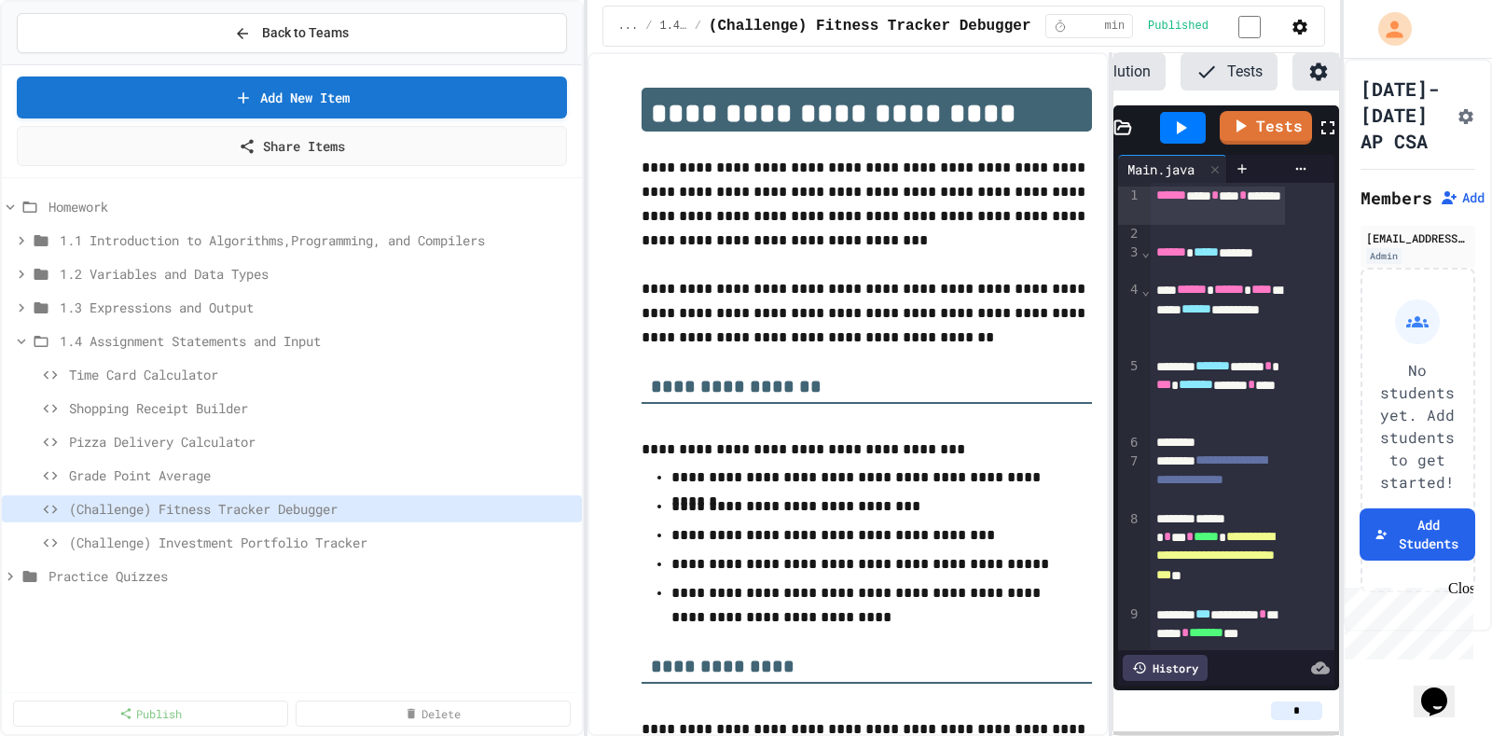
click at [21, 333] on icon at bounding box center [21, 341] width 17 height 17
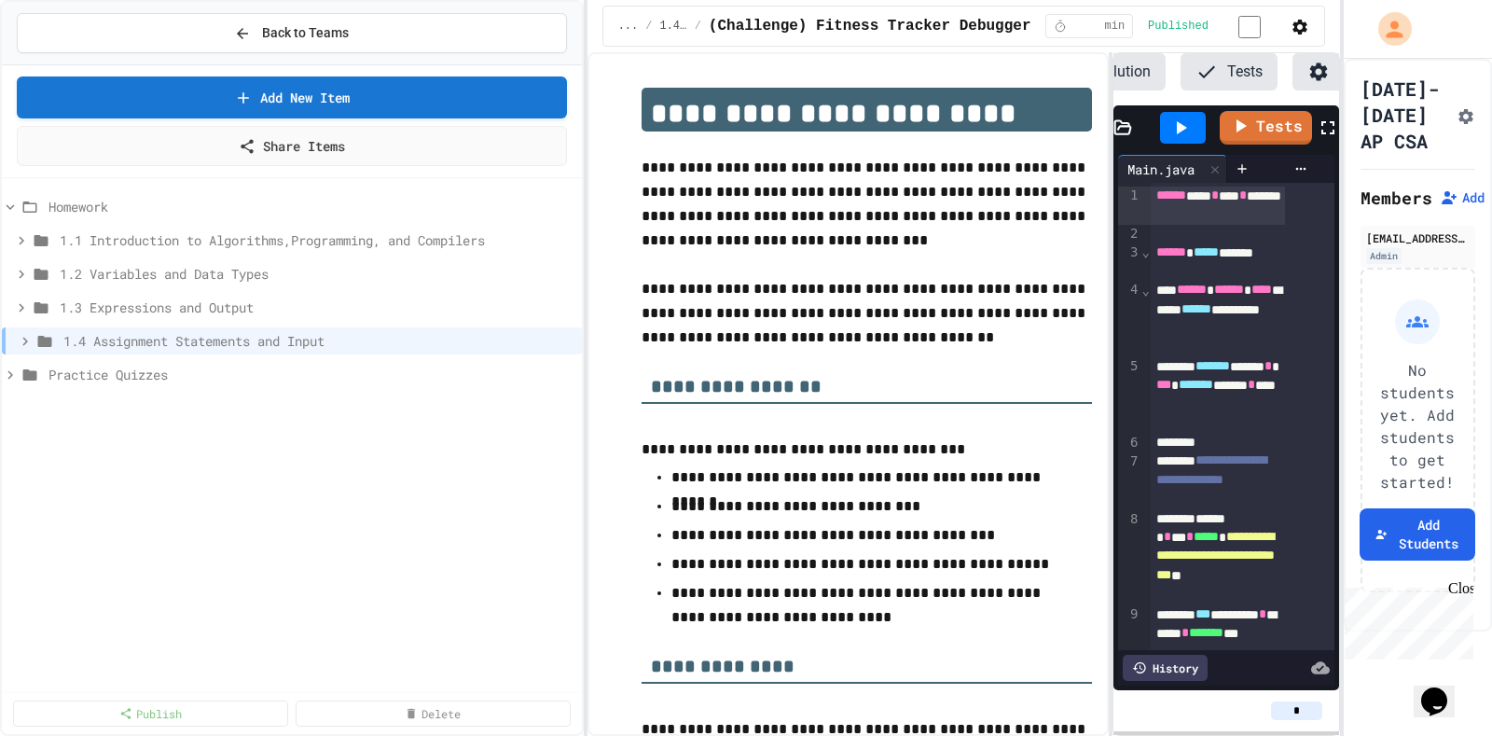
click at [21, 333] on icon at bounding box center [25, 341] width 17 height 17
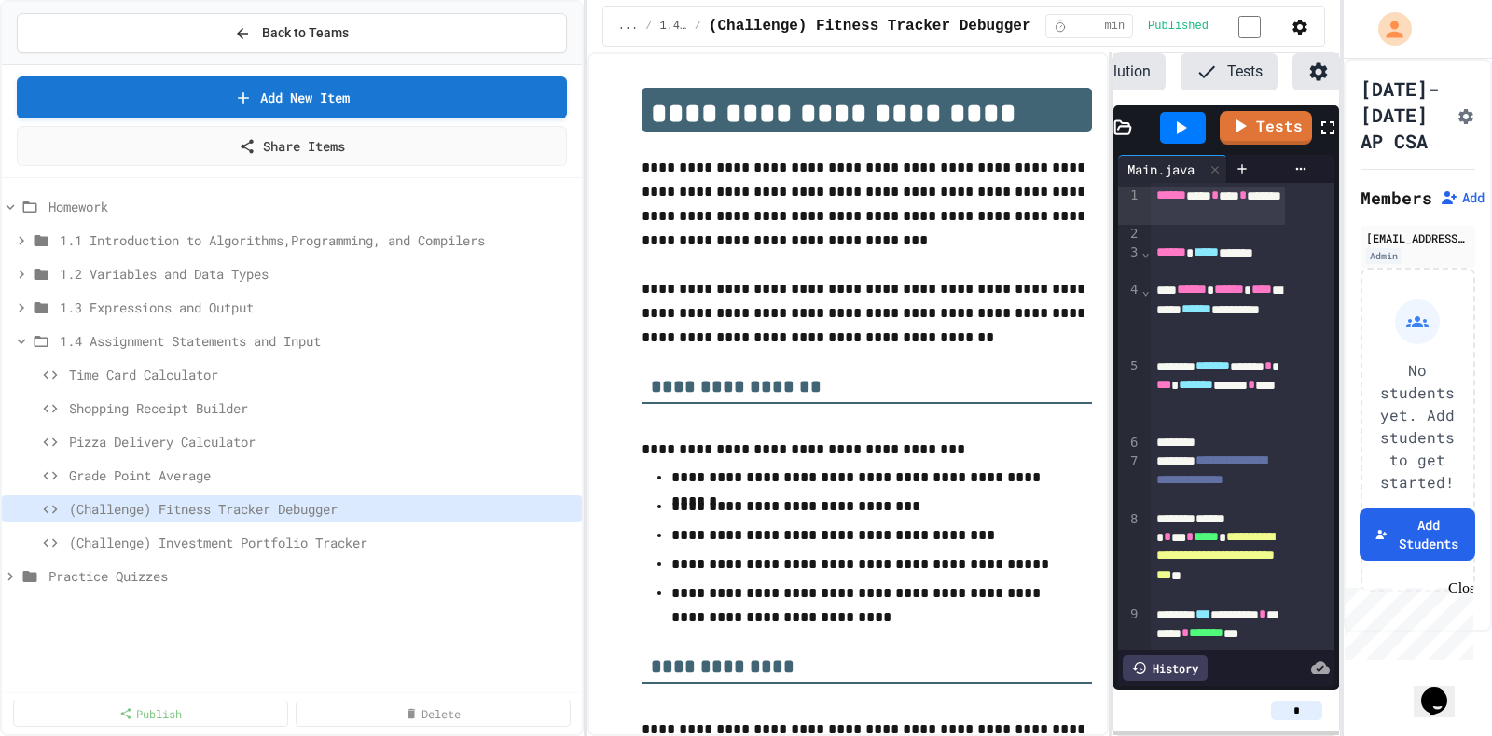
click at [21, 333] on icon at bounding box center [21, 341] width 17 height 17
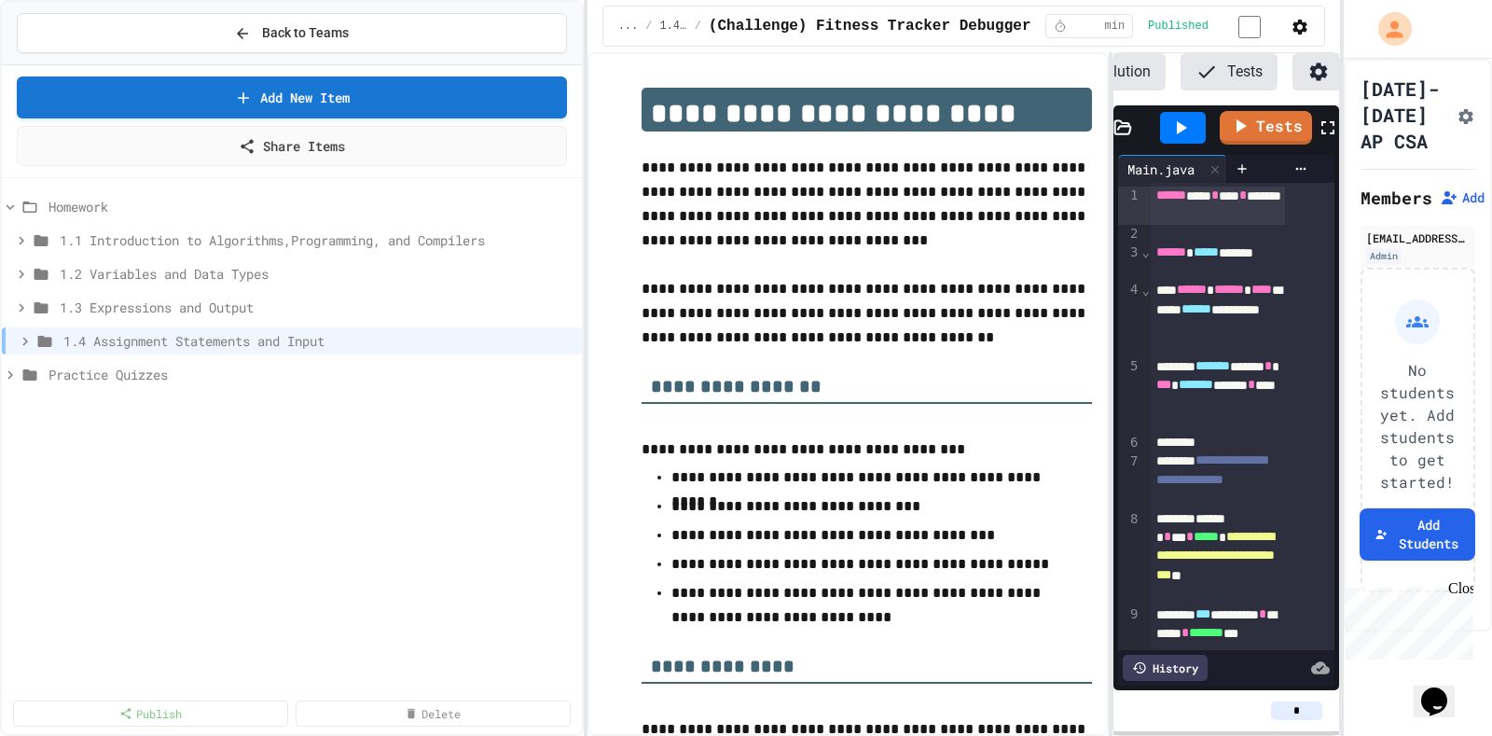
click at [21, 333] on icon at bounding box center [25, 341] width 17 height 17
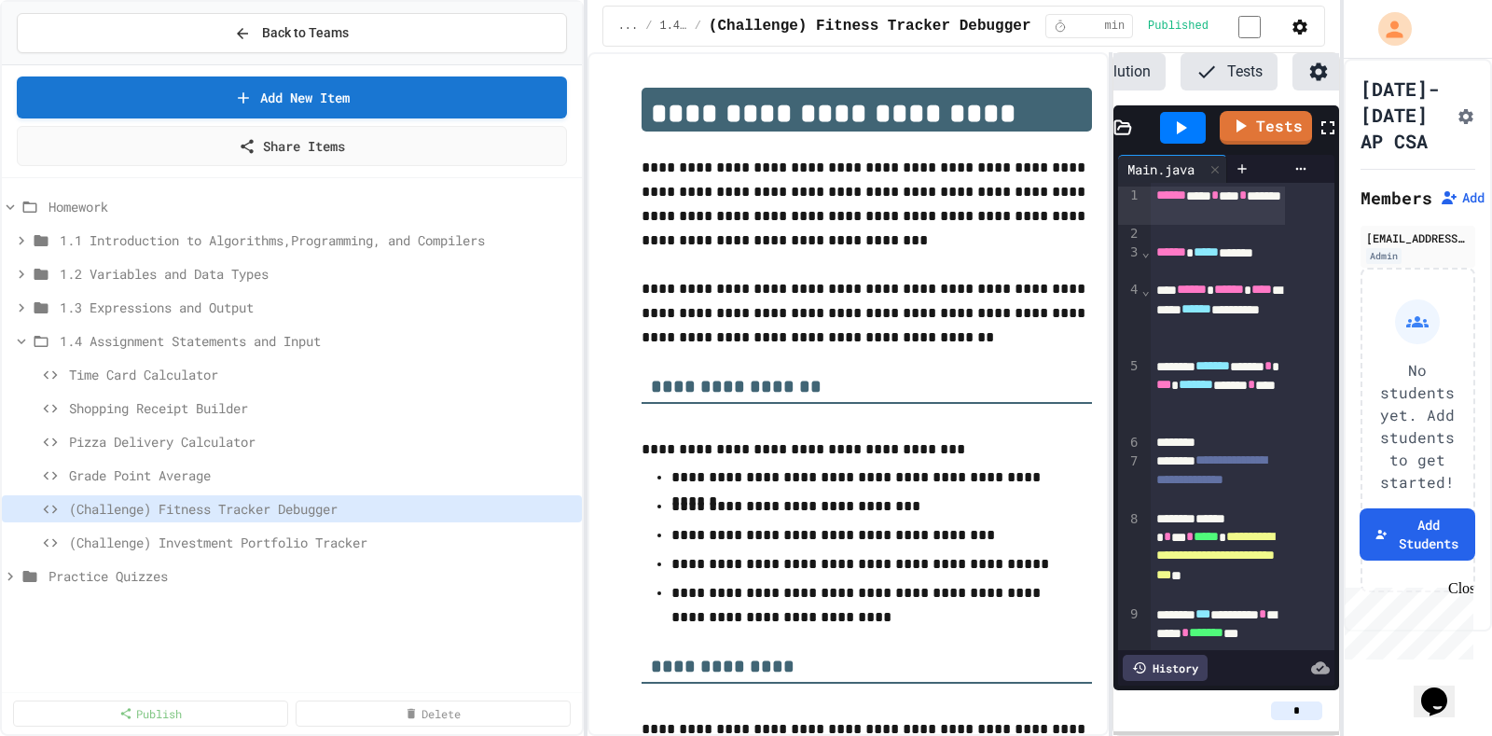
click at [21, 333] on icon at bounding box center [21, 341] width 17 height 17
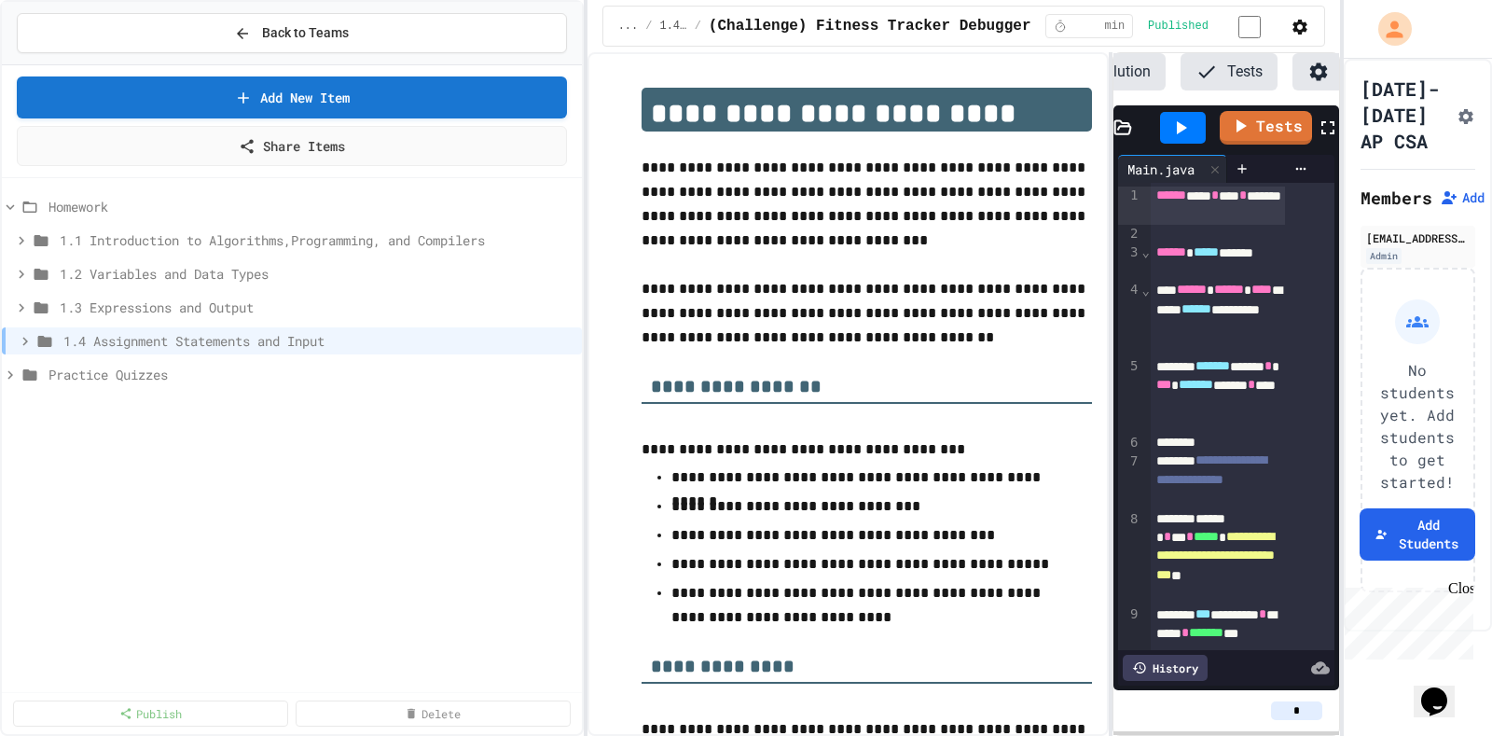
click at [21, 333] on icon at bounding box center [25, 341] width 17 height 17
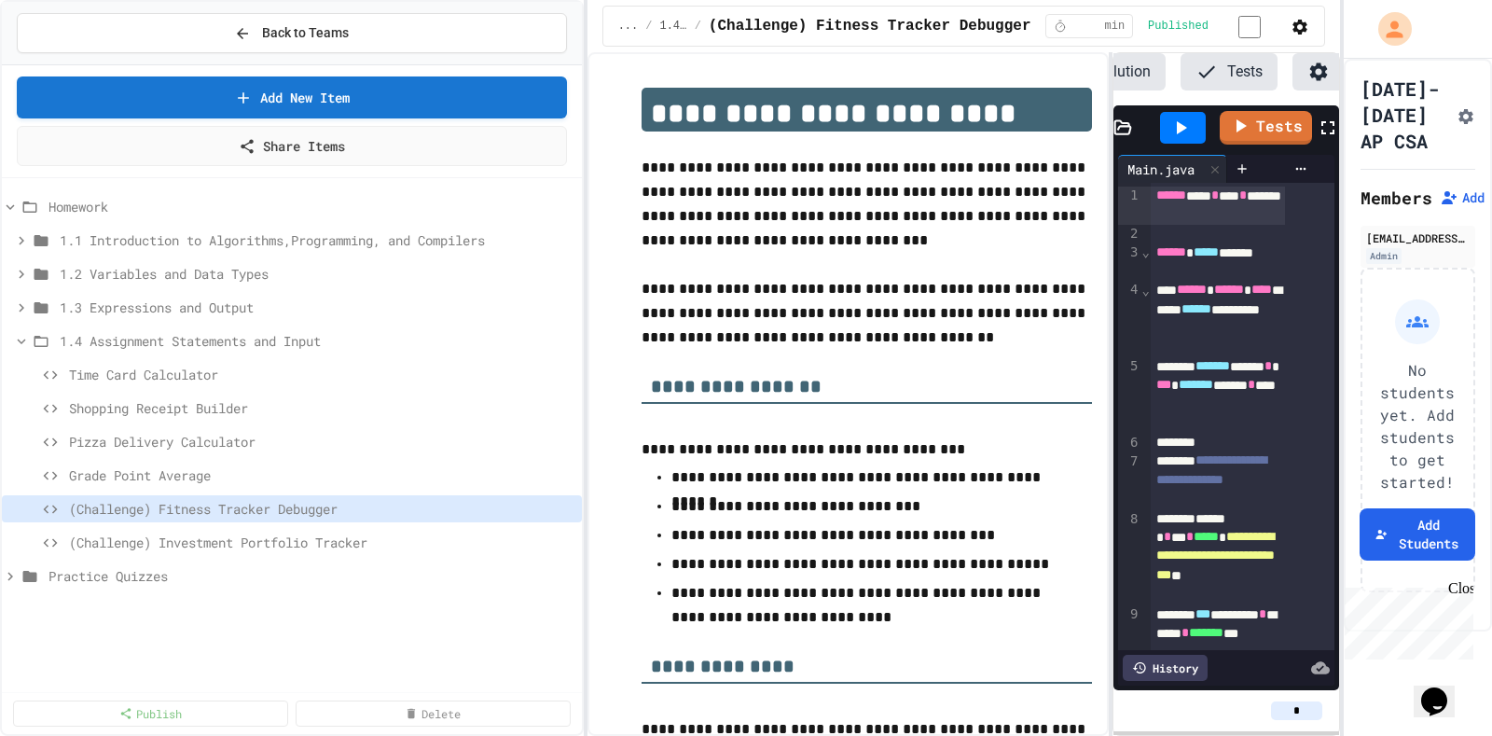
click at [21, 333] on icon at bounding box center [21, 341] width 17 height 17
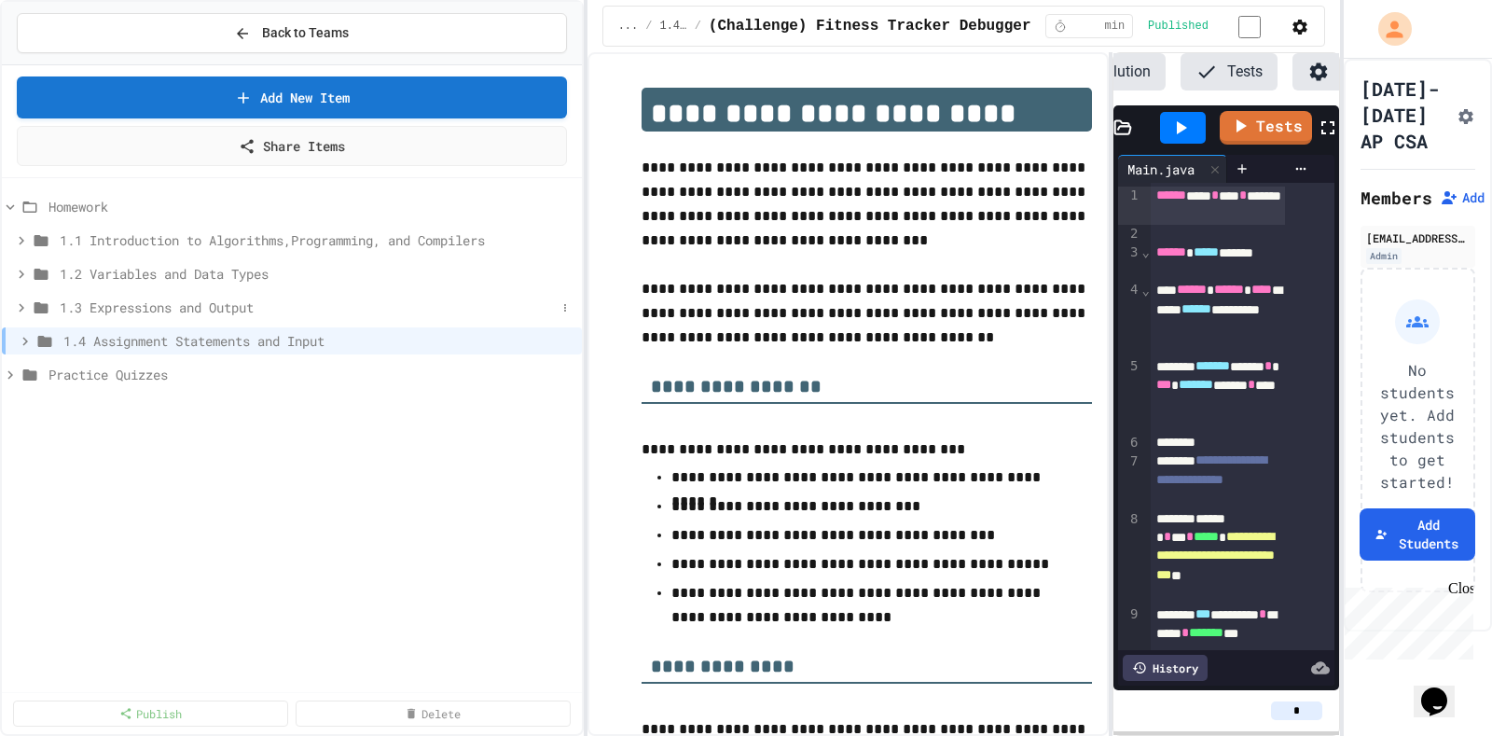
click at [16, 299] on icon at bounding box center [21, 307] width 17 height 17
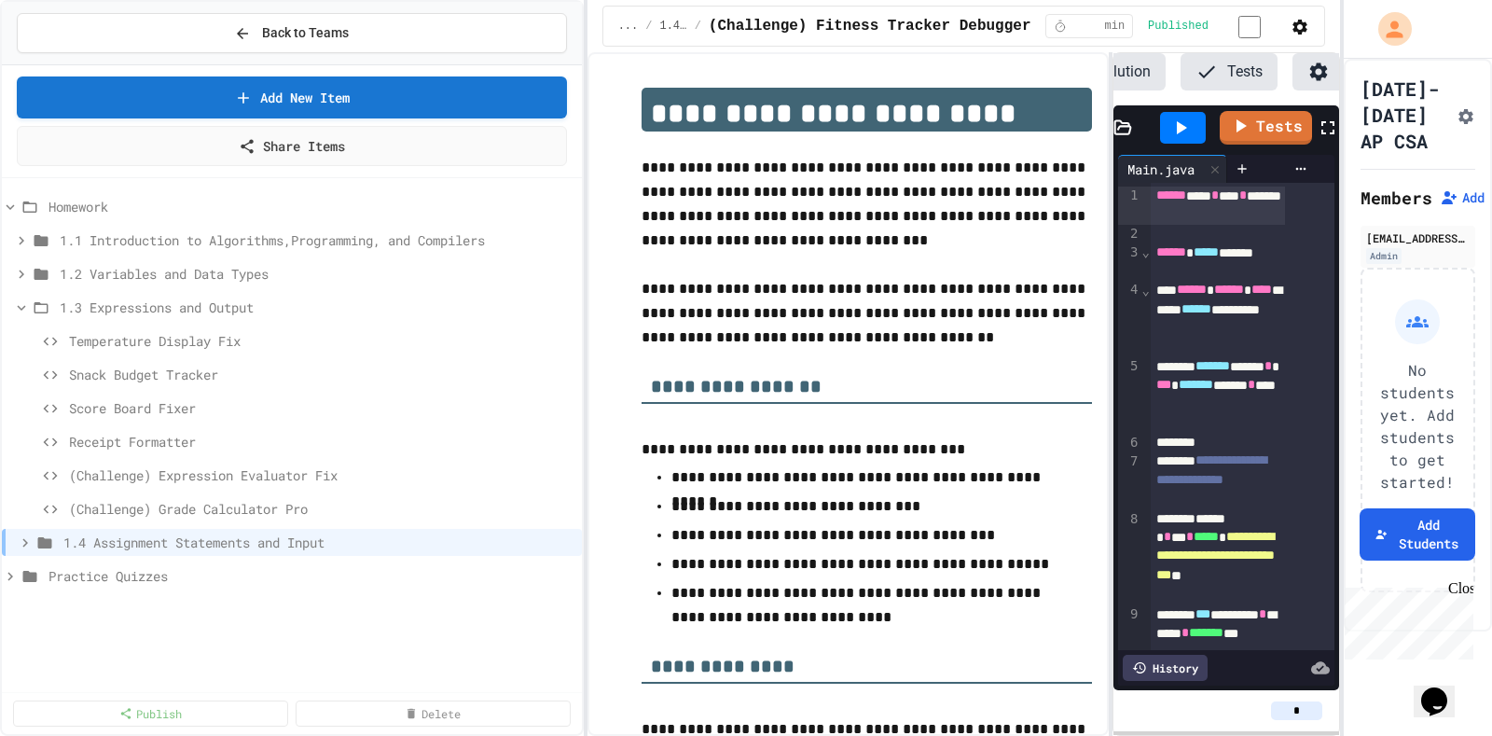
click at [16, 299] on icon at bounding box center [21, 307] width 17 height 17
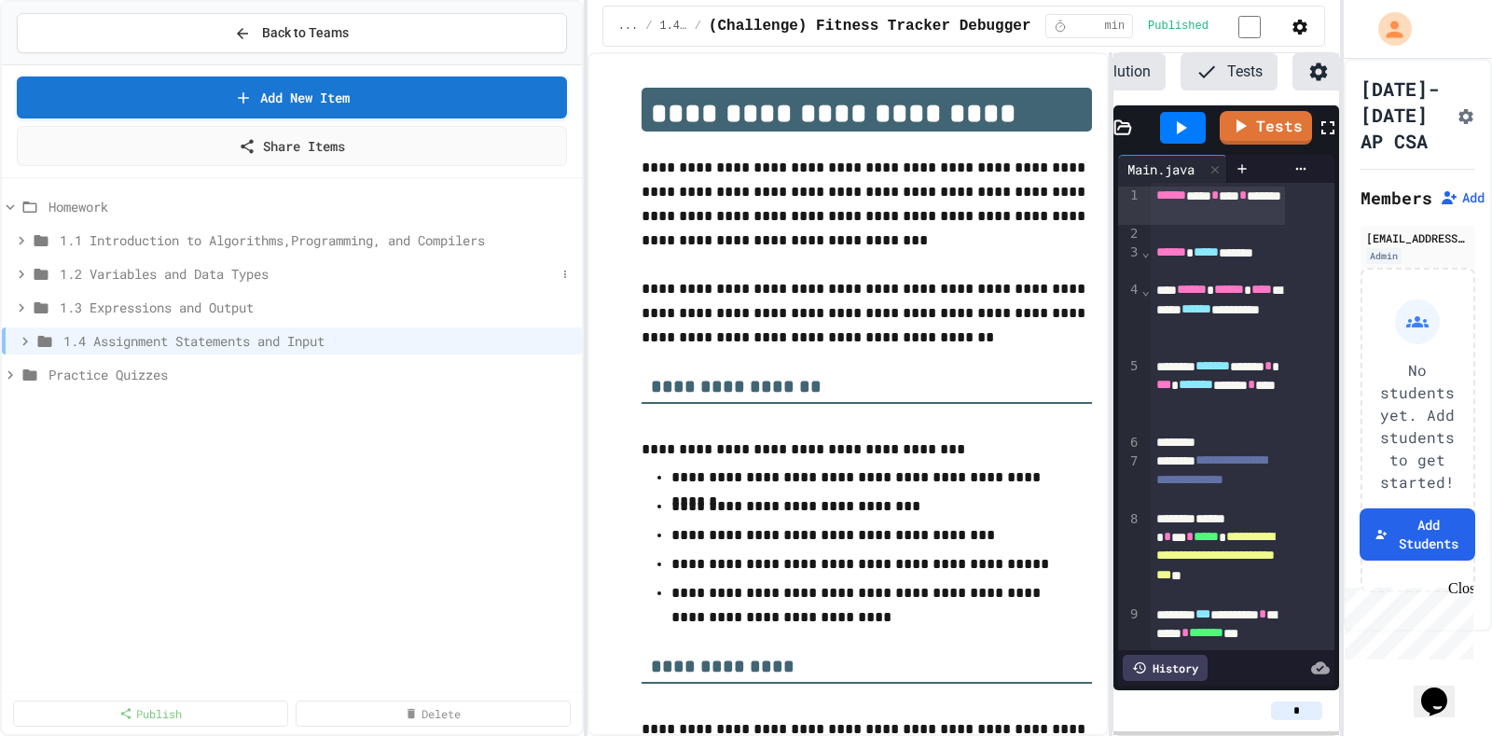
click at [20, 269] on icon at bounding box center [22, 273] width 6 height 8
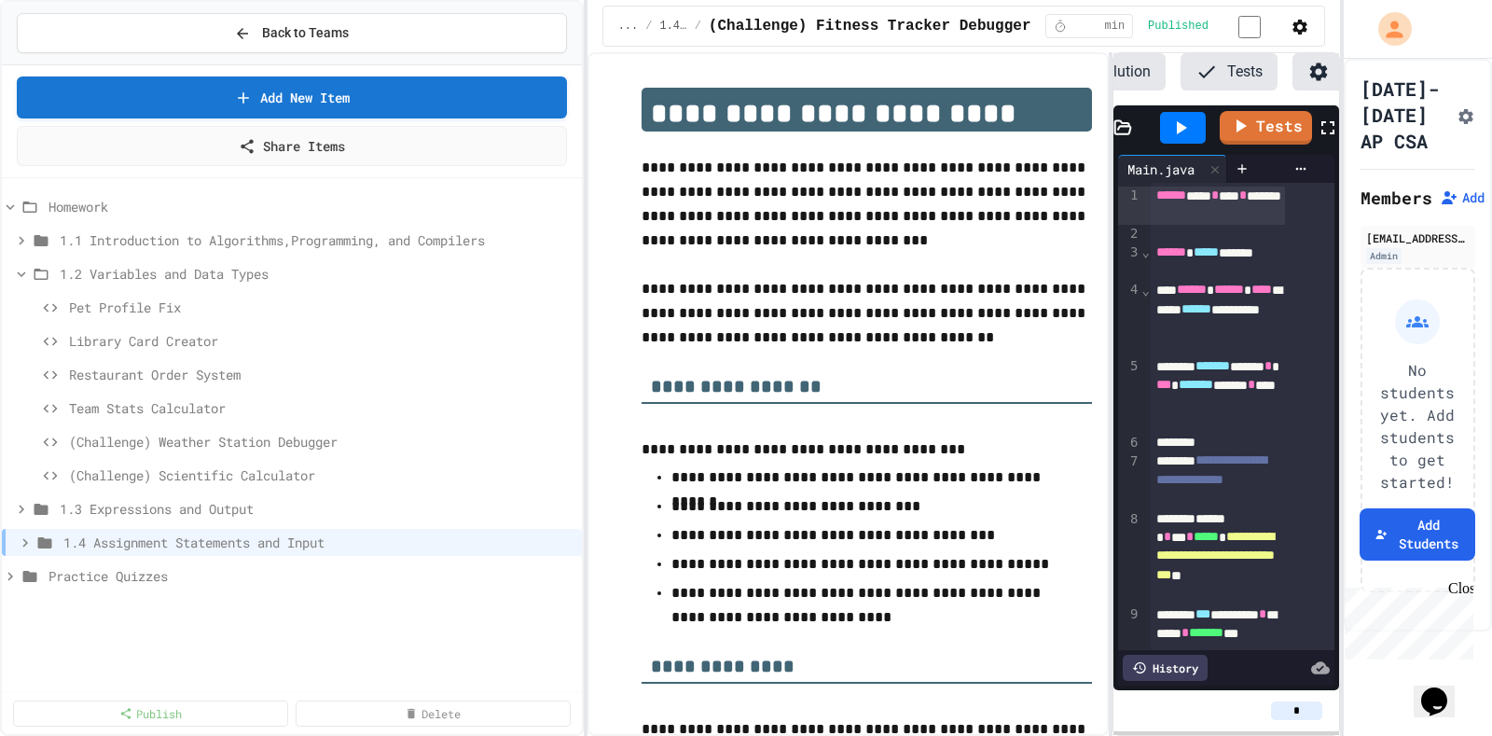
click at [20, 266] on icon at bounding box center [21, 274] width 17 height 17
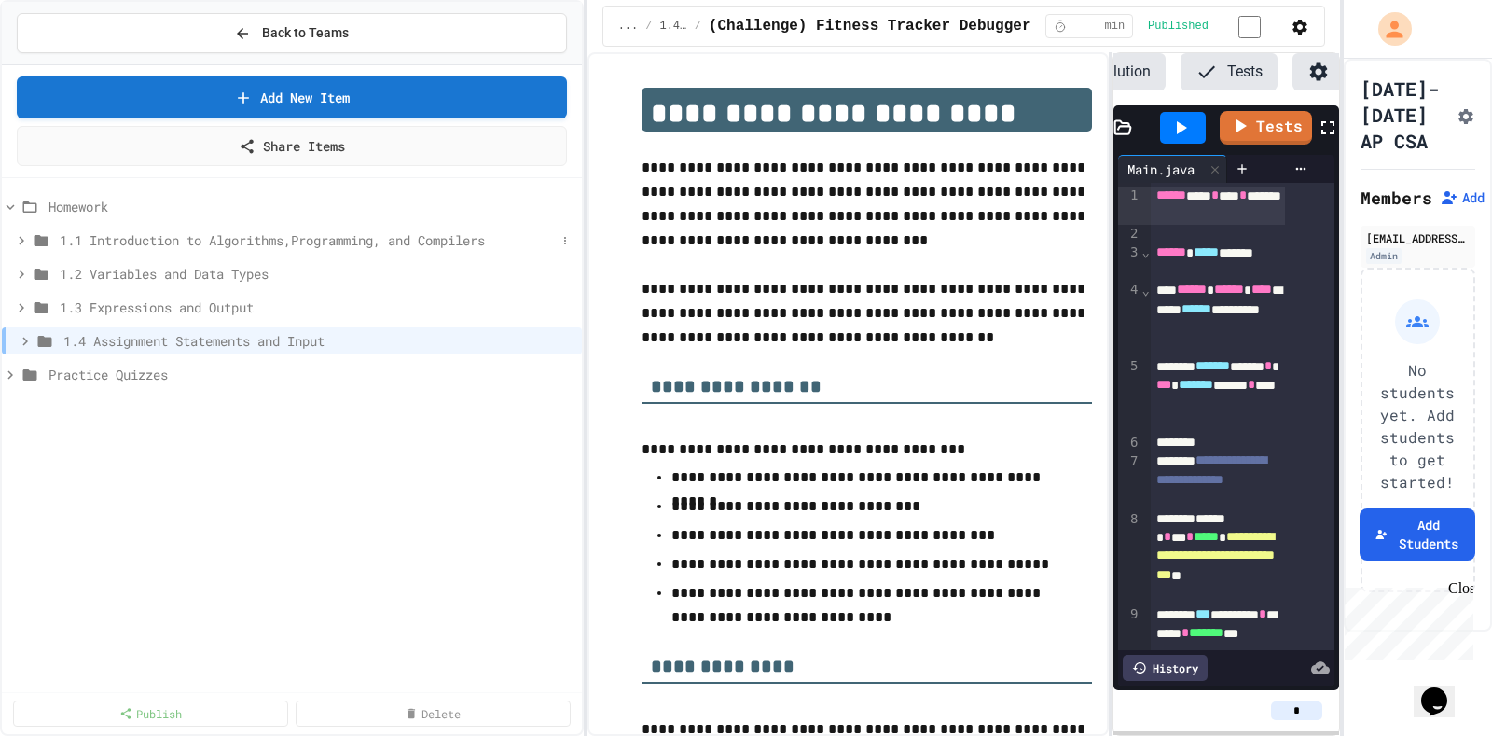
click at [18, 232] on icon at bounding box center [21, 240] width 17 height 17
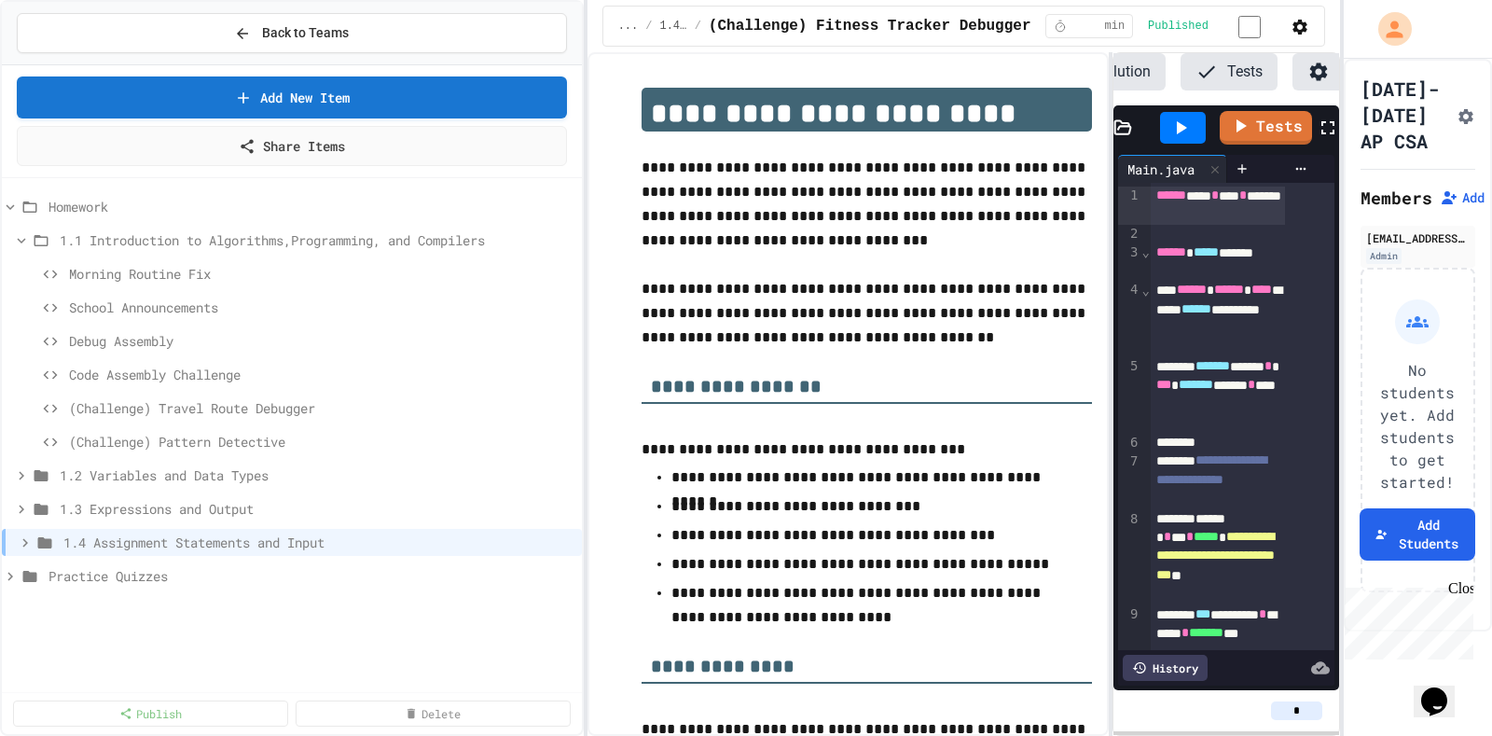
click at [18, 238] on icon at bounding box center [22, 241] width 8 height 6
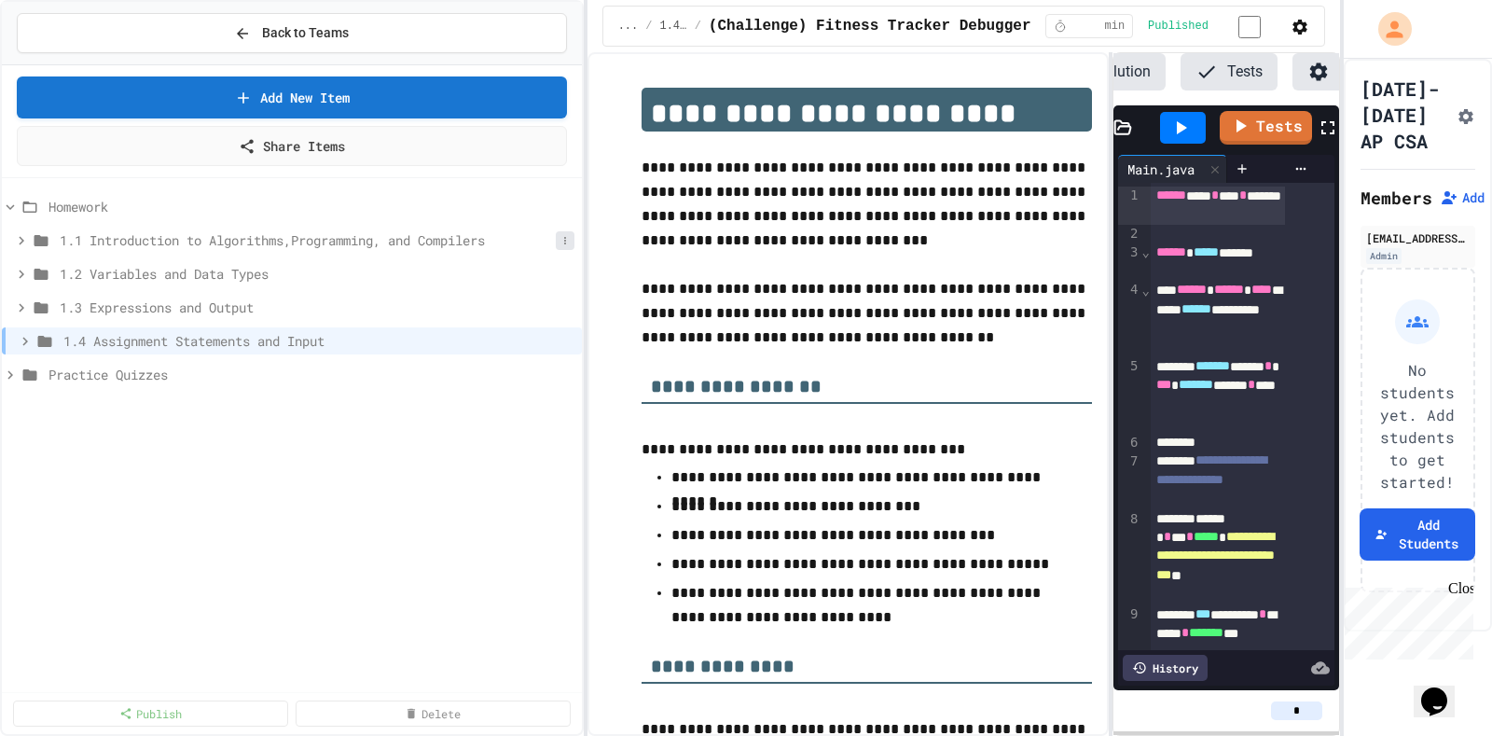
click at [568, 235] on icon at bounding box center [564, 240] width 11 height 11
click at [550, 274] on button "Rename" at bounding box center [528, 291] width 139 height 34
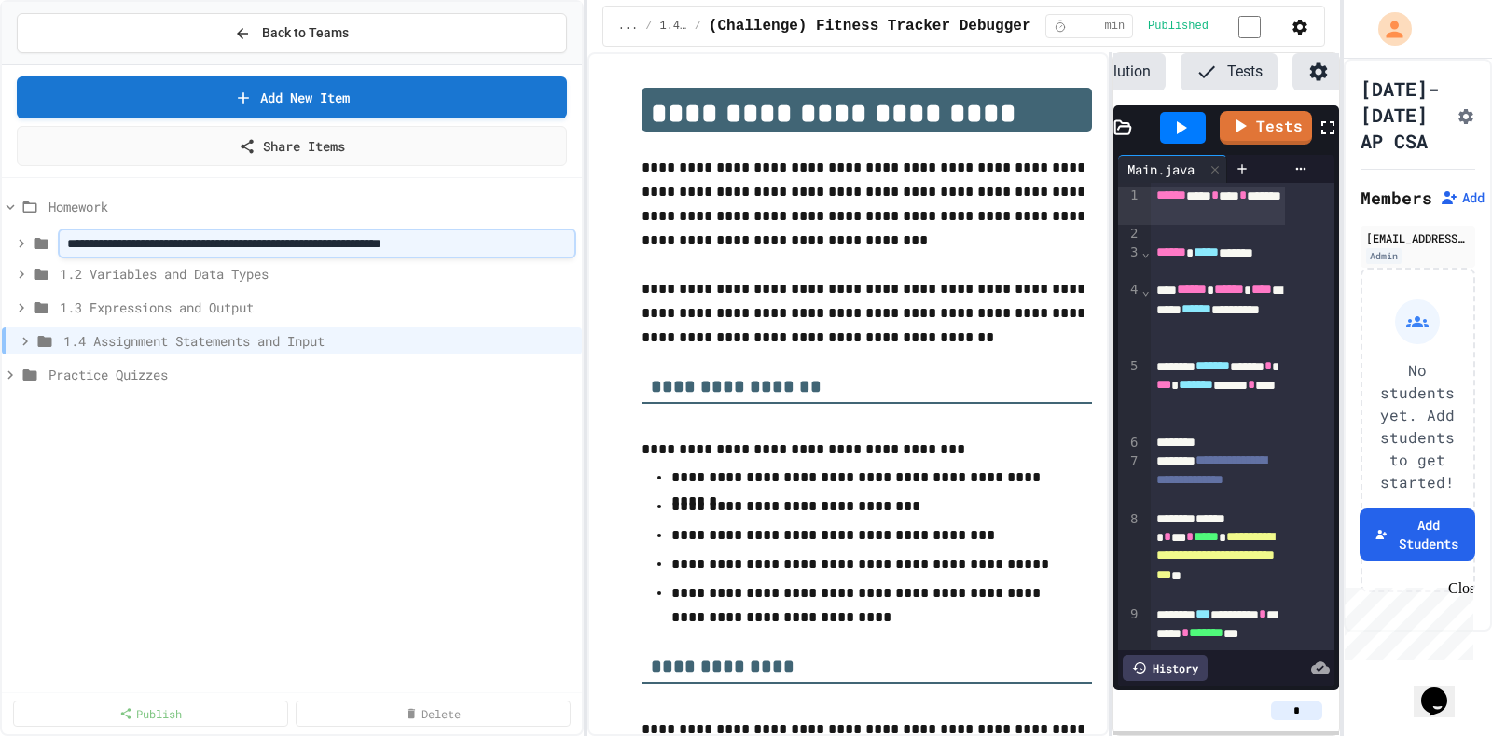
type input "**********"
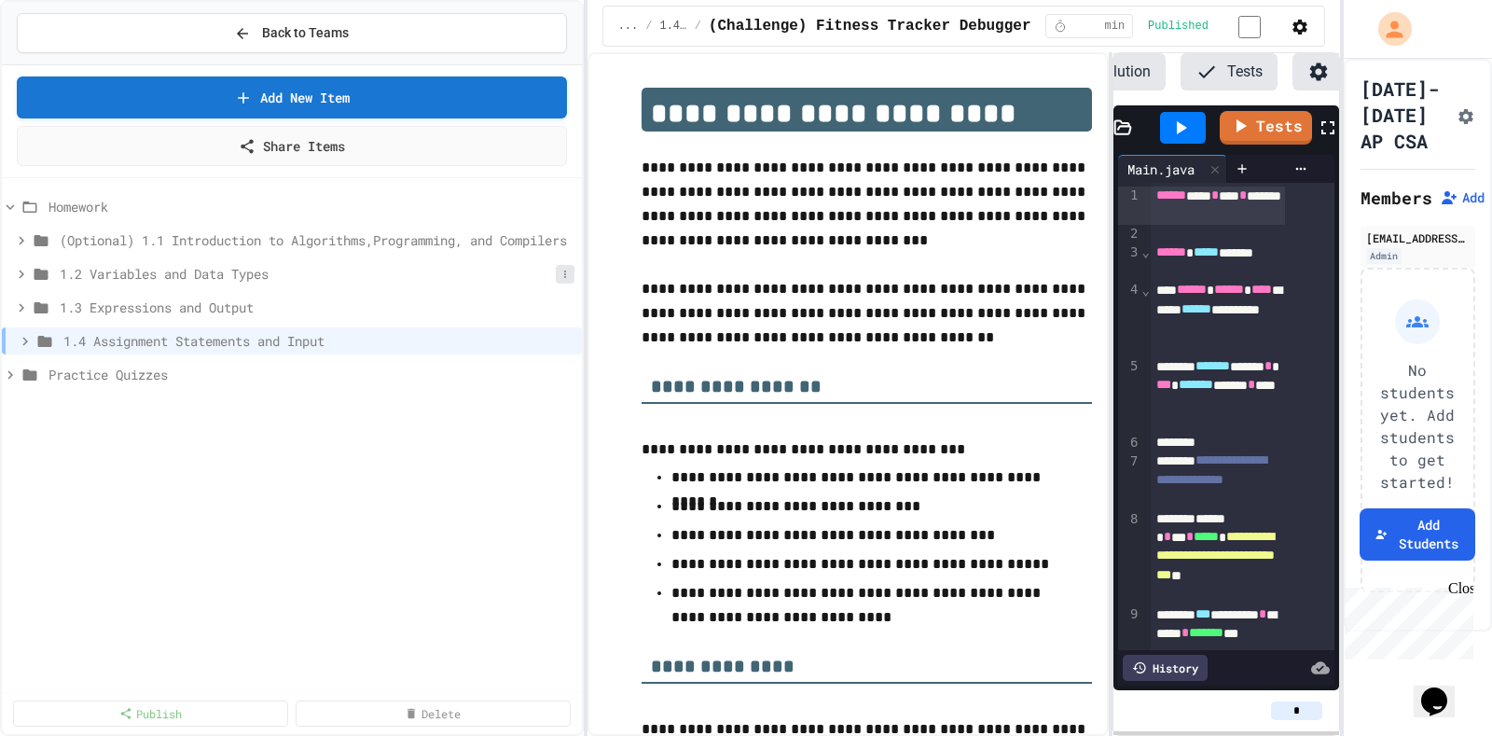
click at [565, 268] on icon at bounding box center [564, 273] width 11 height 11
click at [537, 310] on button "Rename" at bounding box center [528, 325] width 139 height 34
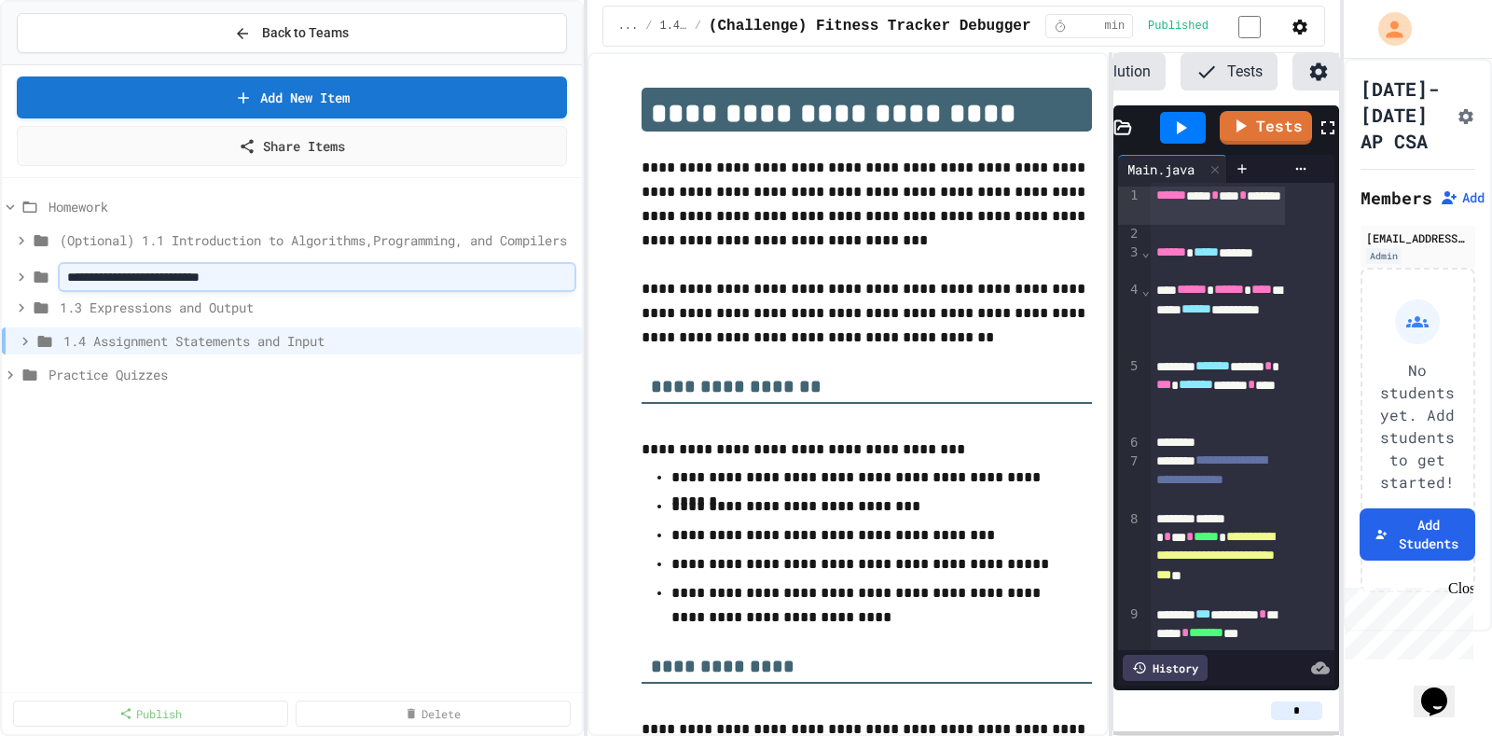
type input "*"
type input "**********"
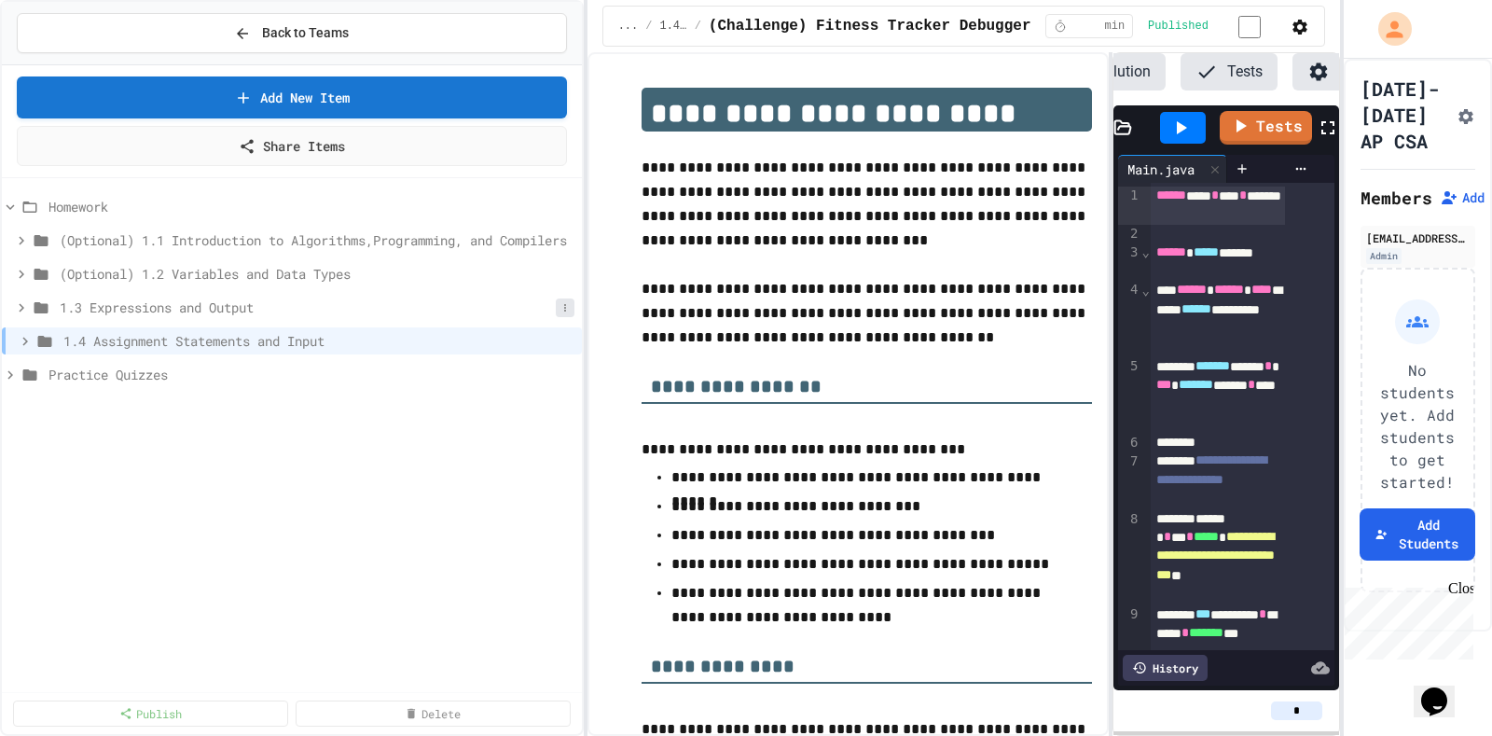
click at [569, 302] on icon at bounding box center [564, 307] width 11 height 11
click at [542, 341] on button "Rename" at bounding box center [528, 358] width 139 height 34
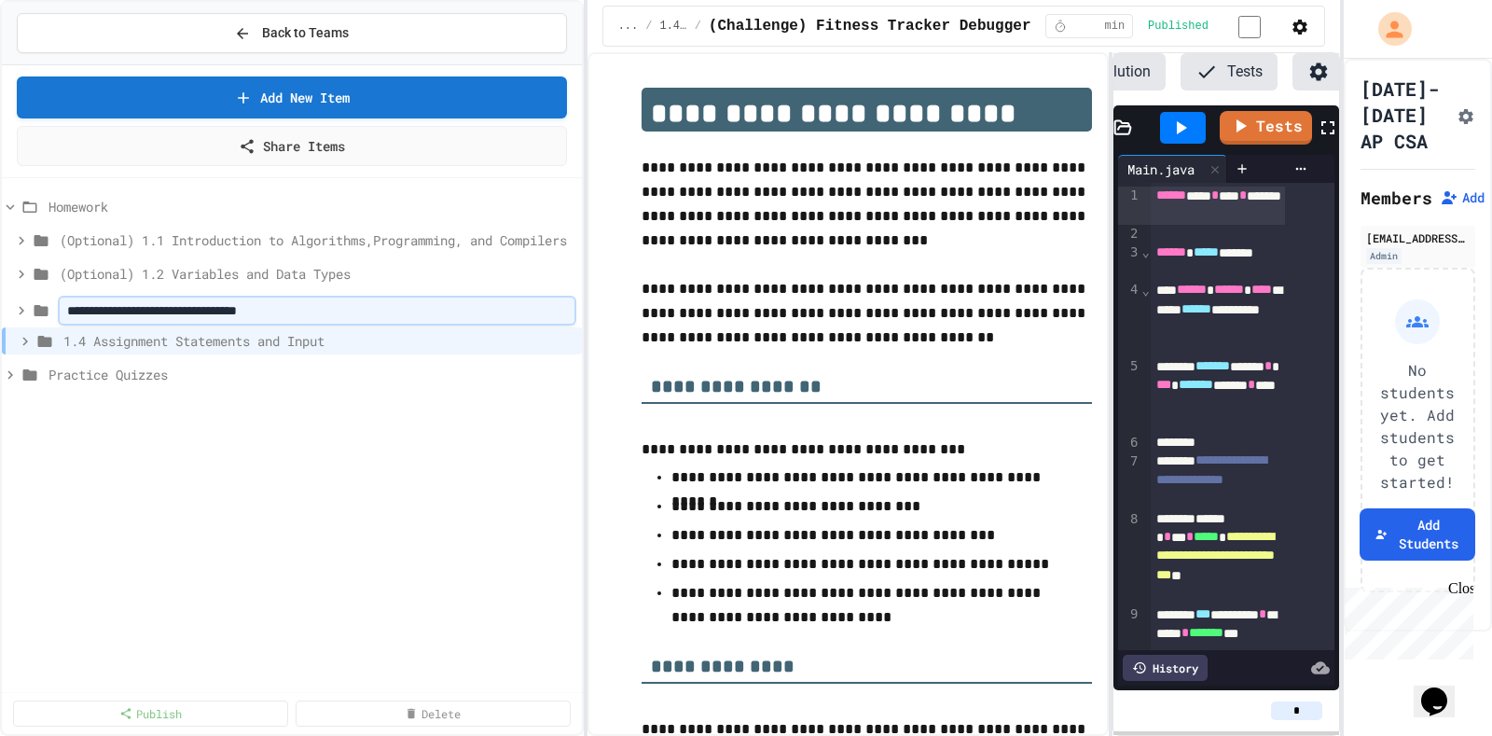
type input "**********"
click at [571, 336] on div "1.4 Assignment Statements and Input" at bounding box center [292, 340] width 580 height 27
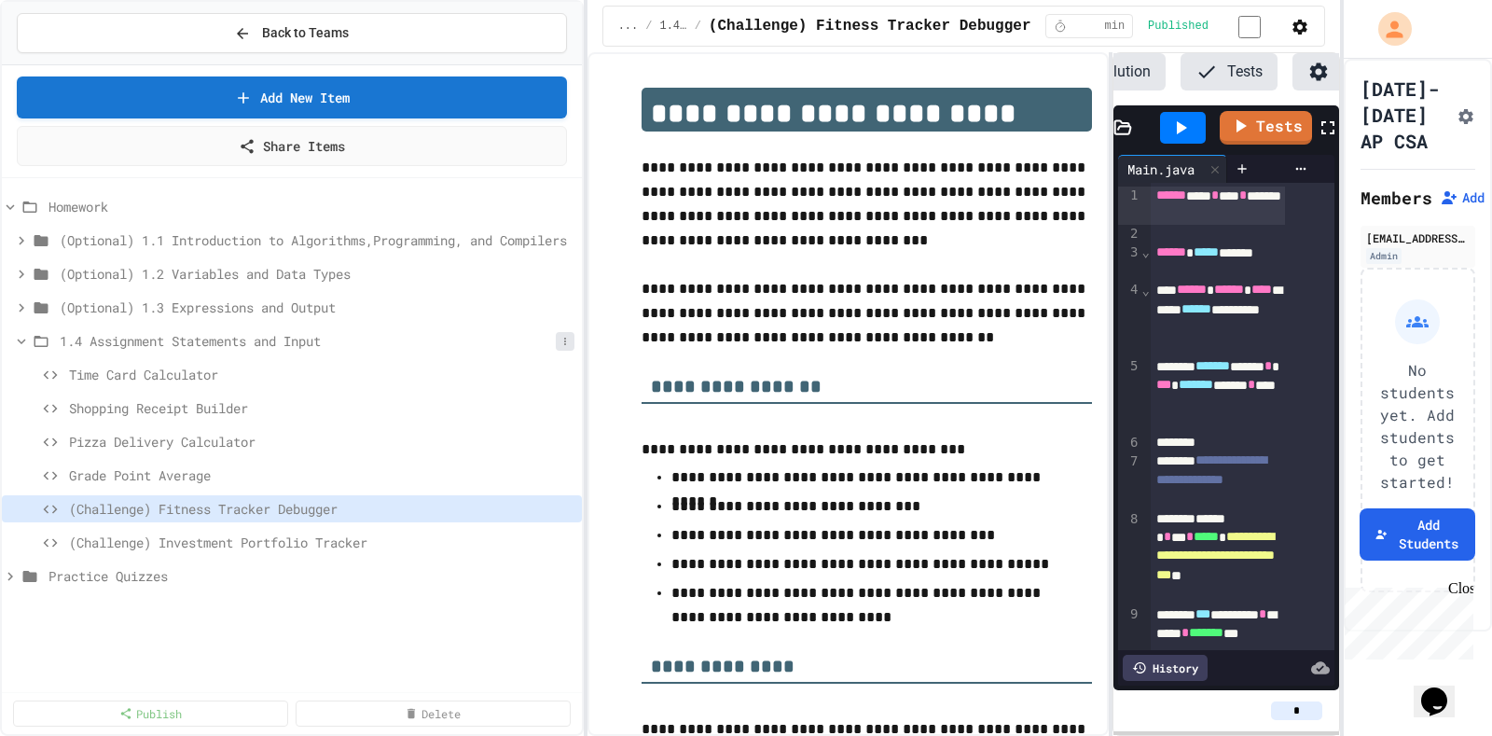
click at [574, 332] on button at bounding box center [565, 341] width 19 height 19
click at [534, 375] on button "Rename" at bounding box center [528, 392] width 139 height 34
type input "**********"
click at [8, 327] on div "(Optional) 1.4 Assignment Statements and Input" at bounding box center [292, 340] width 580 height 27
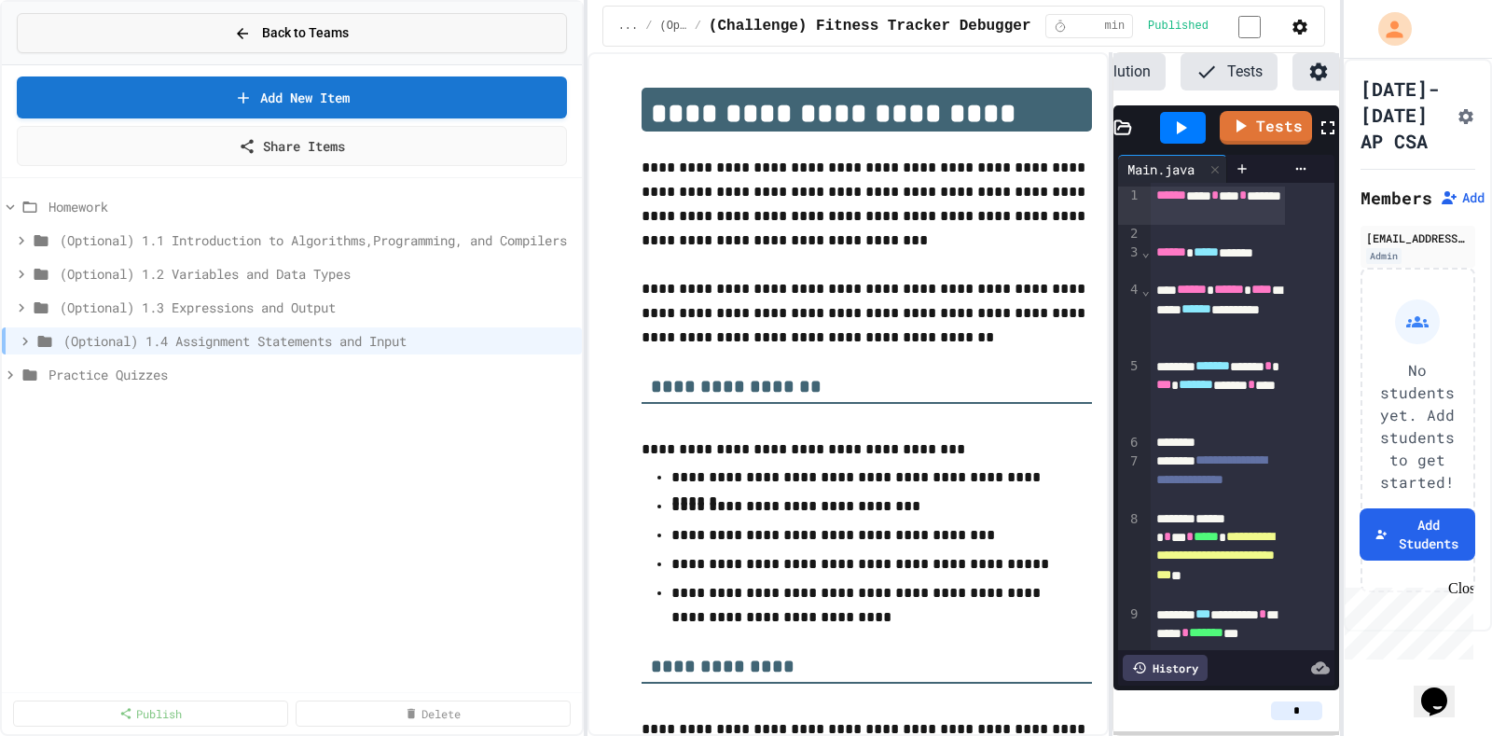
click at [267, 37] on span "Back to Teams" at bounding box center [305, 33] width 87 height 20
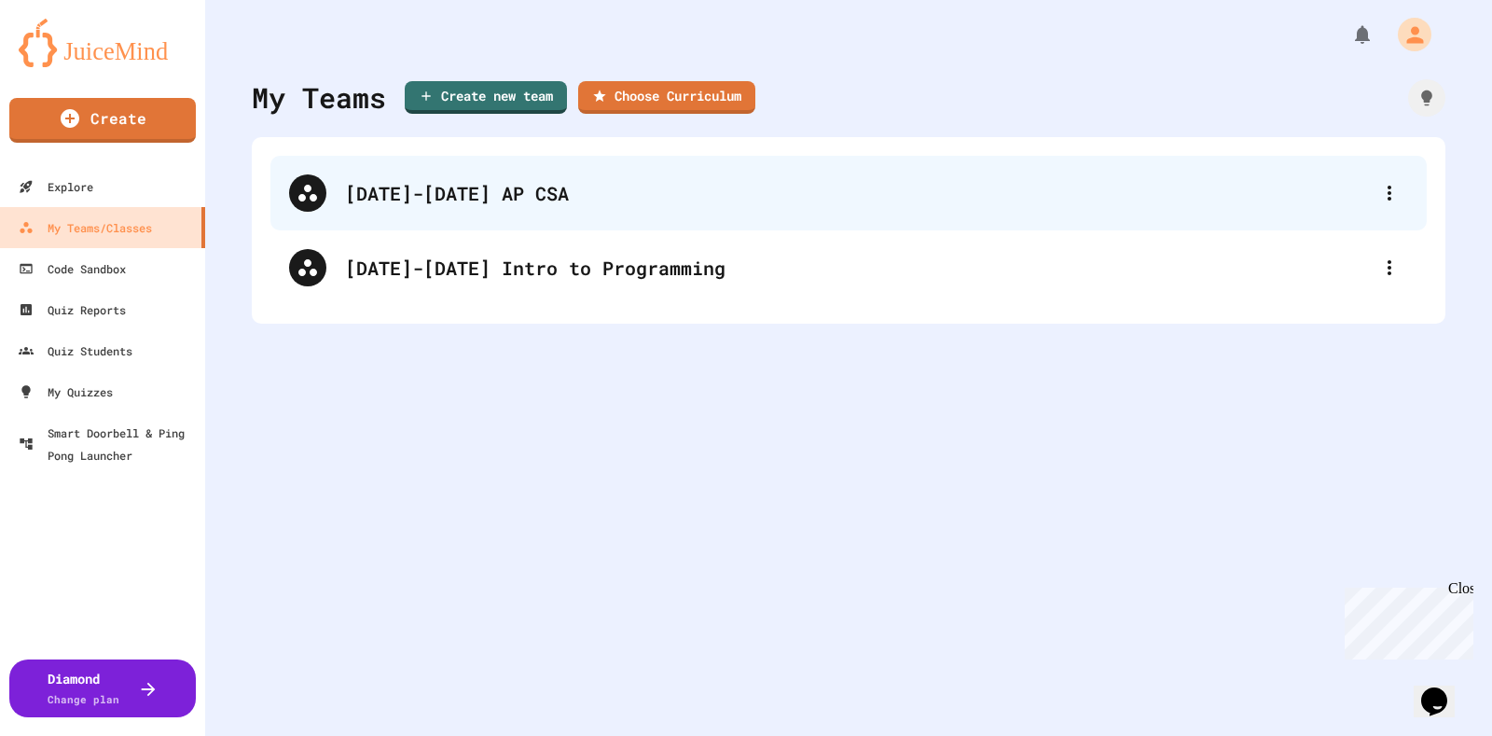
click at [390, 192] on div "[DATE]-[DATE] AP CSA" at bounding box center [857, 193] width 1025 height 28
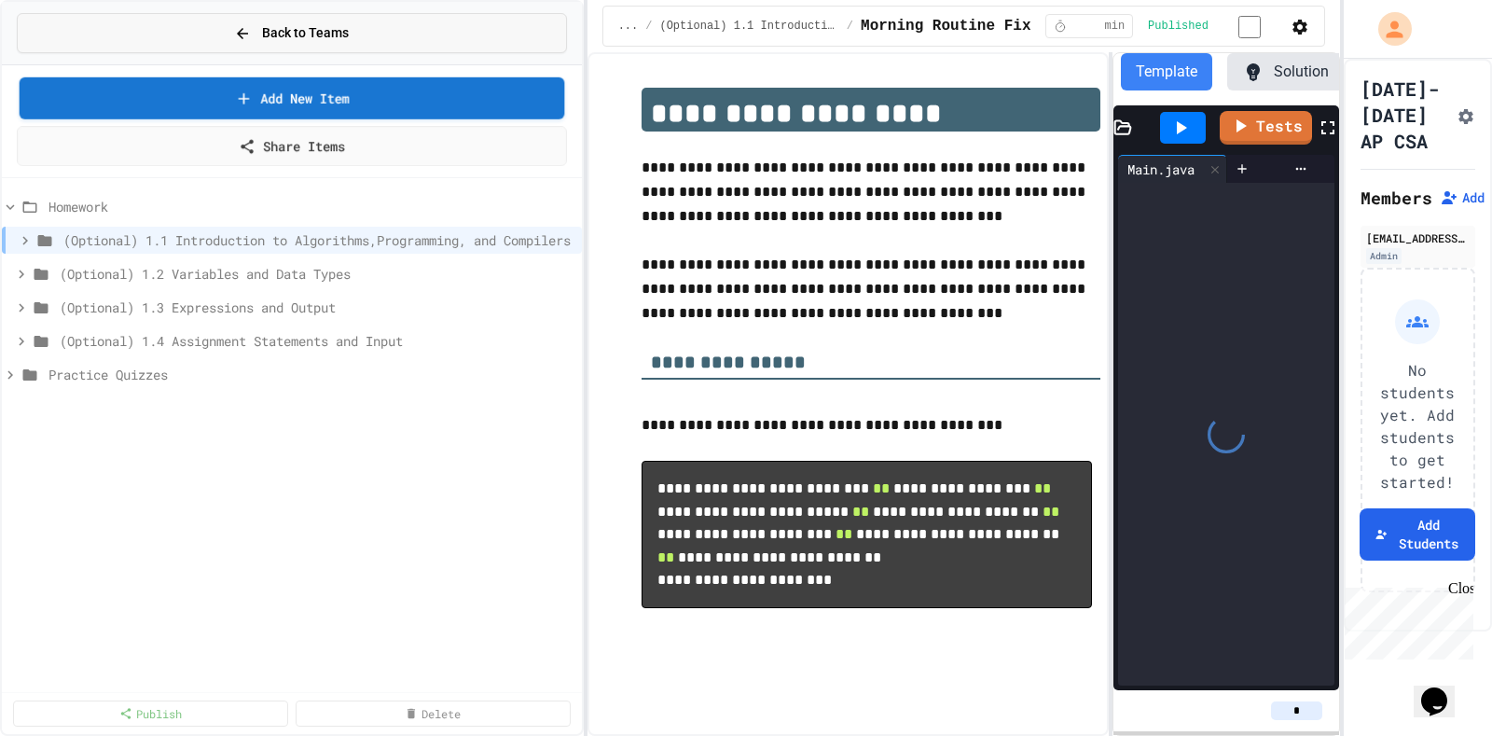
scroll to position [0, 147]
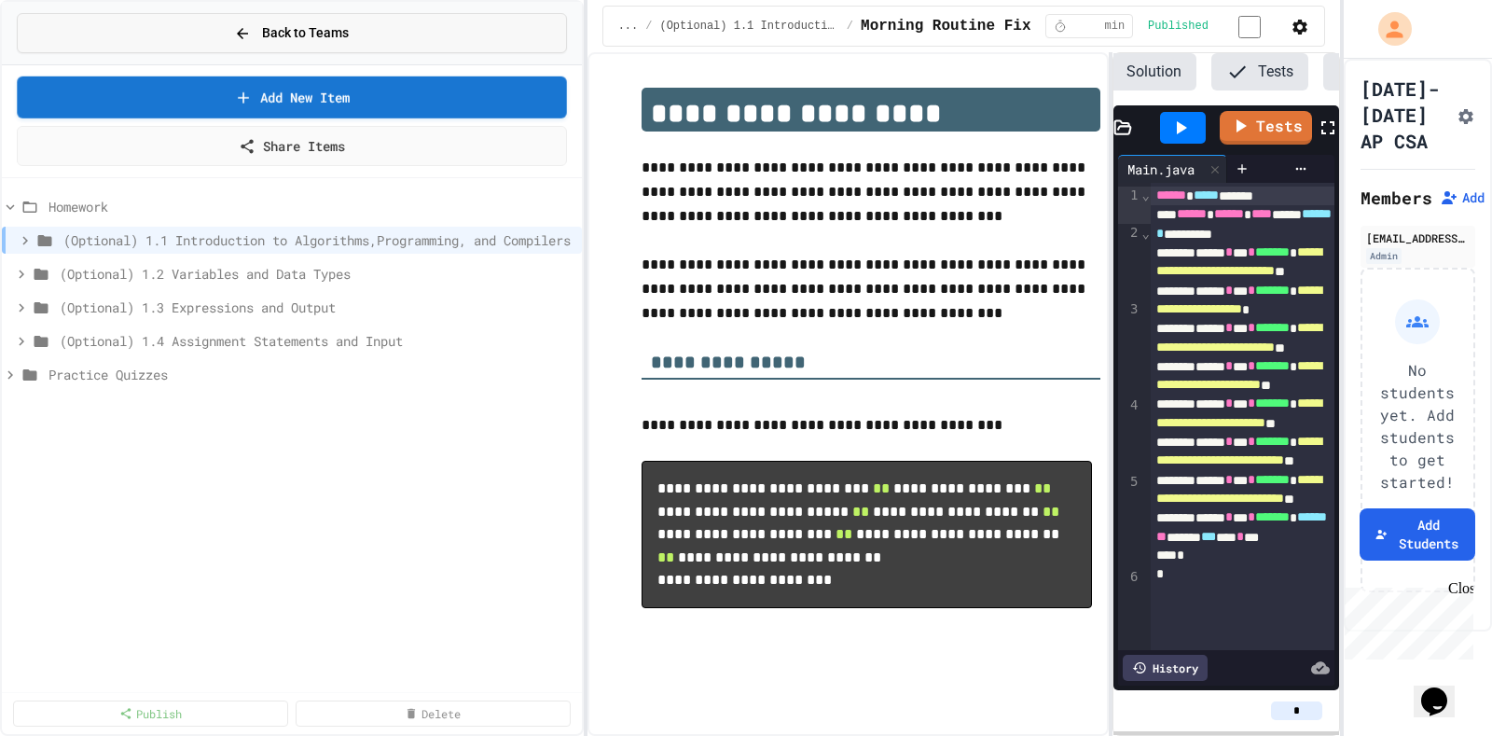
click at [198, 24] on button "Back to Teams" at bounding box center [292, 33] width 550 height 40
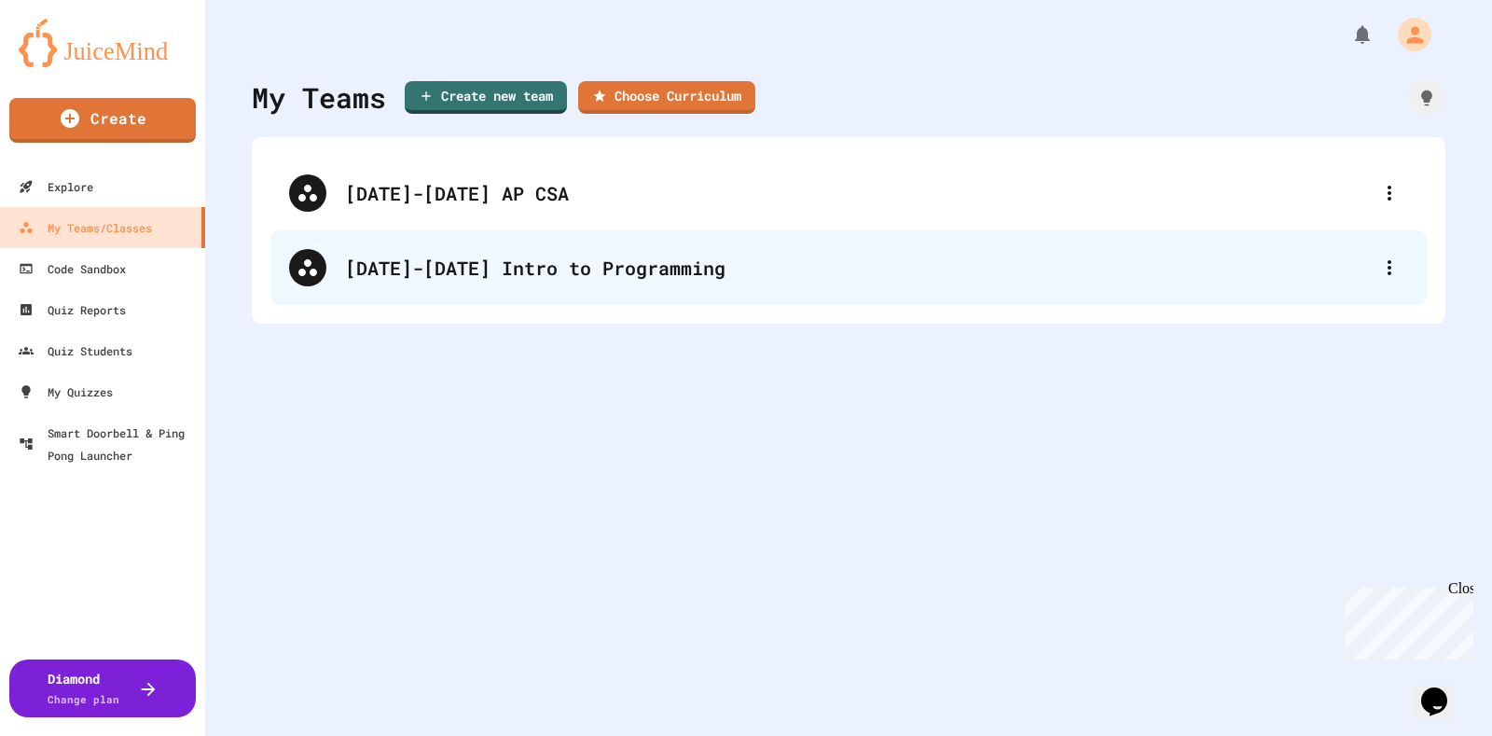
click at [429, 271] on div "[DATE]-[DATE] Intro to Programming" at bounding box center [857, 268] width 1025 height 28
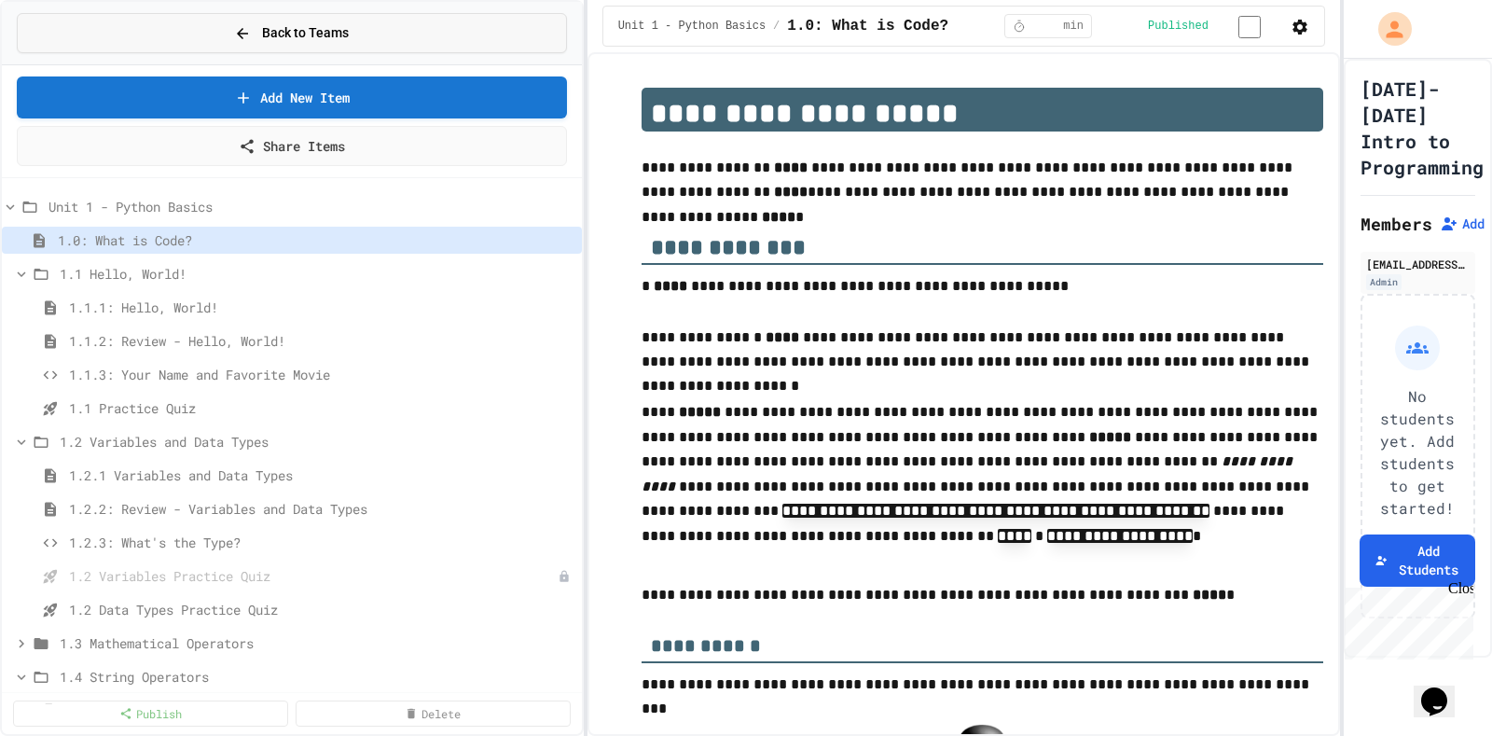
click at [361, 26] on button "Back to Teams" at bounding box center [292, 33] width 550 height 40
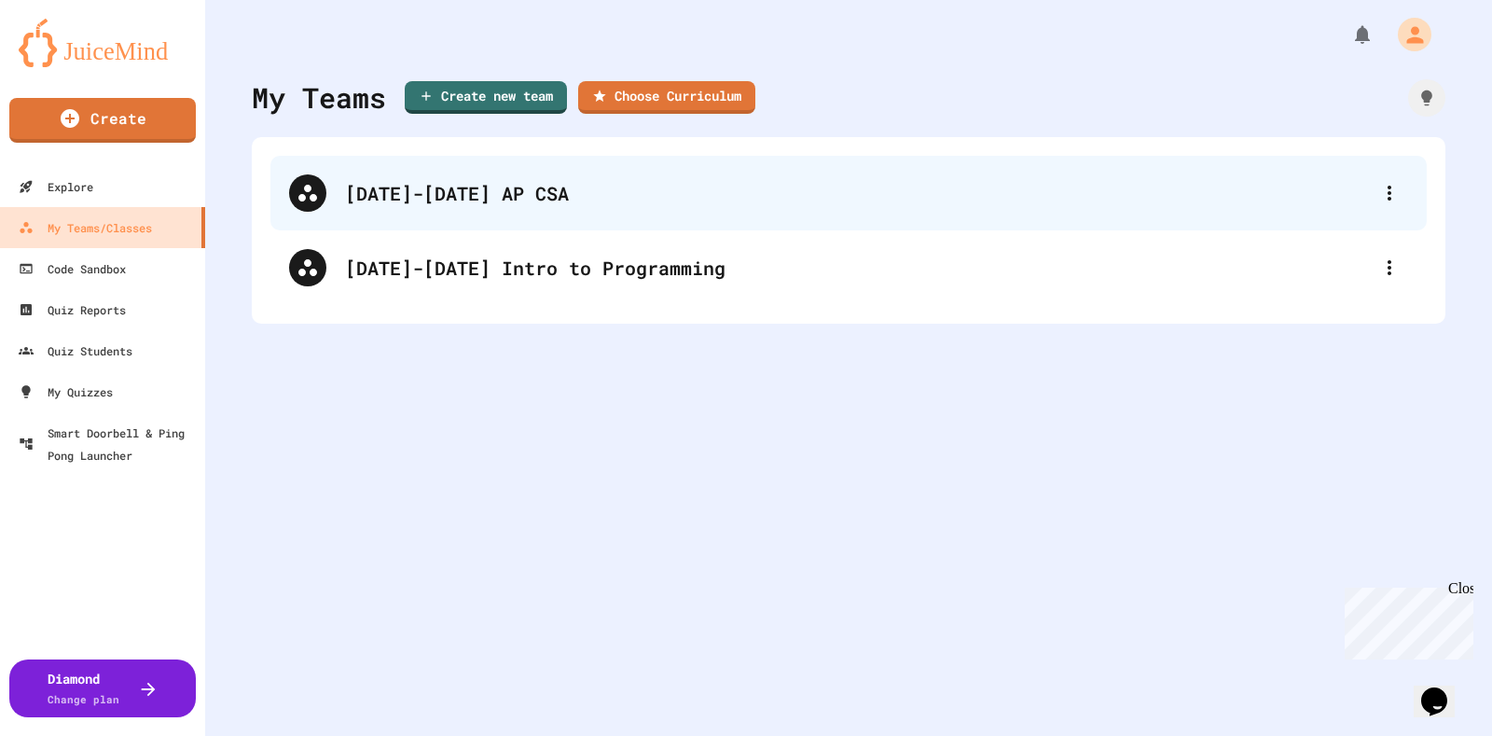
click at [448, 206] on div "[DATE]-[DATE] AP CSA" at bounding box center [857, 193] width 1025 height 28
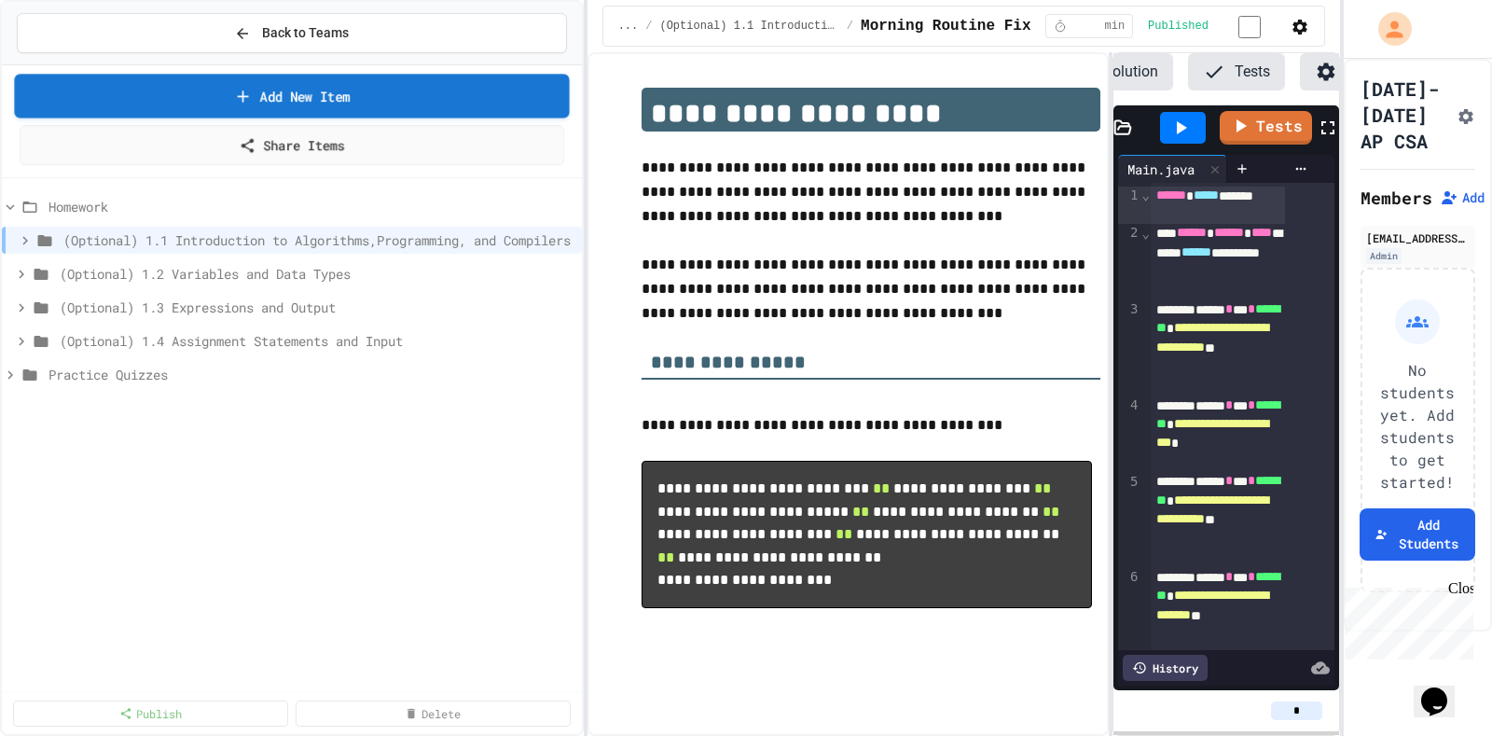
click at [346, 78] on link "Add New Item" at bounding box center [291, 96] width 555 height 44
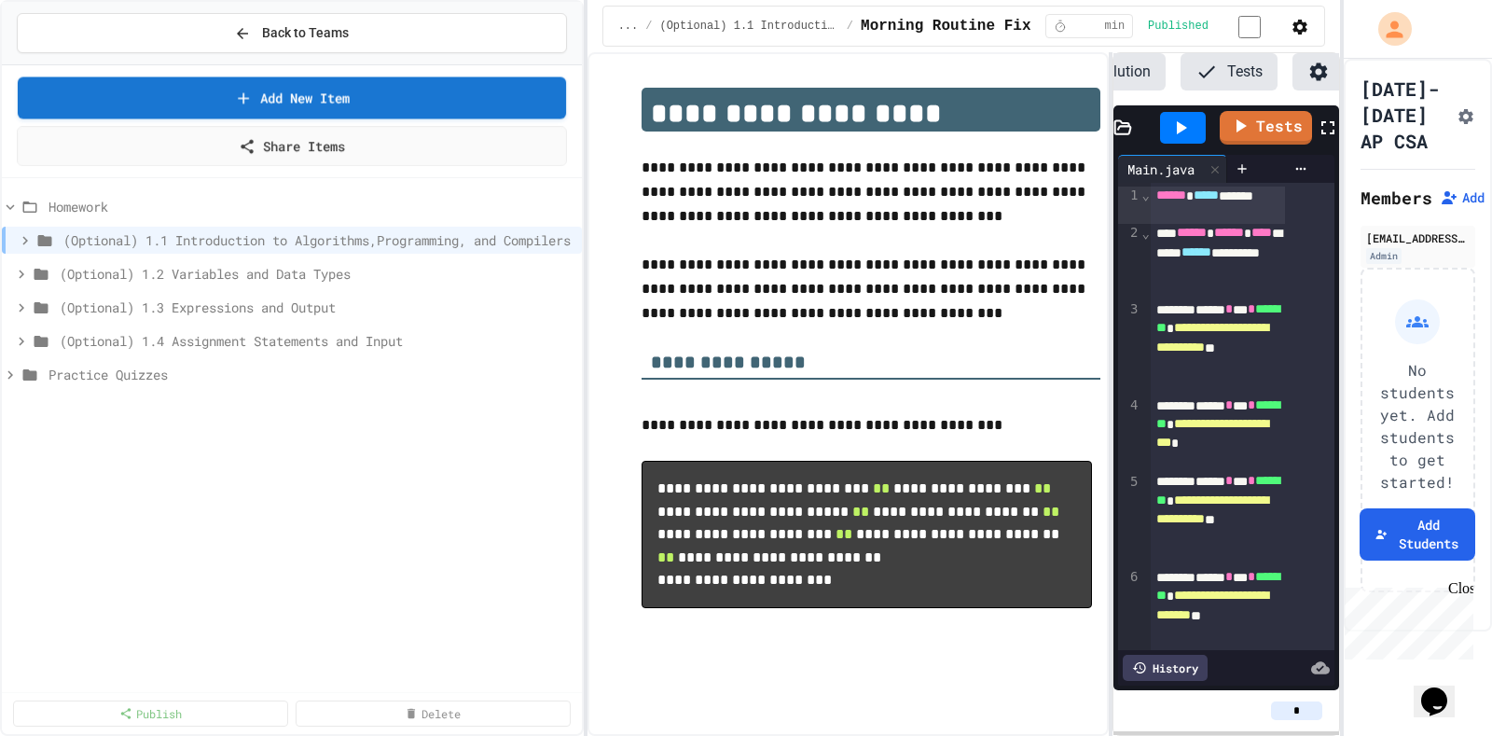
scroll to position [0, 178]
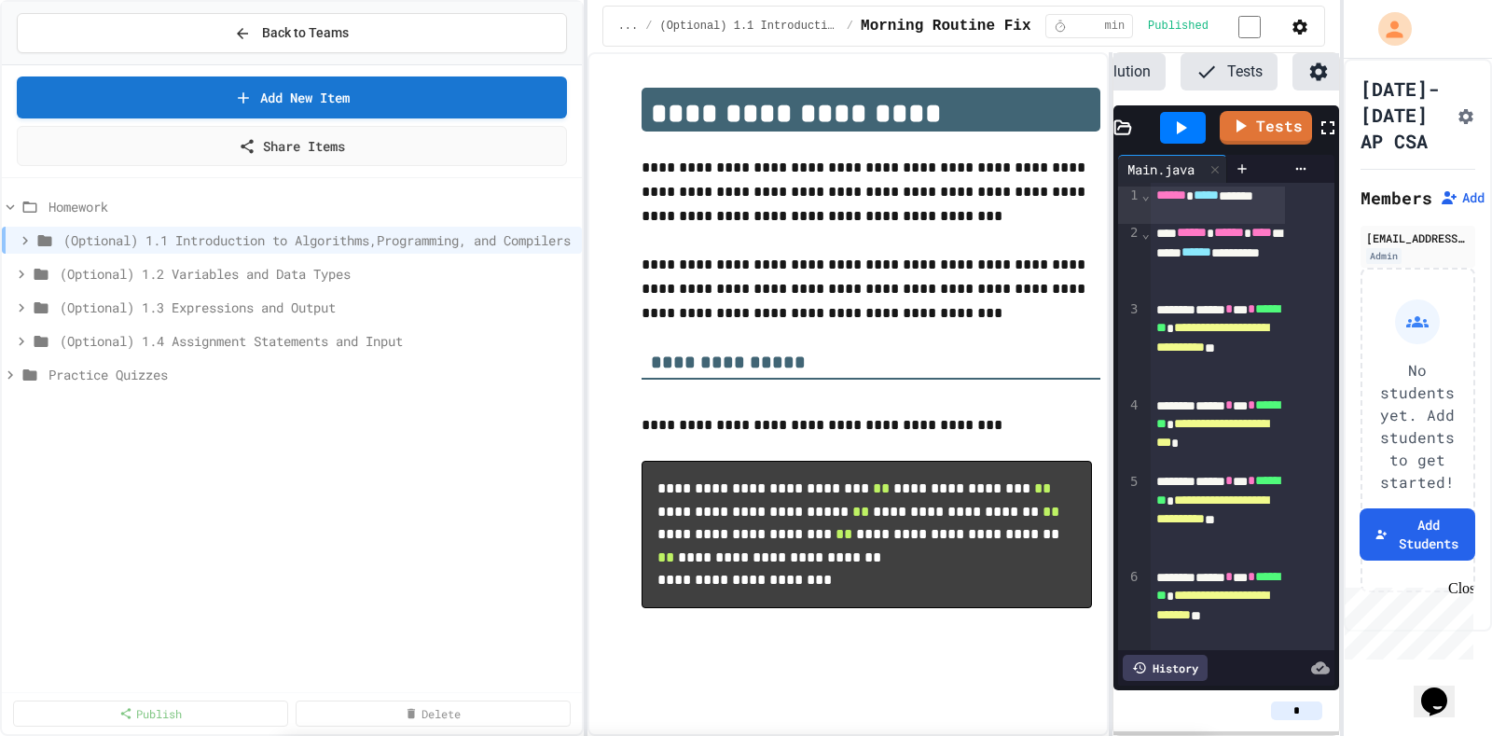
scroll to position [65, 0]
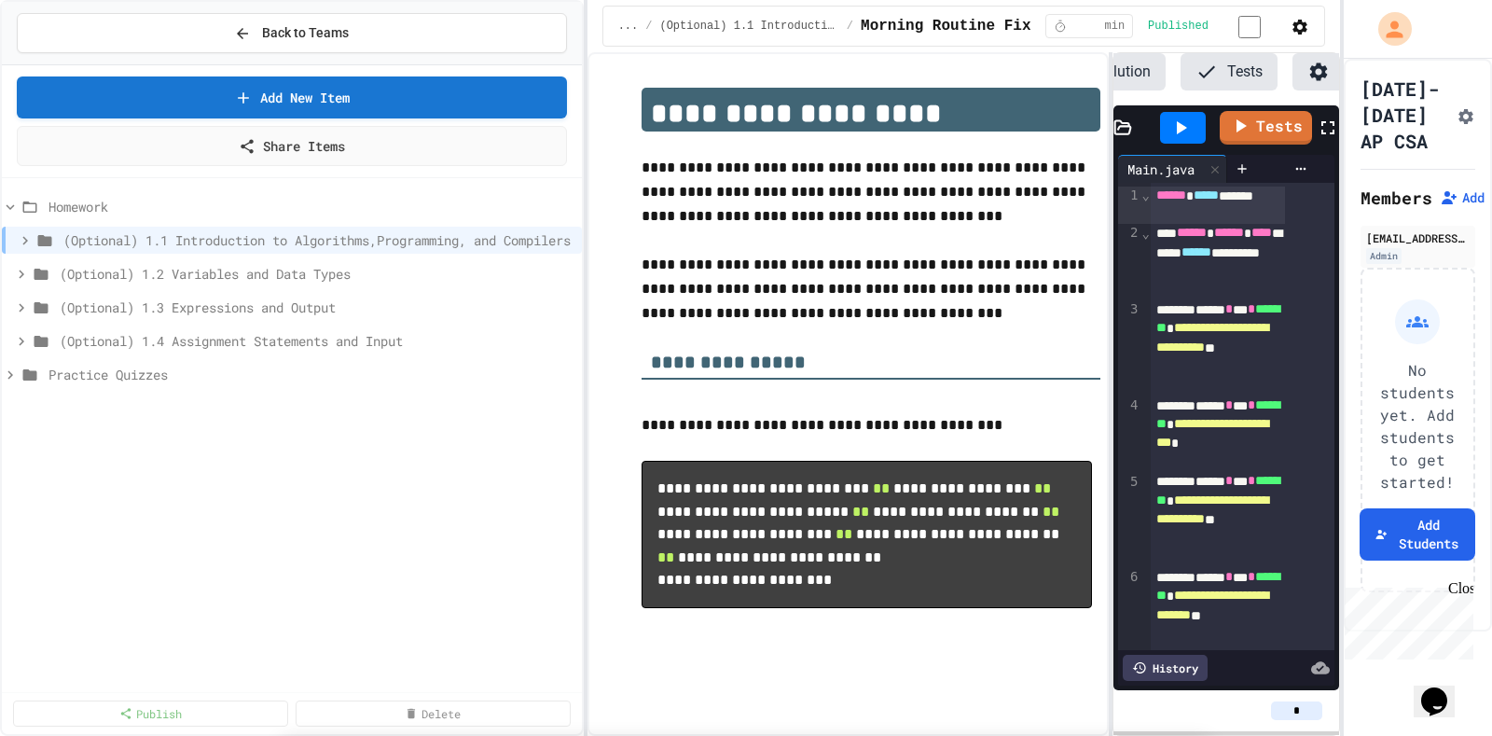
select select "**********"
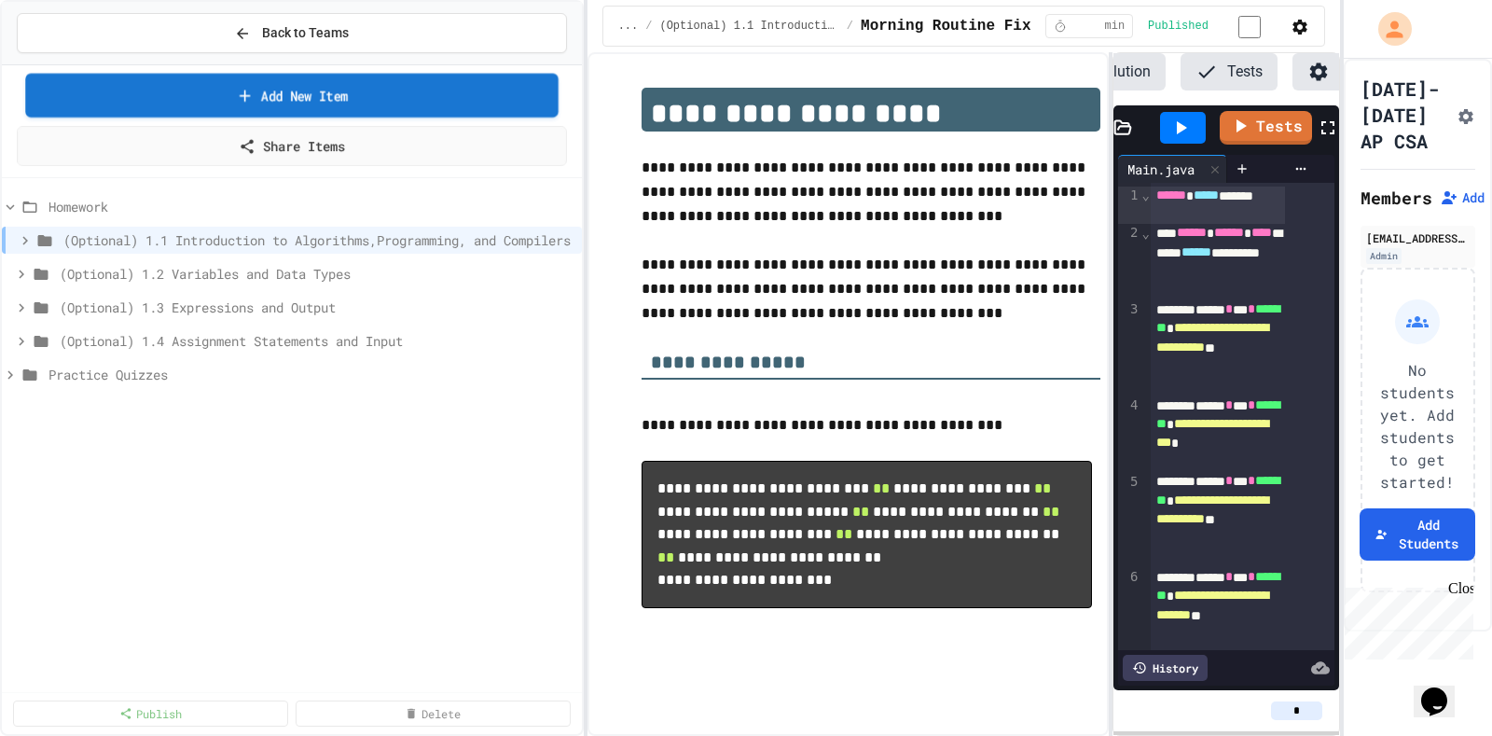
click at [313, 89] on link "Add New Item" at bounding box center [291, 96] width 532 height 44
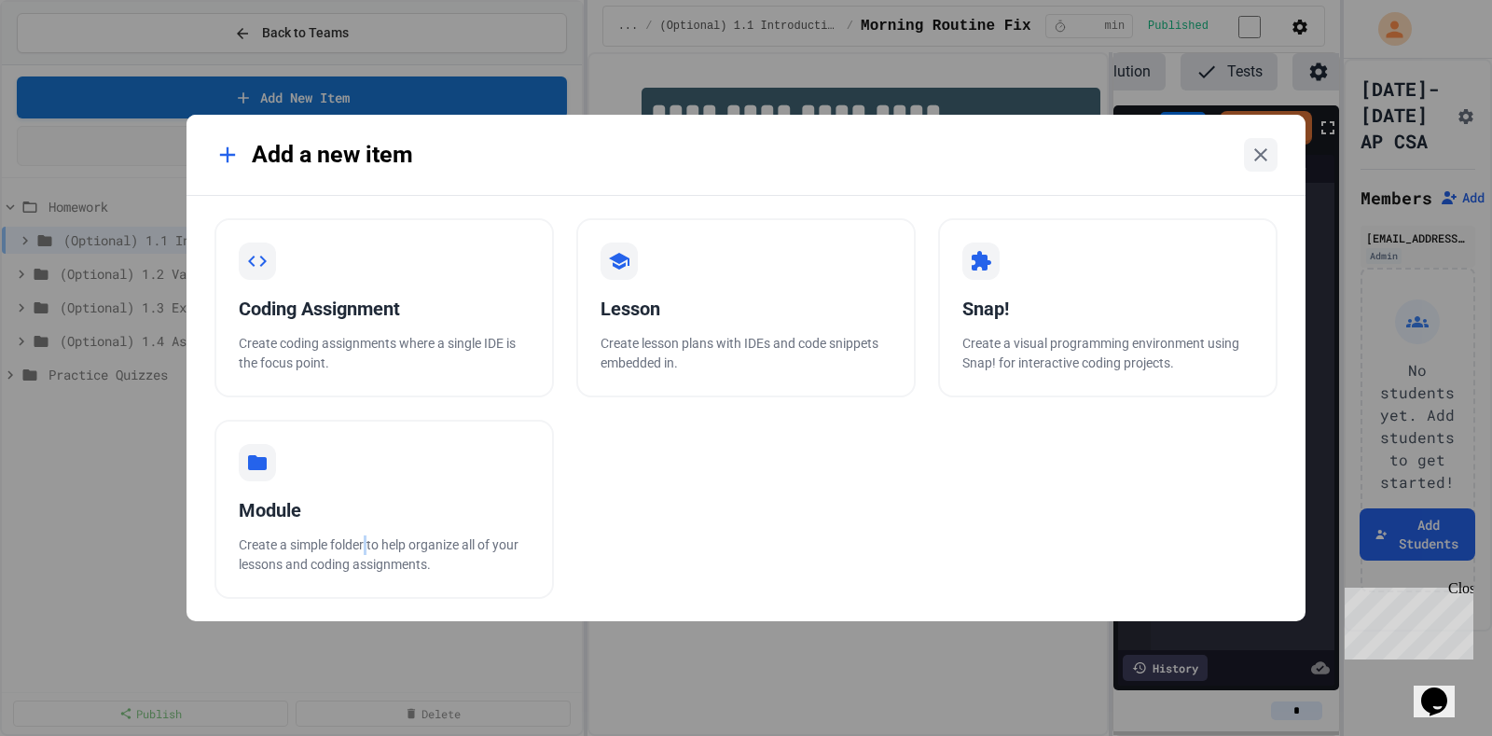
click at [370, 518] on div "Module Create a simple folder to help organize all of your lessons and coding a…" at bounding box center [383, 508] width 339 height 179
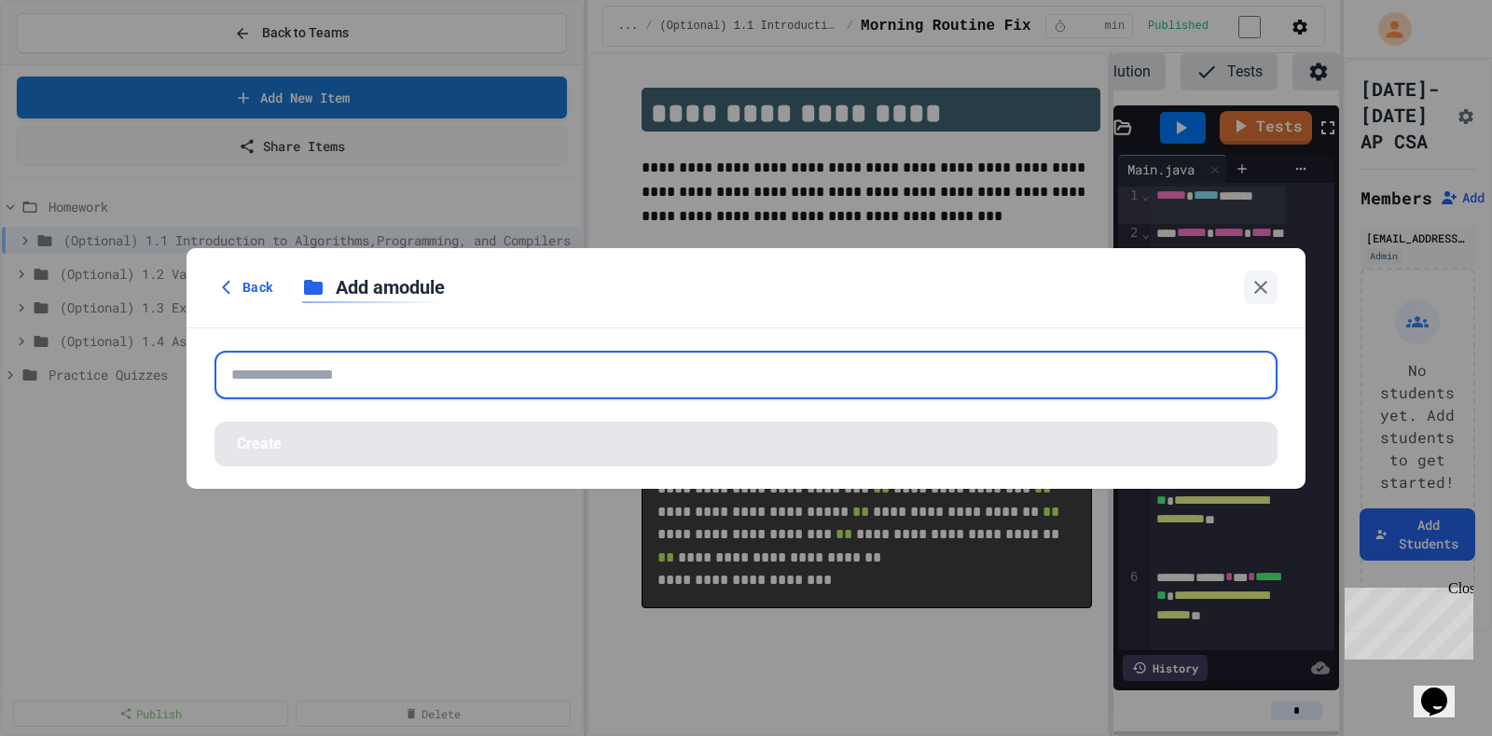
click at [683, 395] on input "text" at bounding box center [745, 375] width 1063 height 48
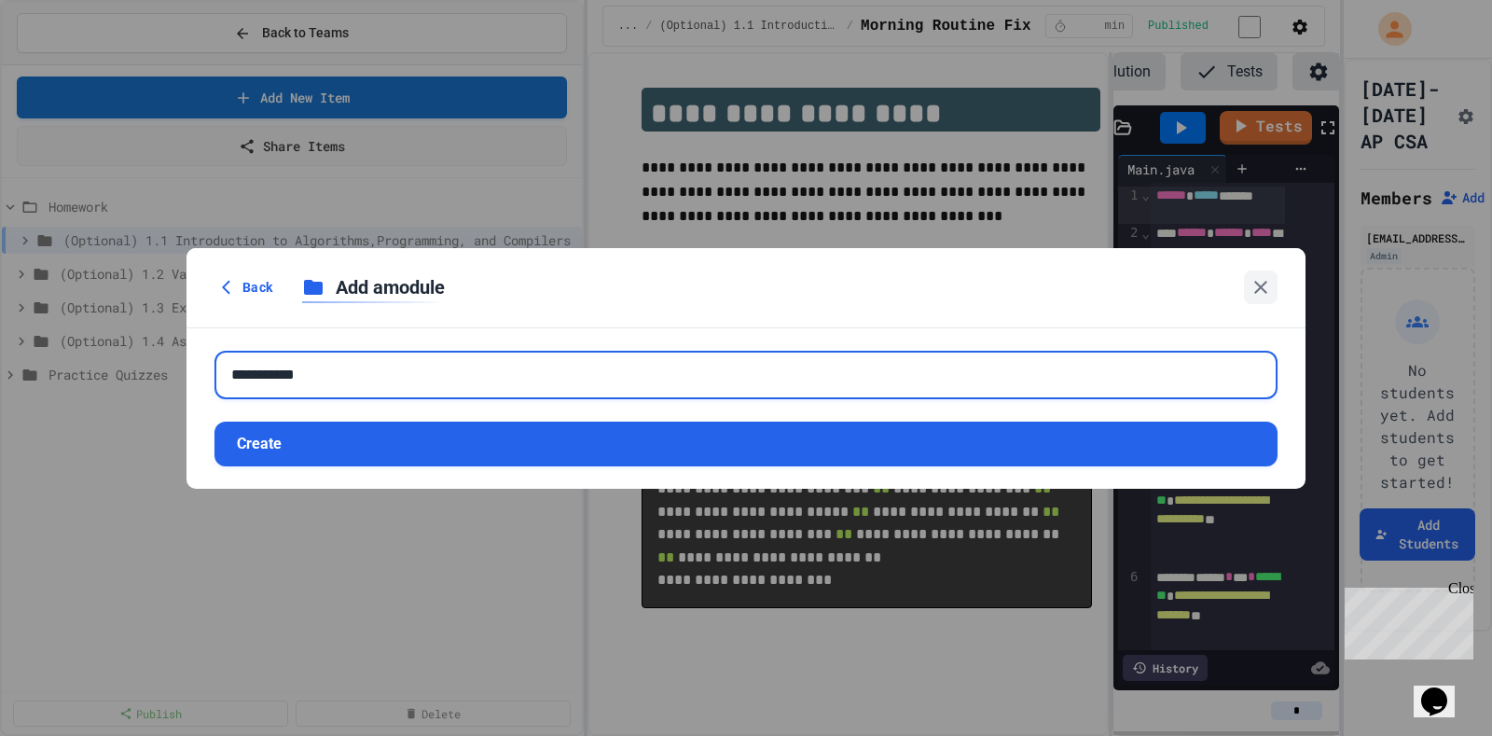
type input "**********"
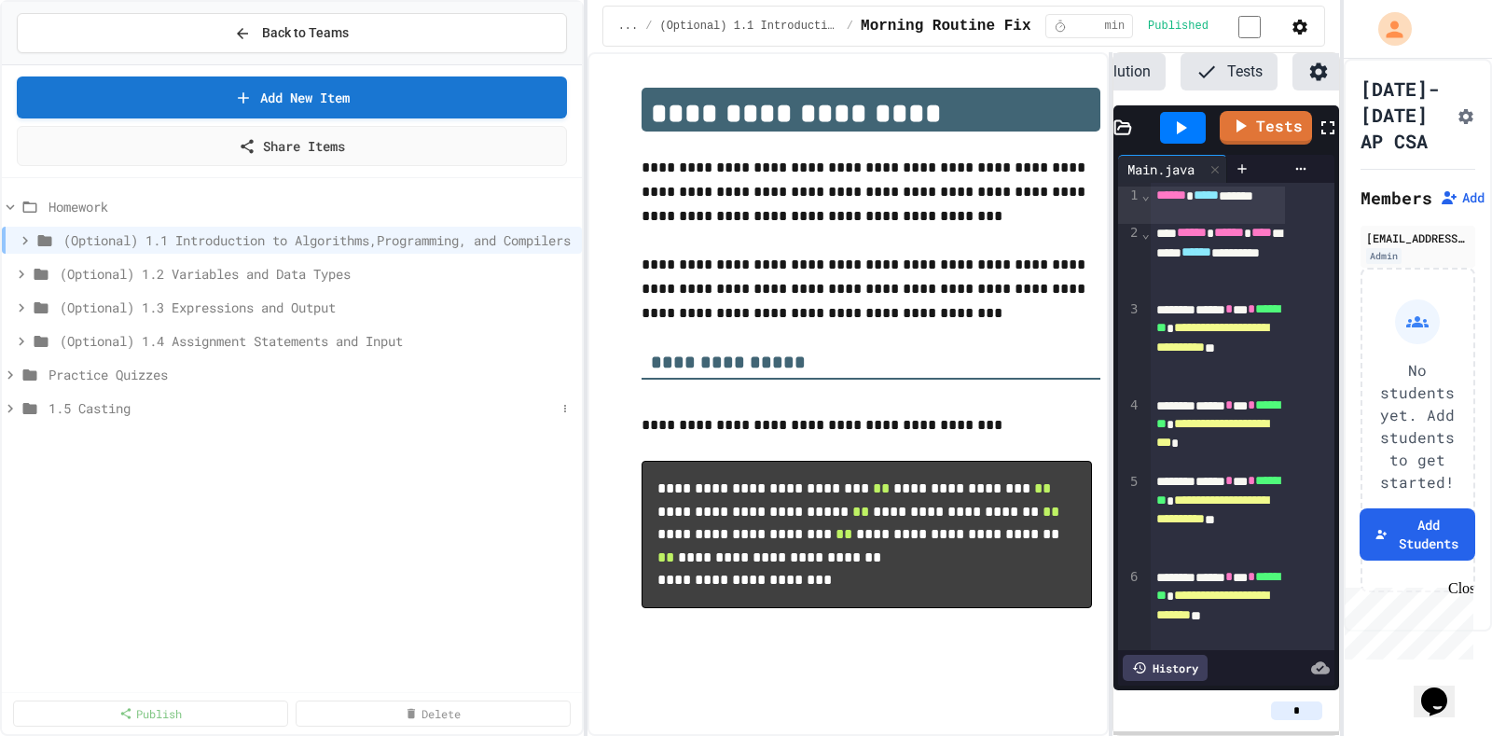
click at [556, 398] on span "1.5 Casting" at bounding box center [301, 408] width 507 height 20
click at [560, 399] on button at bounding box center [565, 408] width 19 height 19
click at [539, 442] on button "Rename" at bounding box center [521, 459] width 124 height 34
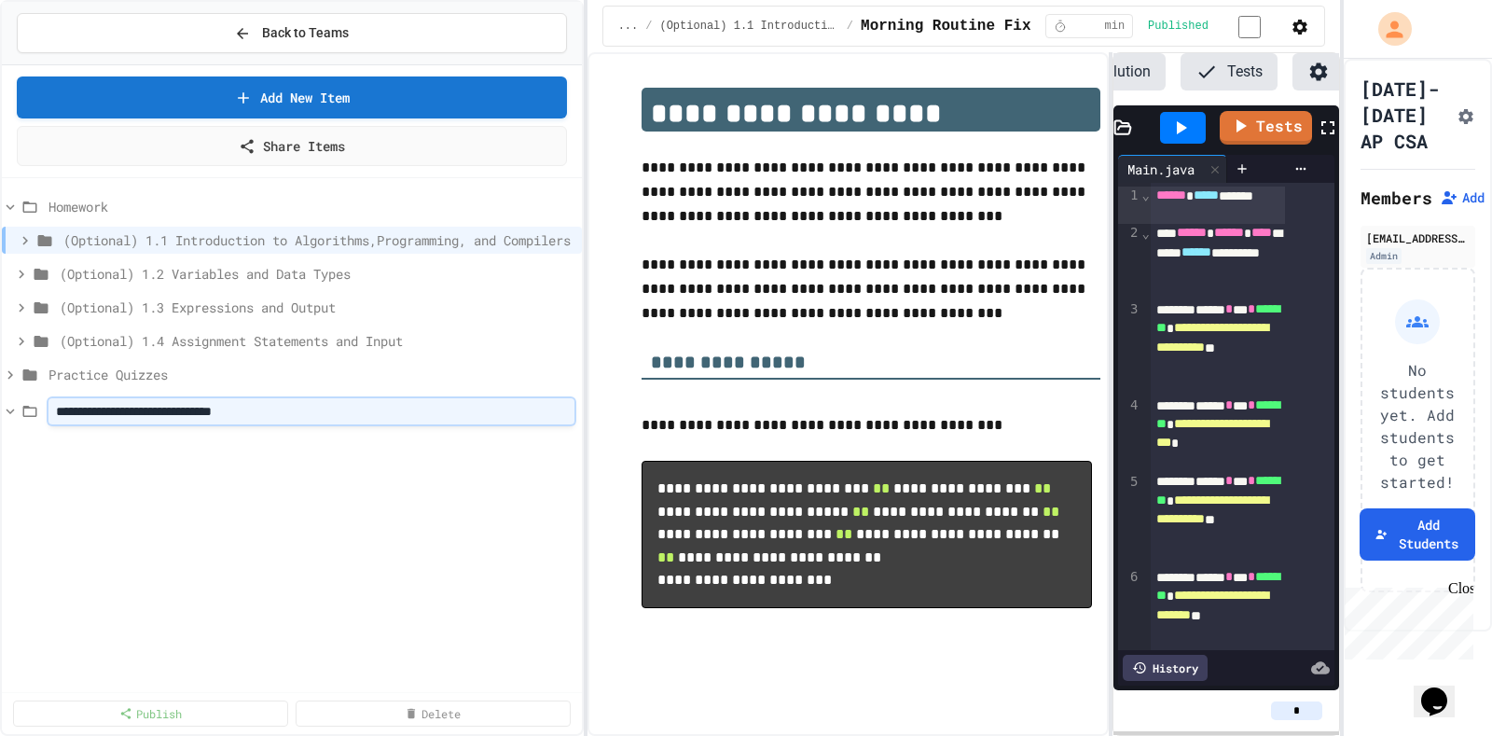
type input "**********"
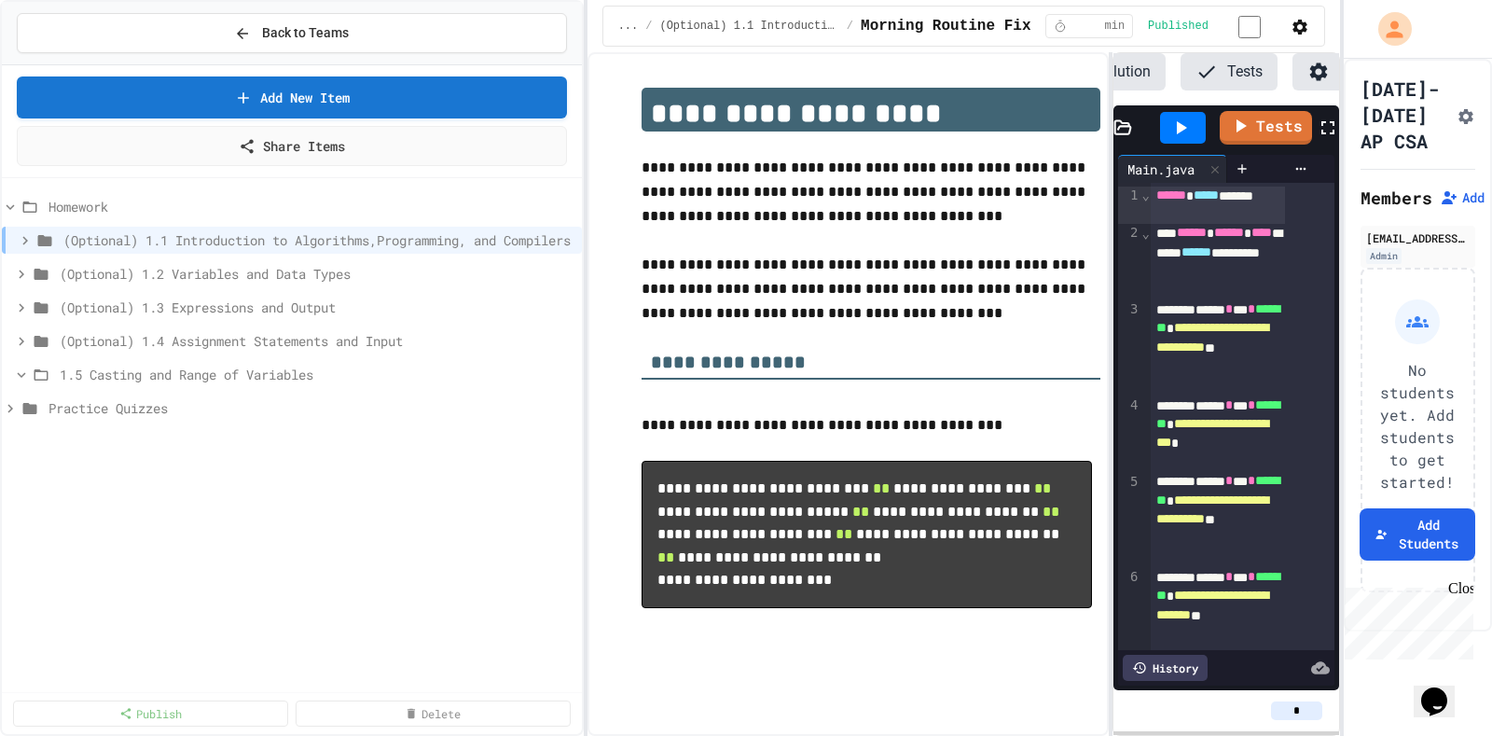
click at [364, 461] on div "Homework (Optional) 1.1 Introduction to Algorithms,Programming, and Compilers (…" at bounding box center [292, 445] width 580 height 518
click at [19, 366] on icon at bounding box center [21, 374] width 17 height 17
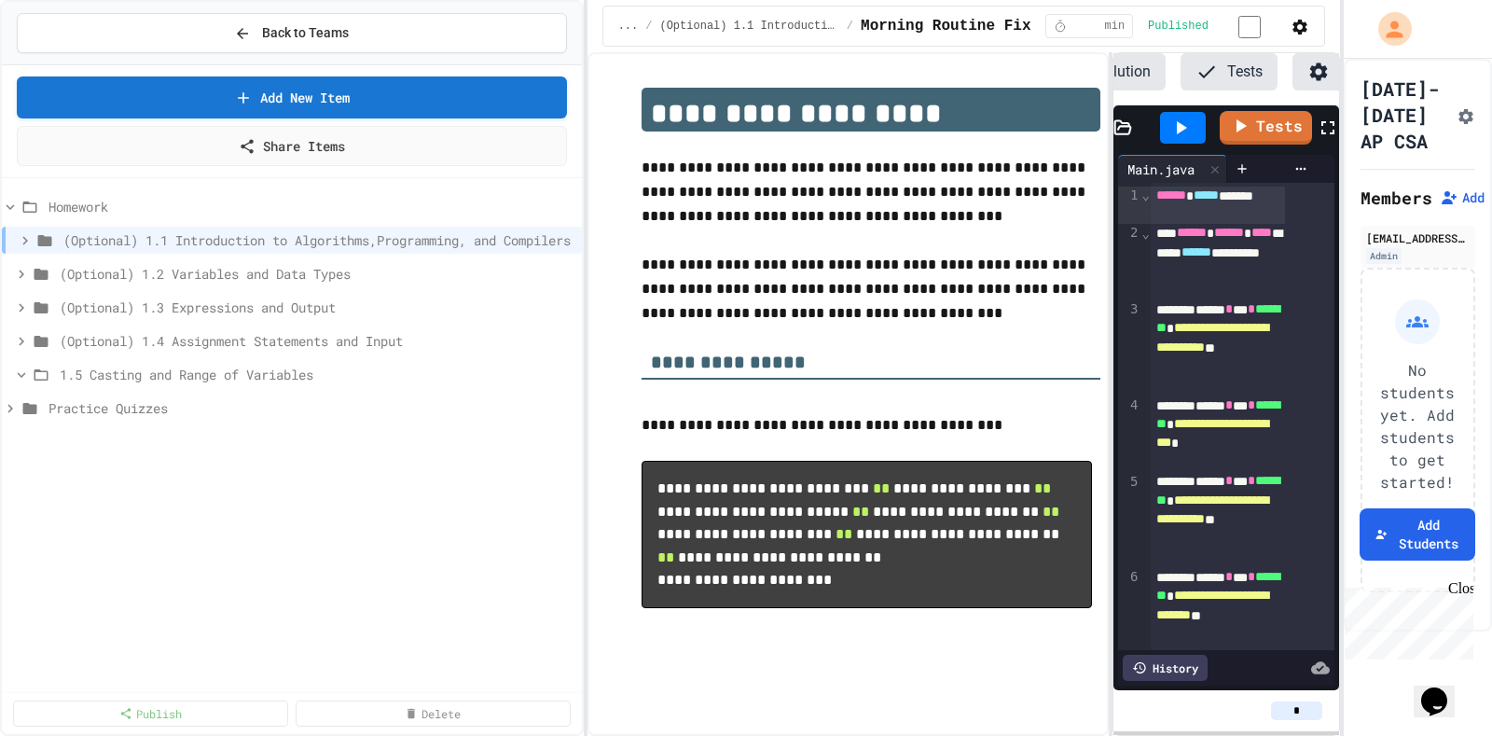
click at [19, 366] on icon at bounding box center [21, 374] width 17 height 17
click at [264, 366] on span "1.5 Casting and Range of Variables" at bounding box center [308, 374] width 496 height 20
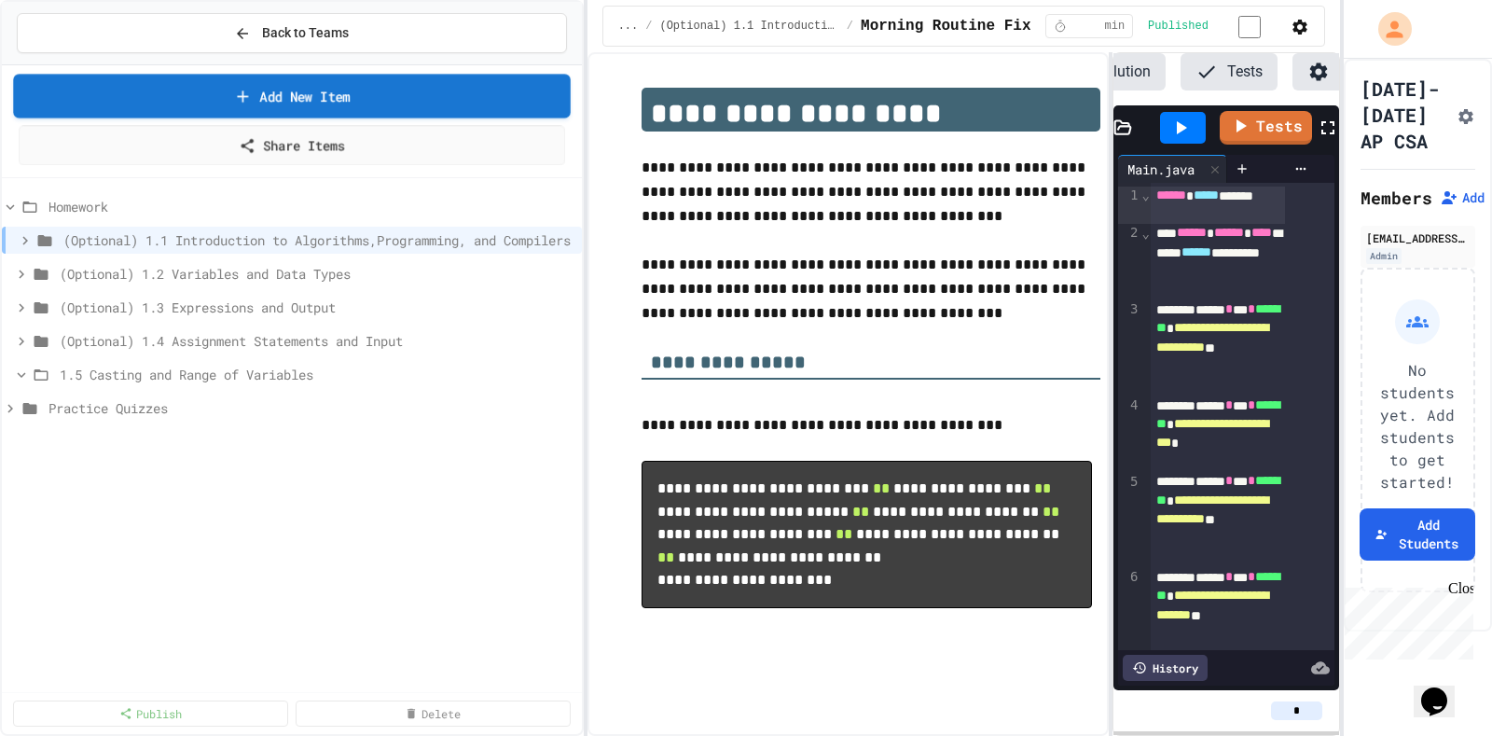
click at [356, 90] on link "Add New Item" at bounding box center [291, 96] width 557 height 44
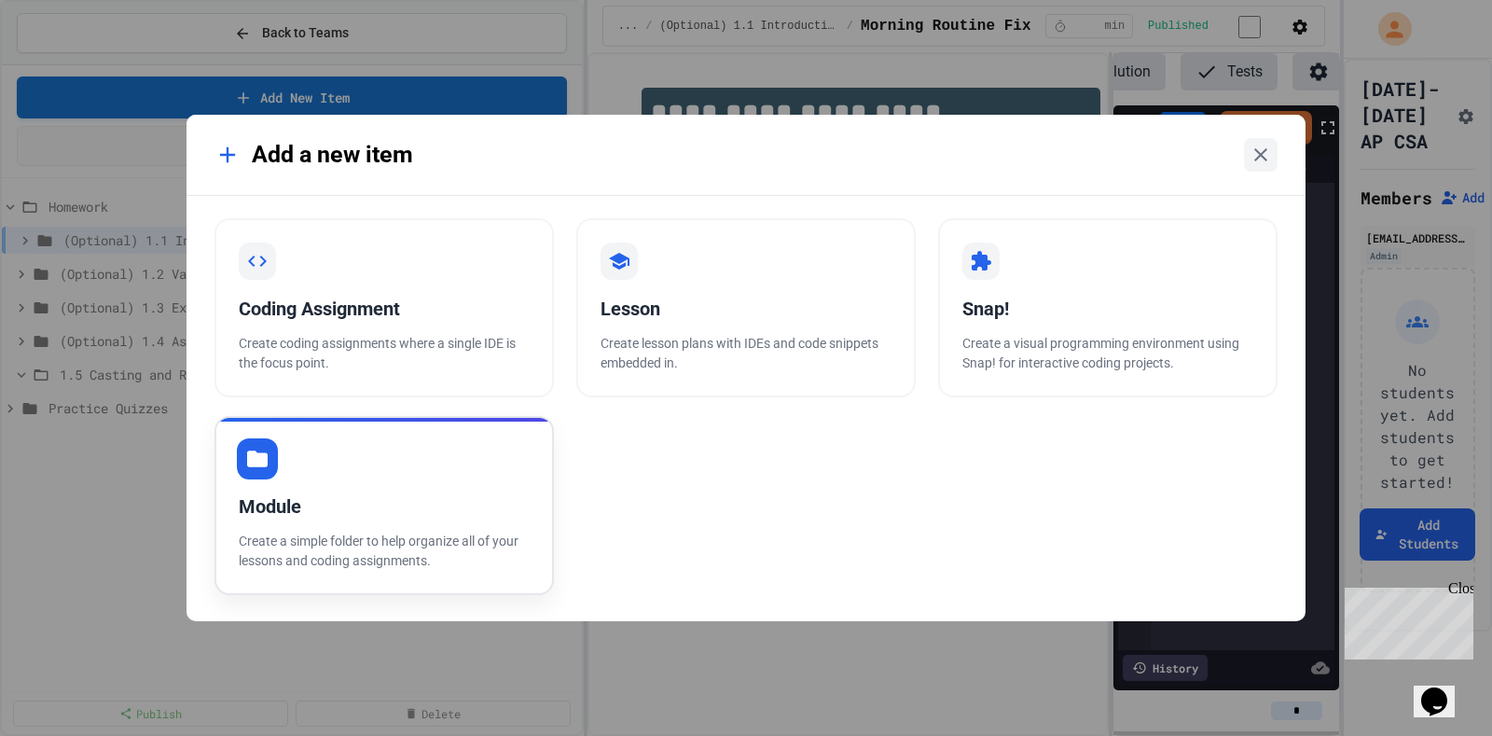
click at [390, 534] on p "Create a simple folder to help organize all of your lessons and coding assignme…" at bounding box center [384, 550] width 291 height 39
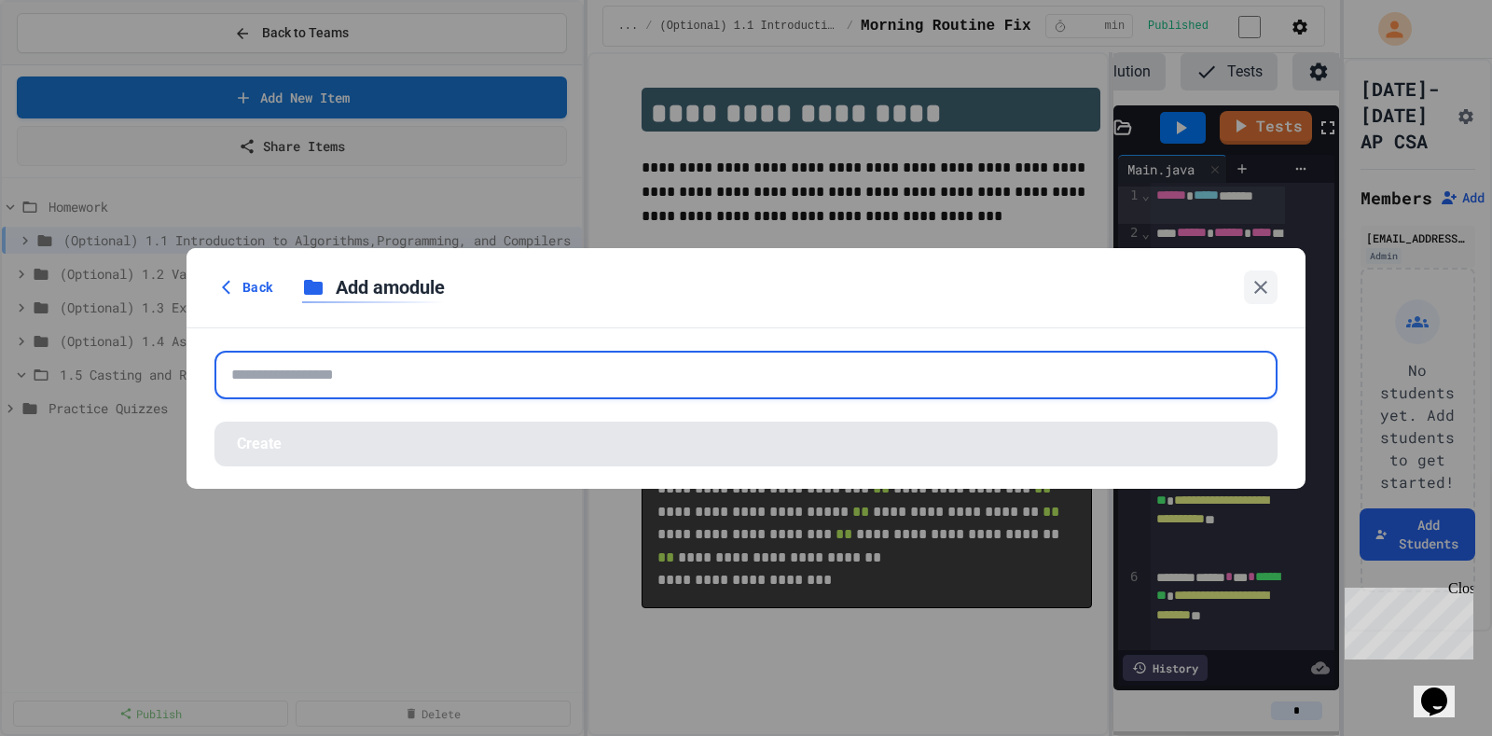
click at [431, 381] on input "text" at bounding box center [745, 375] width 1063 height 48
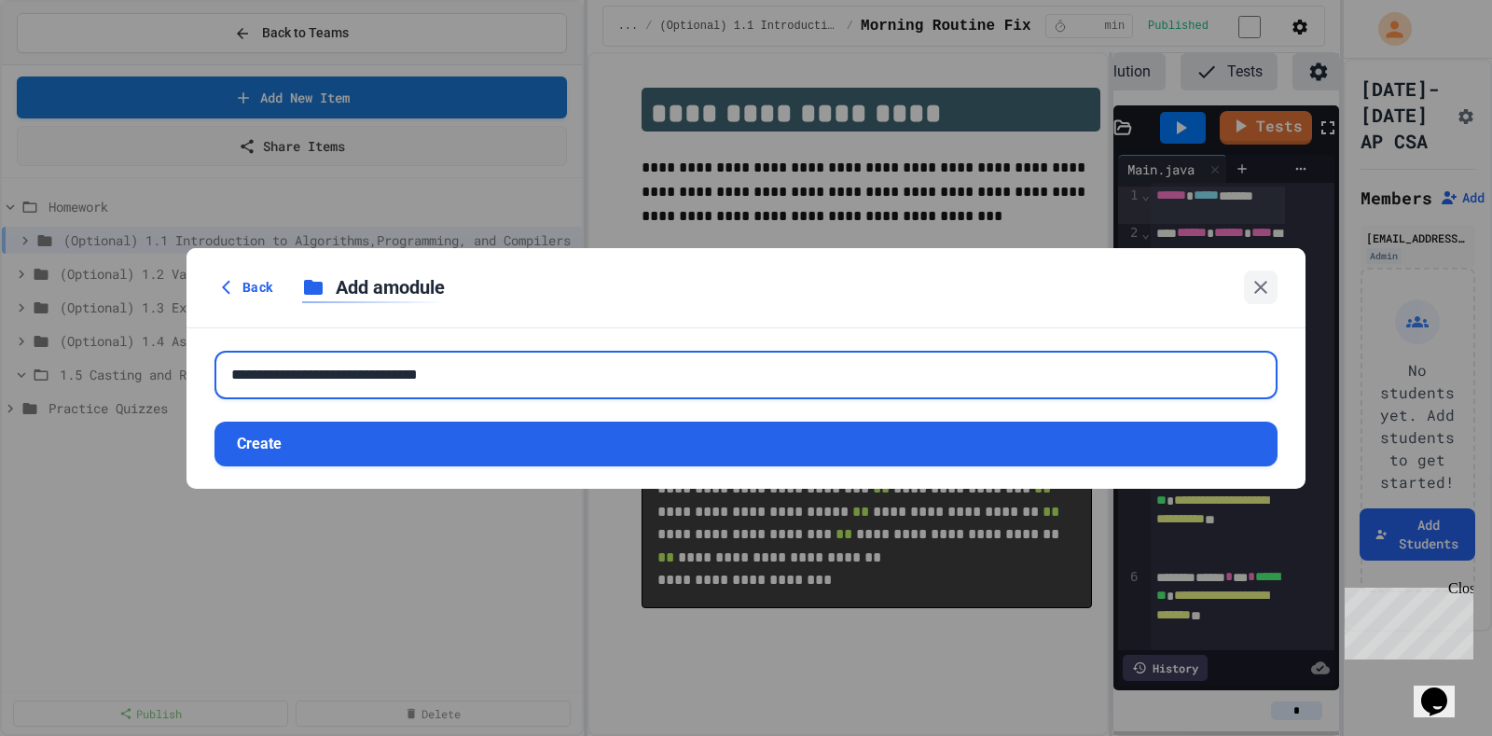
type input "**********"
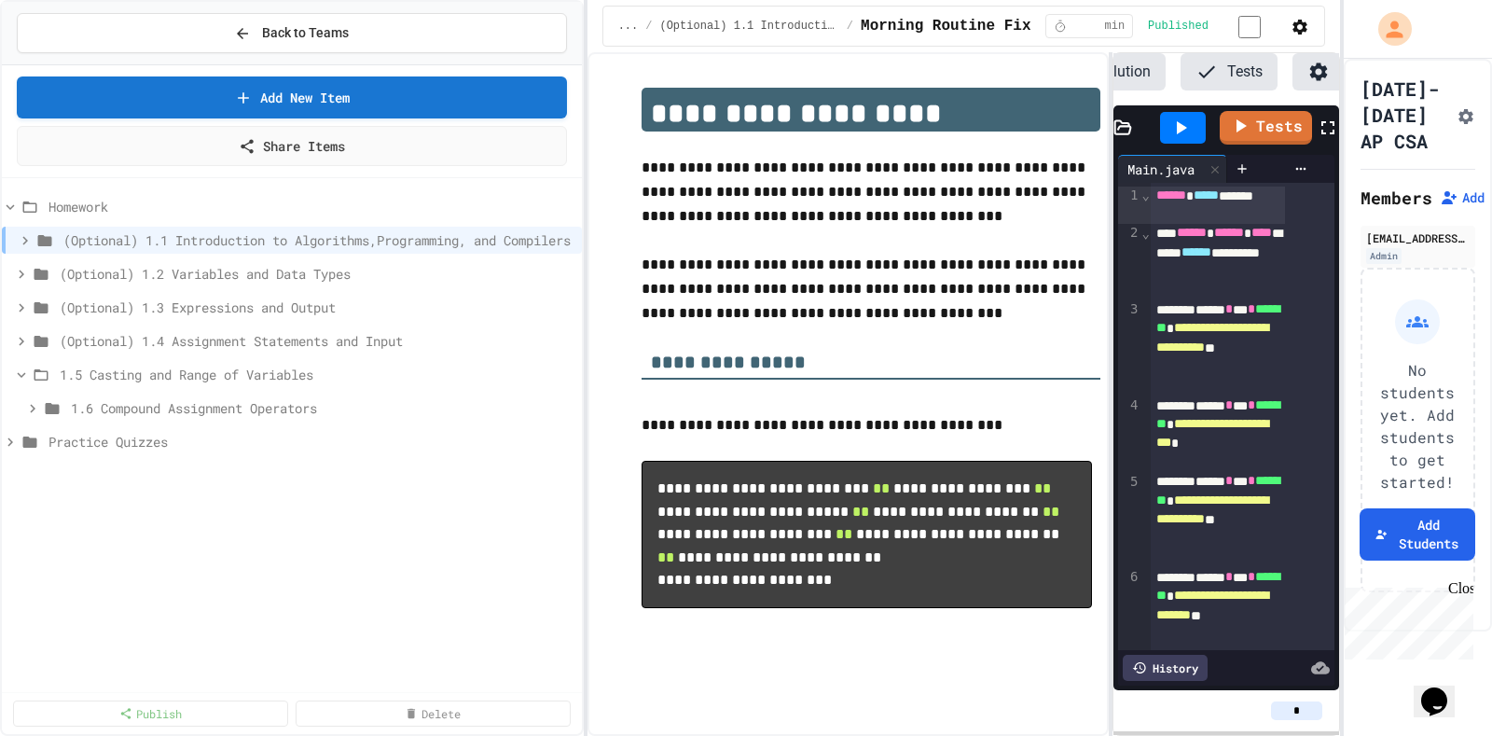
click at [347, 542] on div "Homework (Optional) 1.1 Introduction to Algorithms,Programming, and Compilers (…" at bounding box center [292, 445] width 580 height 518
click at [258, 399] on span "1.6 Compound Assignment Operators" at bounding box center [313, 408] width 485 height 20
click at [565, 403] on icon at bounding box center [564, 408] width 11 height 11
click at [525, 447] on button "Rename" at bounding box center [521, 459] width 124 height 34
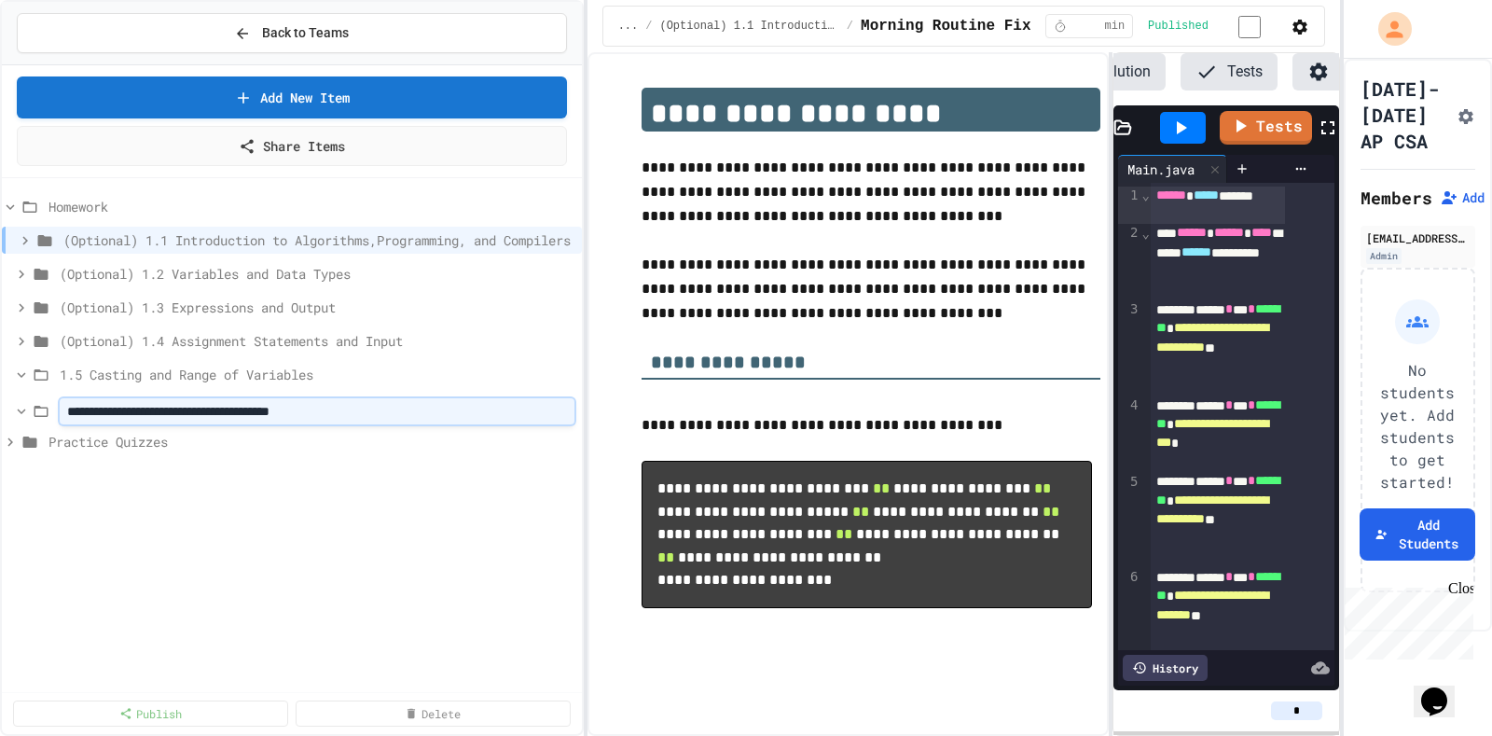
type input "**********"
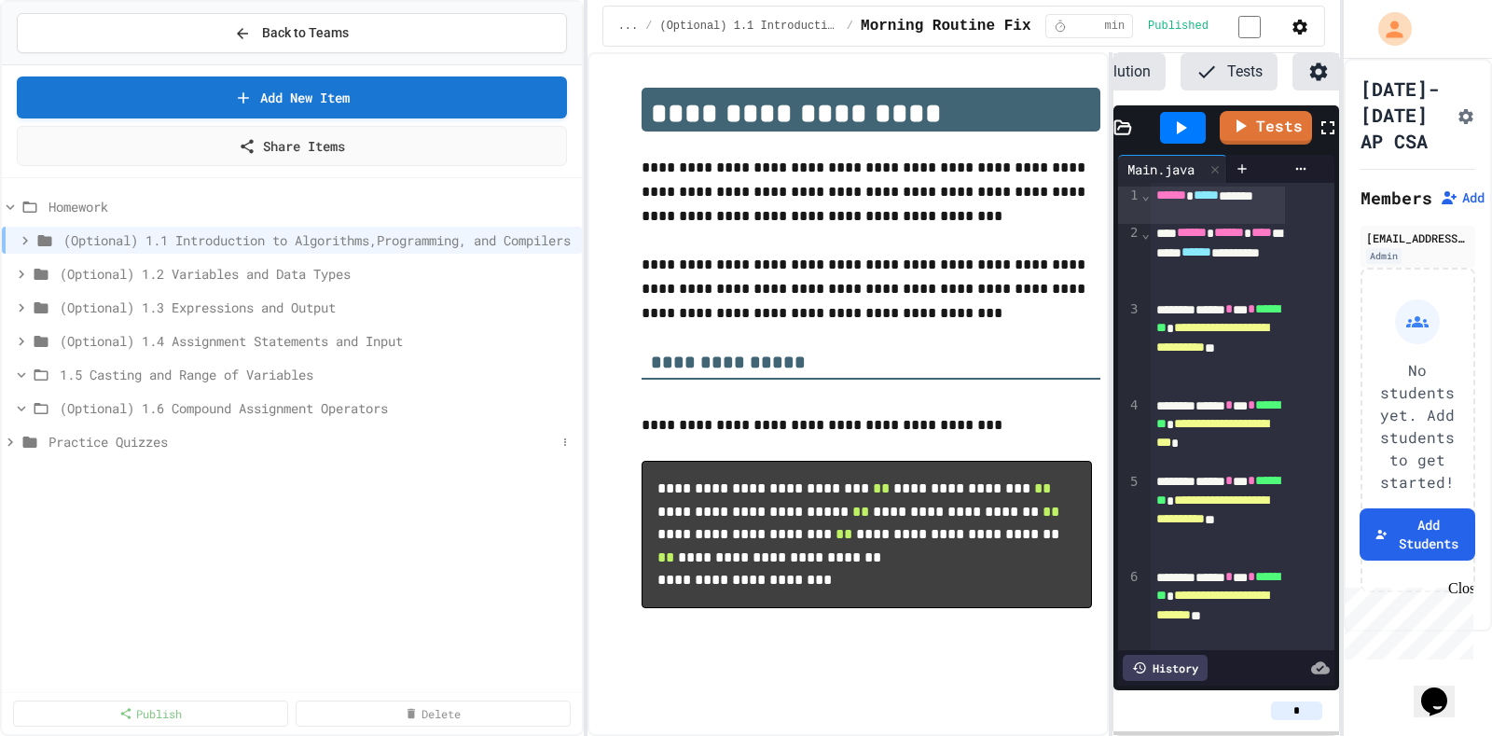
click at [472, 432] on span "Practice Quizzes" at bounding box center [301, 442] width 507 height 20
click at [469, 433] on span "Practice Quizzes" at bounding box center [301, 442] width 507 height 20
click at [518, 432] on span "Practice Quizzes" at bounding box center [301, 442] width 507 height 20
click at [450, 465] on span "Unit 1" at bounding box center [308, 475] width 496 height 20
click at [450, 465] on span "Unit 1" at bounding box center [317, 475] width 515 height 20
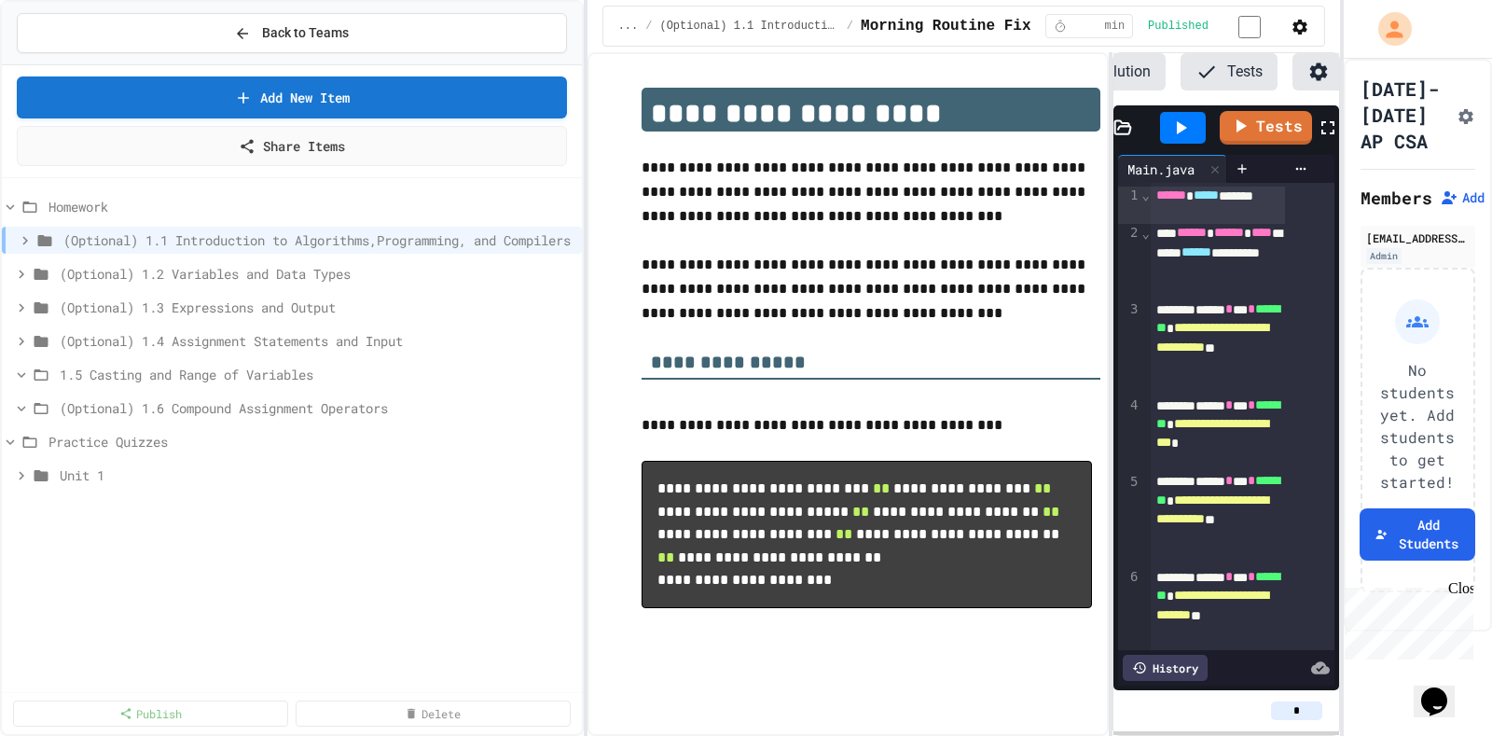
click at [450, 465] on span "Unit 1" at bounding box center [317, 475] width 515 height 20
click at [43, 186] on div at bounding box center [292, 337] width 580 height 302
click at [68, 197] on span "Homework" at bounding box center [301, 207] width 507 height 20
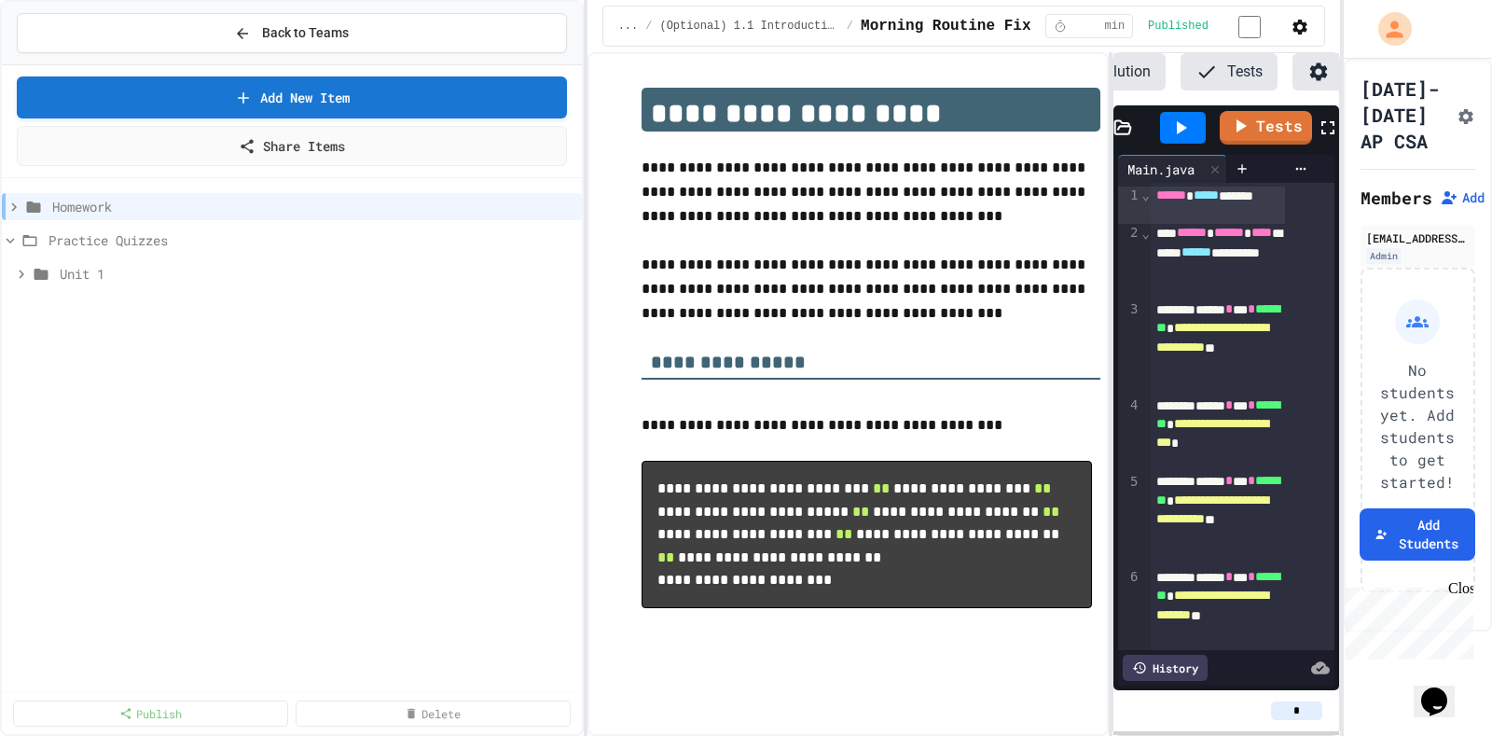
click at [68, 197] on span "Homework" at bounding box center [313, 207] width 522 height 20
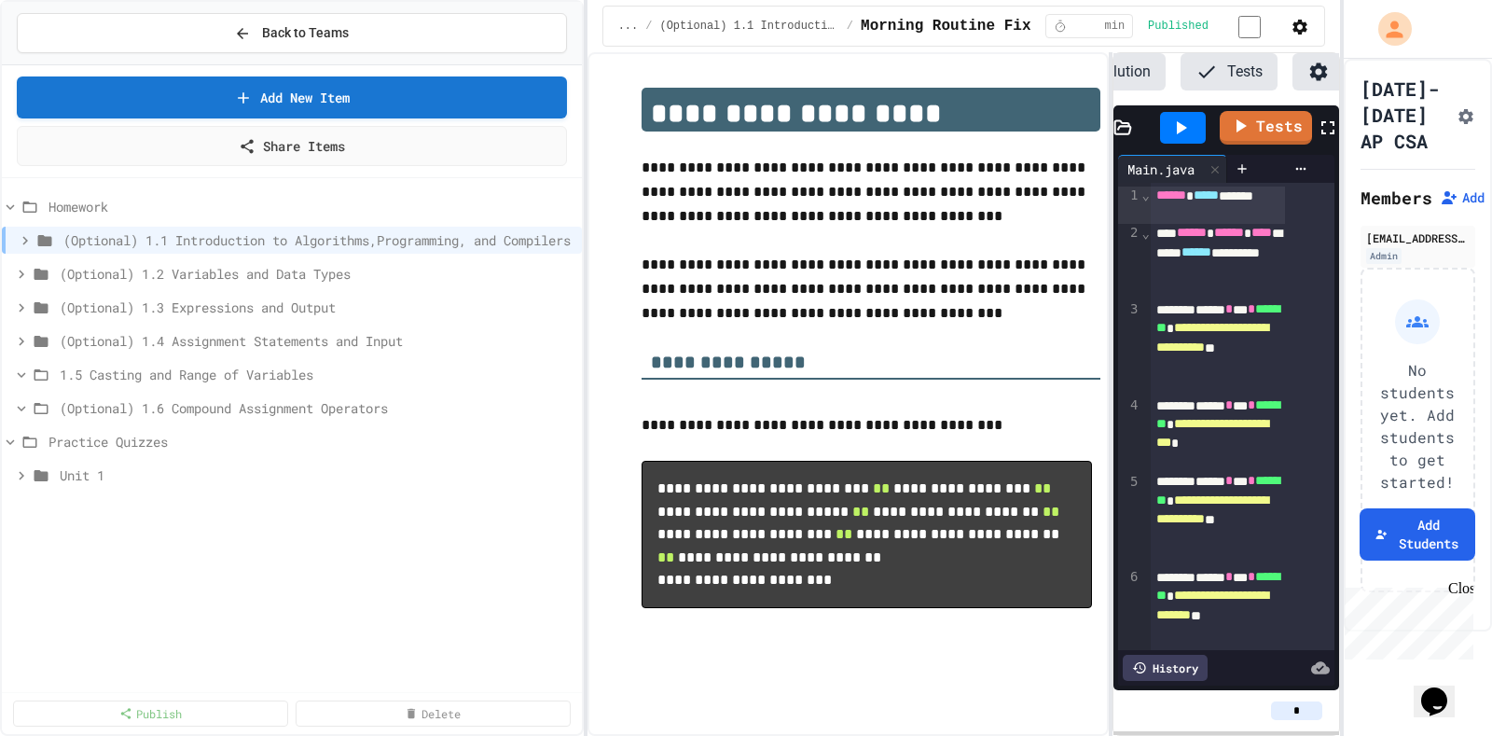
click at [68, 197] on span "Homework" at bounding box center [311, 207] width 526 height 20
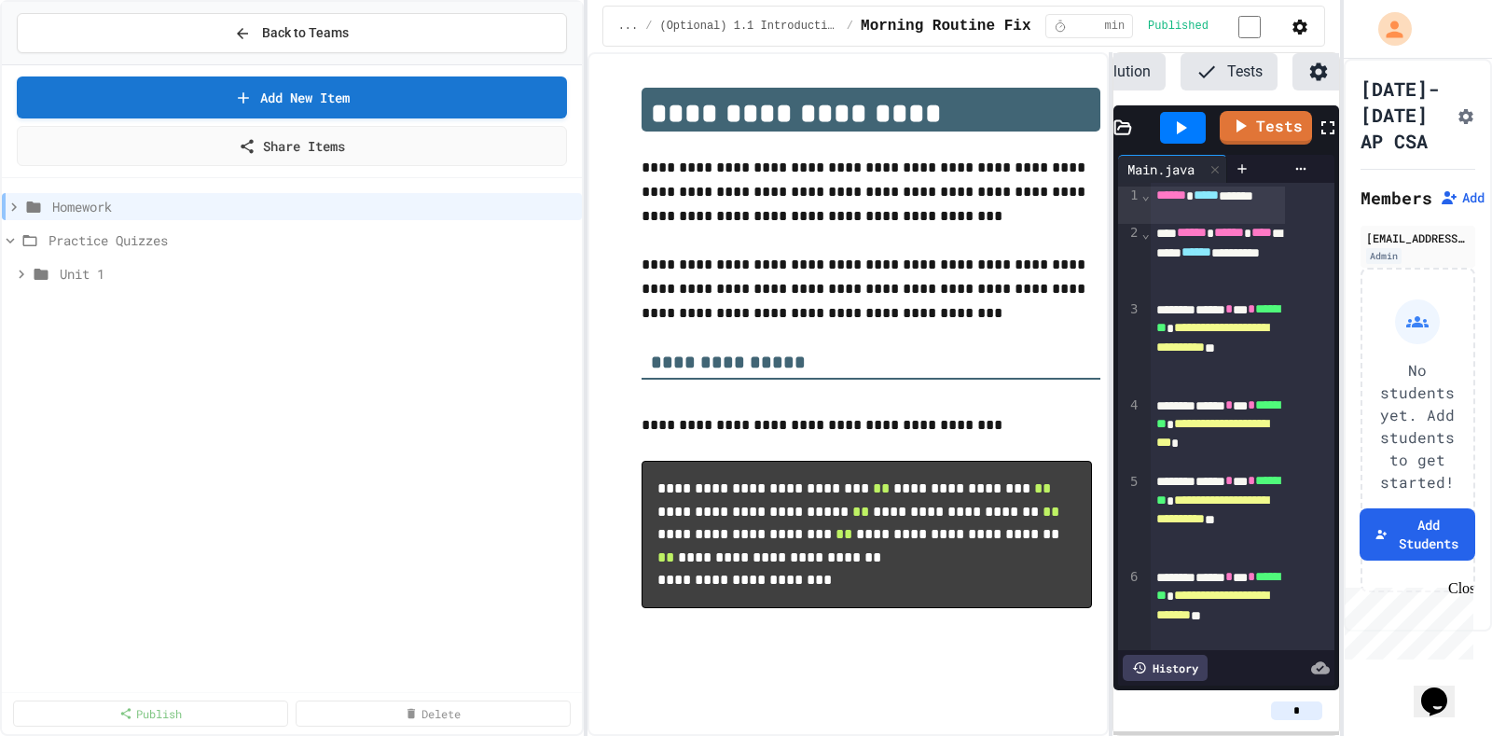
click at [68, 197] on span "Homework" at bounding box center [313, 207] width 522 height 20
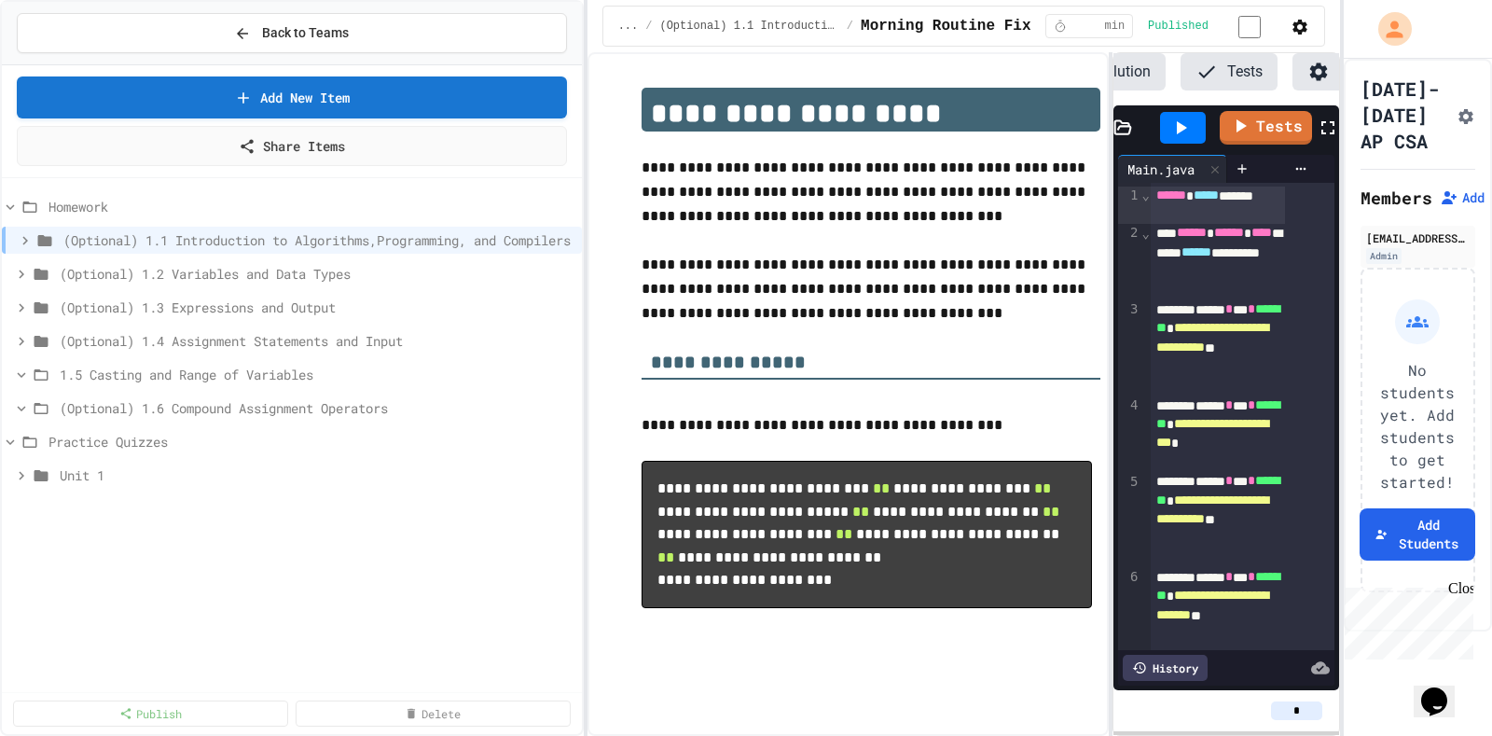
click at [68, 197] on span "Homework" at bounding box center [311, 207] width 526 height 20
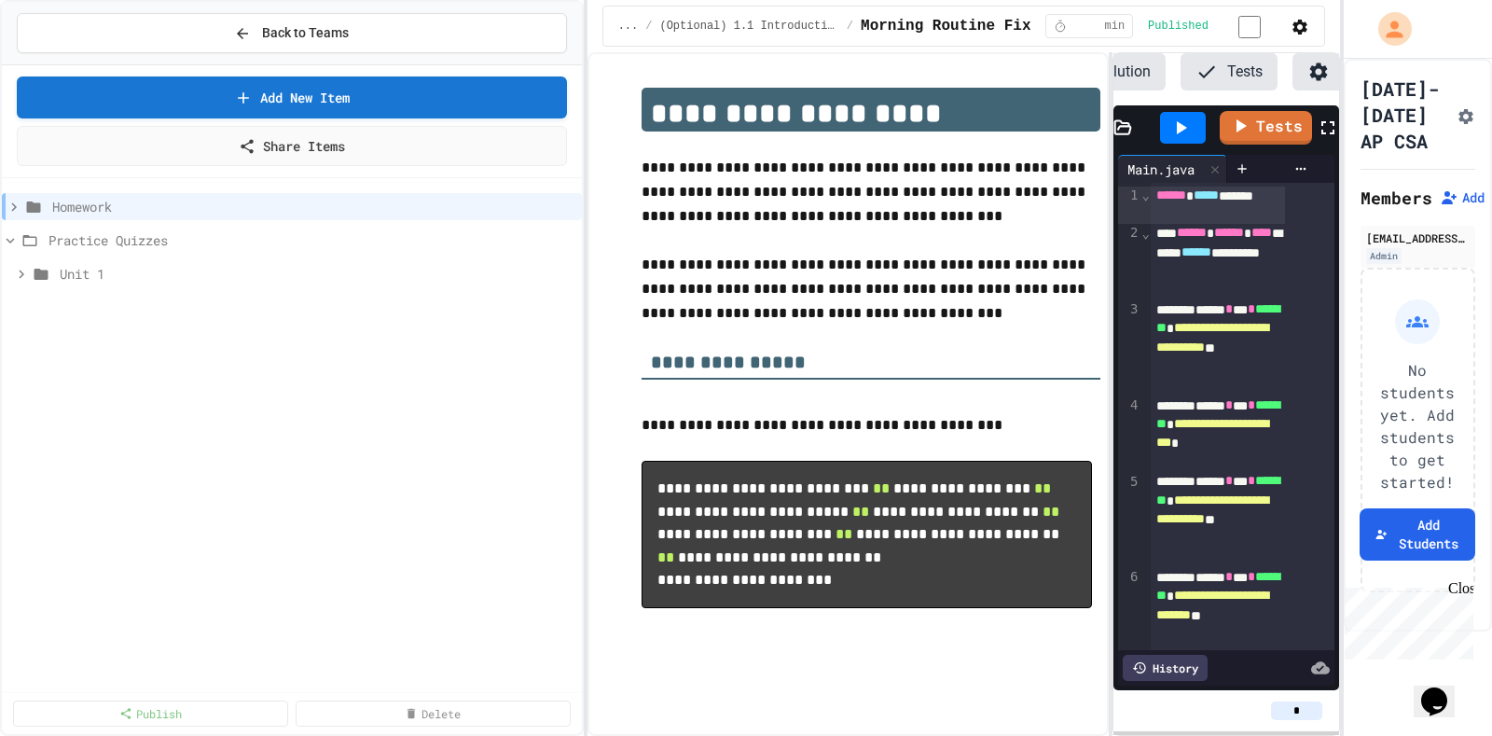
click at [68, 197] on span "Homework" at bounding box center [313, 207] width 522 height 20
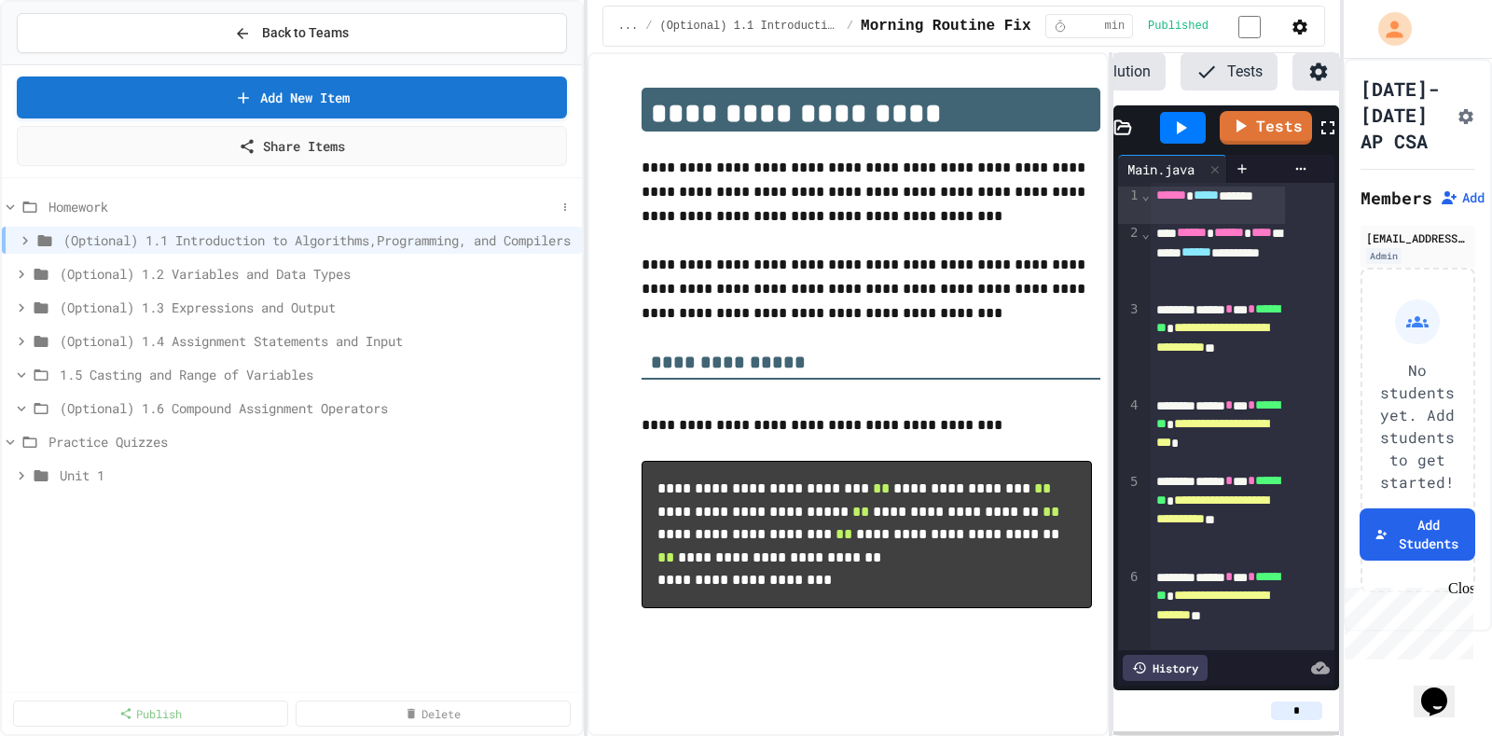
click at [68, 197] on span "Homework" at bounding box center [301, 207] width 507 height 20
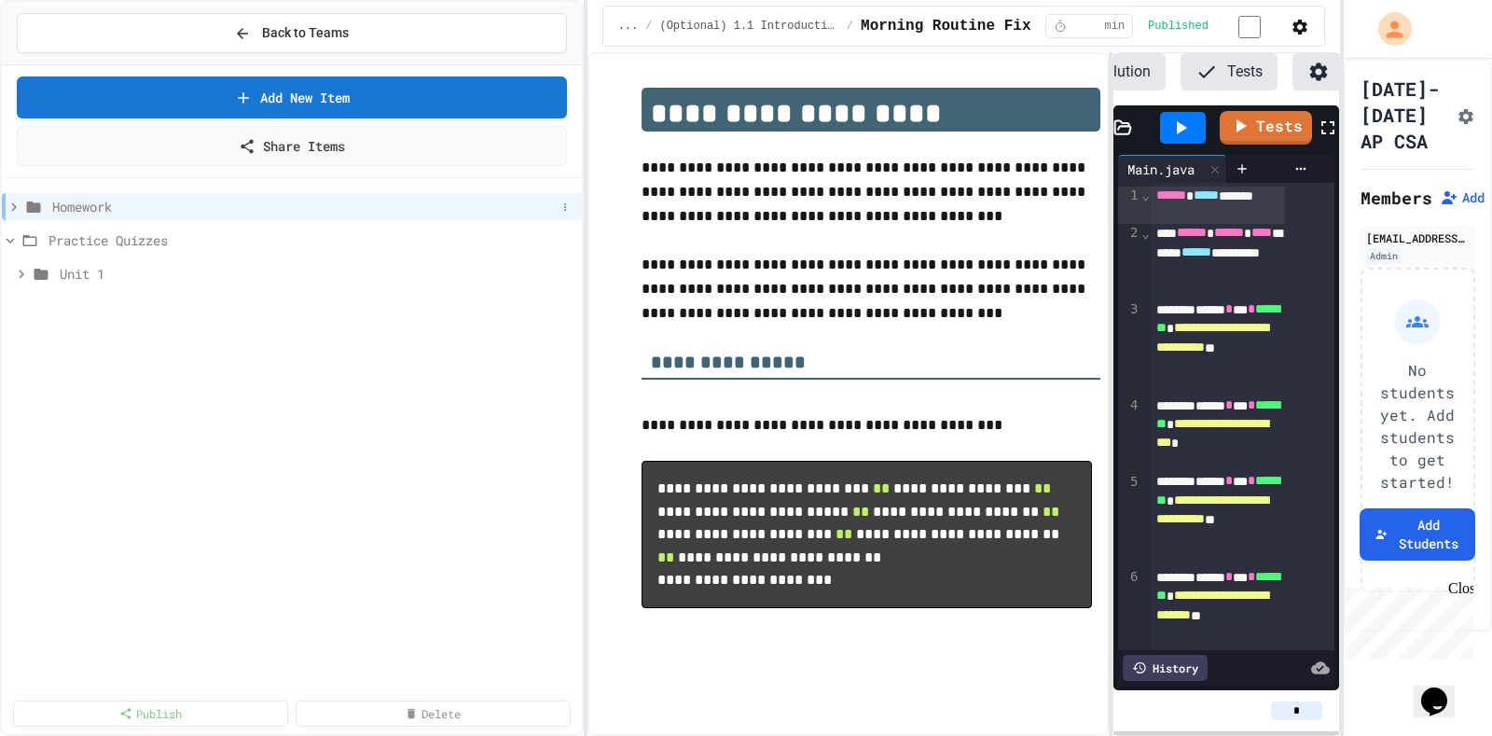
click at [59, 197] on span "Homework" at bounding box center [303, 207] width 503 height 20
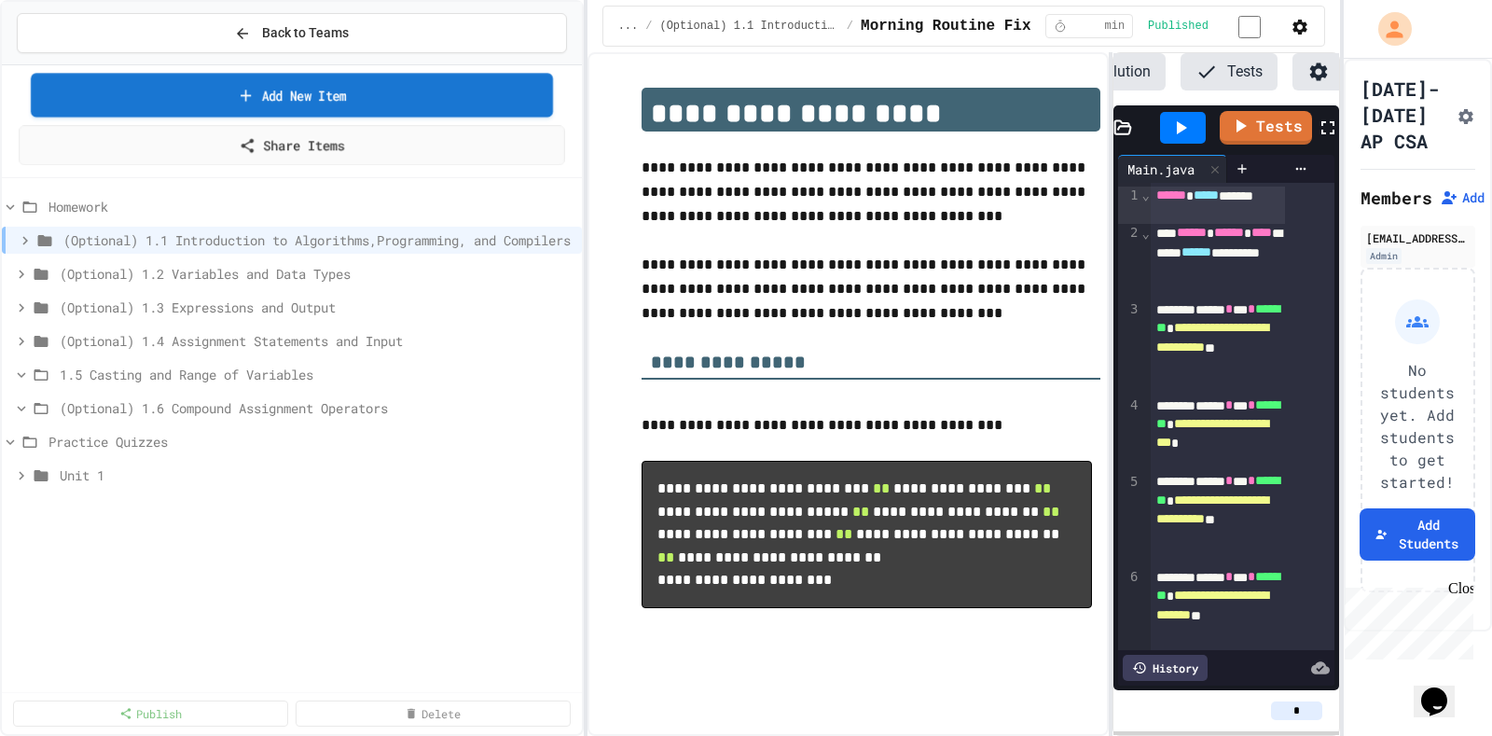
click at [130, 91] on link "Add New Item" at bounding box center [292, 95] width 522 height 44
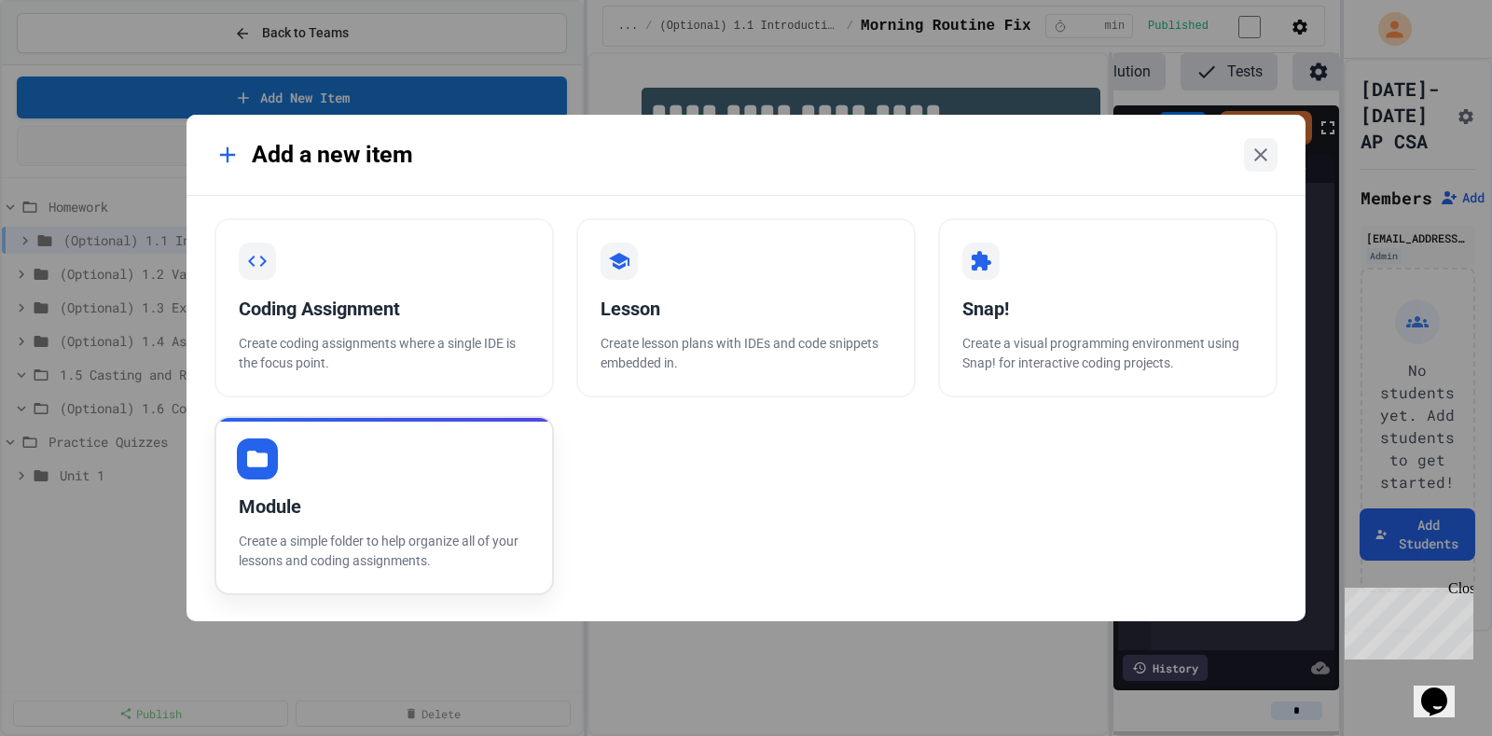
click at [430, 448] on div "Module Create a simple folder to help organize all of your lessons and coding a…" at bounding box center [383, 505] width 339 height 179
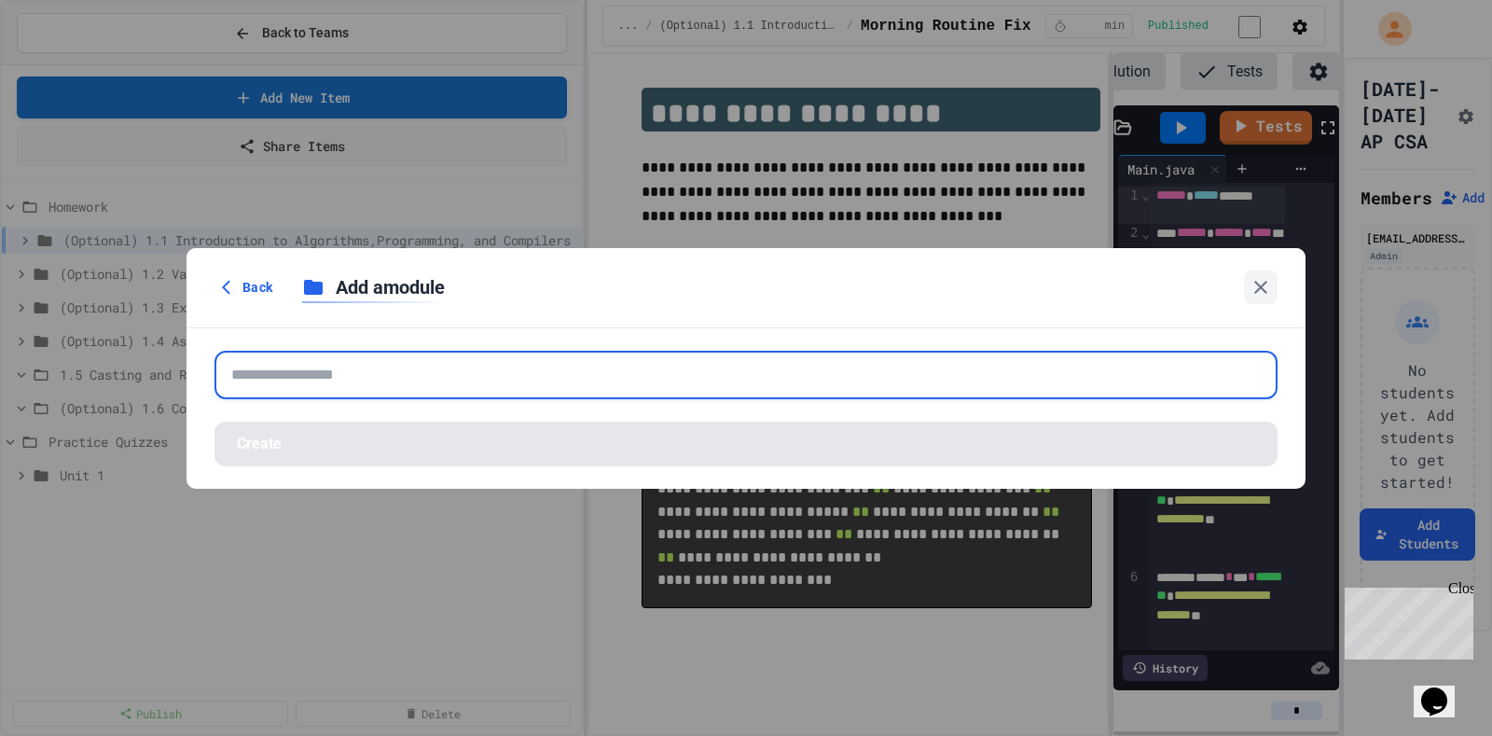
click at [448, 374] on input "text" at bounding box center [745, 375] width 1063 height 48
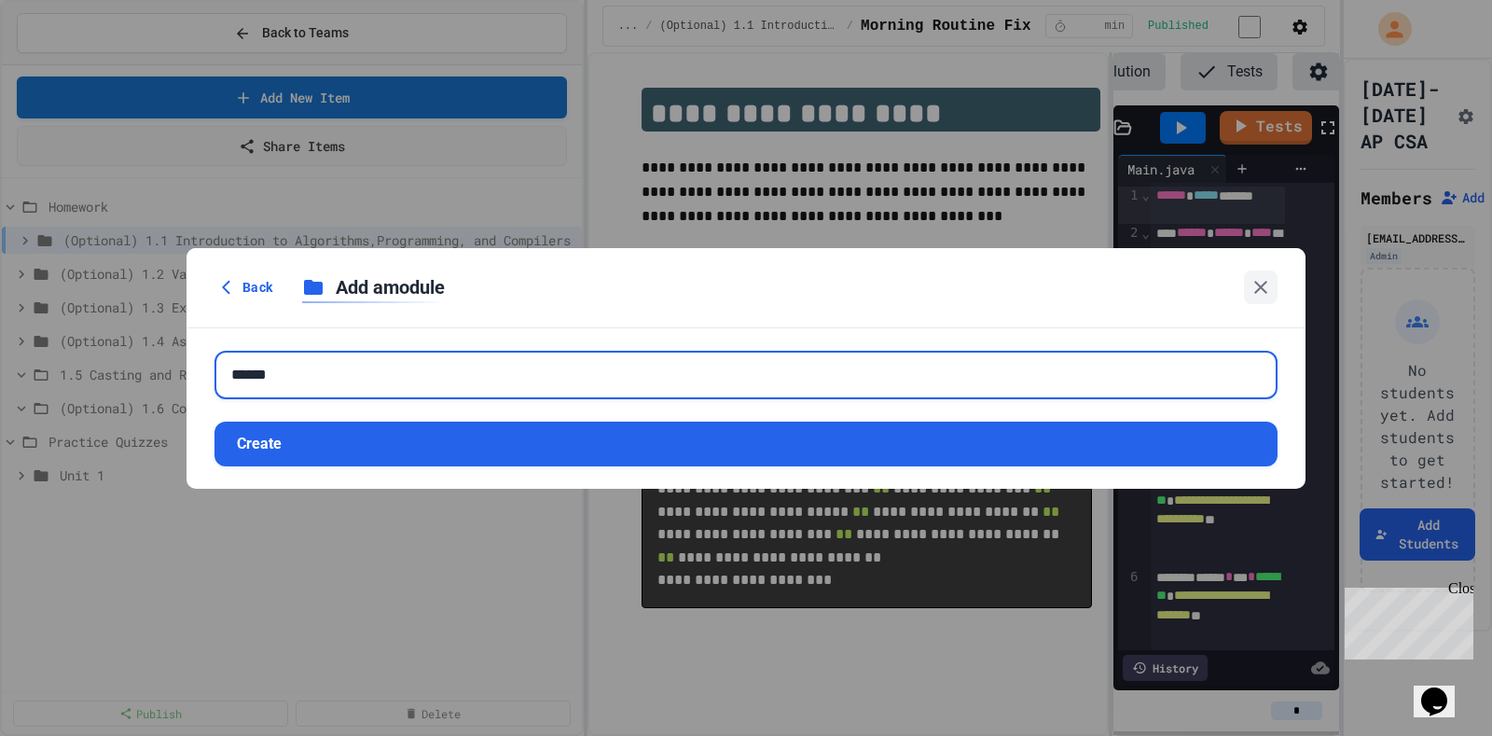
type input "******"
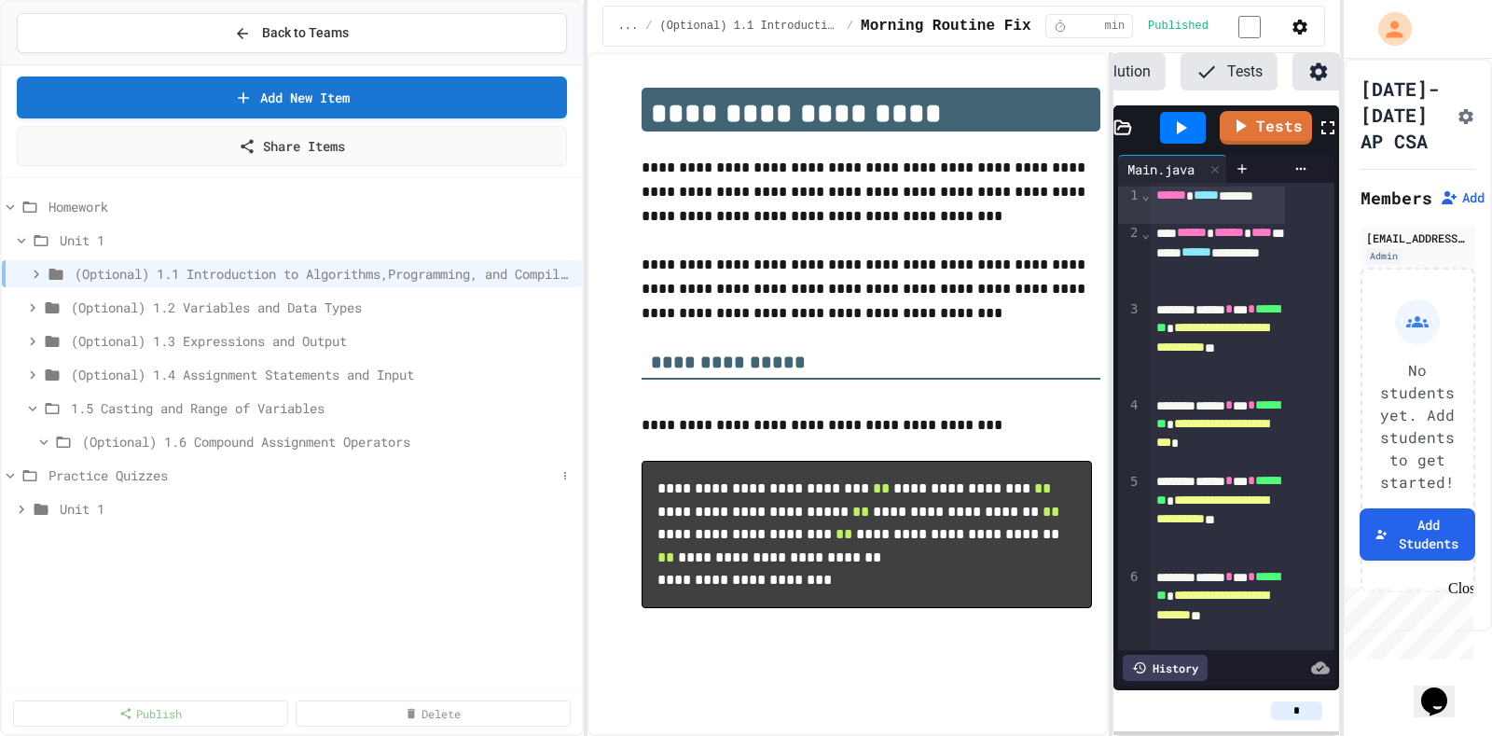
click at [9, 473] on icon at bounding box center [11, 476] width 8 height 6
click at [7, 204] on icon at bounding box center [11, 207] width 8 height 6
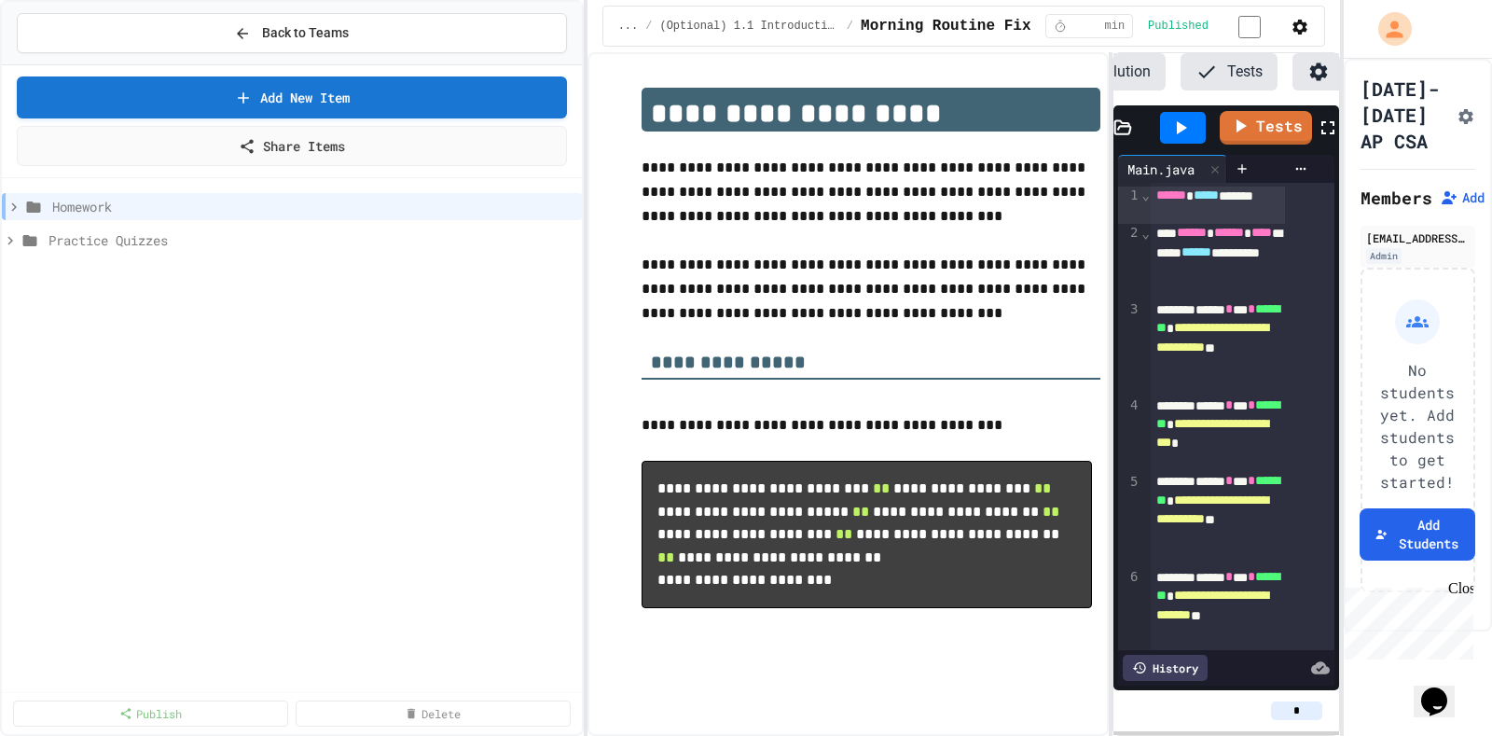
click at [7, 199] on icon at bounding box center [14, 207] width 17 height 17
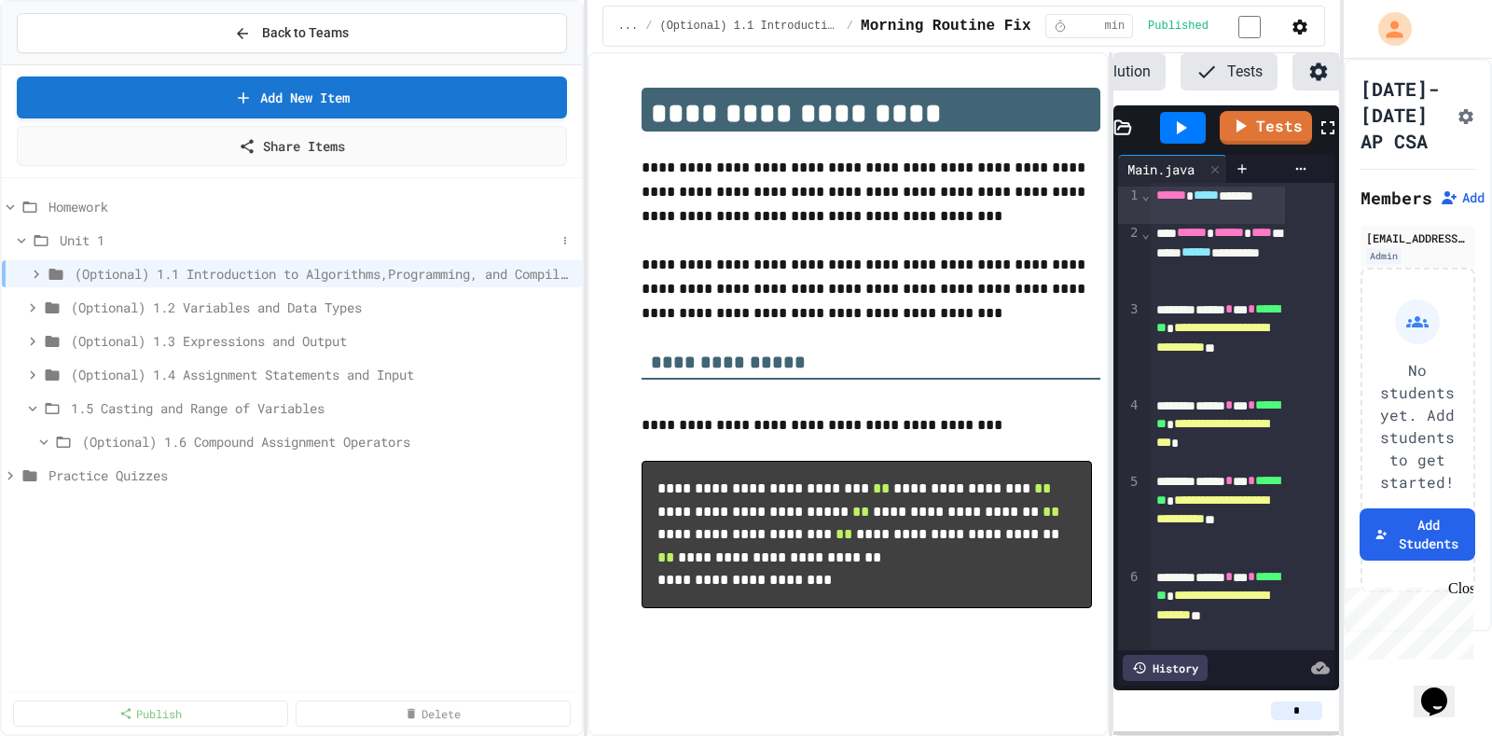
click at [22, 232] on icon at bounding box center [21, 240] width 17 height 17
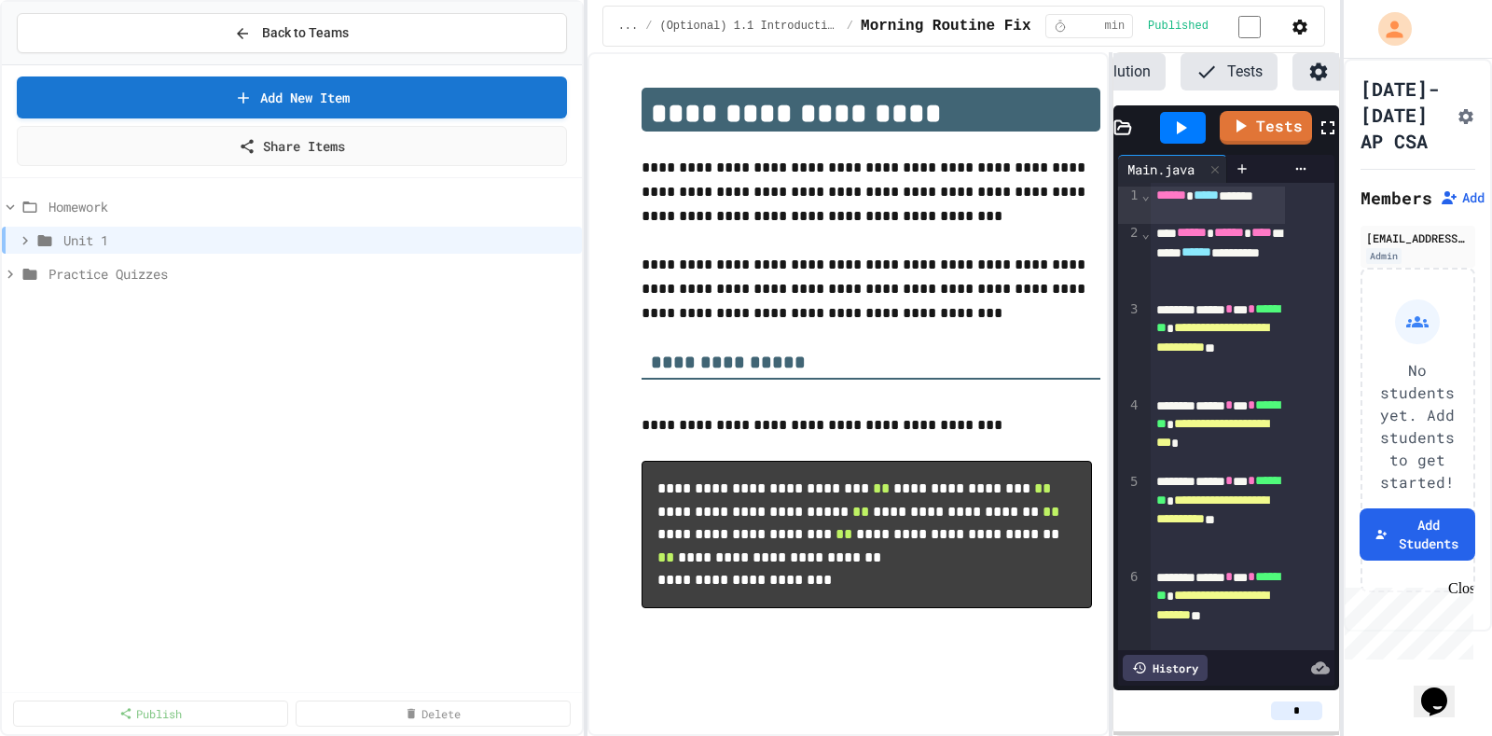
click at [22, 232] on icon at bounding box center [25, 240] width 17 height 17
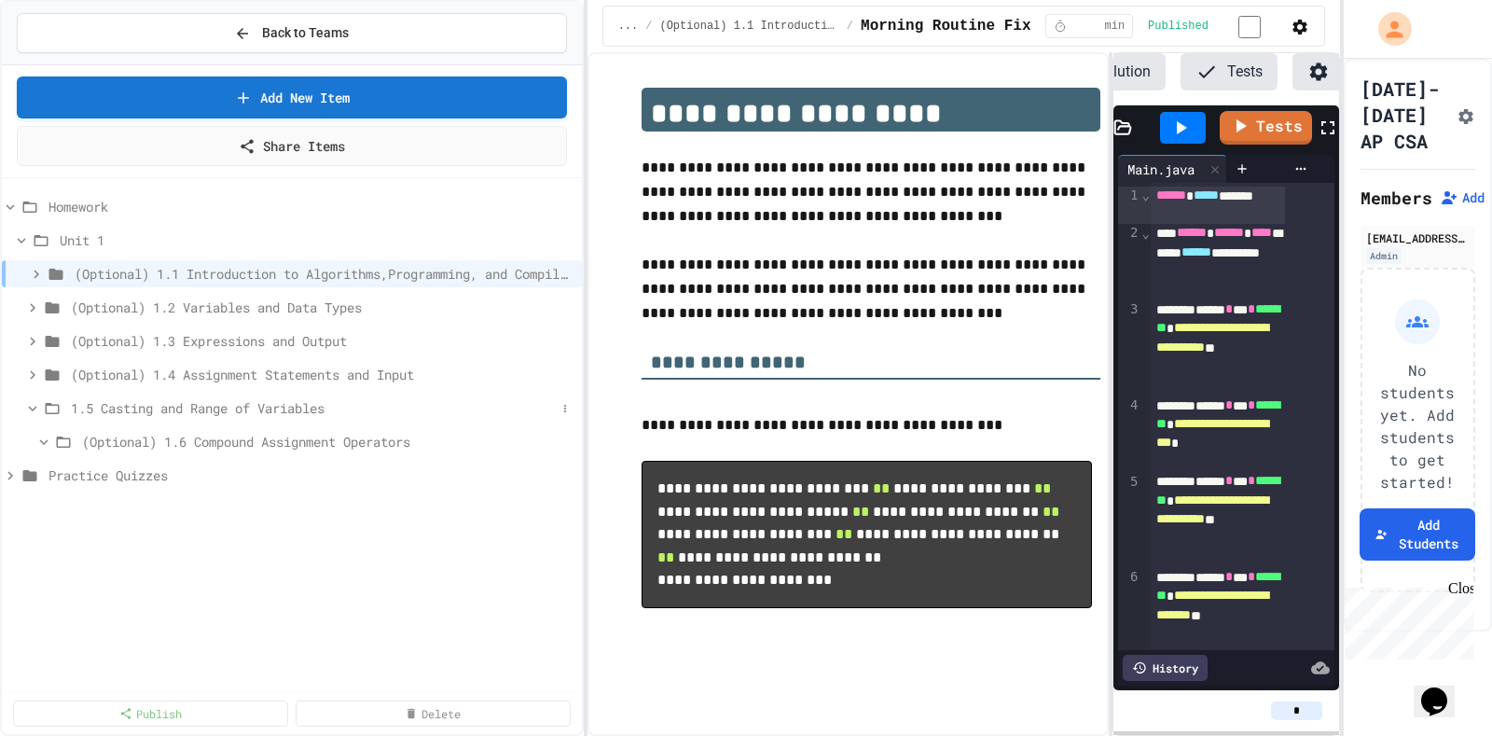
click at [26, 400] on icon at bounding box center [32, 408] width 17 height 17
click at [79, 578] on div "Homework Unit 1 (Optional) 1.1 Introduction to Algorithms,Programming, and Comp…" at bounding box center [292, 445] width 580 height 518
click at [32, 433] on icon at bounding box center [32, 441] width 17 height 17
click at [29, 402] on div "1.5 Casting and Range of Variables" at bounding box center [292, 407] width 580 height 27
